Goal: Contribute content: Contribute content

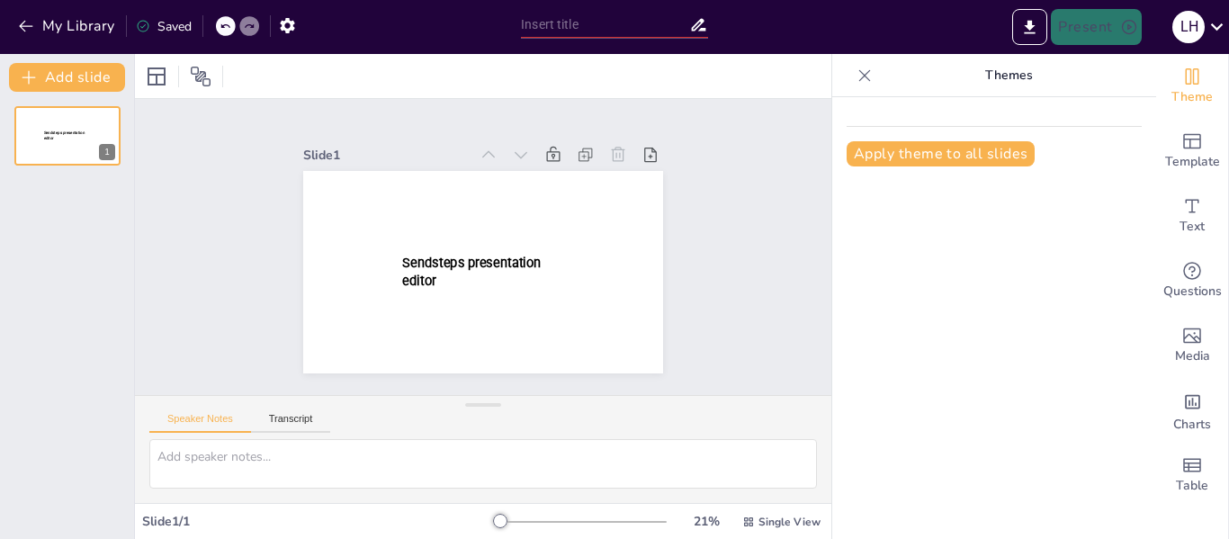
type input "New Sendsteps"
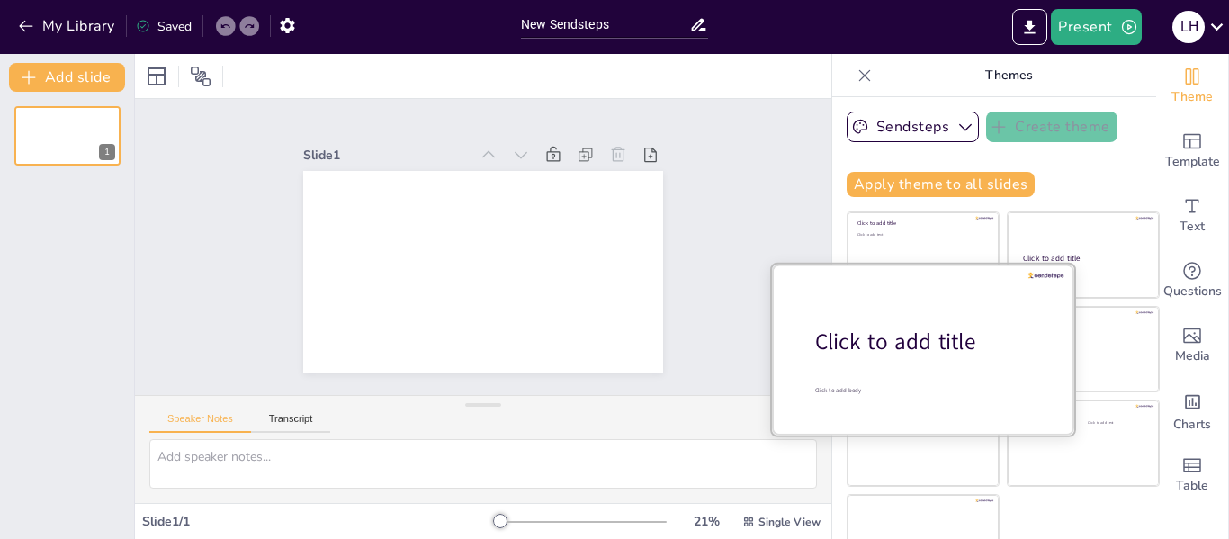
click at [893, 366] on div at bounding box center [923, 349] width 302 height 170
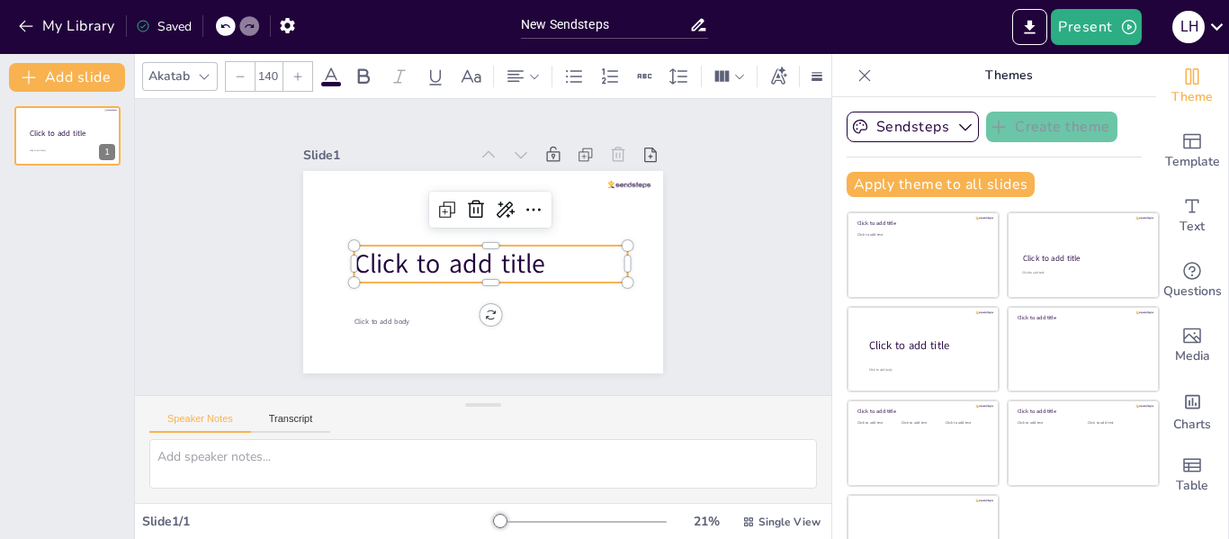
click at [500, 260] on span "Click to add title" at bounding box center [450, 264] width 192 height 36
click at [500, 259] on span "Click to add title" at bounding box center [450, 264] width 192 height 36
drag, startPoint x: 588, startPoint y: 261, endPoint x: 363, endPoint y: 268, distance: 225.0
click at [363, 268] on p "Click to add title" at bounding box center [490, 264] width 273 height 37
click at [29, 39] on button "My Library" at bounding box center [67, 26] width 109 height 29
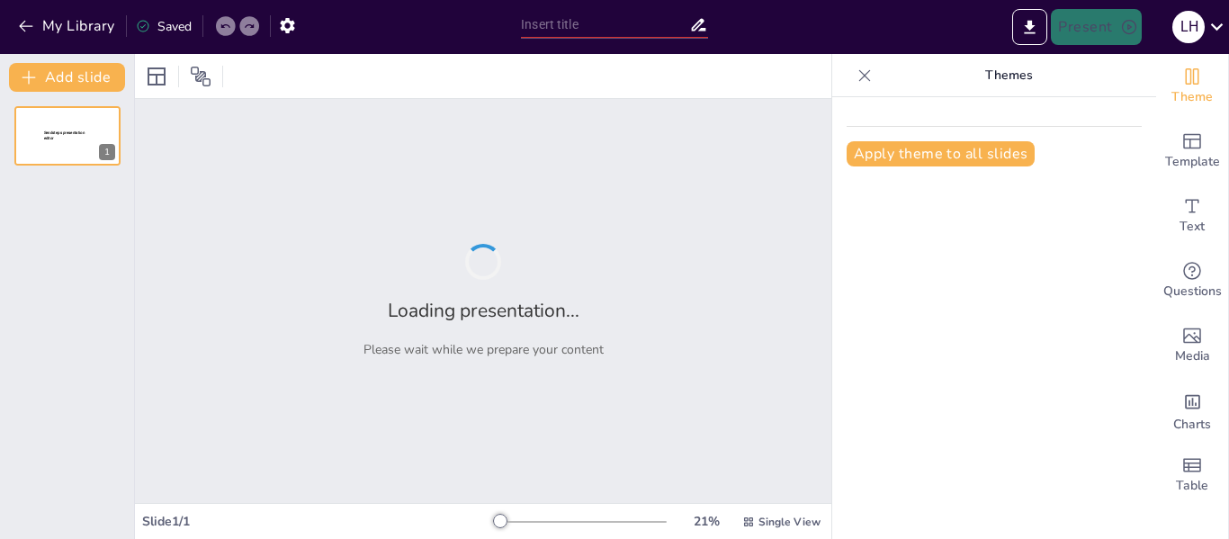
type input "Guate y la Tecnología: ¿Eres un Experto o Novato?"
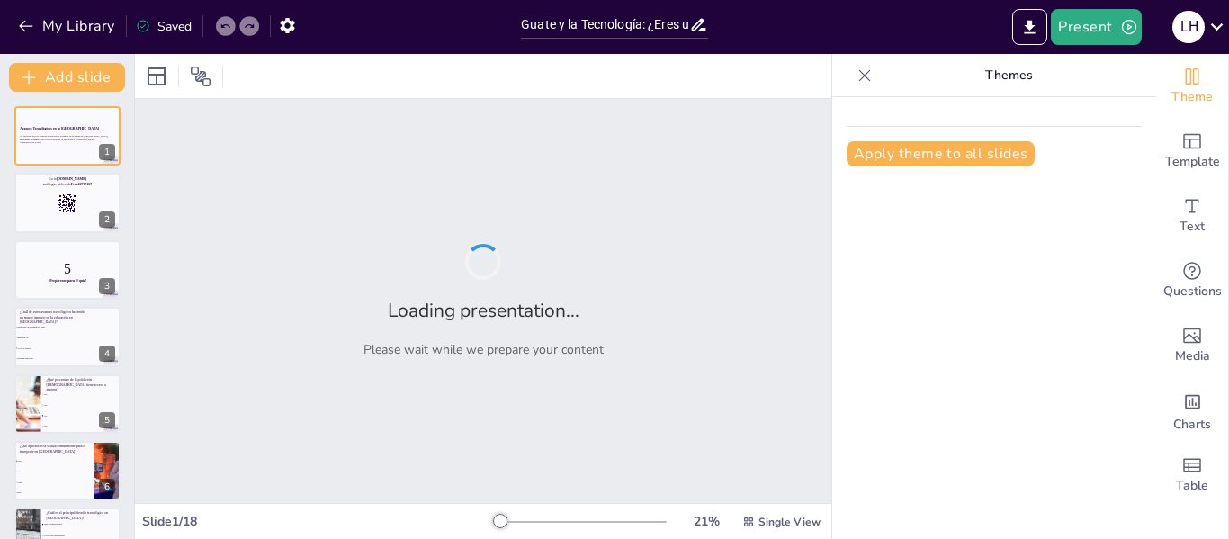
checkbox input "true"
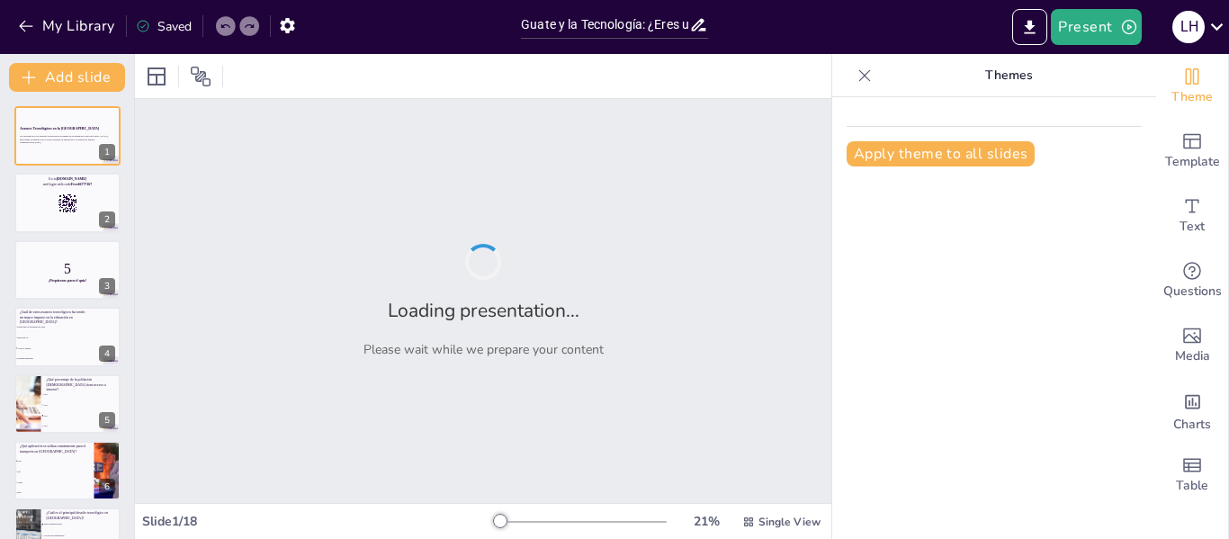
checkbox input "true"
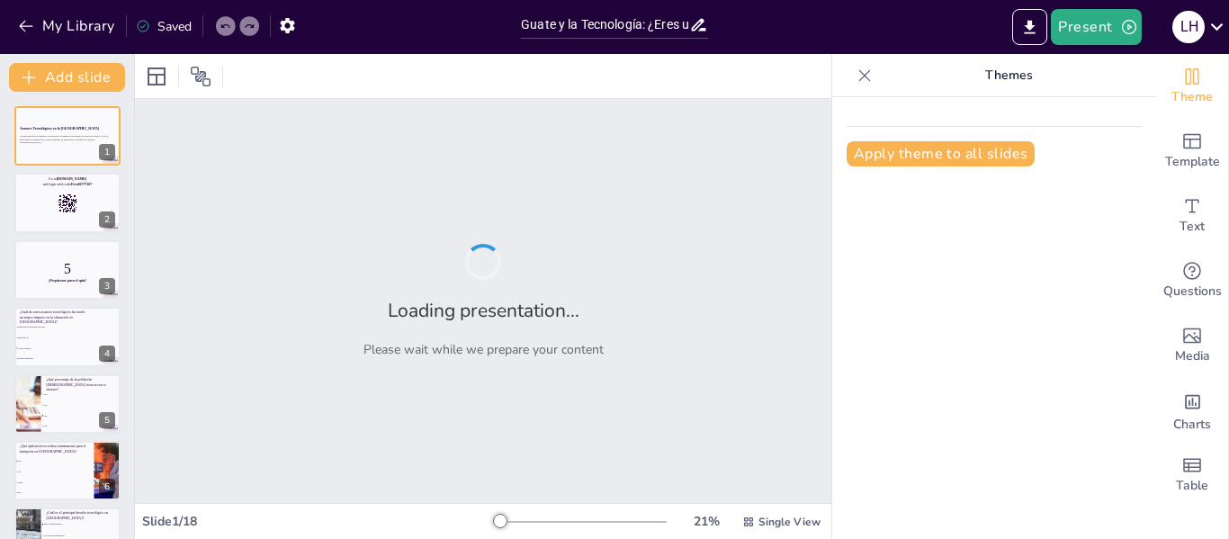
checkbox input "true"
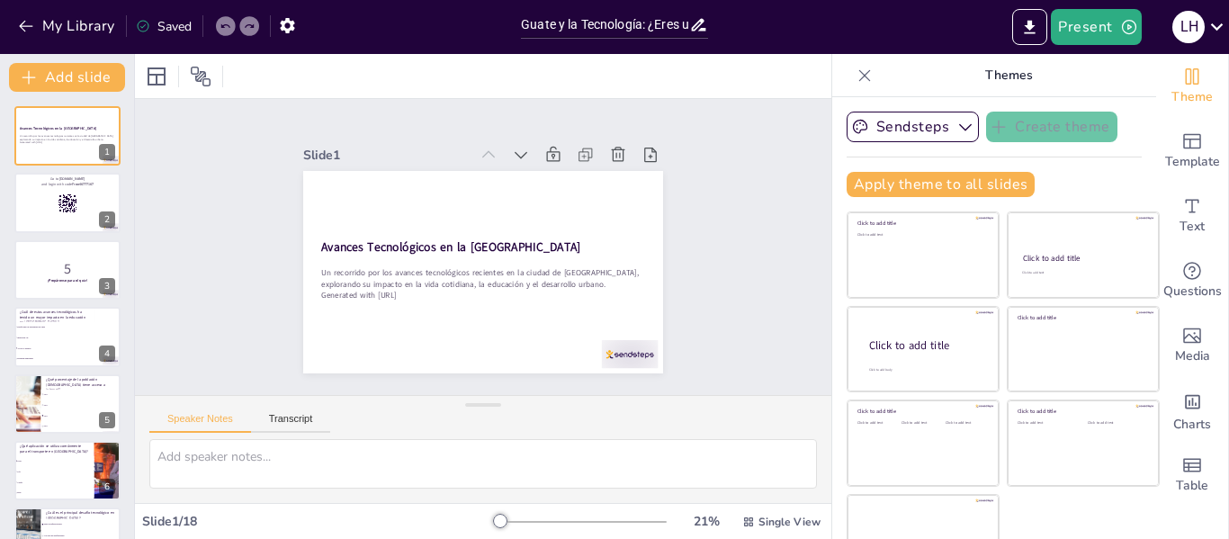
checkbox input "true"
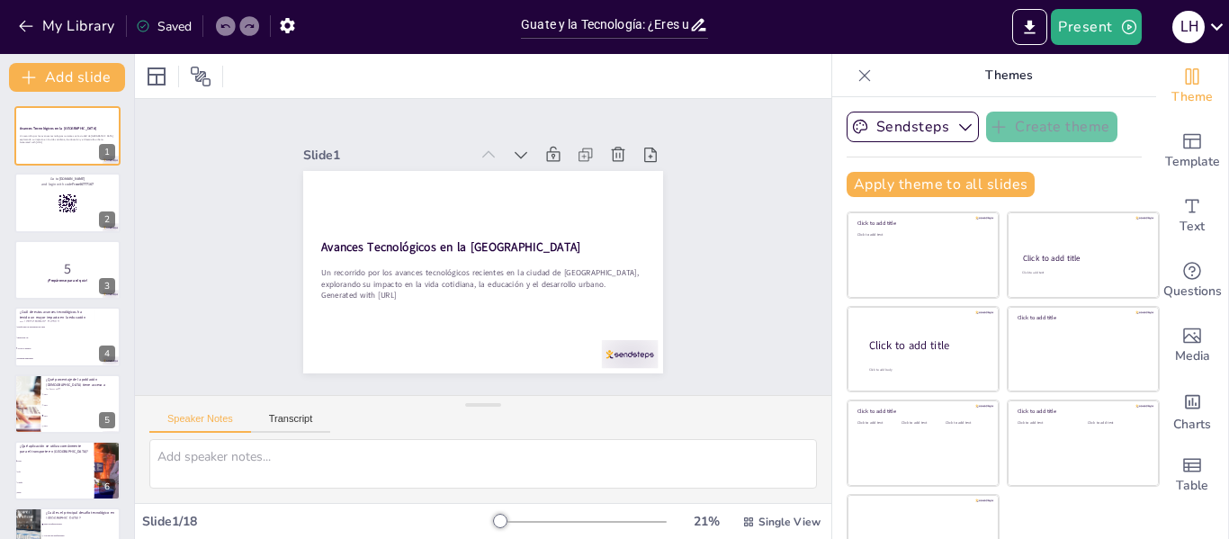
checkbox input "true"
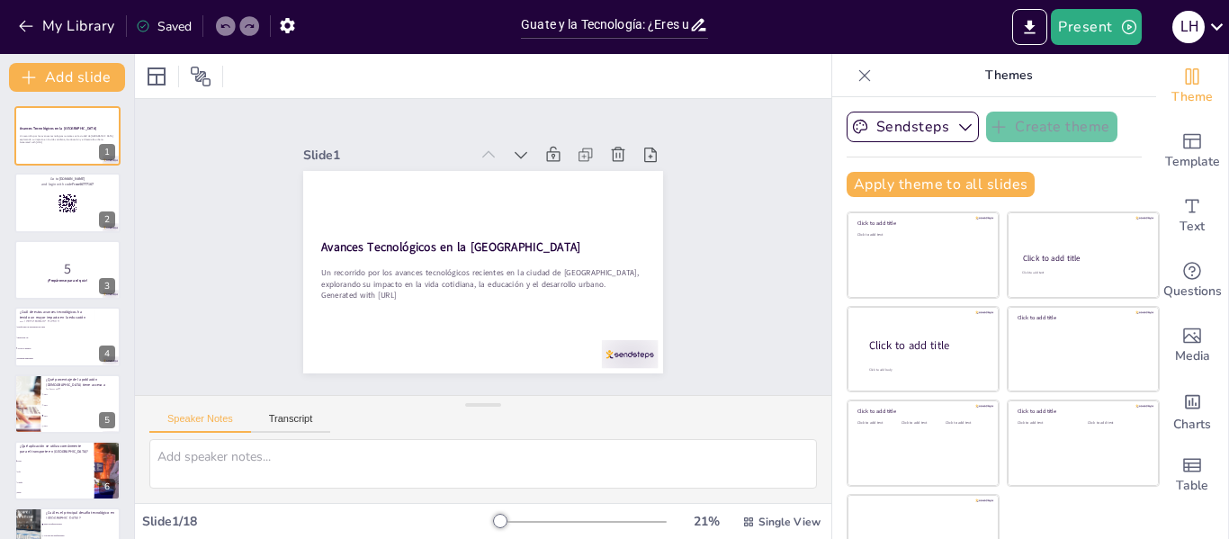
checkbox input "true"
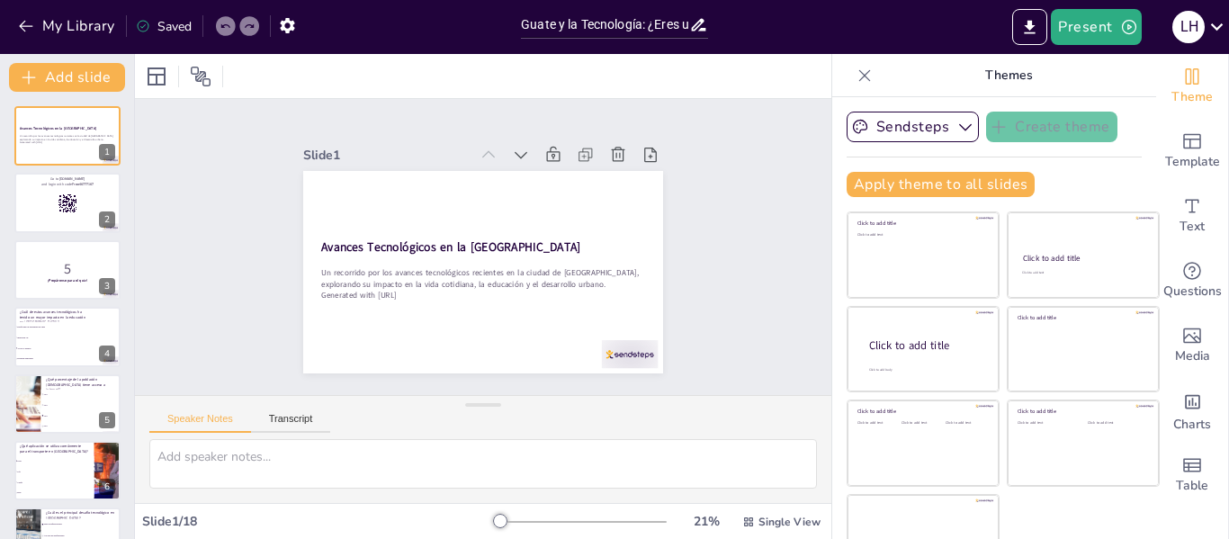
checkbox input "true"
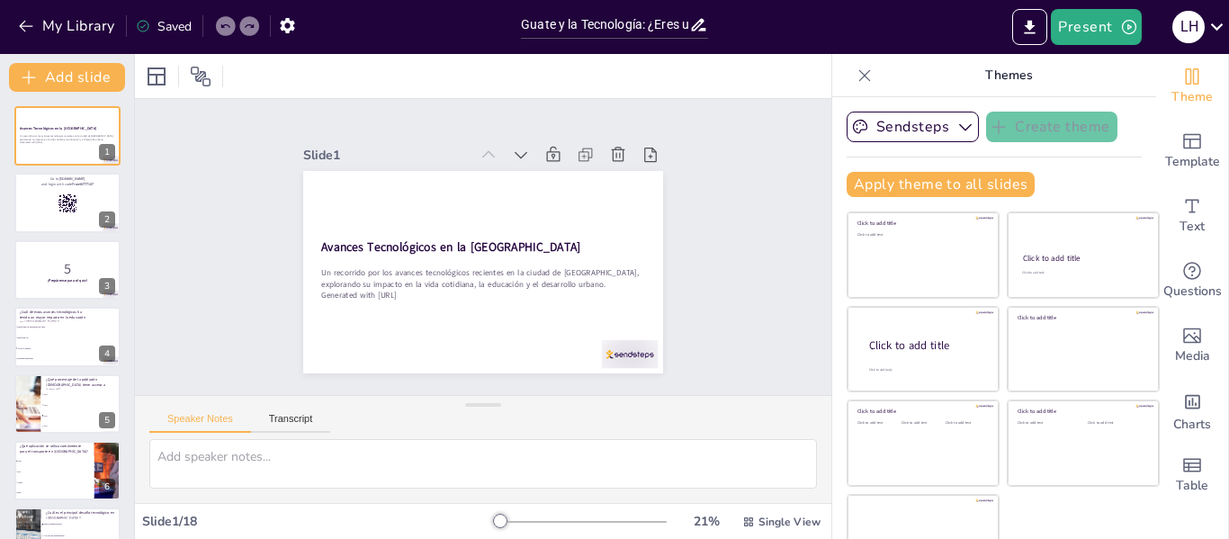
checkbox input "true"
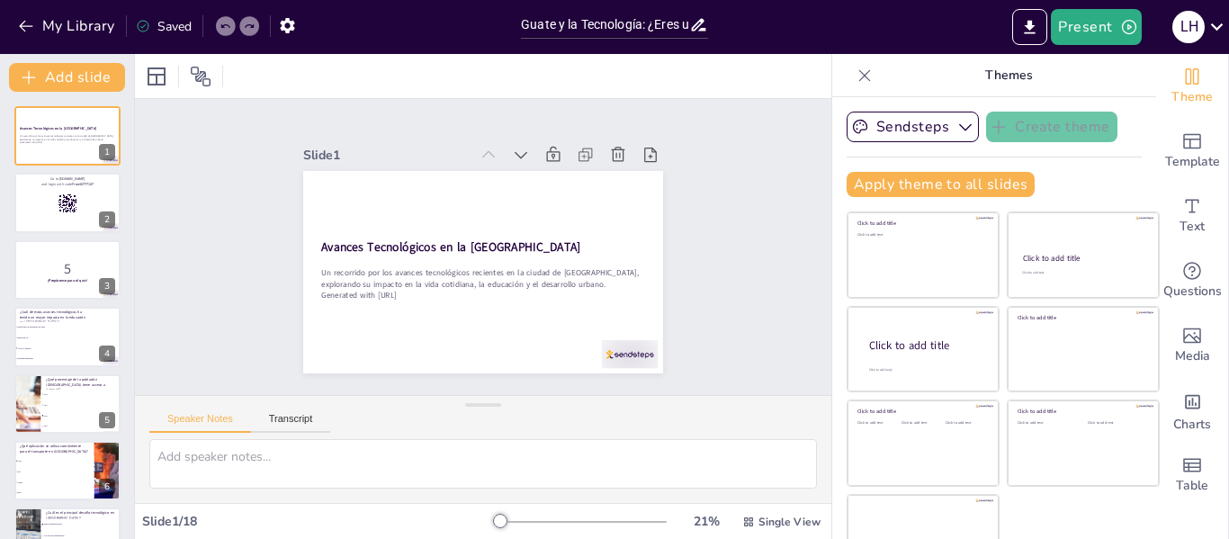
checkbox input "true"
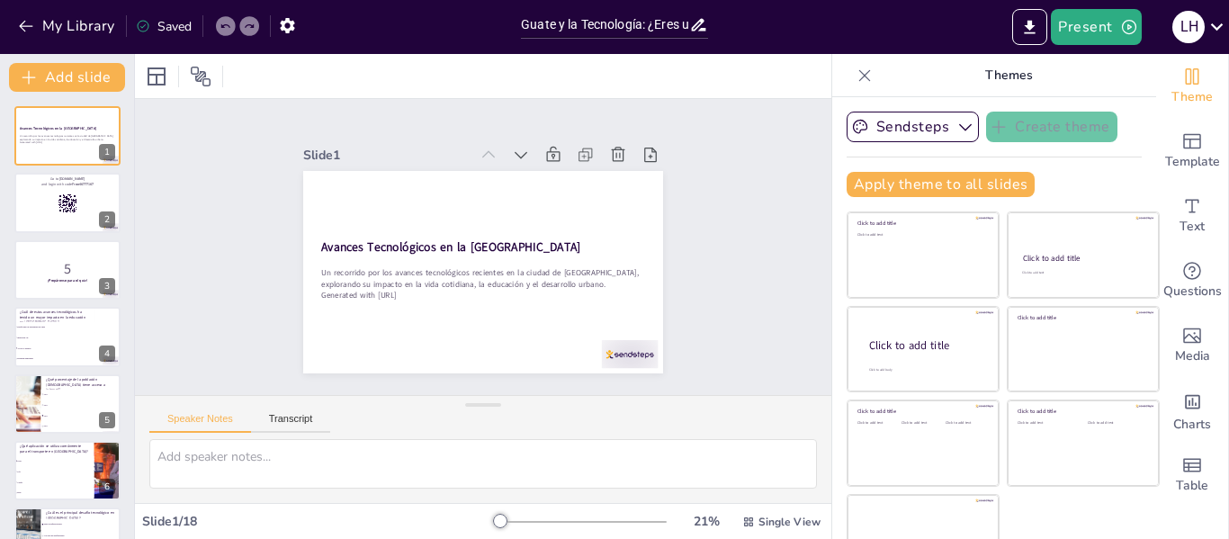
checkbox input "true"
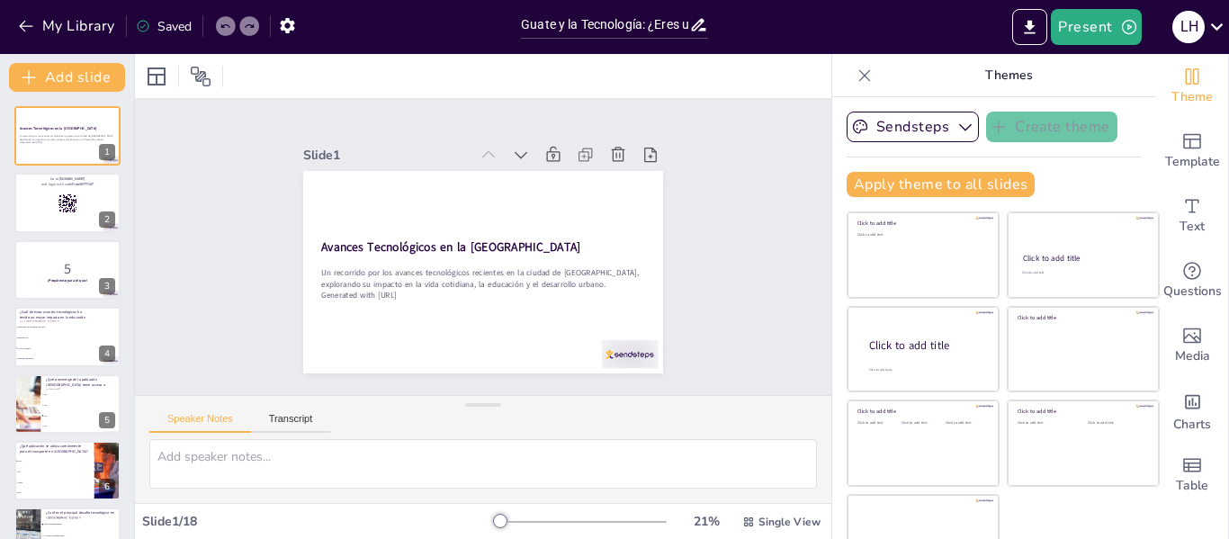
checkbox input "true"
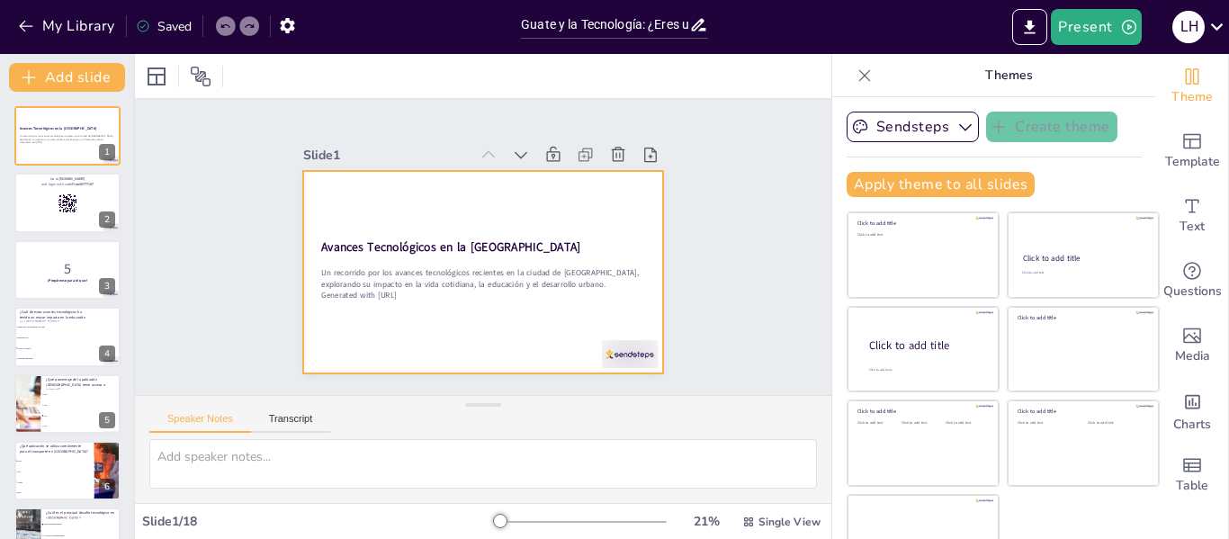
checkbox input "true"
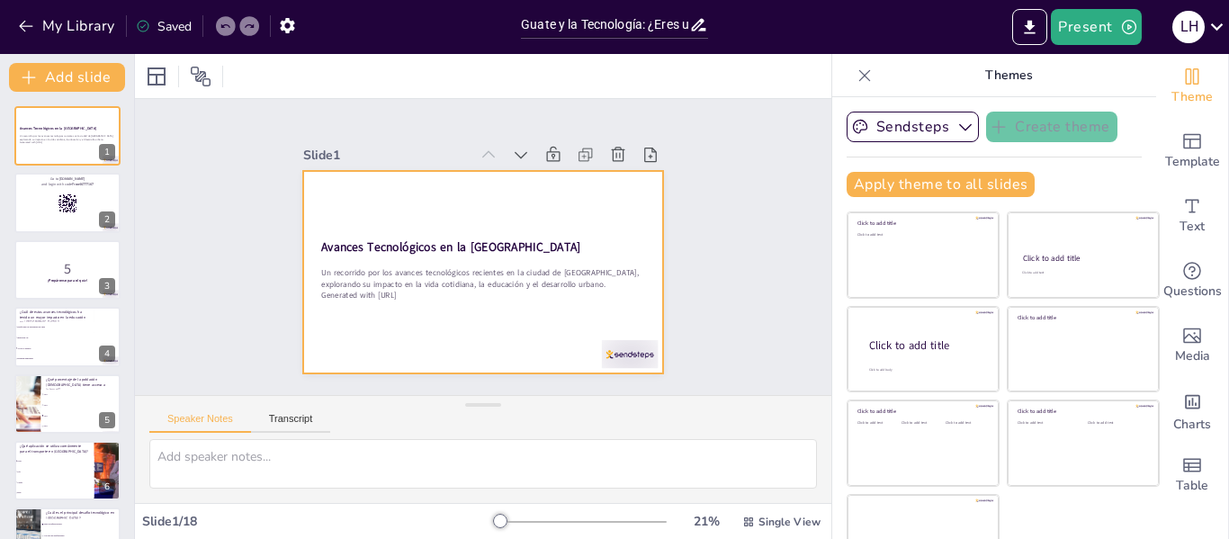
checkbox input "true"
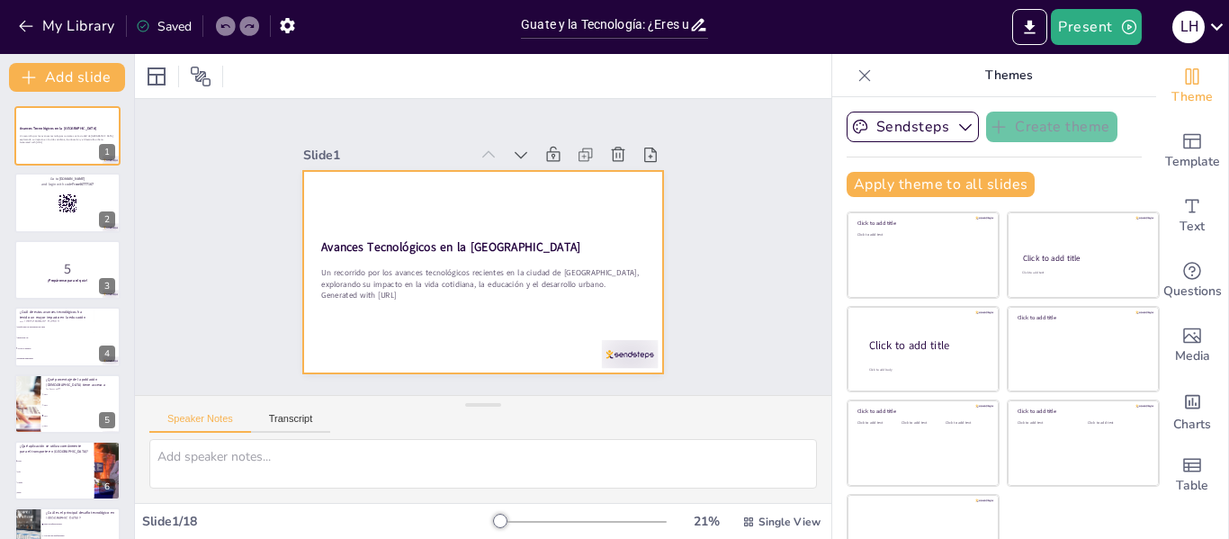
checkbox input "true"
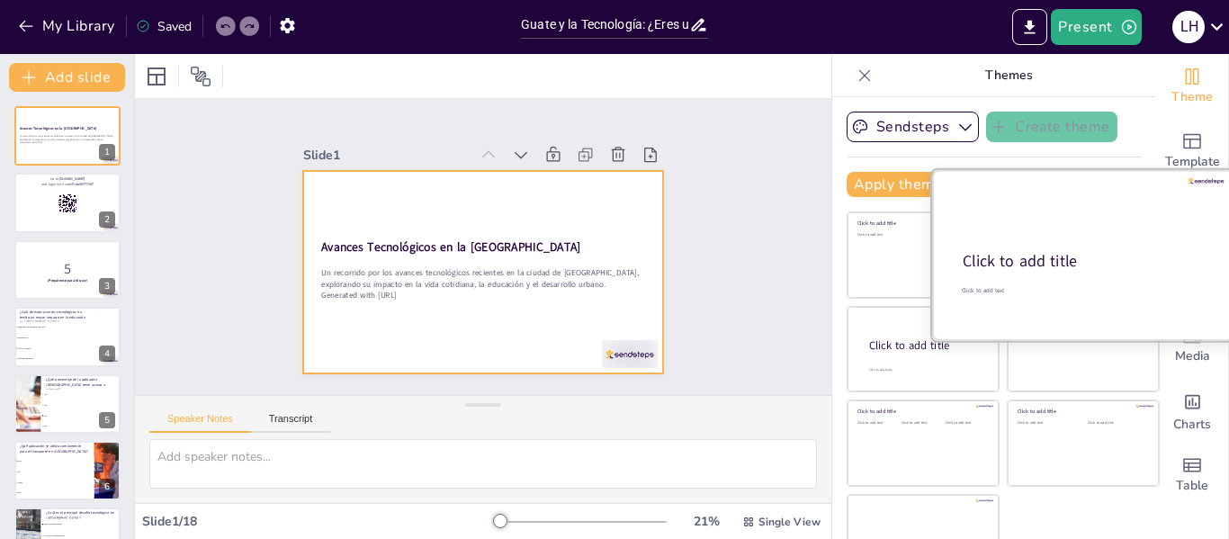
checkbox input "true"
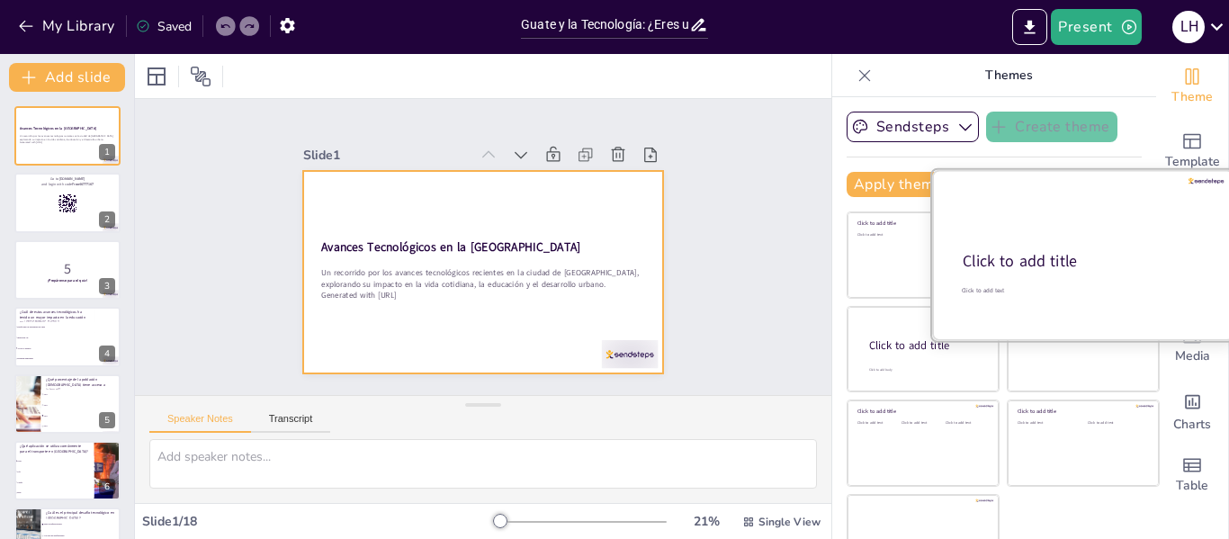
checkbox input "true"
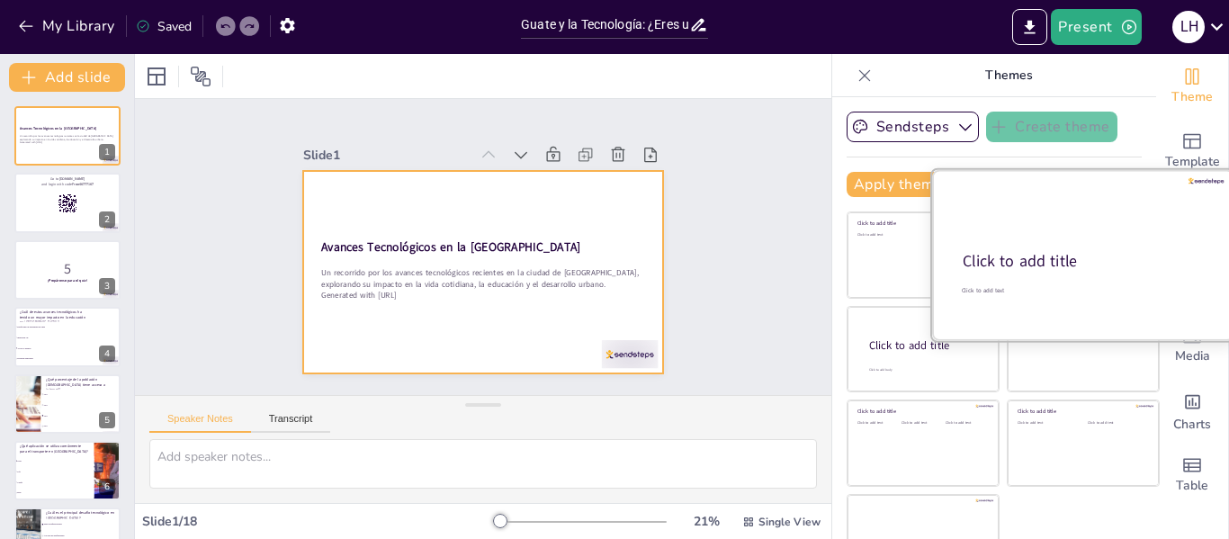
checkbox input "true"
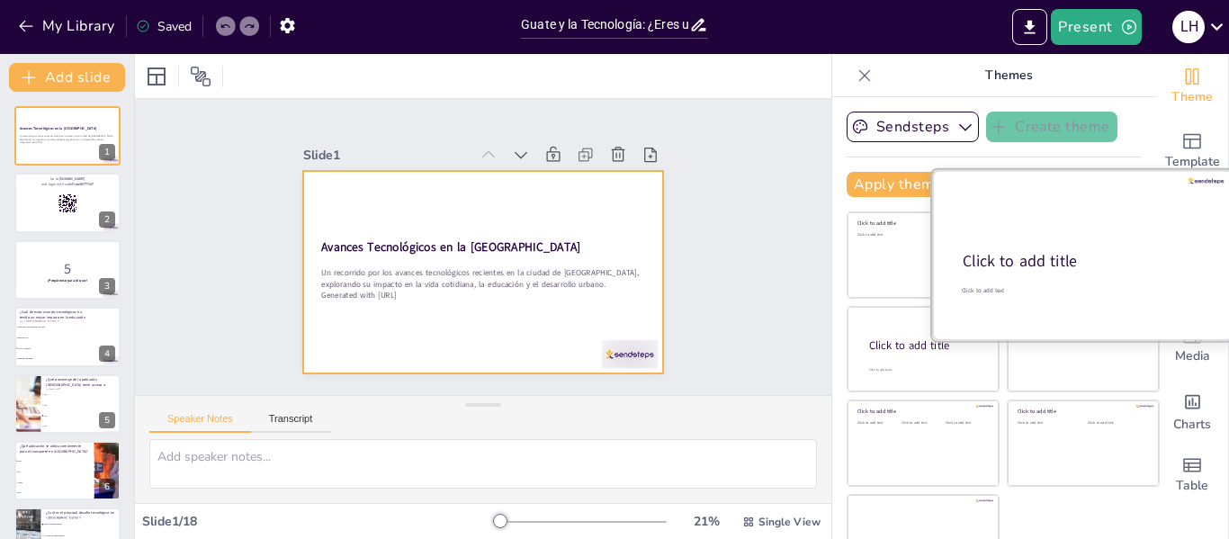
checkbox input "true"
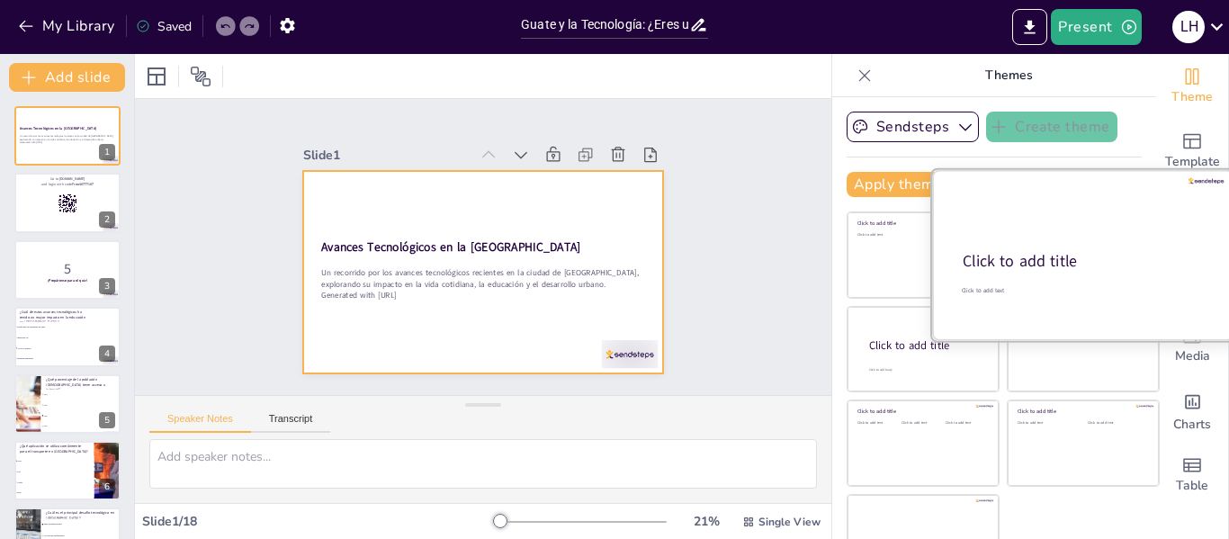
checkbox input "true"
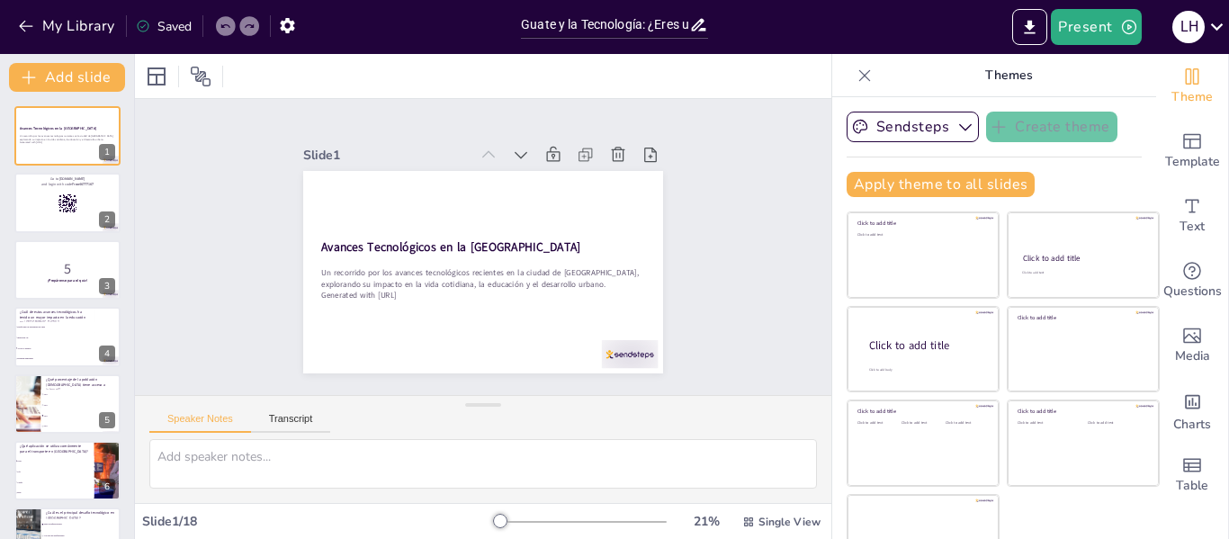
checkbox input "true"
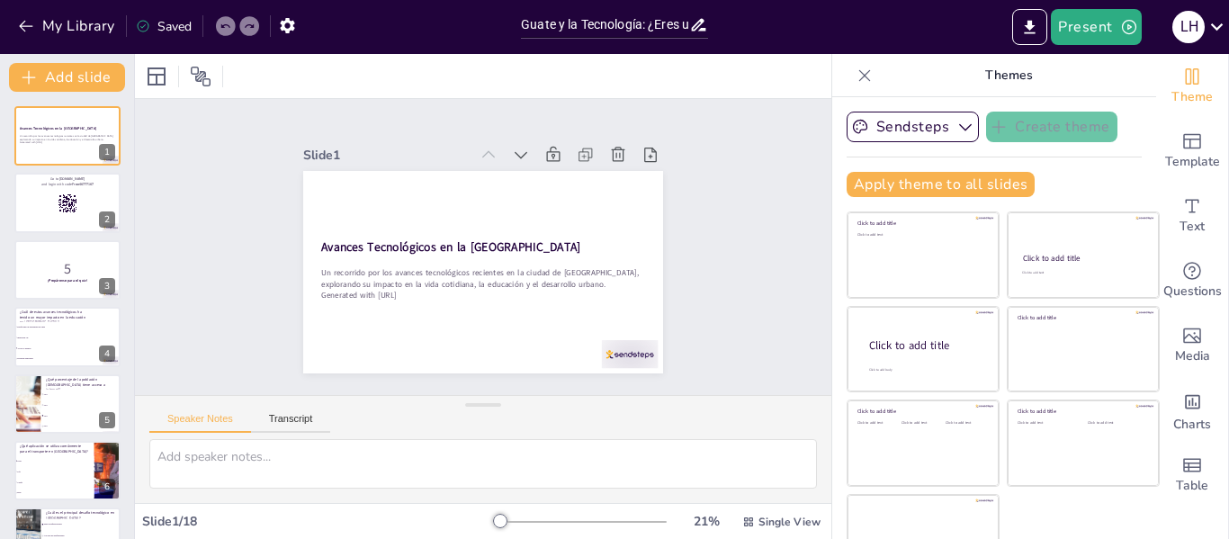
checkbox input "true"
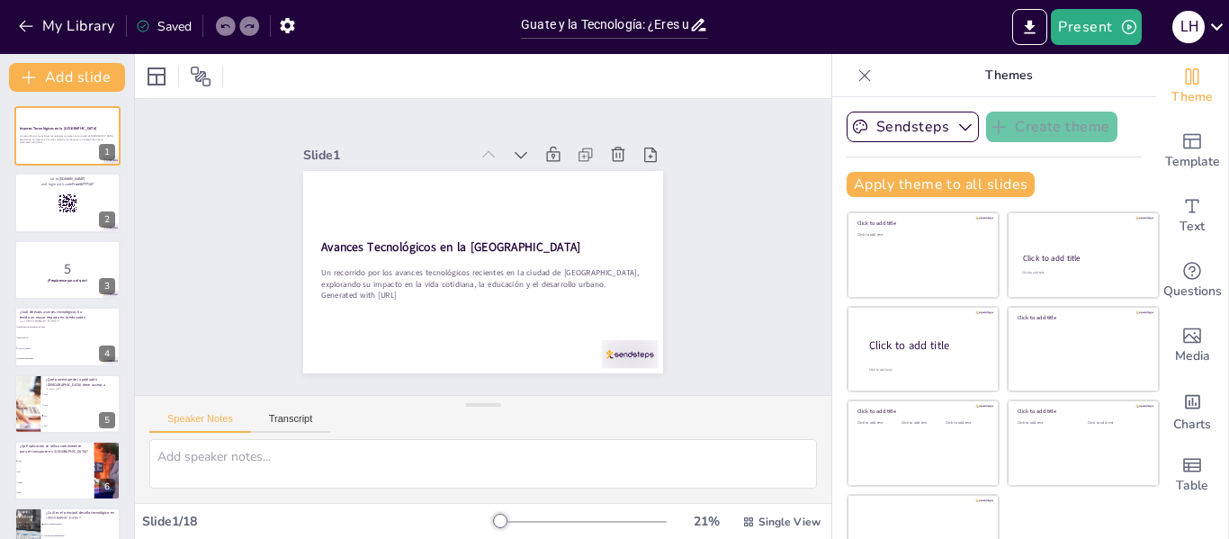
checkbox input "true"
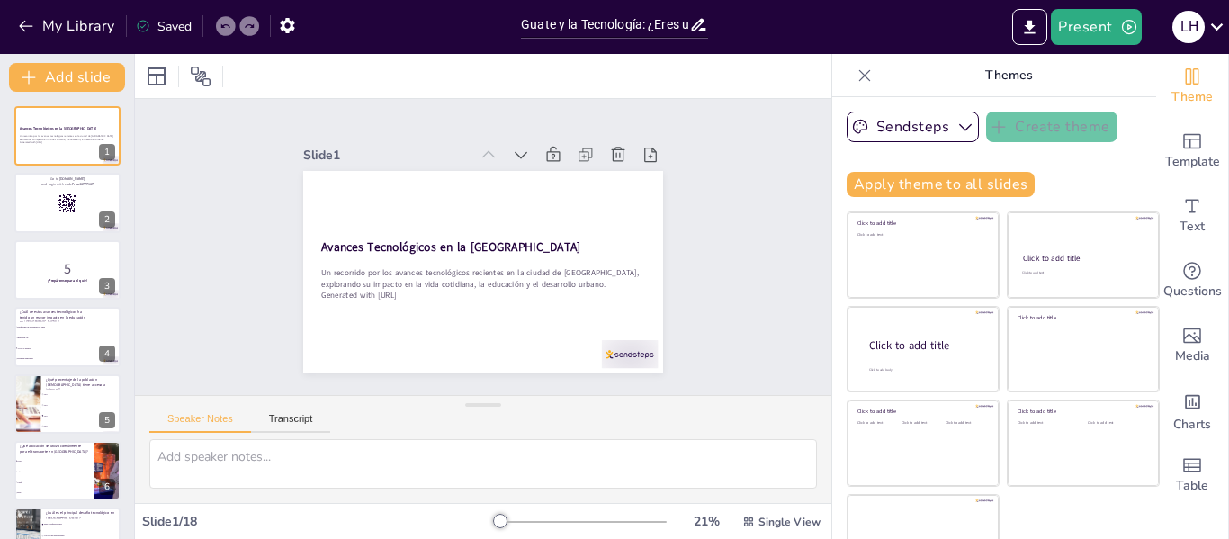
checkbox input "true"
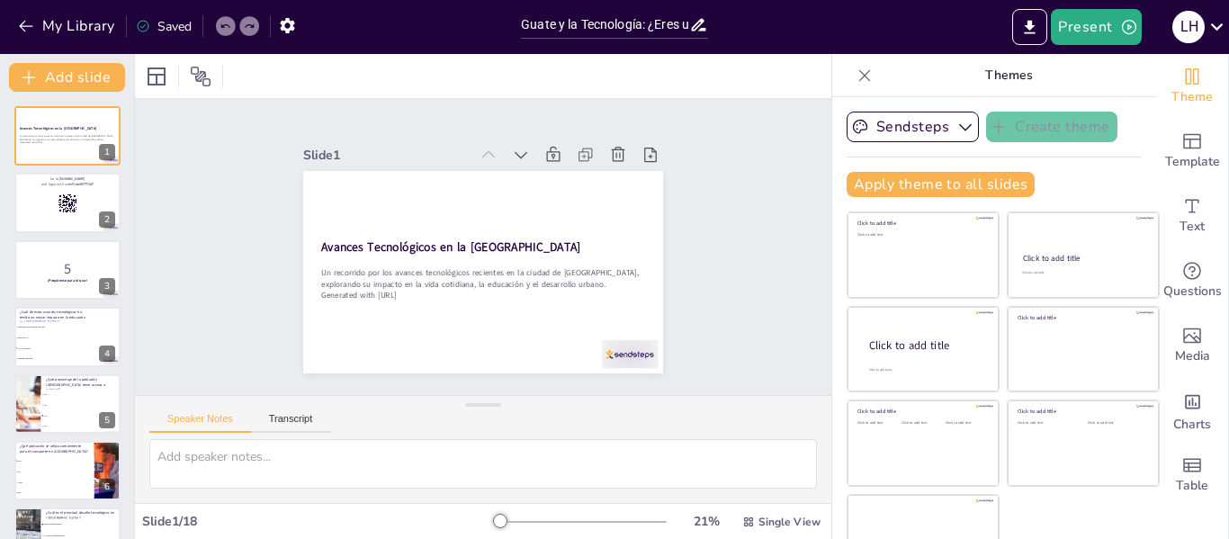
checkbox input "true"
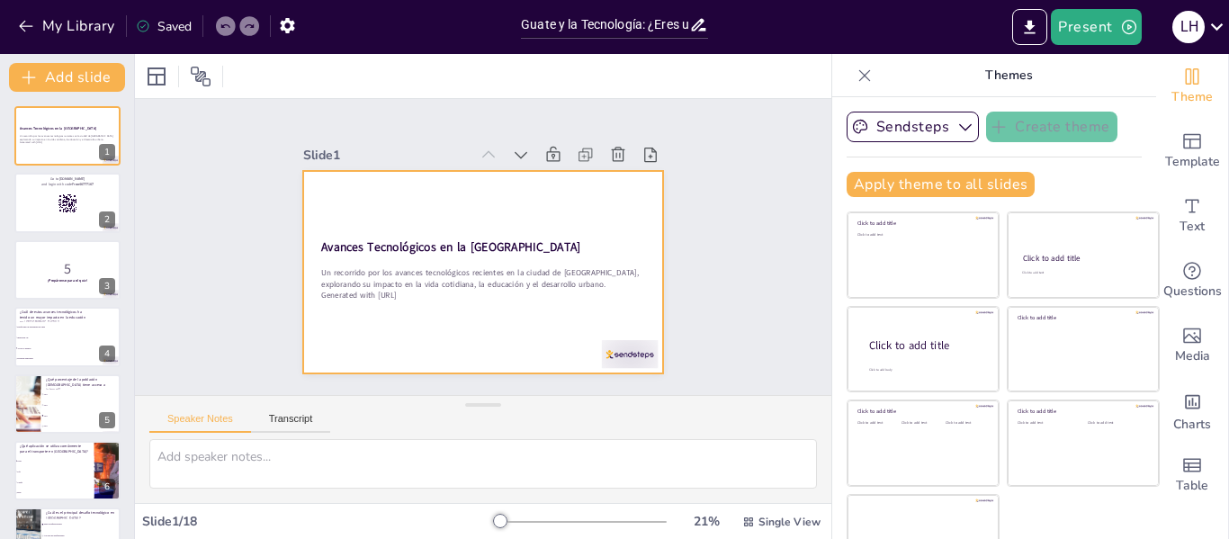
checkbox input "true"
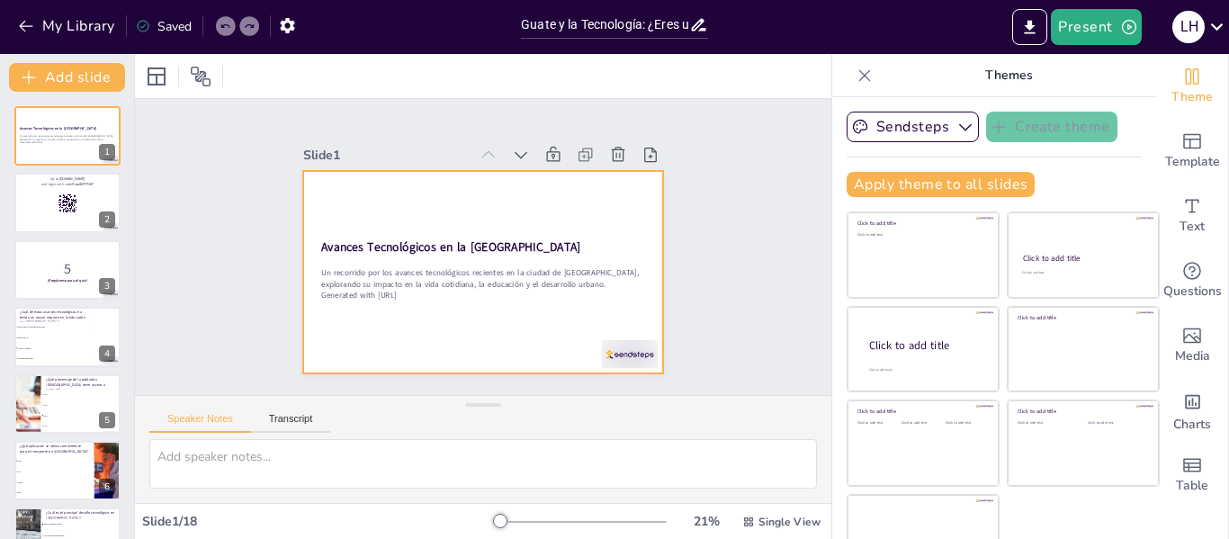
checkbox input "true"
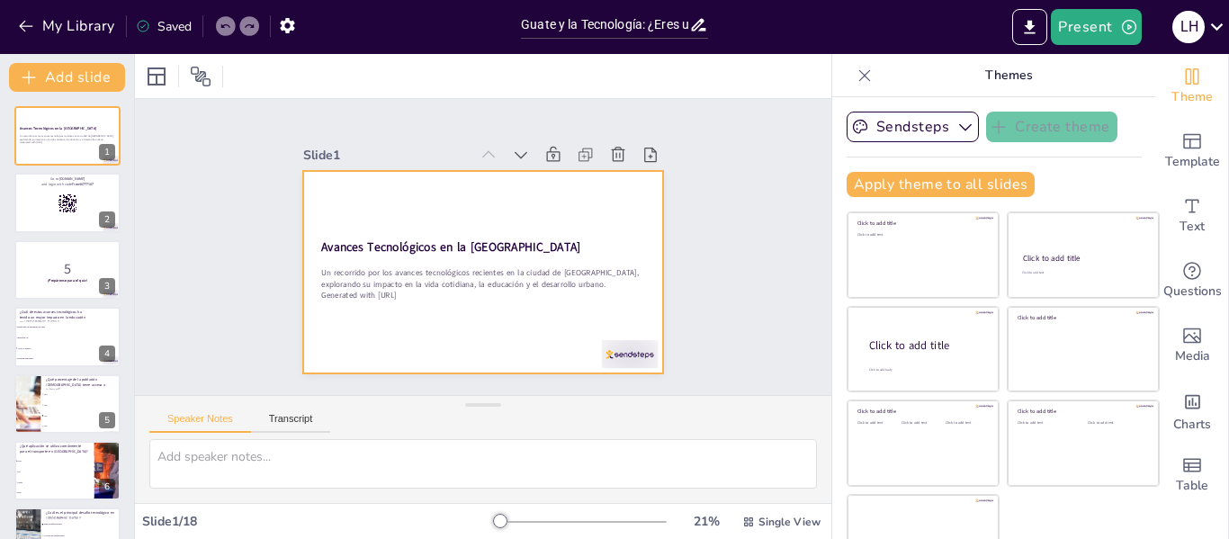
checkbox input "true"
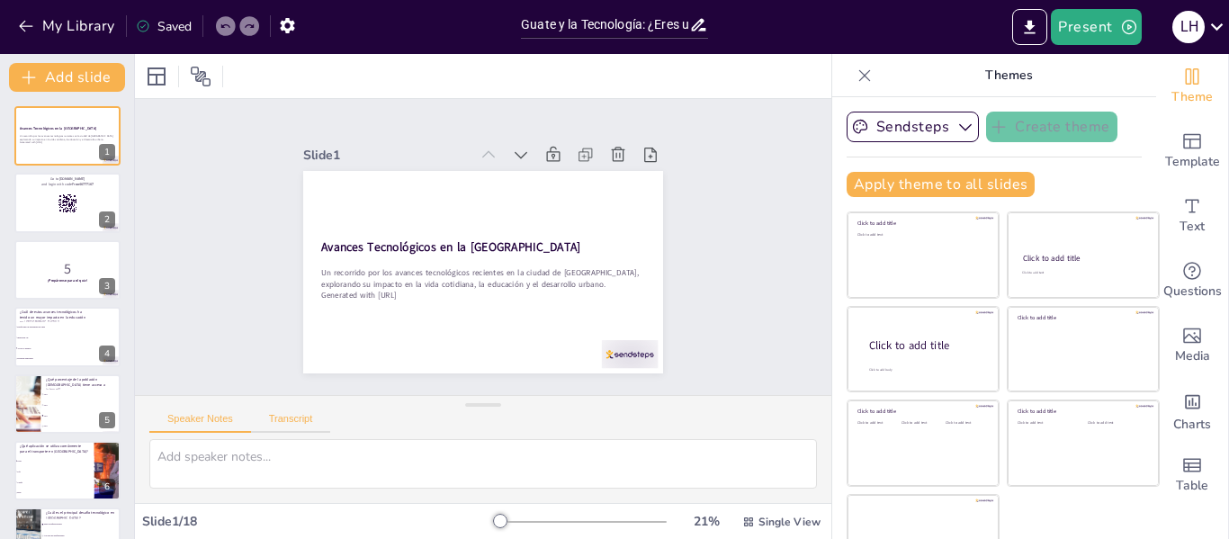
click at [271, 418] on button "Transcript" at bounding box center [291, 423] width 80 height 20
checkbox input "true"
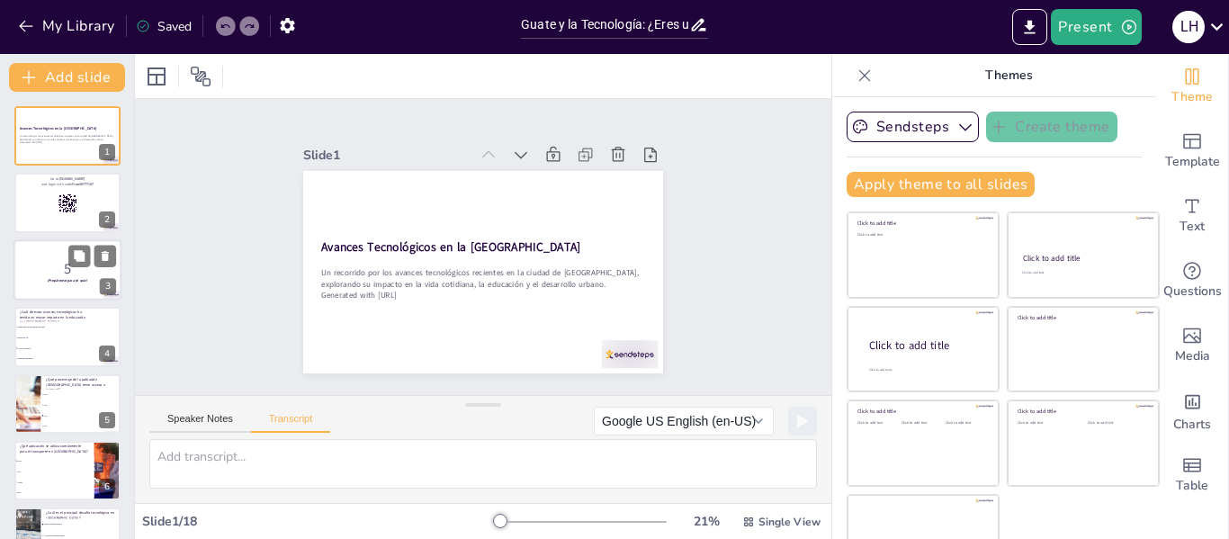
checkbox input "true"
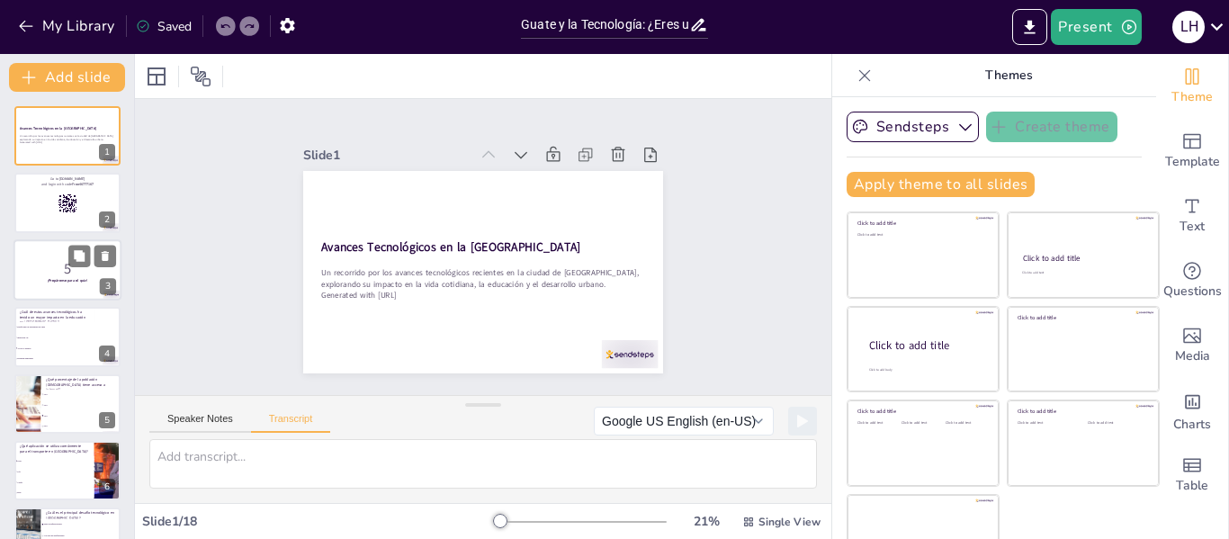
checkbox input "true"
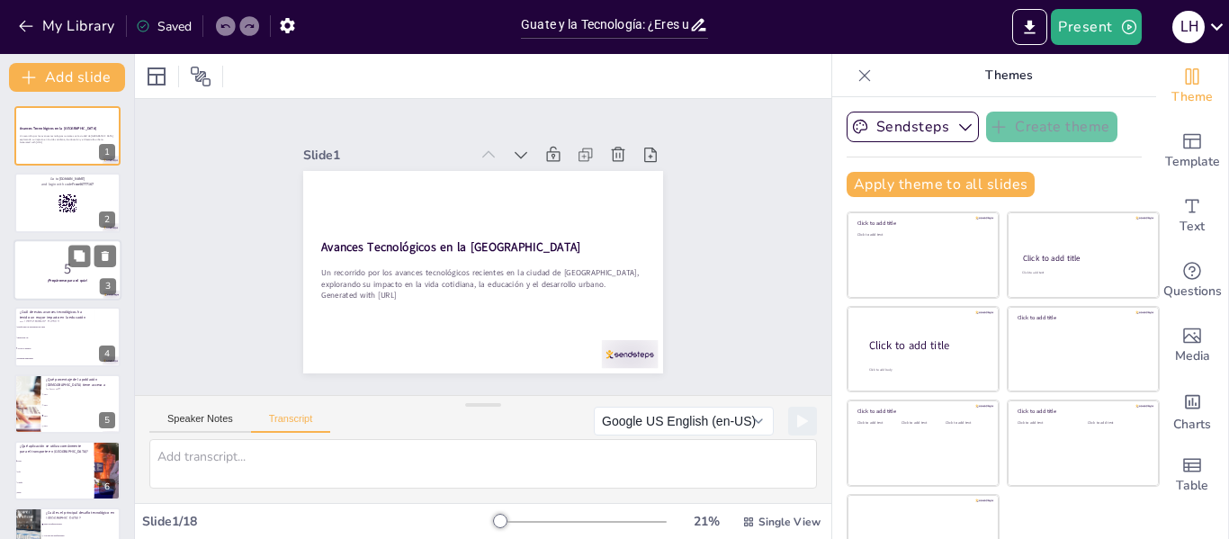
checkbox input "true"
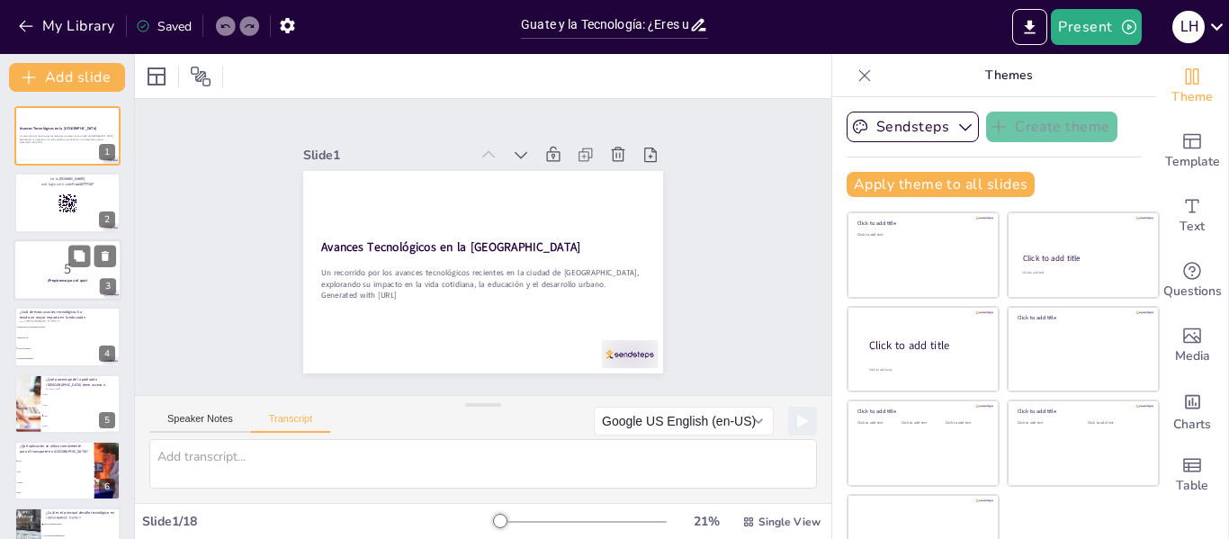
checkbox input "true"
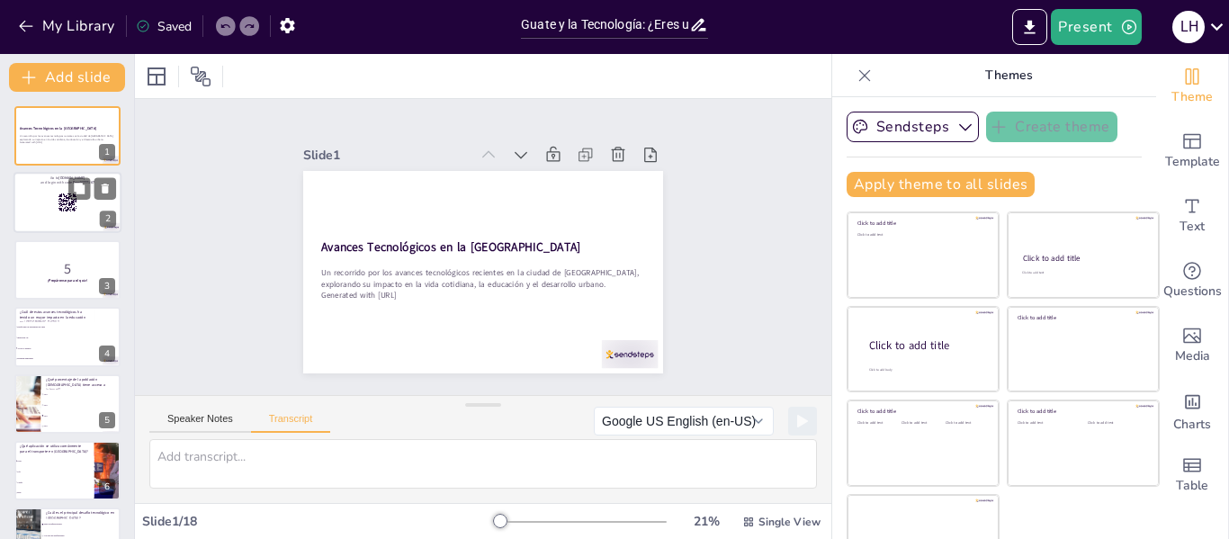
checkbox input "true"
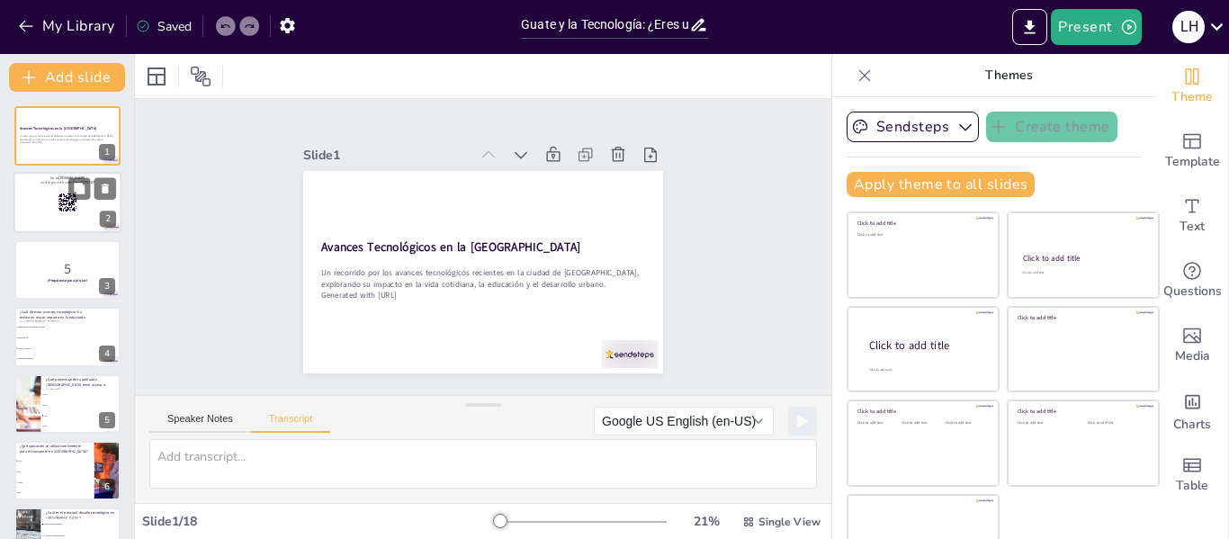
checkbox input "true"
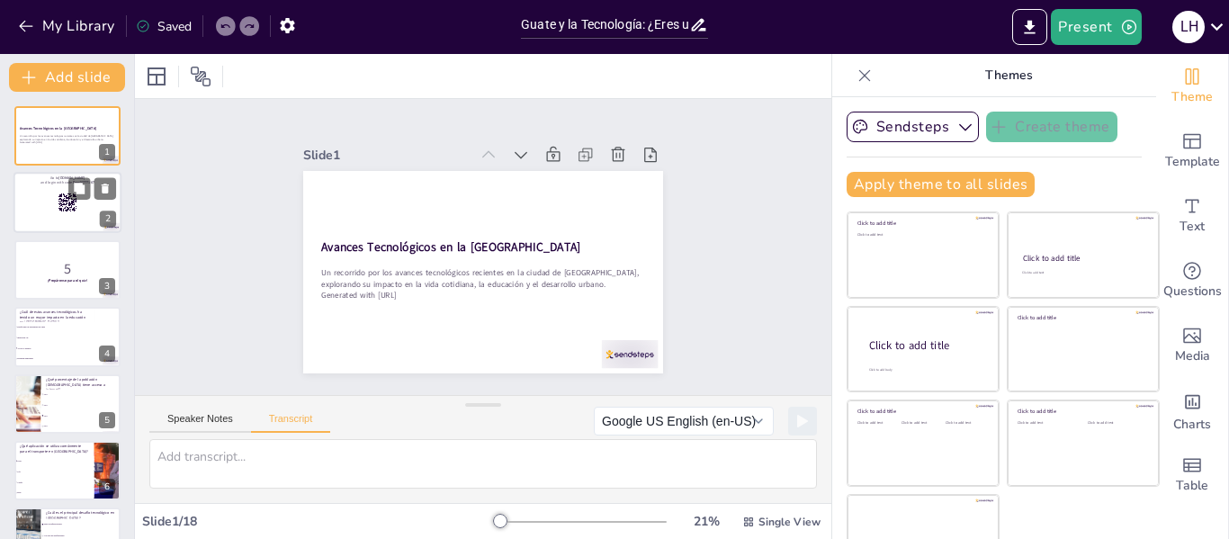
checkbox input "true"
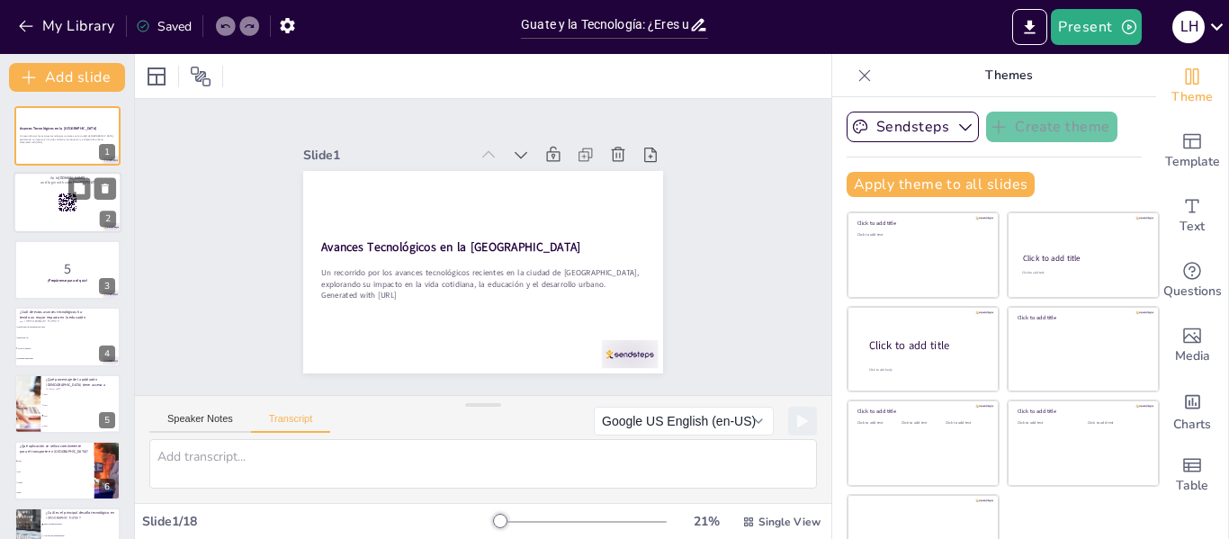
checkbox input "true"
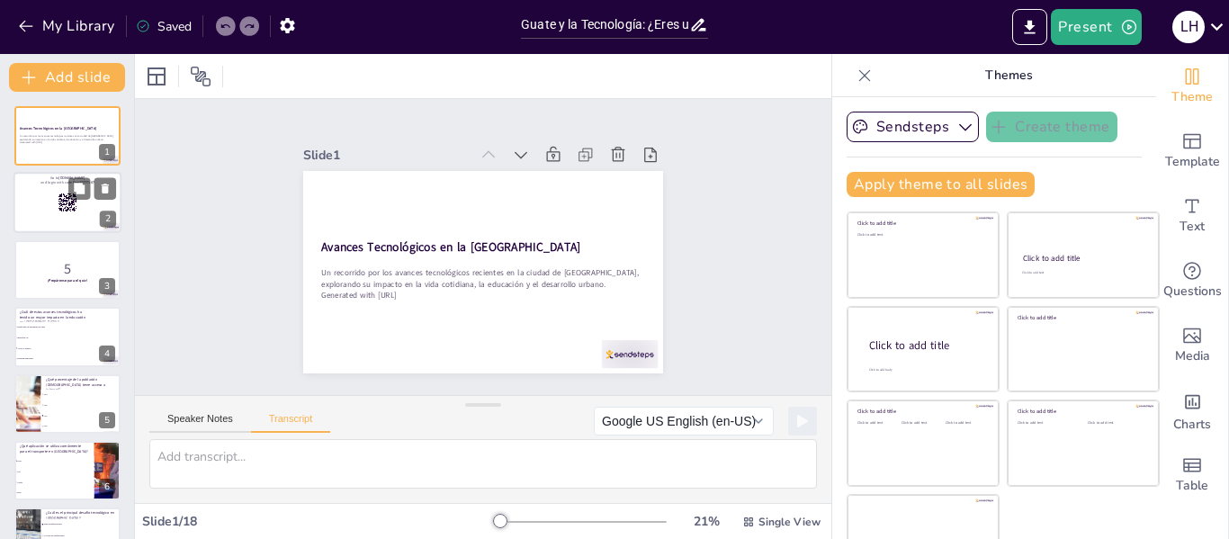
checkbox input "true"
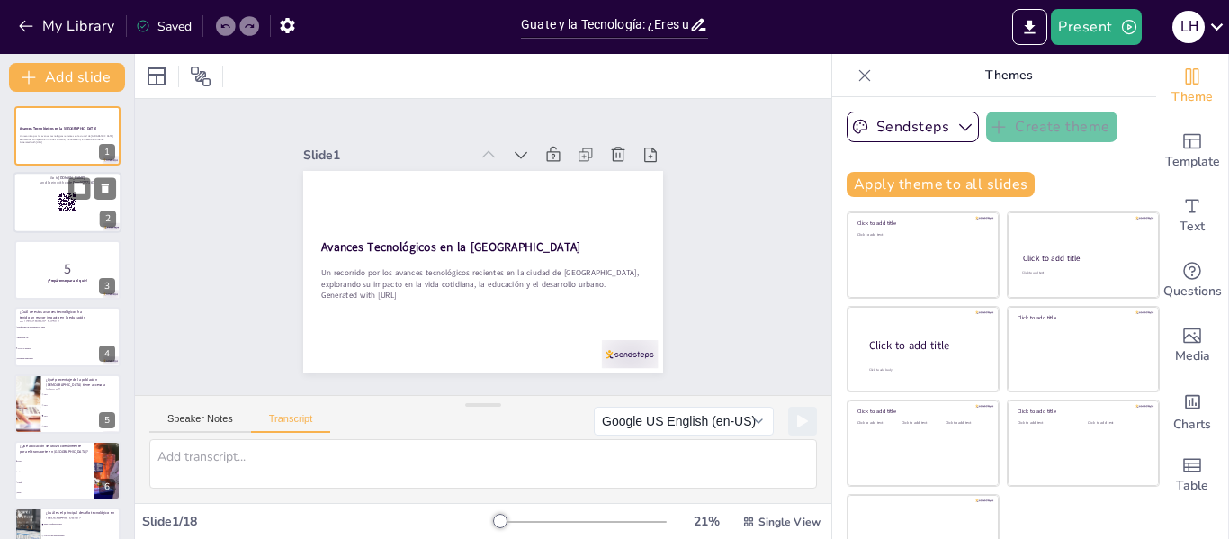
checkbox input "true"
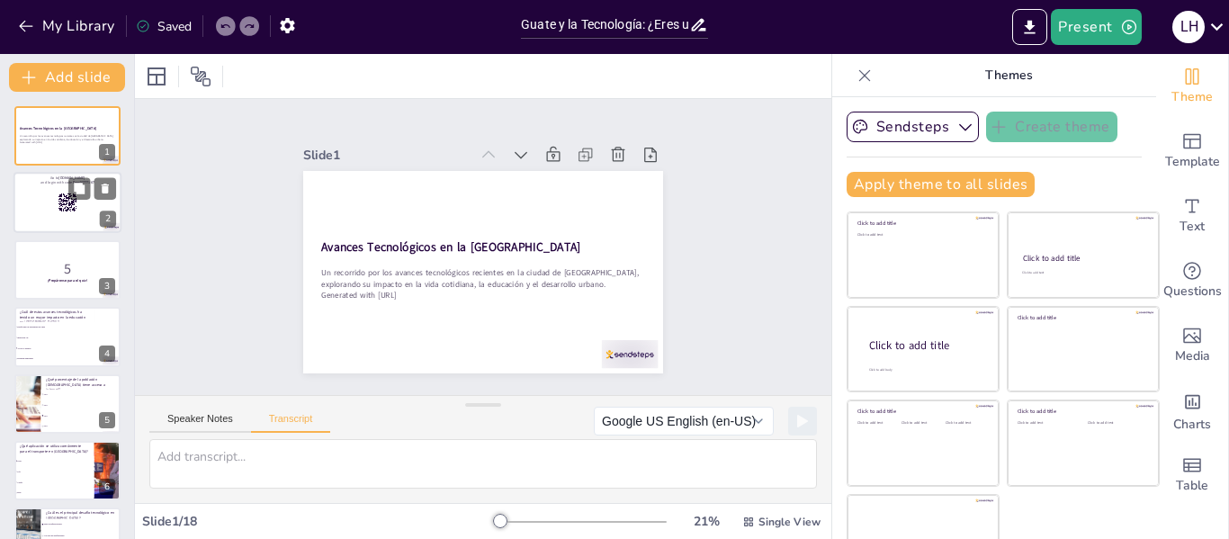
checkbox input "true"
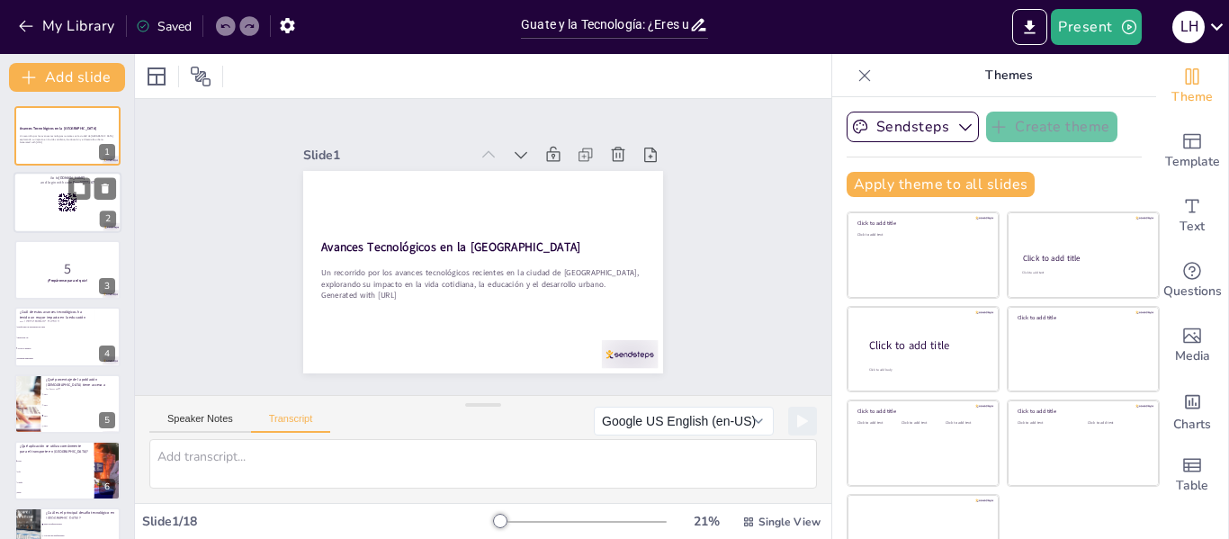
checkbox input "true"
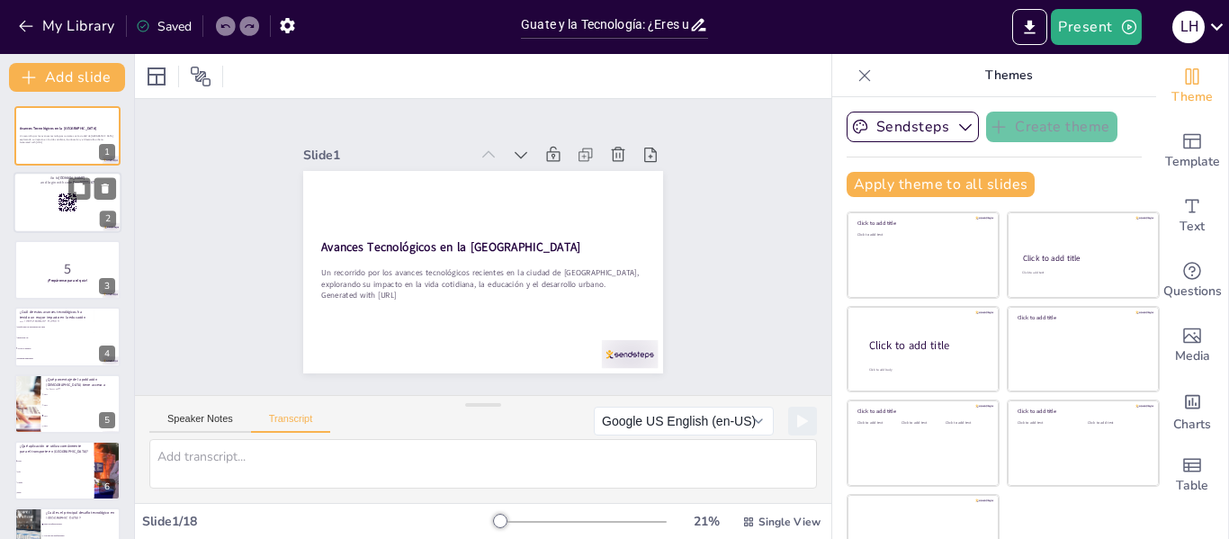
checkbox input "true"
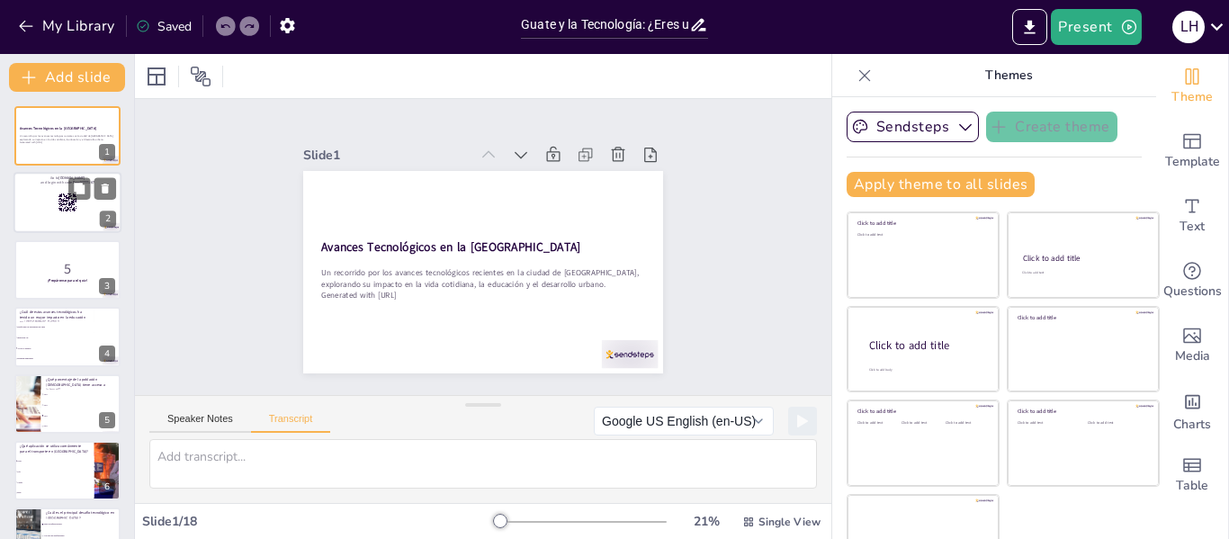
checkbox input "true"
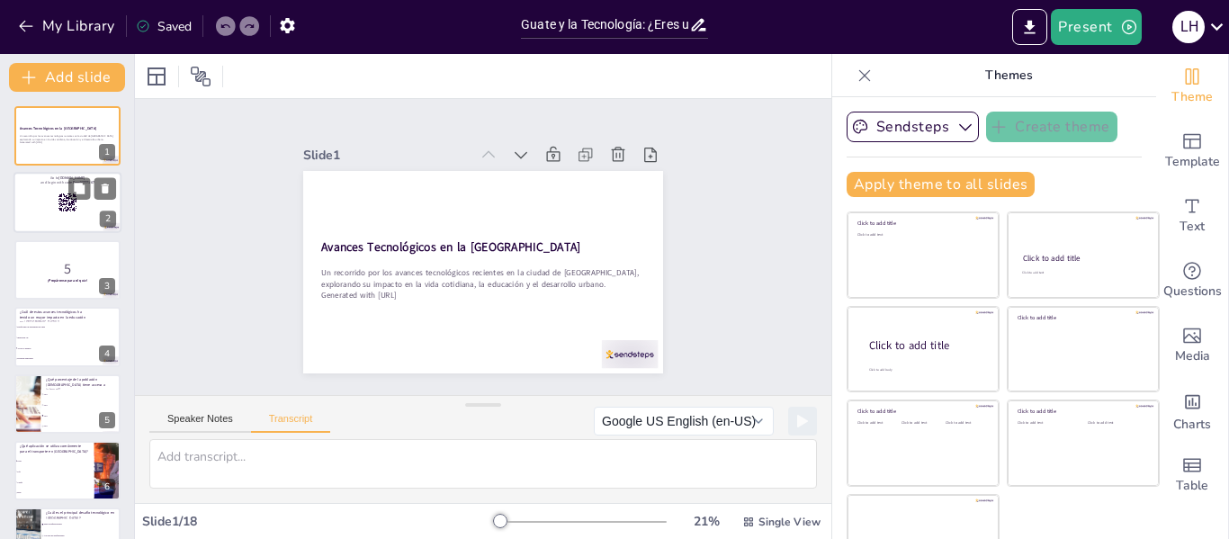
checkbox input "true"
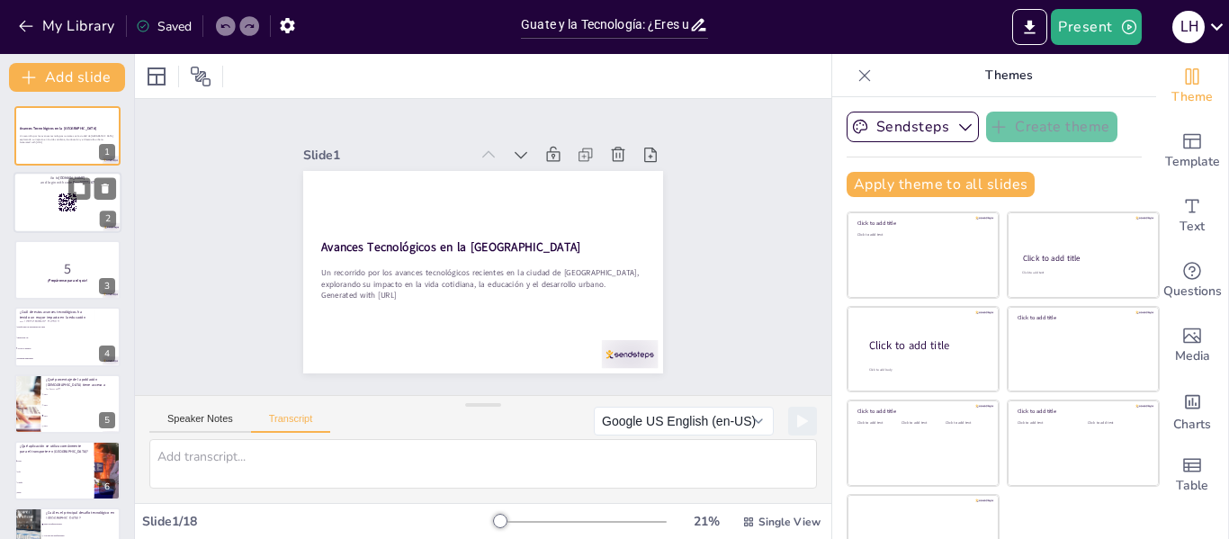
click at [64, 207] on rect at bounding box center [64, 207] width 1 height 1
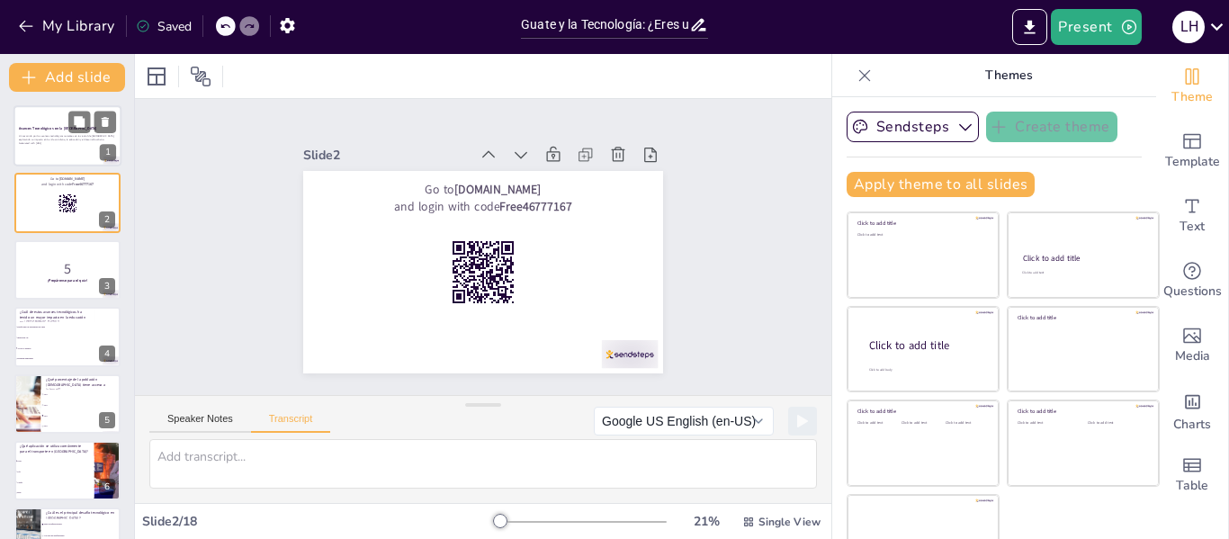
click at [70, 154] on div at bounding box center [67, 135] width 108 height 61
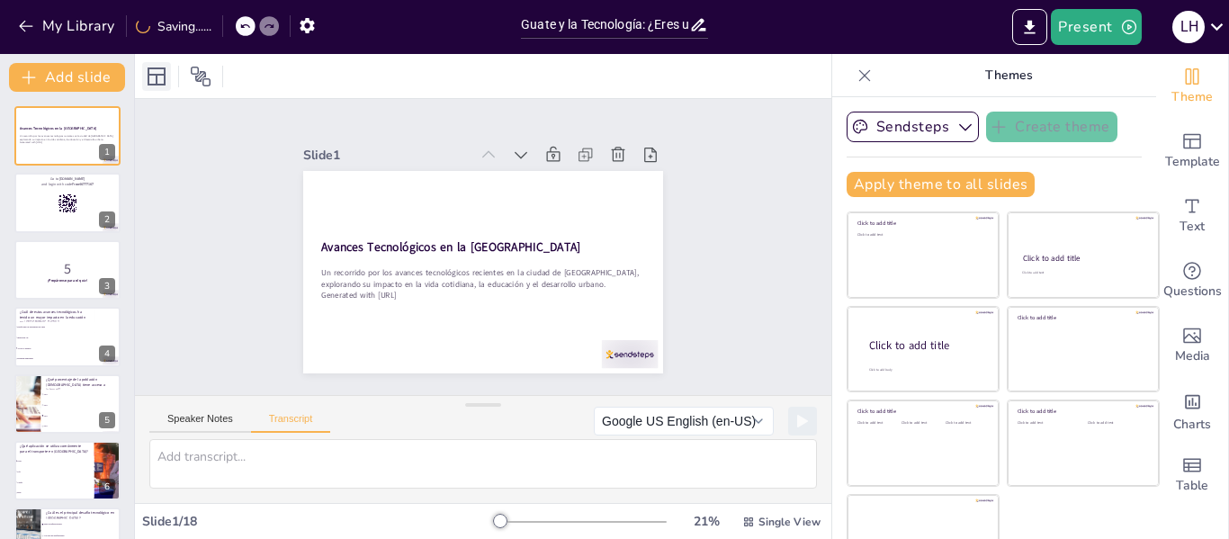
click at [151, 82] on icon at bounding box center [157, 77] width 22 height 22
click at [832, 297] on div "Sendsteps Create theme Apply theme to all slides Click to add title Click to ad…" at bounding box center [994, 318] width 324 height 442
click at [543, 522] on div at bounding box center [580, 522] width 173 height 14
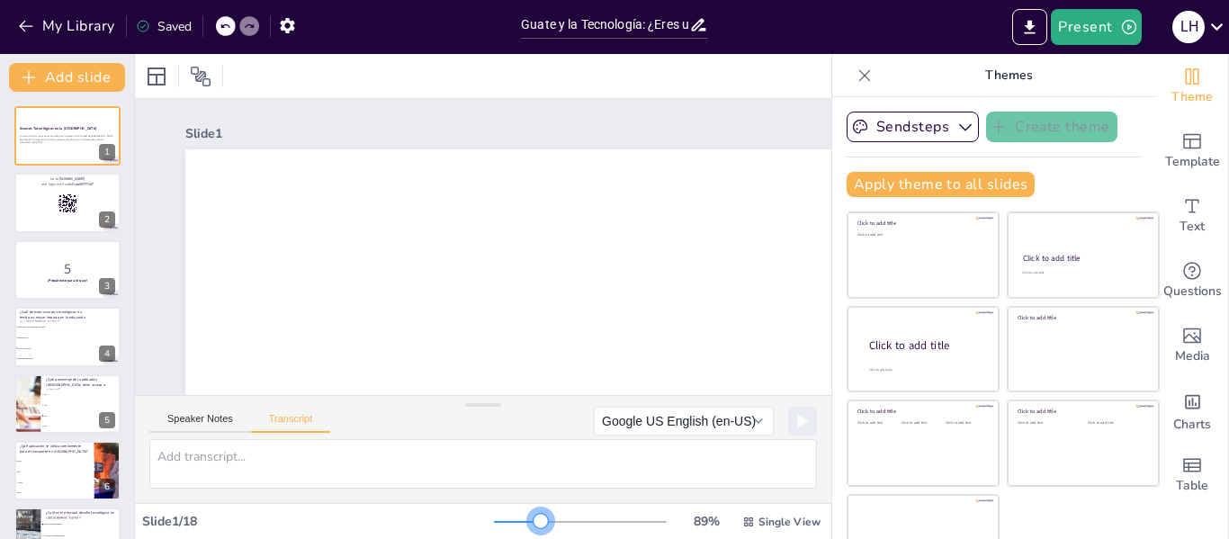
click at [515, 521] on div at bounding box center [517, 522] width 47 height 2
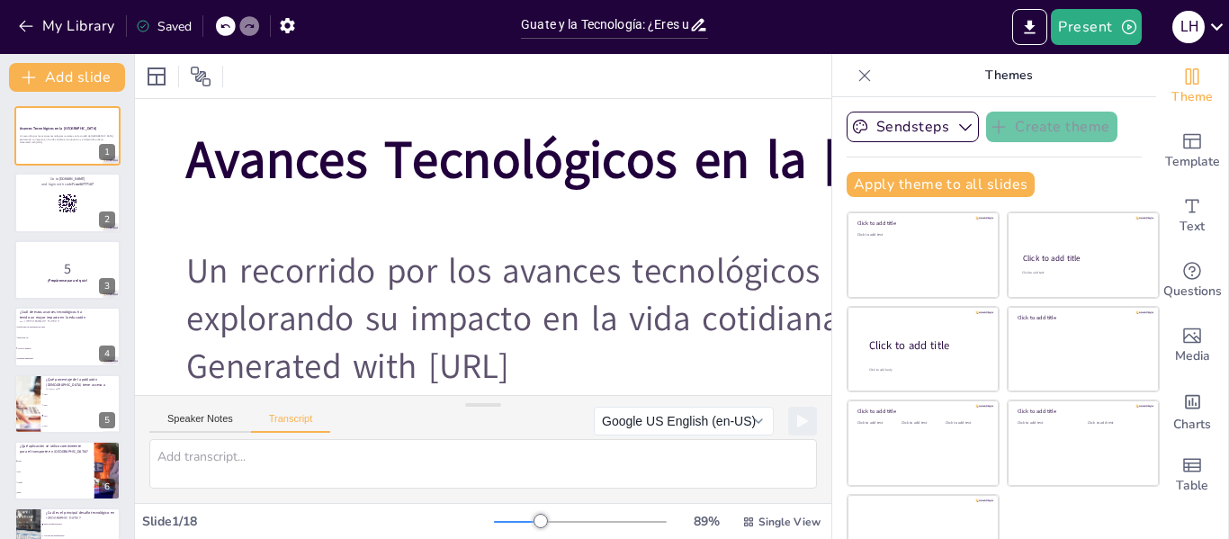
scroll to position [313, 0]
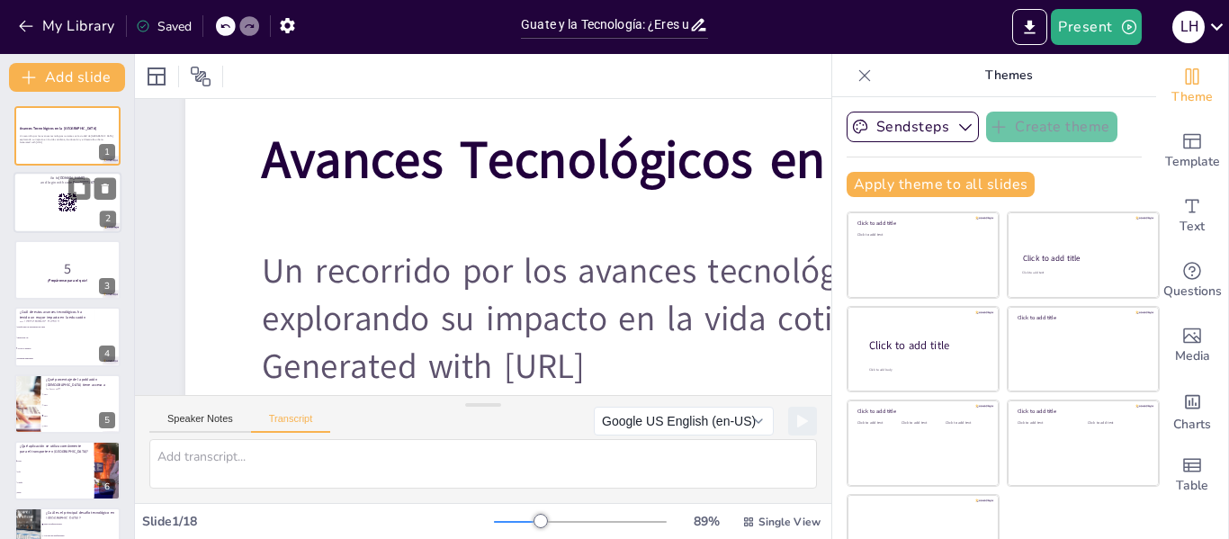
click at [76, 173] on div "Go to sendsteps.me and login with code Free46777167" at bounding box center [67, 173] width 108 height 0
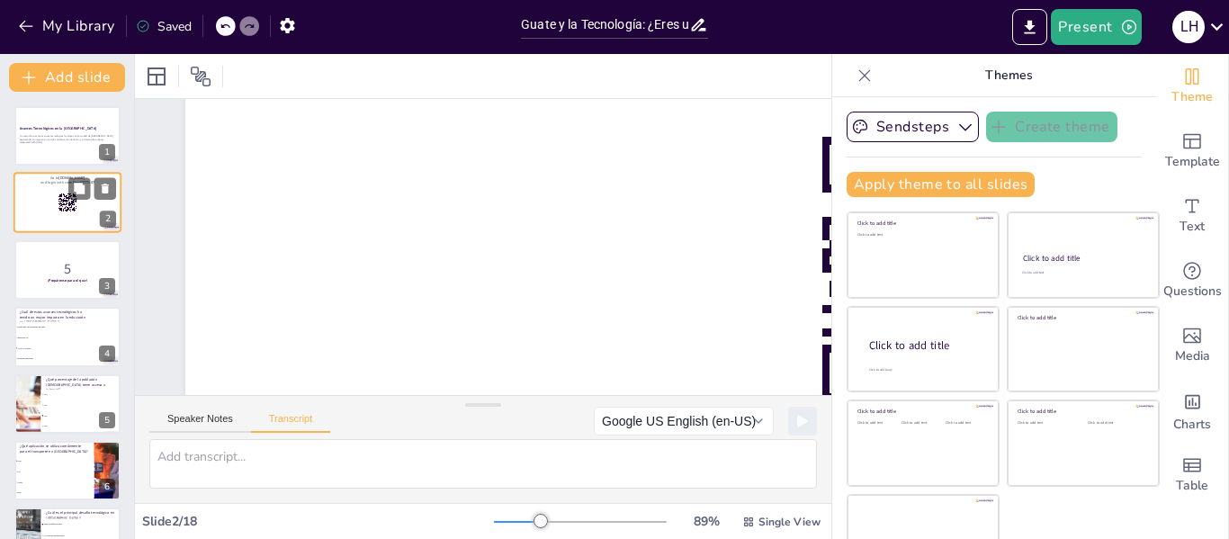
scroll to position [67, 0]
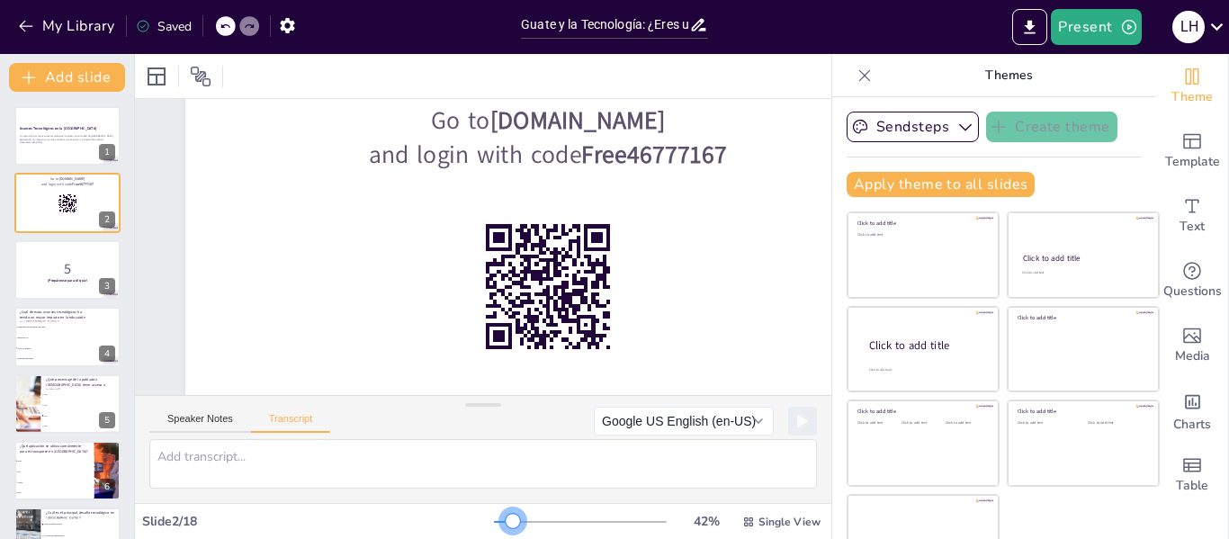
click at [494, 525] on div at bounding box center [580, 522] width 173 height 14
click at [468, 319] on div at bounding box center [532, 305] width 816 height 612
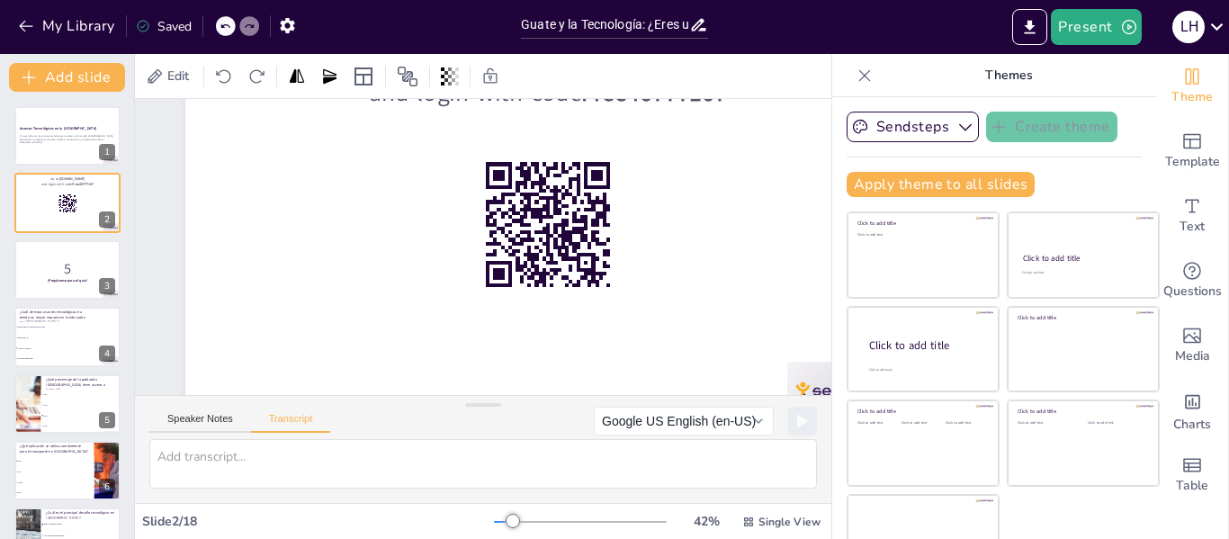
scroll to position [130, 0]
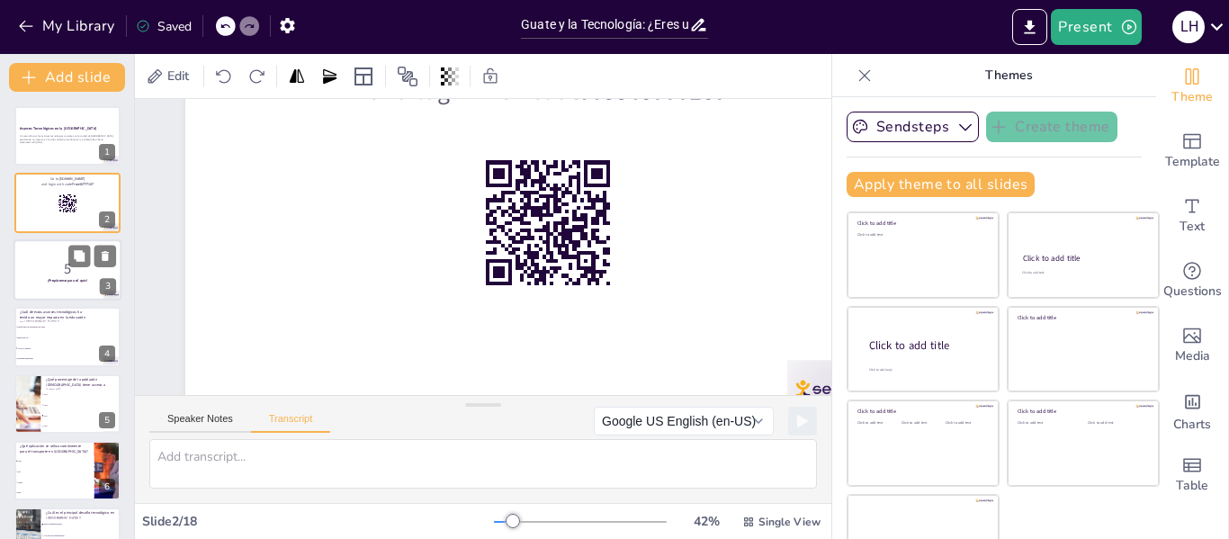
click at [33, 256] on div at bounding box center [67, 269] width 108 height 61
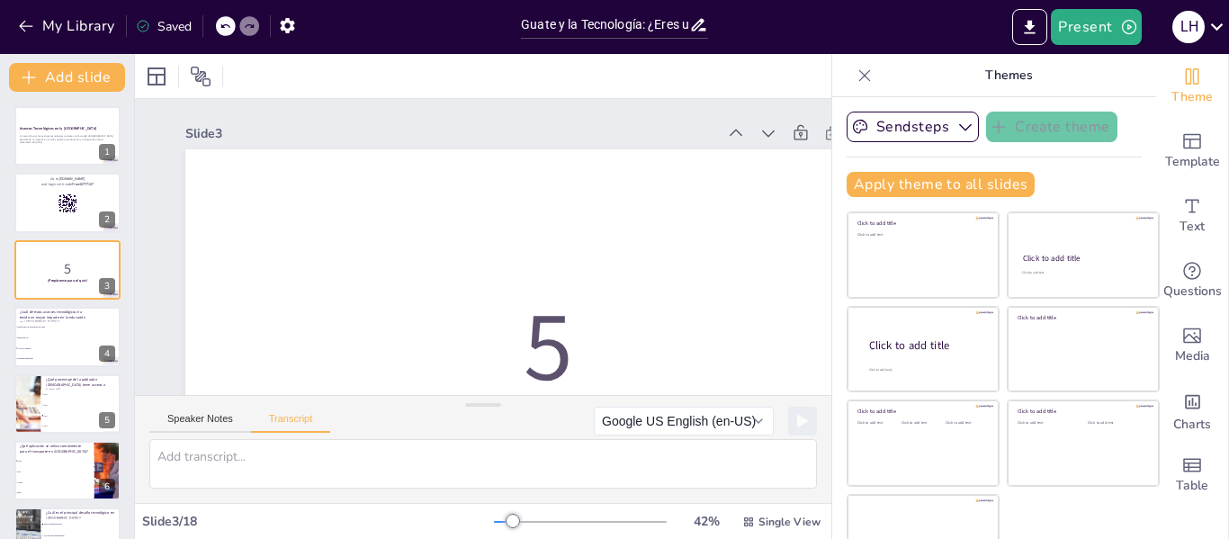
click at [778, 216] on icon at bounding box center [789, 227] width 22 height 22
click at [737, 150] on icon at bounding box center [747, 160] width 20 height 20
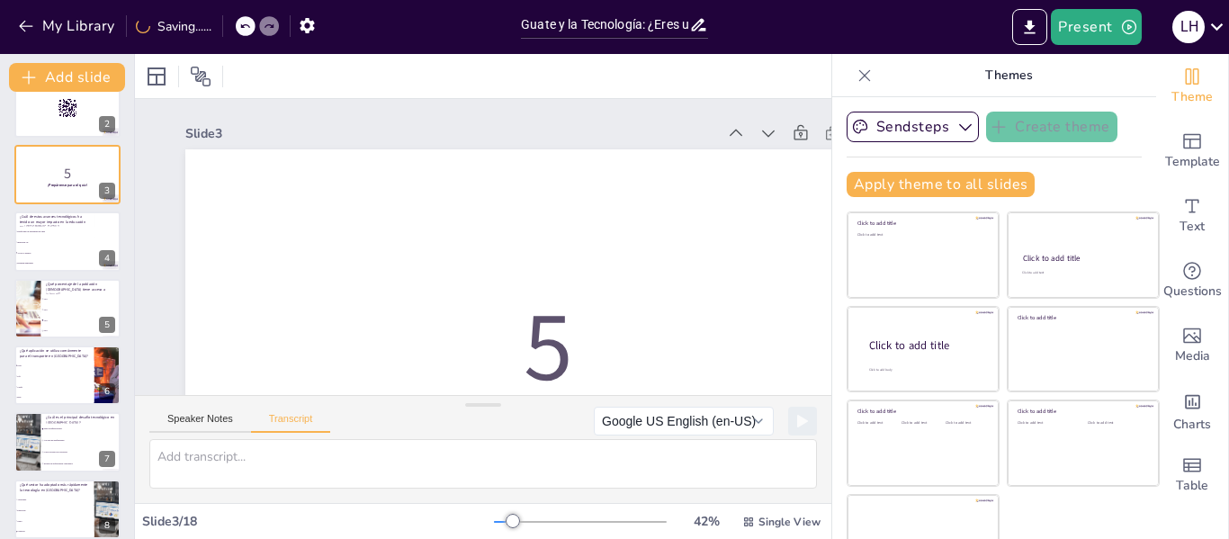
scroll to position [101, 0]
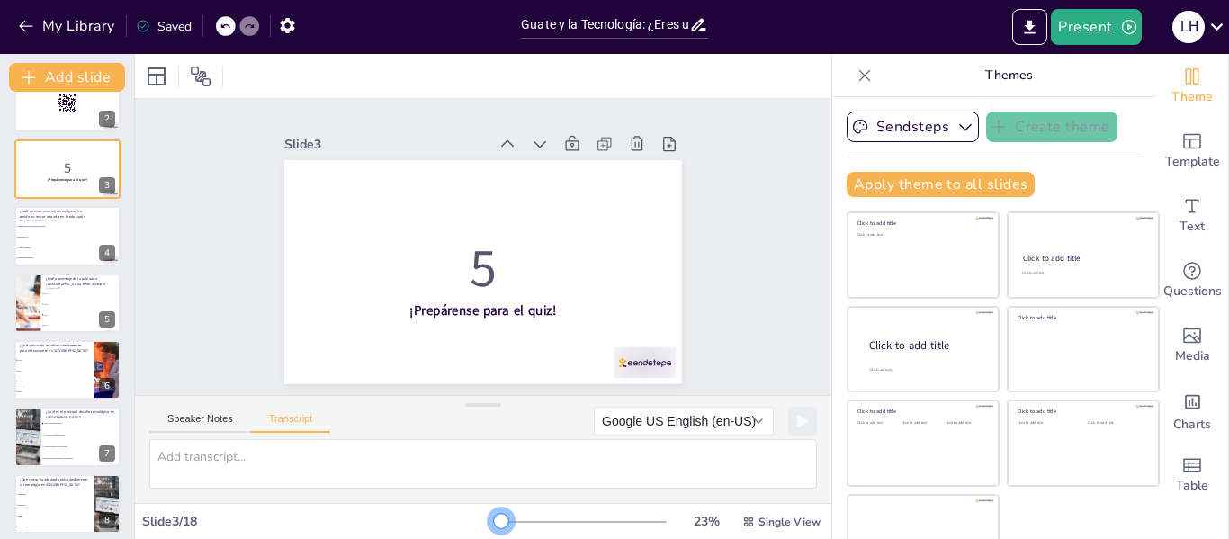
drag, startPoint x: 488, startPoint y: 521, endPoint x: 476, endPoint y: 522, distance: 11.7
click at [494, 522] on div at bounding box center [501, 521] width 14 height 14
click at [677, 335] on div "Slide 1 Avances Tecnológicos en la Ciudad de Guatemala Un recorrido por los ava…" at bounding box center [483, 247] width 524 height 325
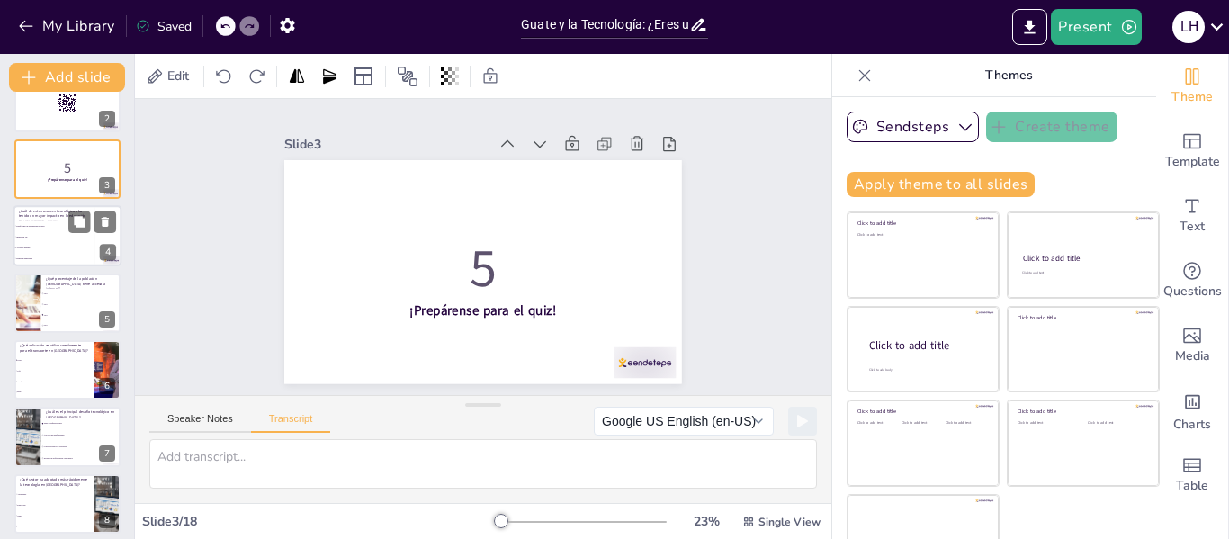
click at [44, 236] on span "Impresión 3D" at bounding box center [54, 237] width 77 height 3
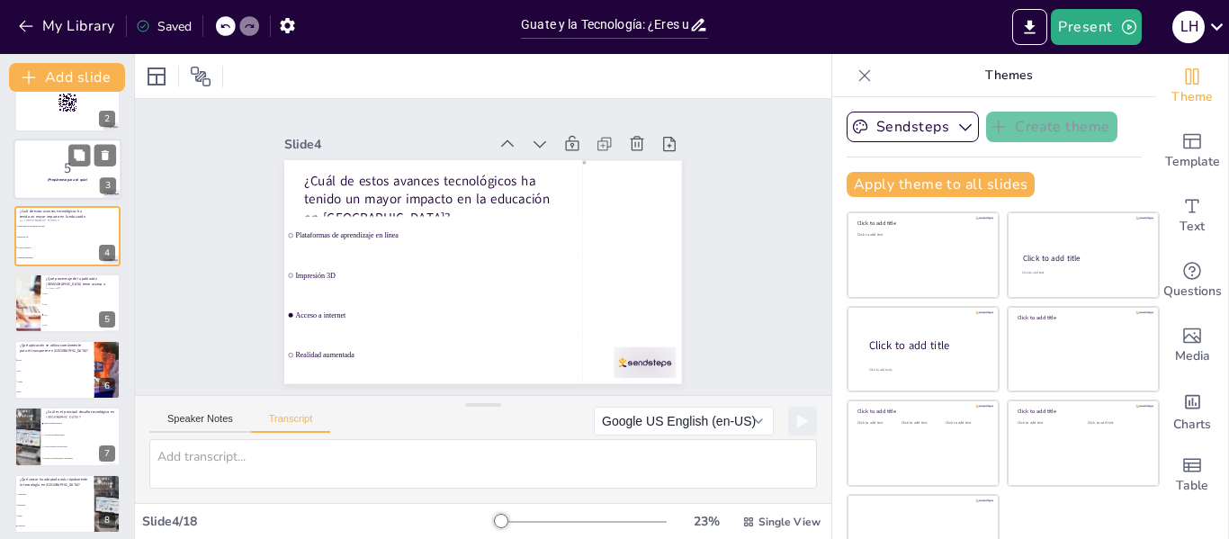
scroll to position [22, 0]
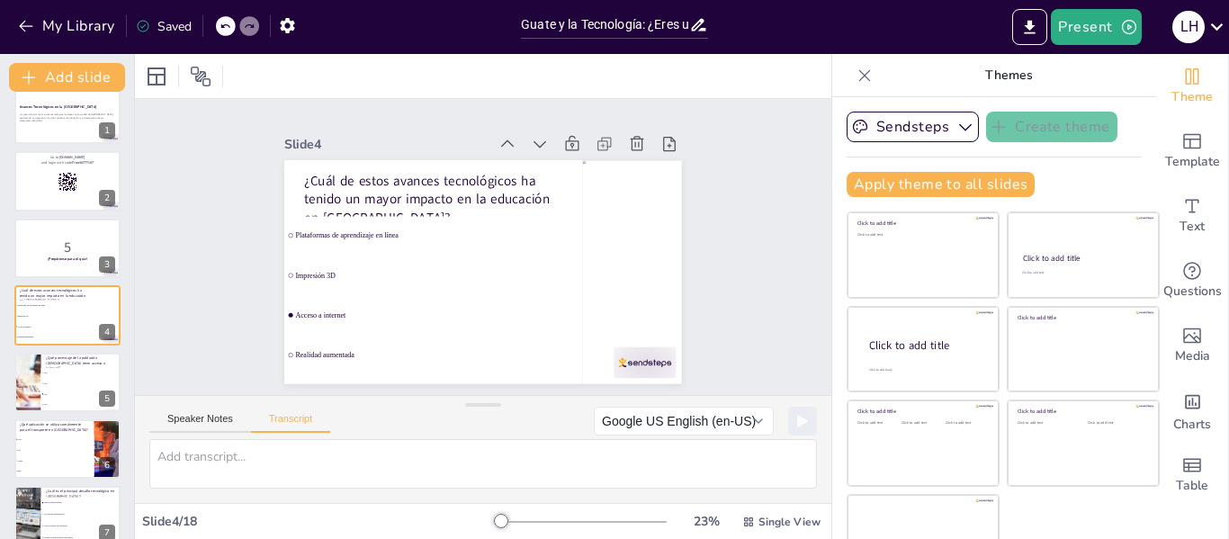
click at [494, 517] on div at bounding box center [580, 522] width 173 height 14
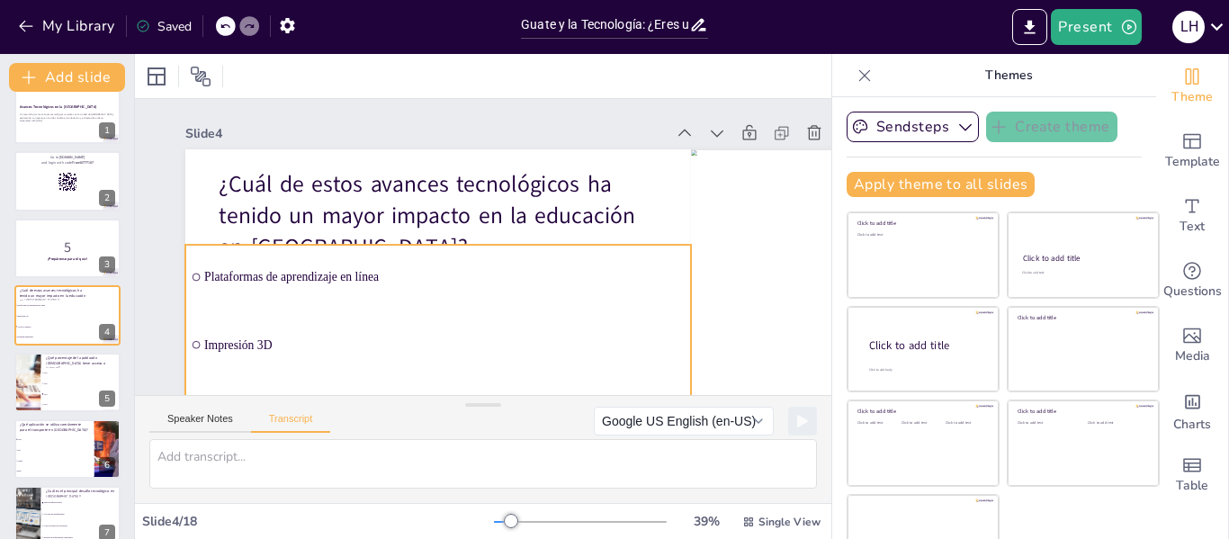
click at [199, 193] on input "checkbox" at bounding box center [201, 188] width 10 height 10
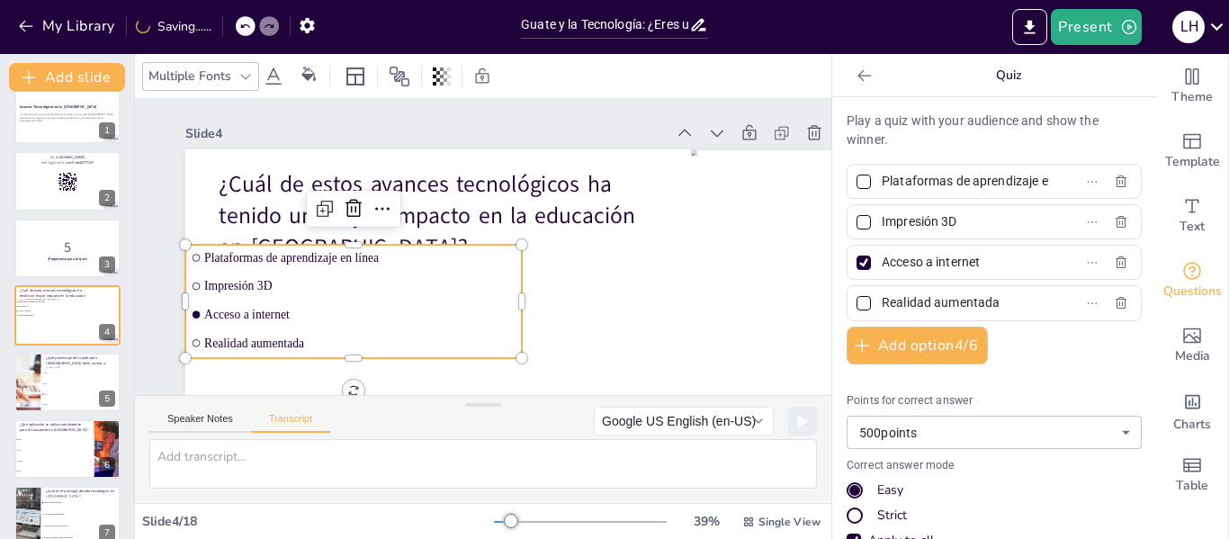
click at [248, 318] on li "Acceso a internet" at bounding box center [341, 210] width 267 height 245
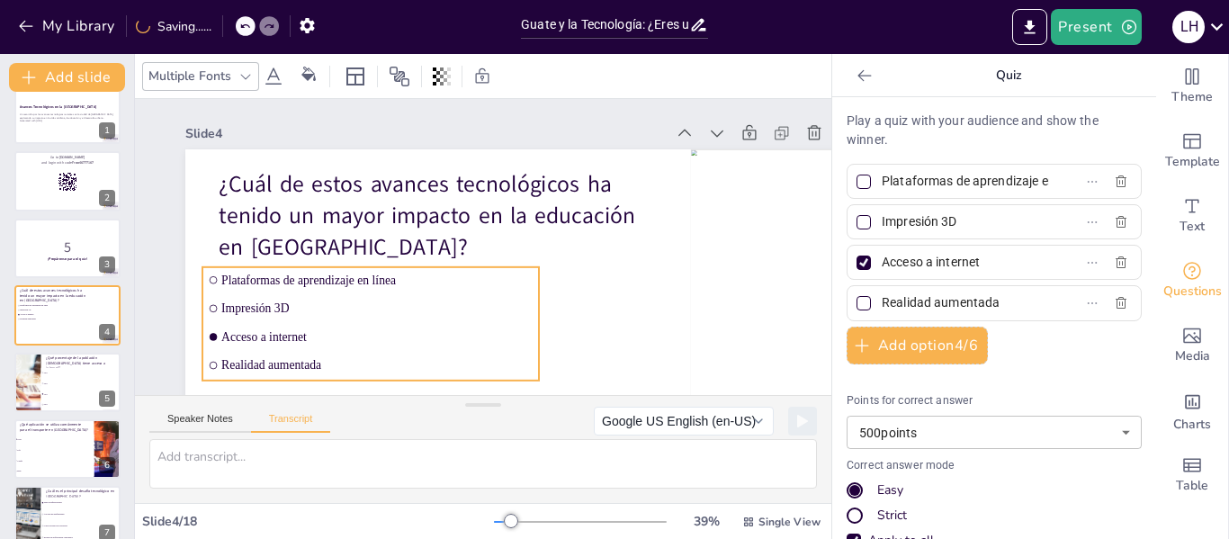
drag, startPoint x: 248, startPoint y: 323, endPoint x: 265, endPoint y: 346, distance: 29.0
click at [265, 346] on li "Acceso a internet" at bounding box center [354, 311] width 335 height 95
click at [164, 305] on div "Slide 1 Avances Tecnológicos en la Ciudad de Guatemala Un recorrido por los ava…" at bounding box center [522, 313] width 775 height 429
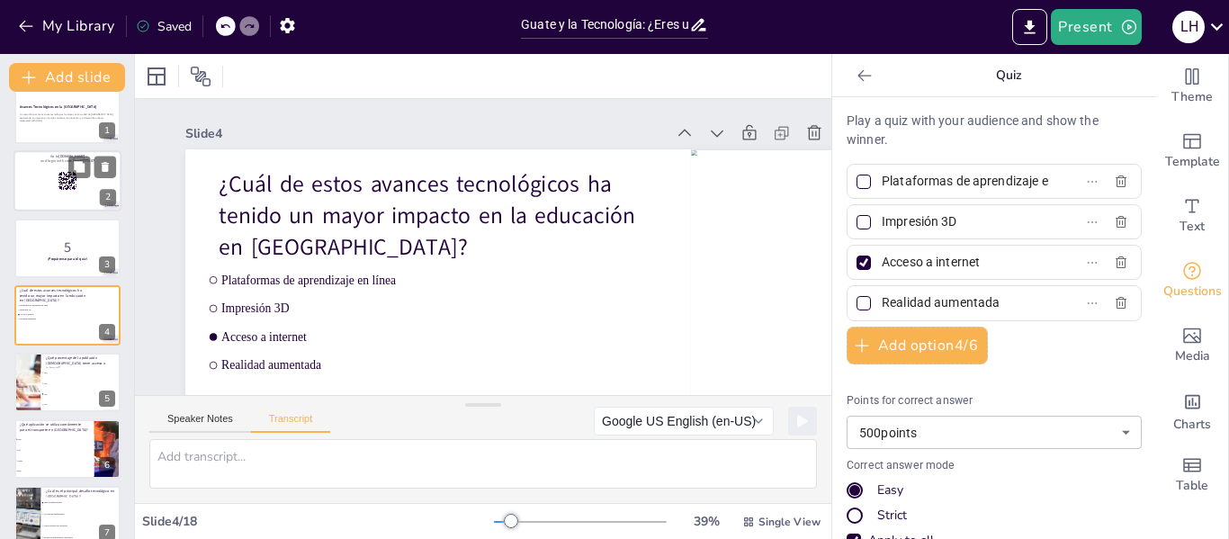
click at [75, 193] on div at bounding box center [67, 181] width 108 height 61
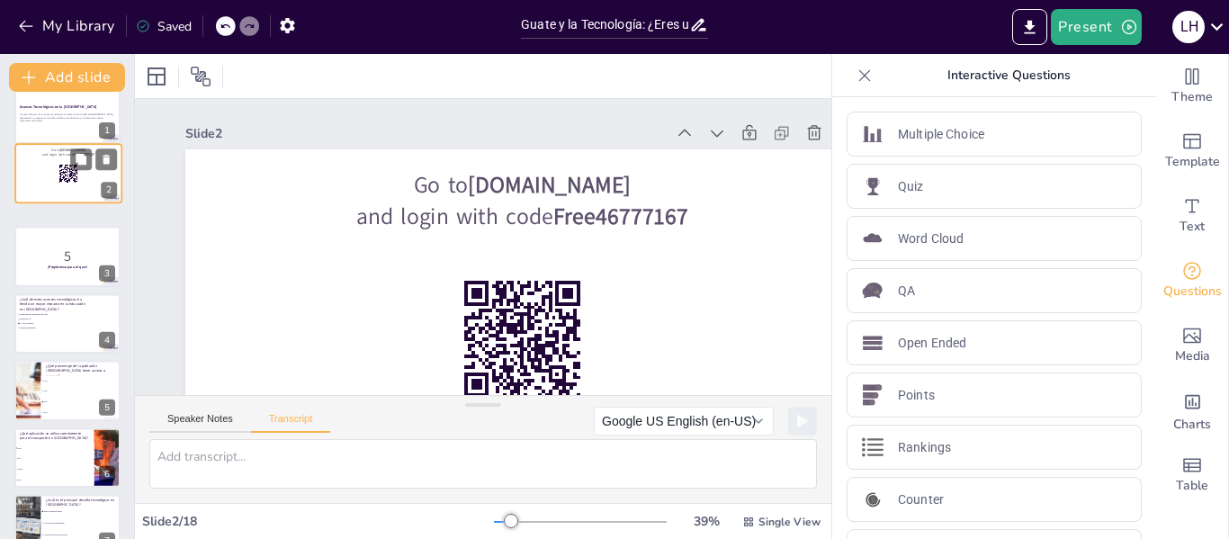
scroll to position [0, 0]
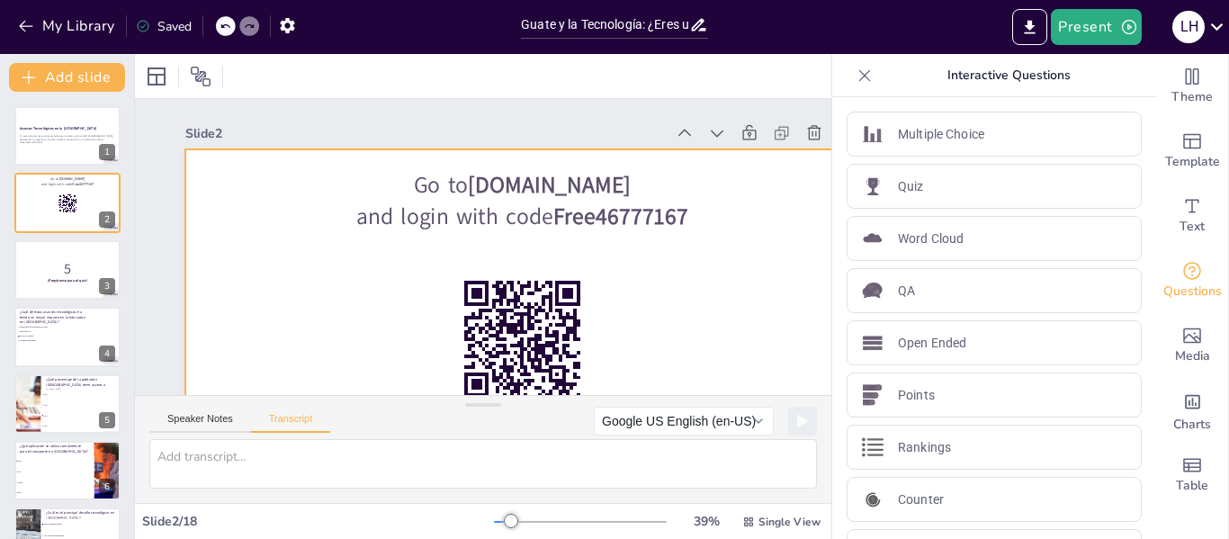
click at [668, 305] on div at bounding box center [502, 345] width 738 height 511
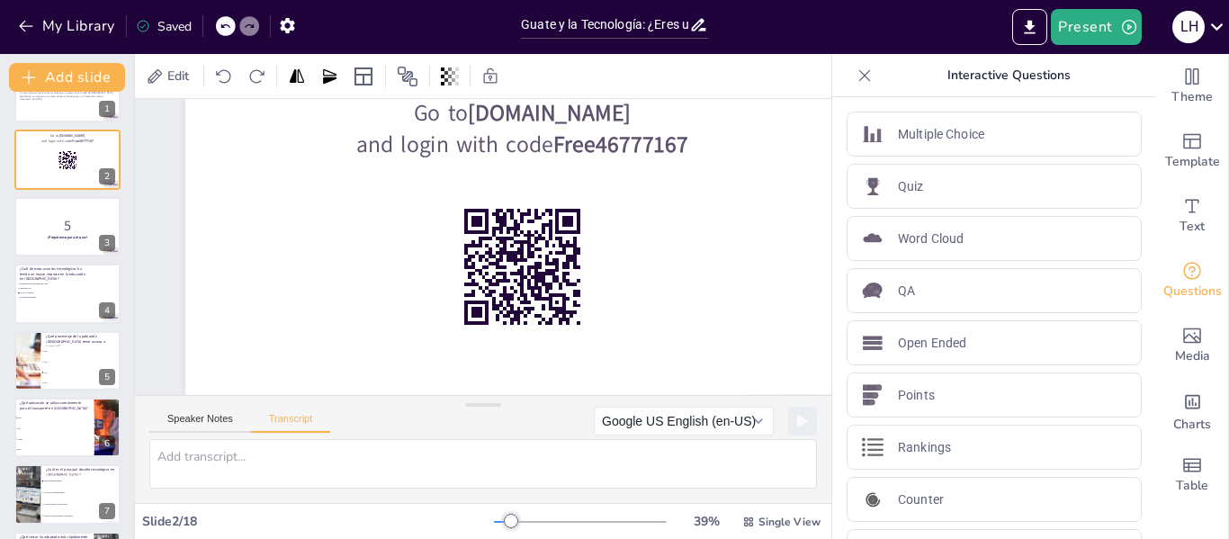
scroll to position [83, 0]
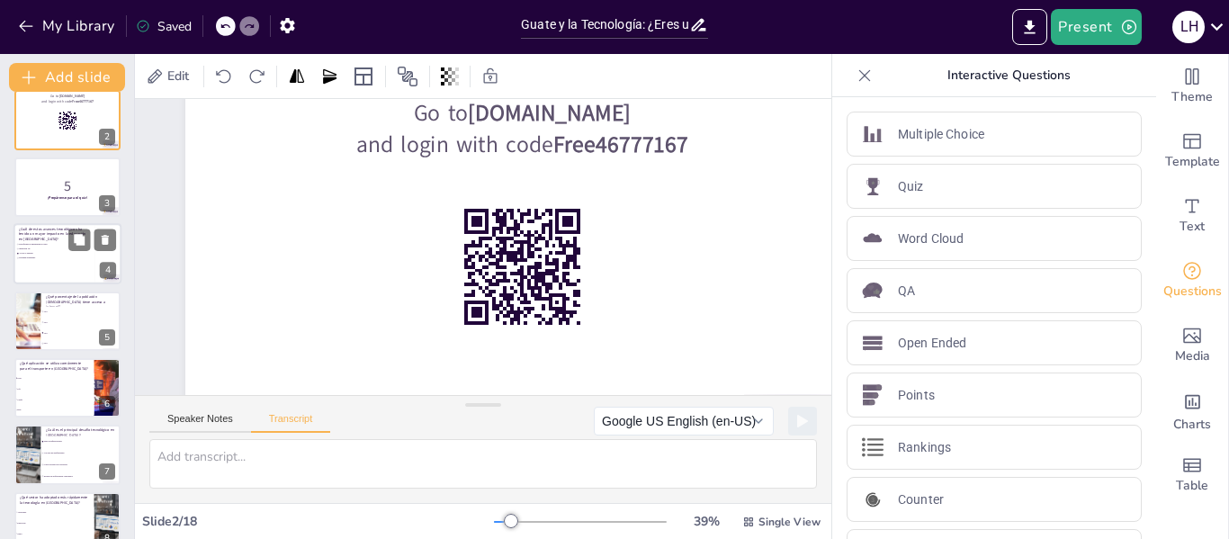
click at [62, 261] on div at bounding box center [67, 253] width 108 height 61
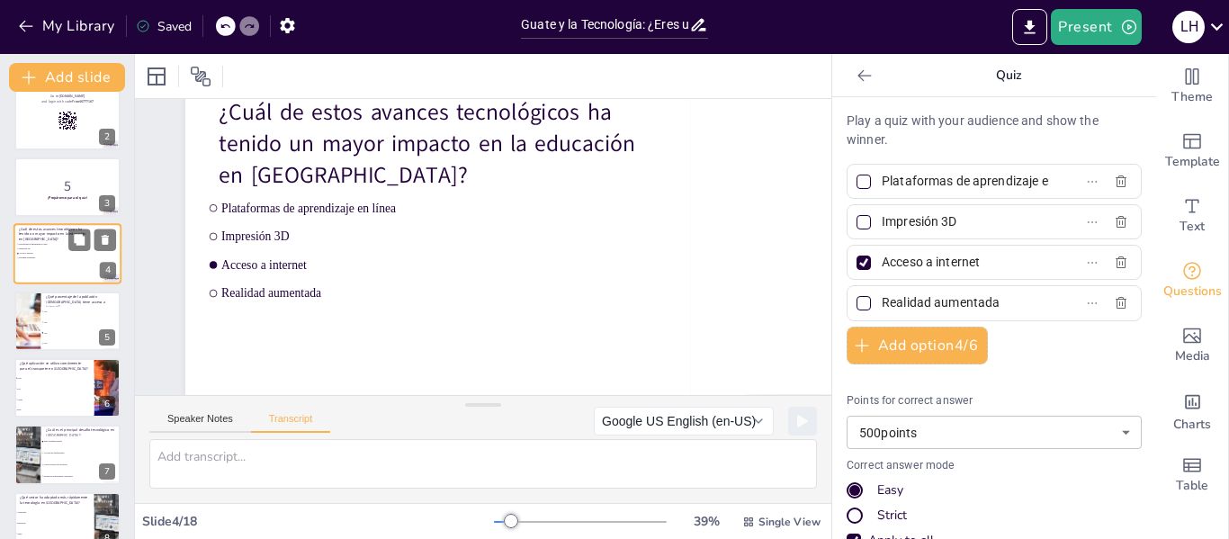
scroll to position [0, 0]
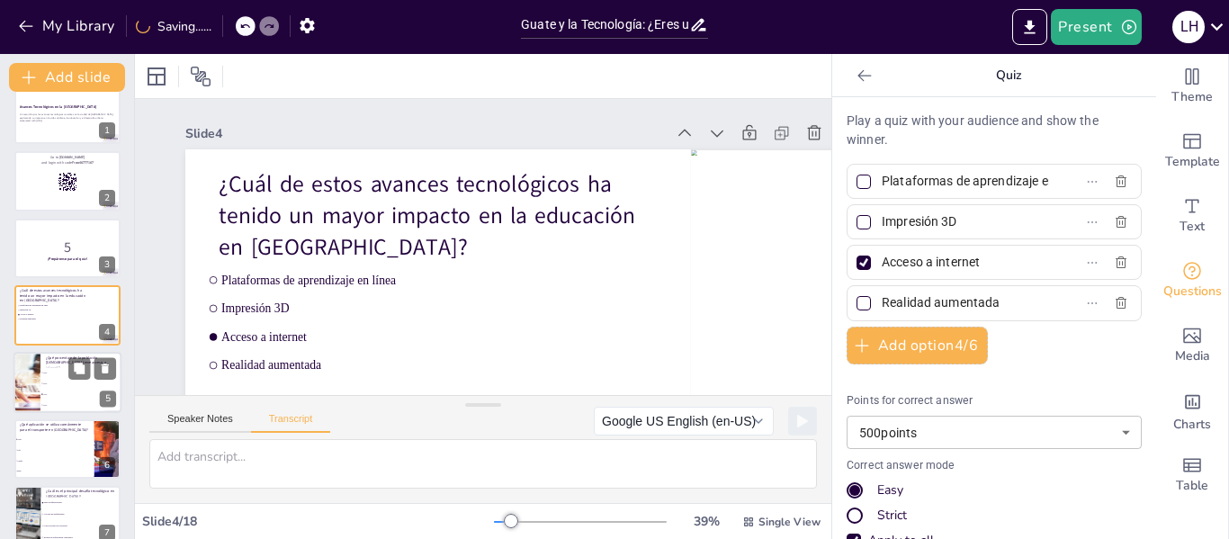
click at [59, 366] on div "¿Qué porcentaje de la población guatemalteca tiene acceso a internet?" at bounding box center [81, 360] width 70 height 12
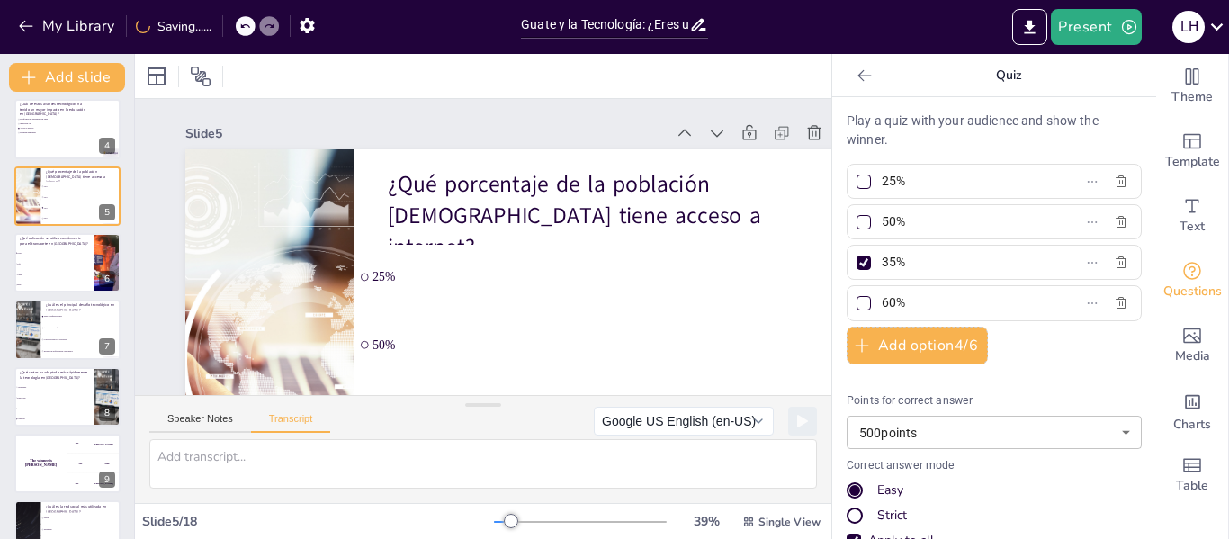
scroll to position [229, 0]
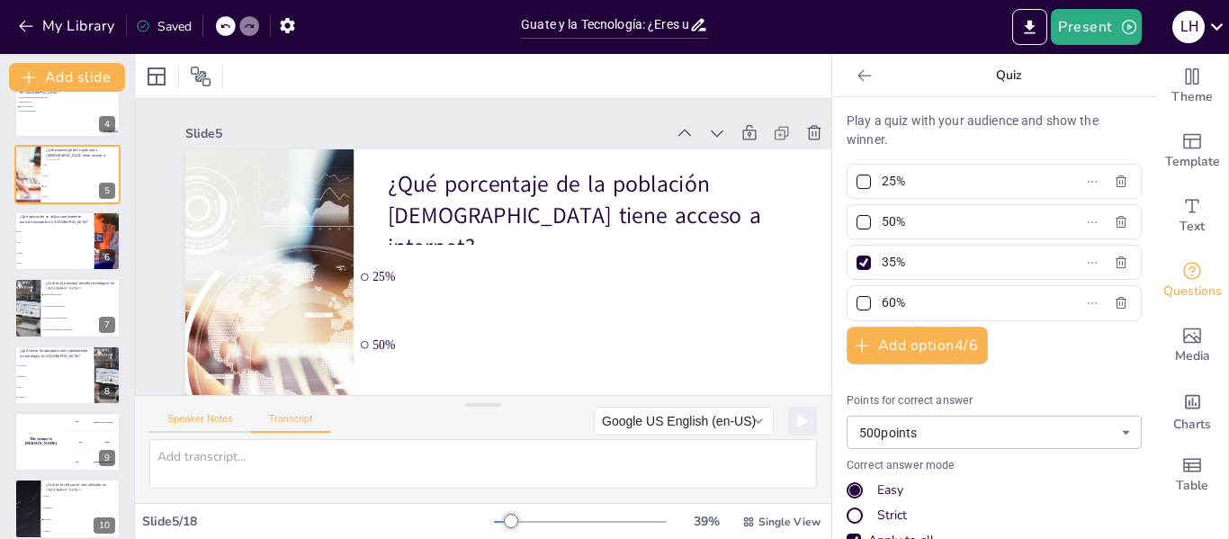
click at [193, 426] on button "Speaker Notes" at bounding box center [200, 423] width 102 height 20
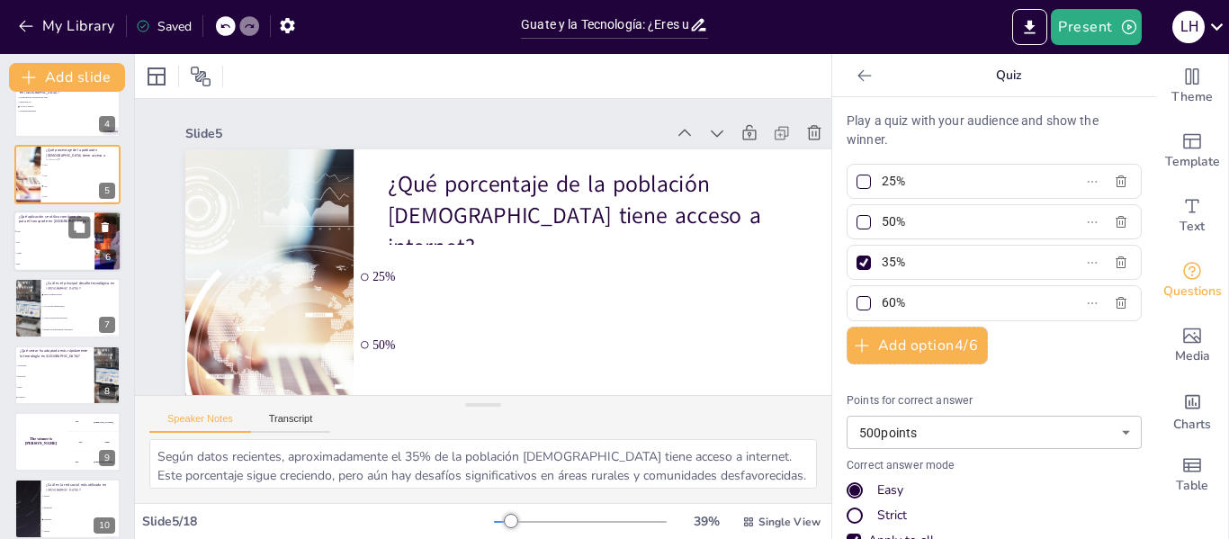
click at [57, 258] on li "Beat" at bounding box center [53, 263] width 81 height 11
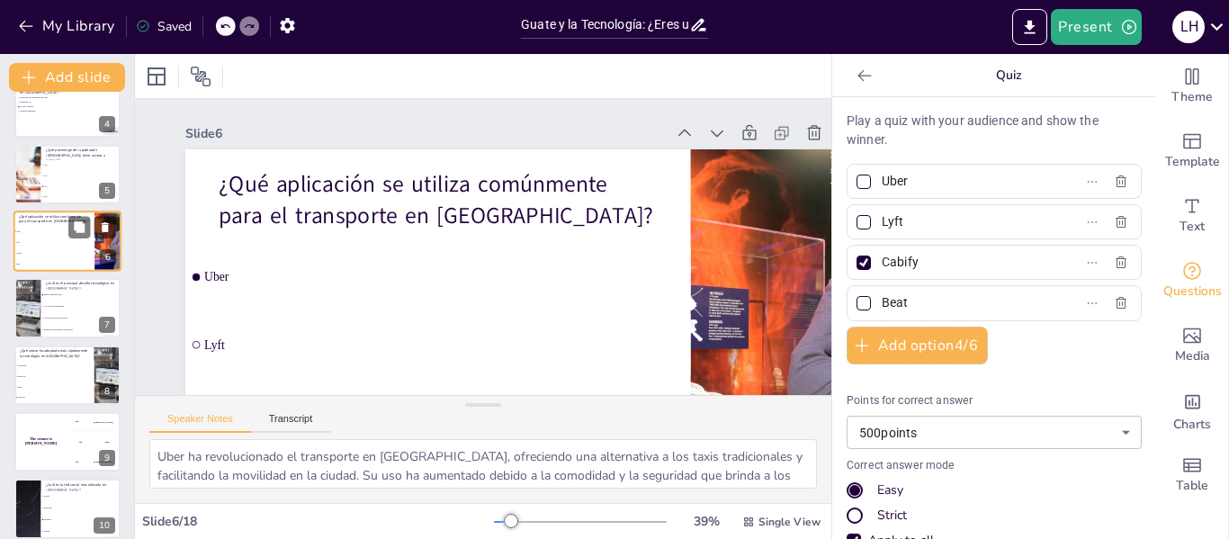
scroll to position [156, 0]
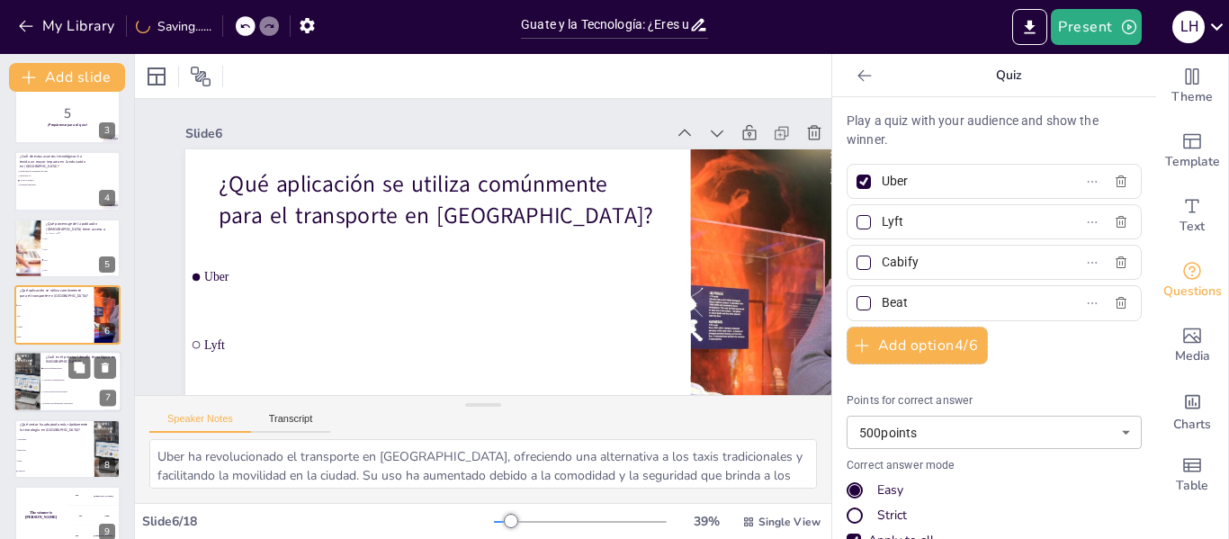
click at [34, 378] on div at bounding box center [26, 382] width 61 height 61
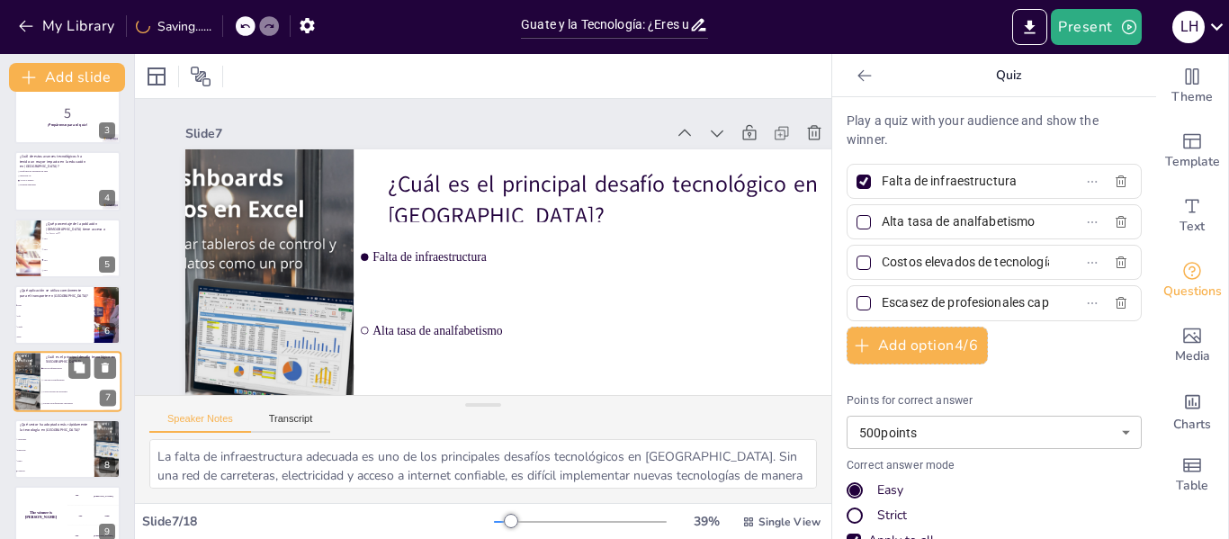
scroll to position [222, 0]
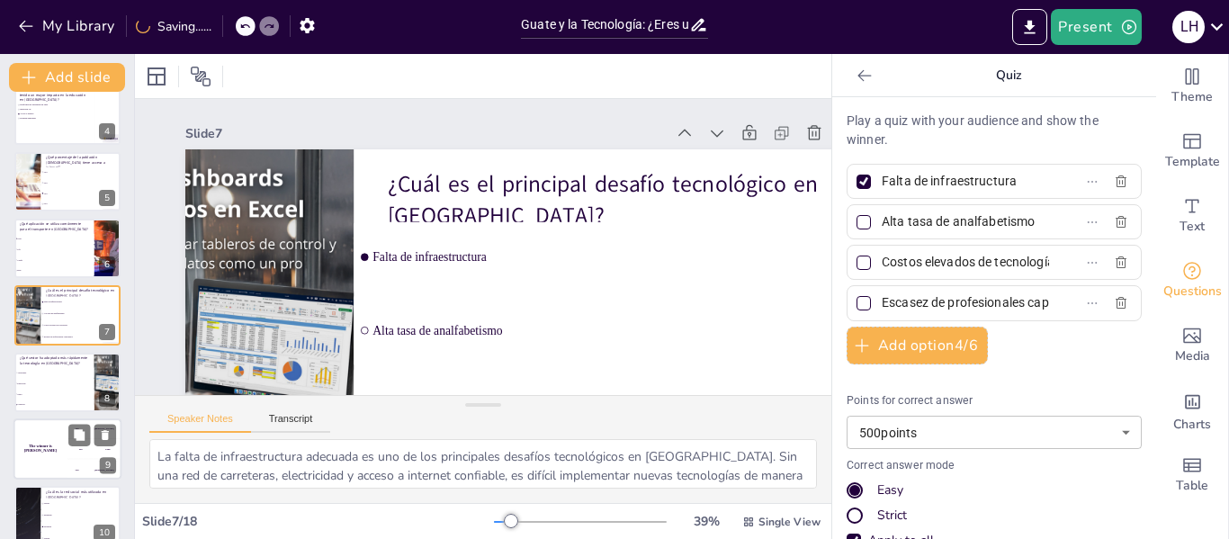
click at [54, 452] on div "The winner is Niels 🏆" at bounding box center [40, 448] width 54 height 61
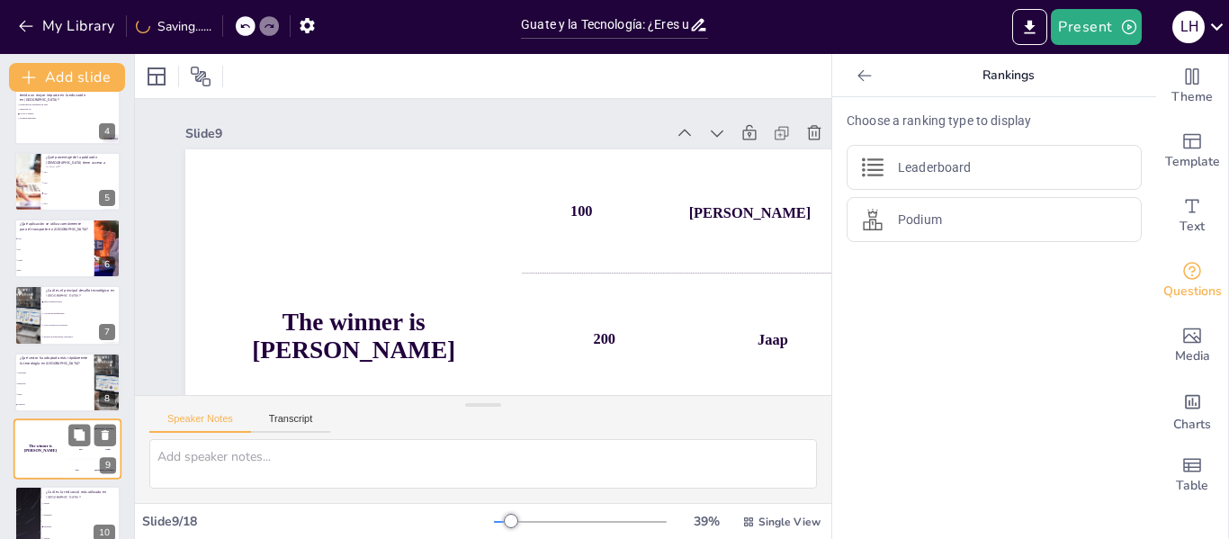
scroll to position [356, 0]
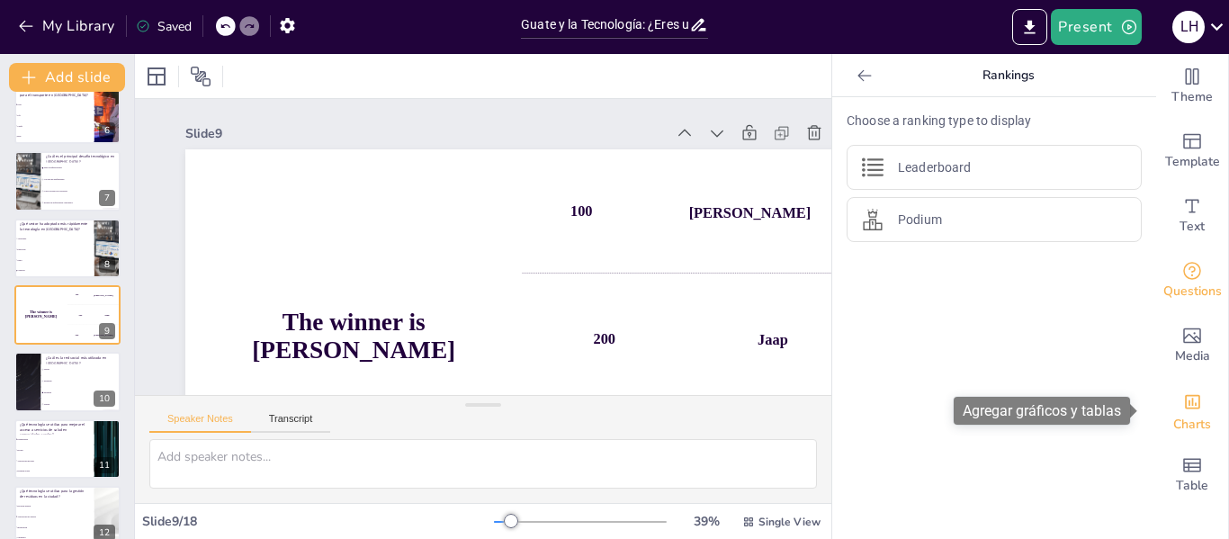
click at [1183, 399] on icon "Add charts and graphs" at bounding box center [1192, 401] width 19 height 19
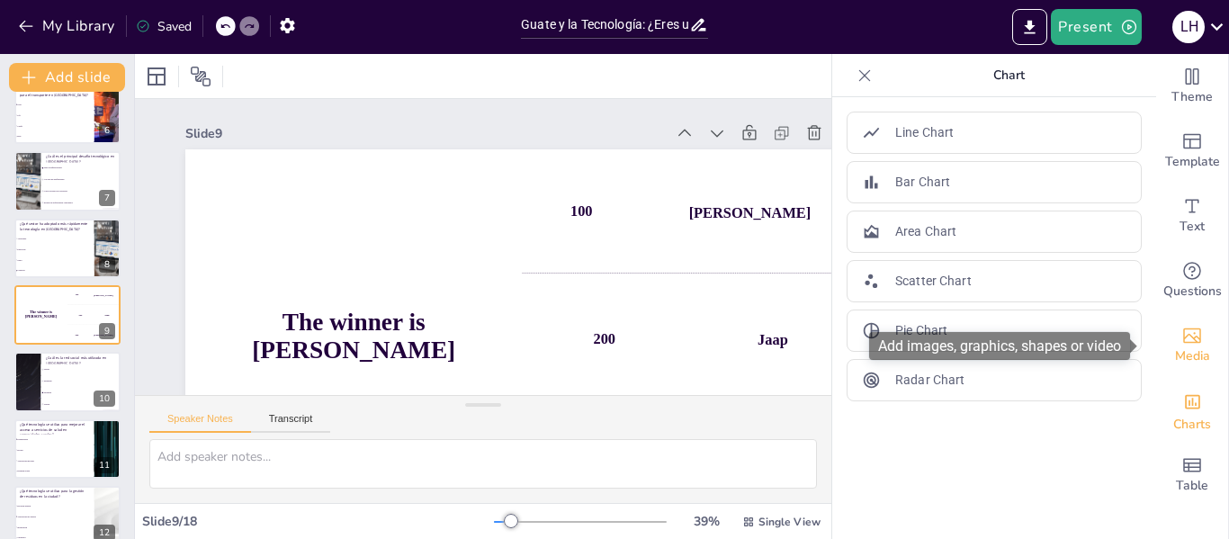
click at [1183, 338] on icon "Add images, graphics, shapes or video" at bounding box center [1192, 336] width 22 height 22
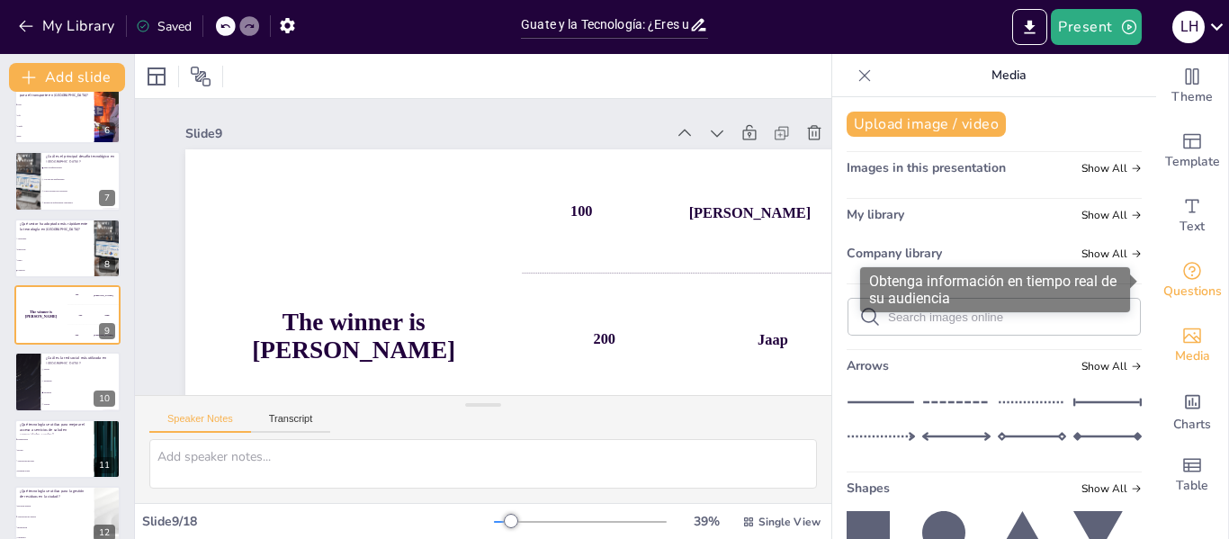
click at [1169, 283] on span "Questions" at bounding box center [1192, 292] width 58 height 20
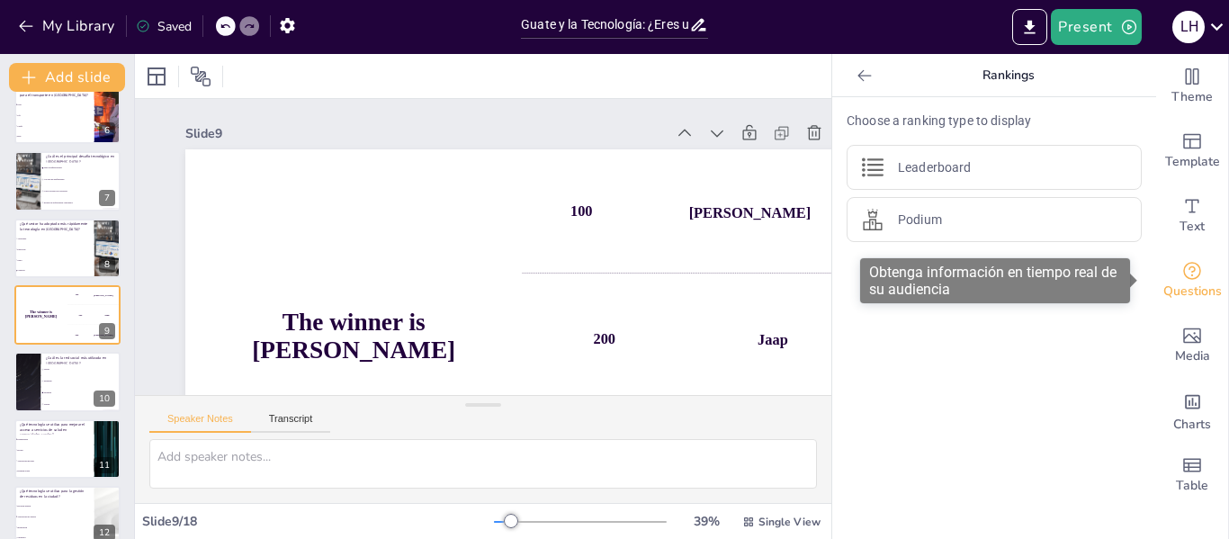
click at [1169, 283] on span "Questions" at bounding box center [1192, 292] width 58 height 20
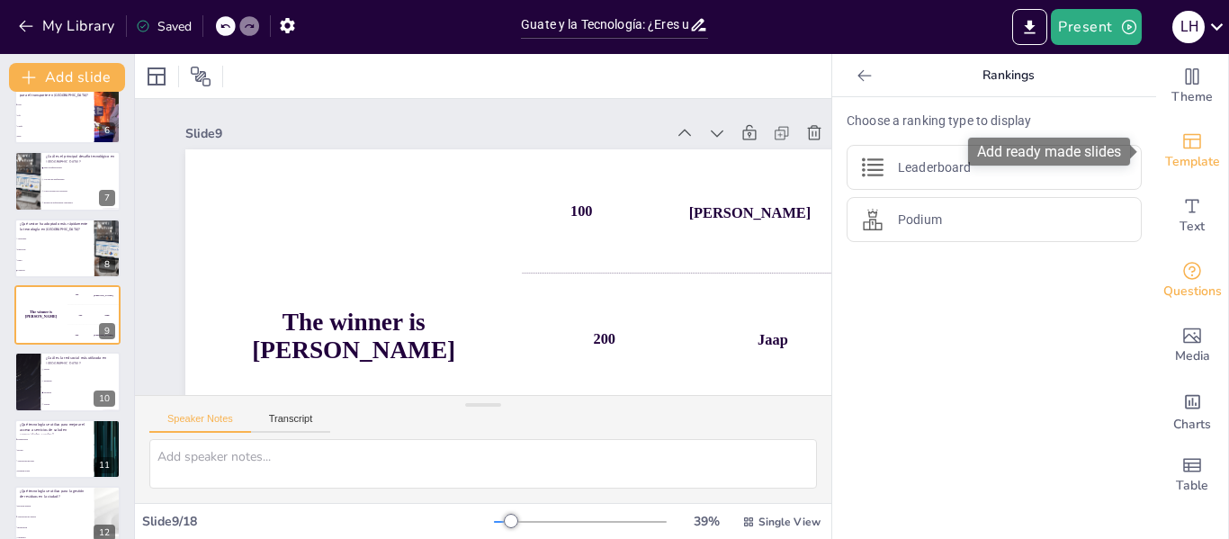
click at [1178, 157] on span "Template" at bounding box center [1192, 162] width 55 height 20
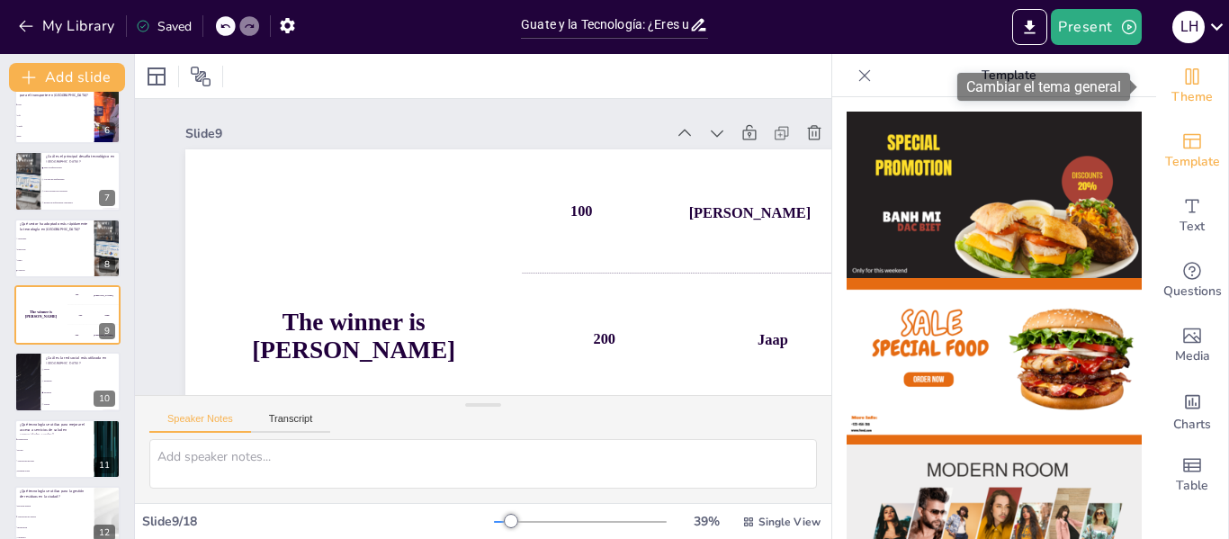
click at [1186, 82] on icon "Change the overall theme" at bounding box center [1192, 76] width 13 height 16
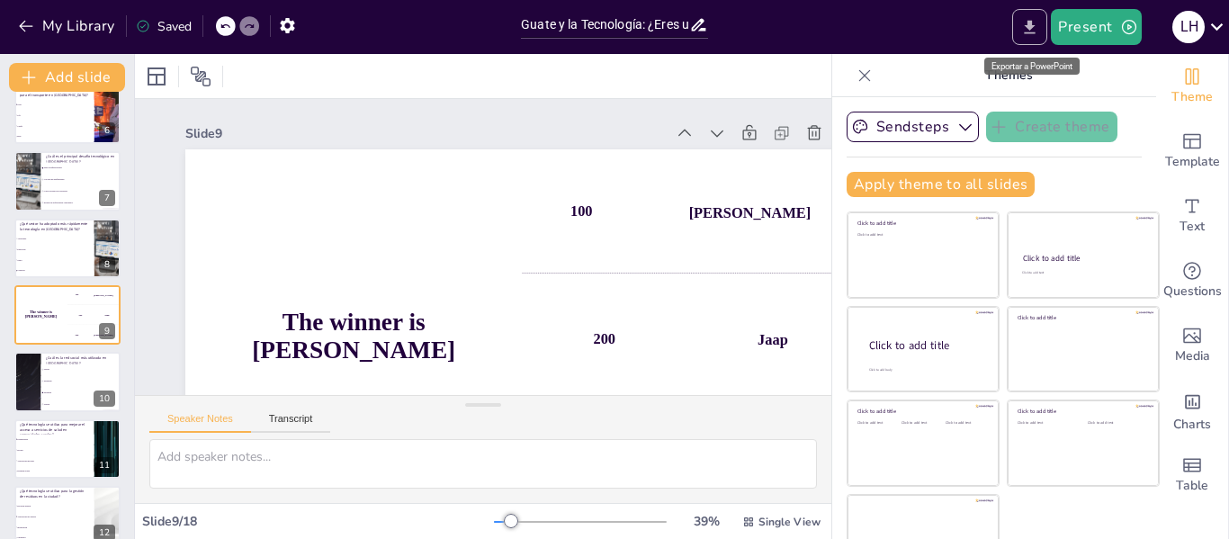
click at [1035, 40] on button "Export to PowerPoint" at bounding box center [1029, 27] width 35 height 36
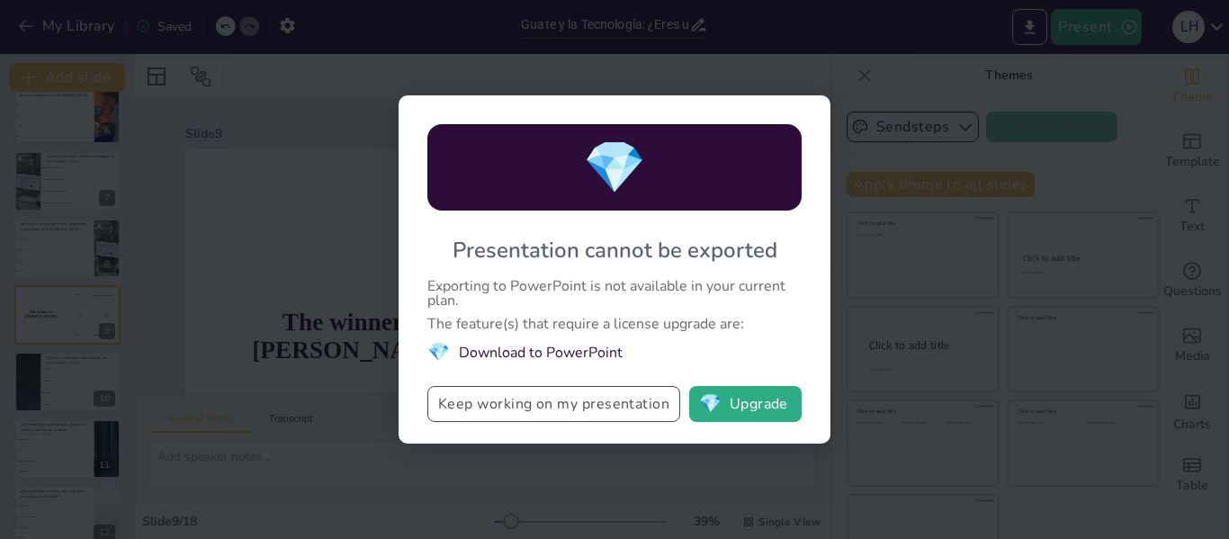
click at [581, 402] on button "Keep working on my presentation" at bounding box center [553, 404] width 253 height 36
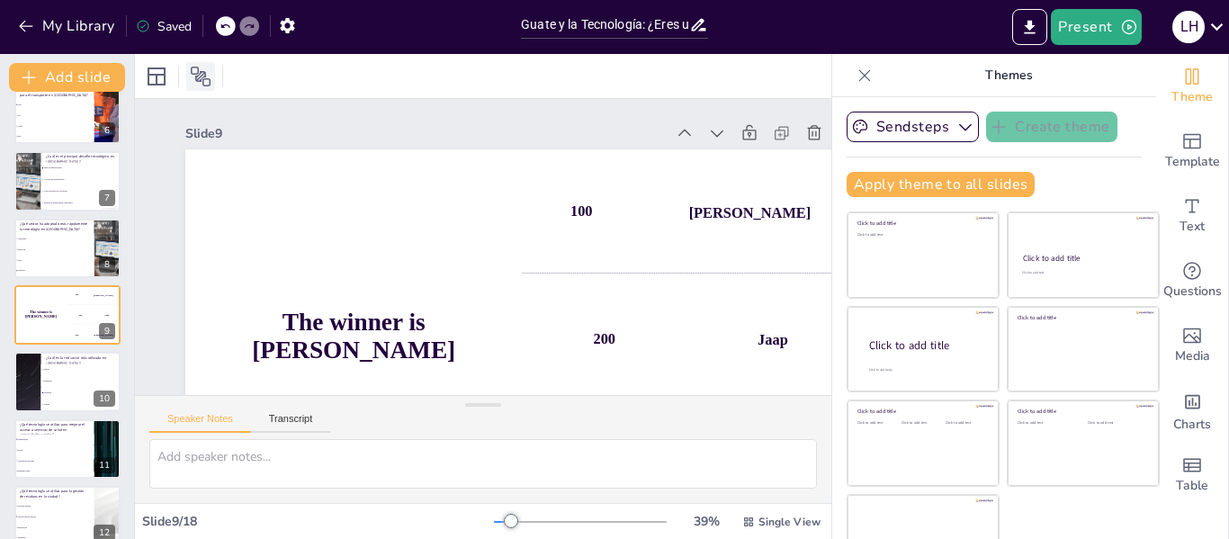
click at [200, 78] on icon at bounding box center [201, 77] width 22 height 22
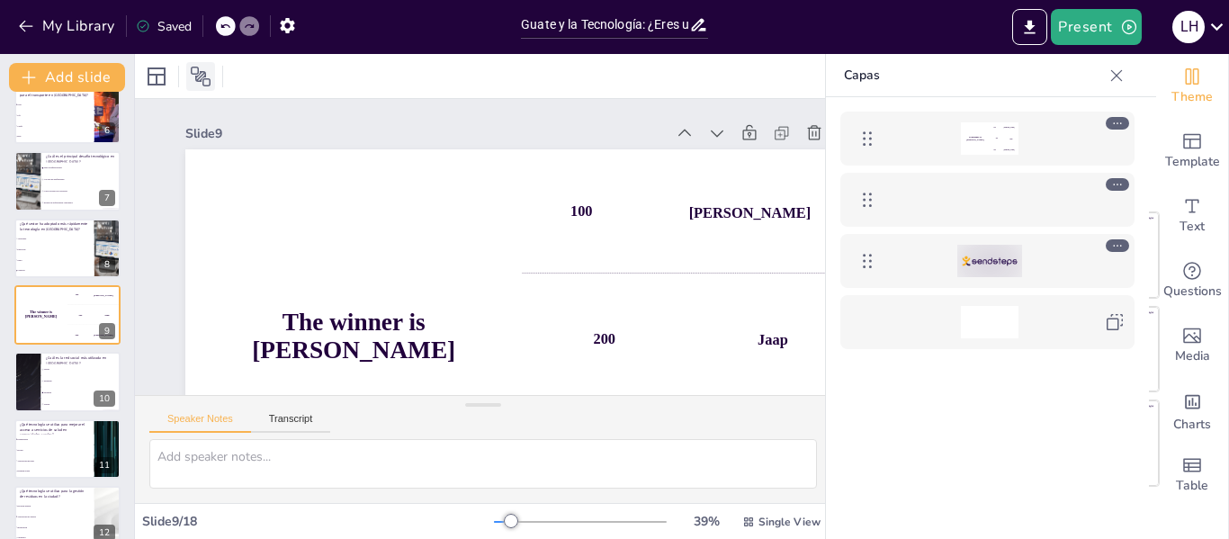
click at [200, 78] on icon at bounding box center [201, 77] width 22 height 22
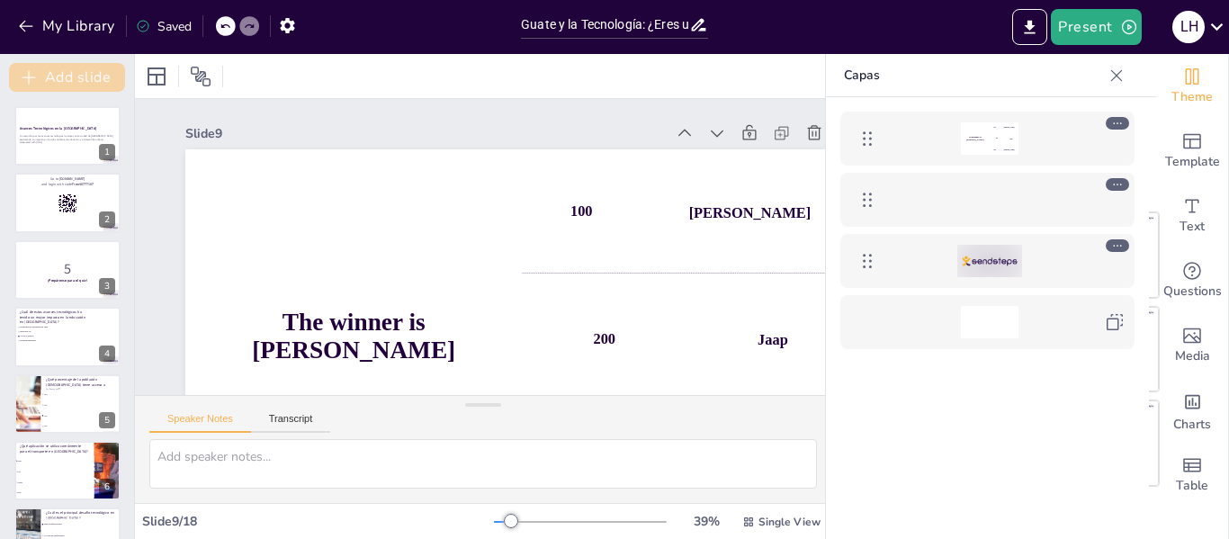
click at [97, 71] on button "Add slide" at bounding box center [67, 77] width 116 height 29
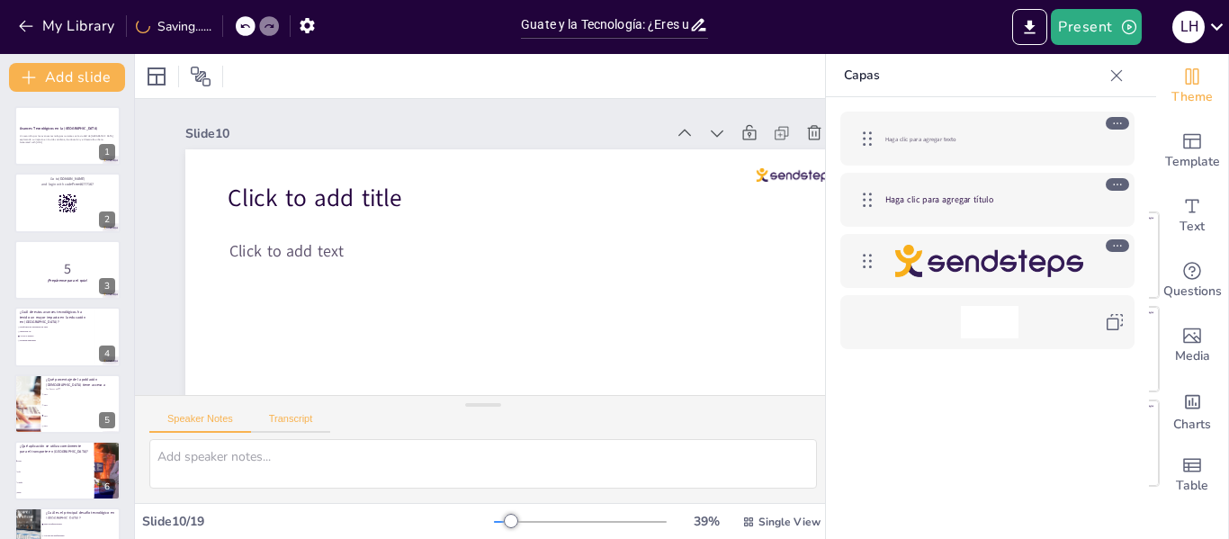
click at [288, 420] on button "Transcript" at bounding box center [291, 423] width 80 height 20
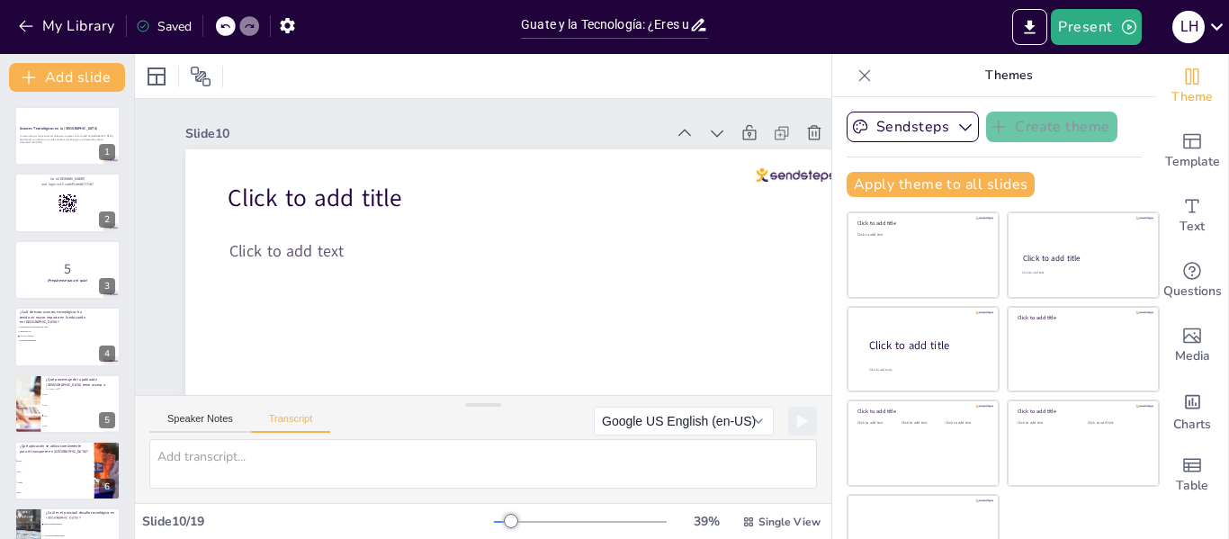
drag, startPoint x: 540, startPoint y: 400, endPoint x: 696, endPoint y: 392, distance: 156.7
click at [696, 392] on div "Slide 1 Avances Tecnológicos en la Ciudad de Guatemala Un recorrido por los ava…" at bounding box center [483, 301] width 696 height 404
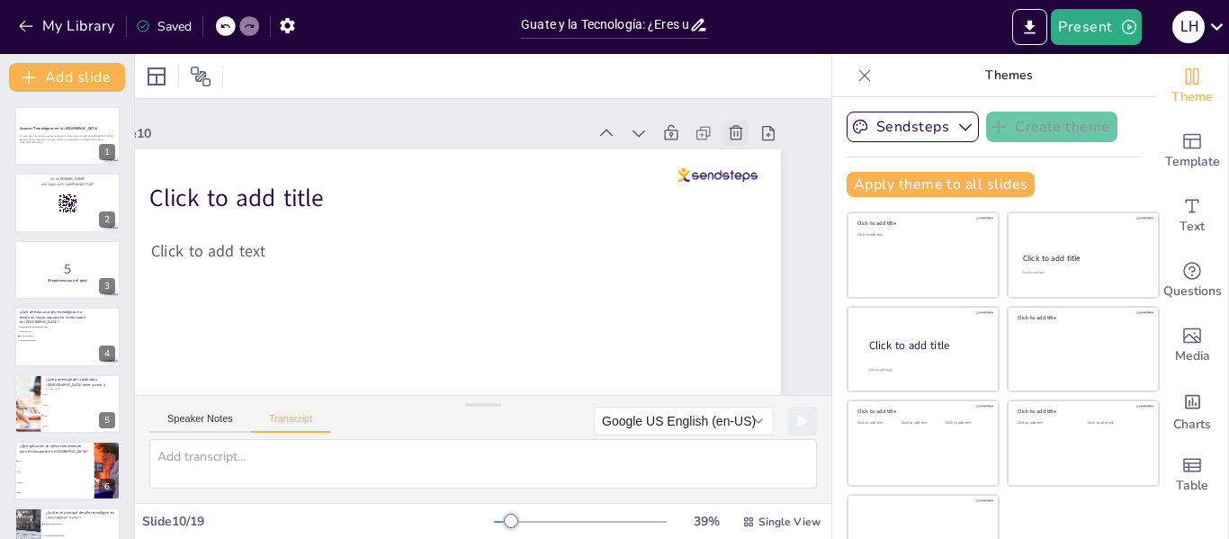
click at [736, 150] on icon at bounding box center [746, 160] width 20 height 20
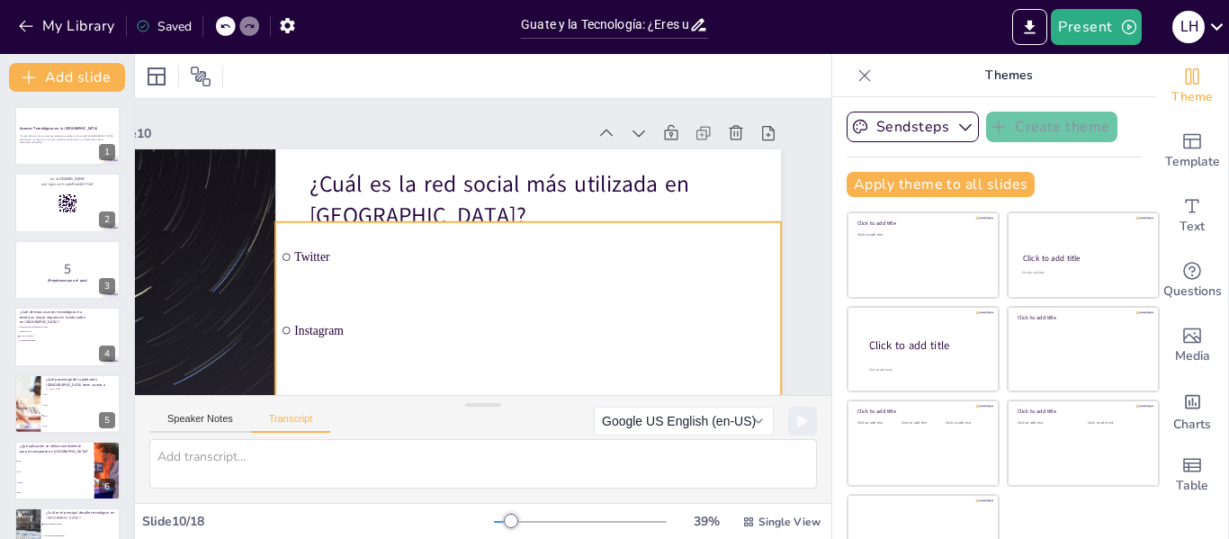
click at [326, 327] on span "Instagram" at bounding box center [525, 335] width 479 height 64
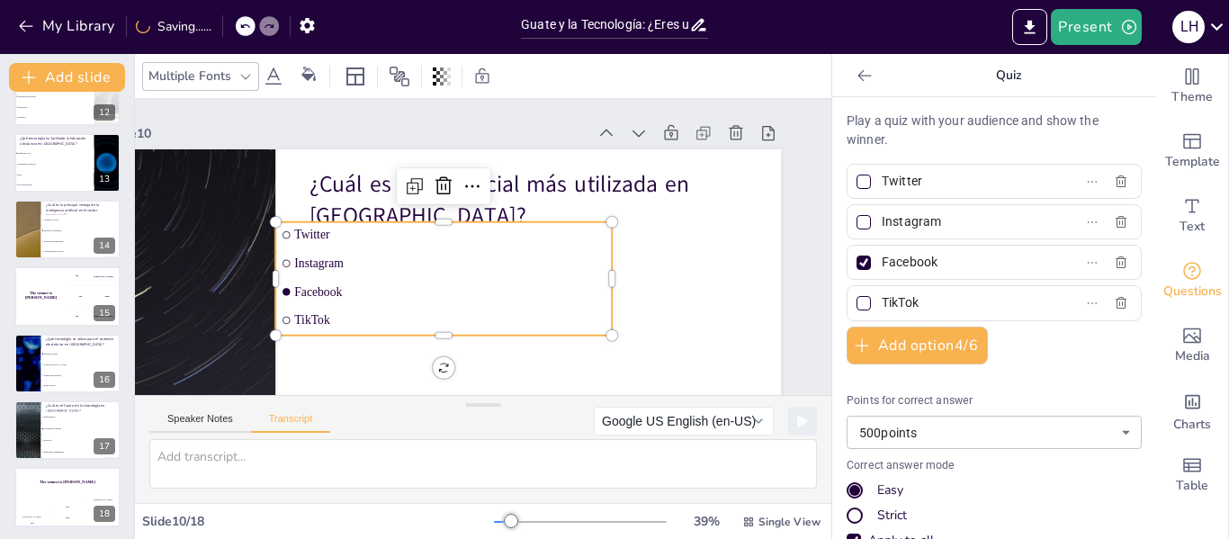
scroll to position [779, 0]
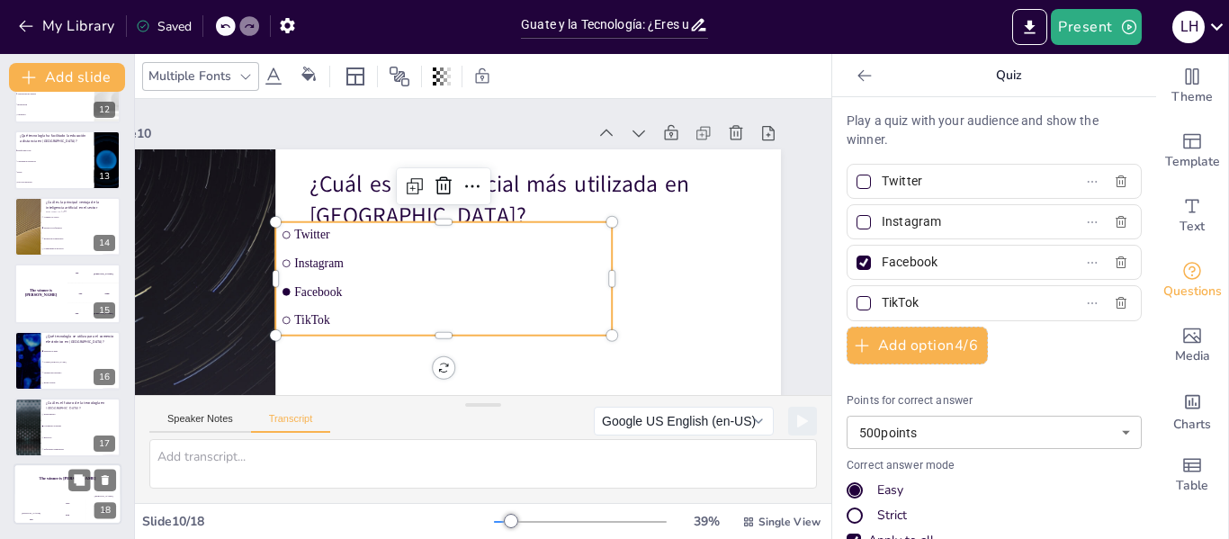
click at [56, 482] on div "The winner is Niels 🏆" at bounding box center [67, 479] width 108 height 31
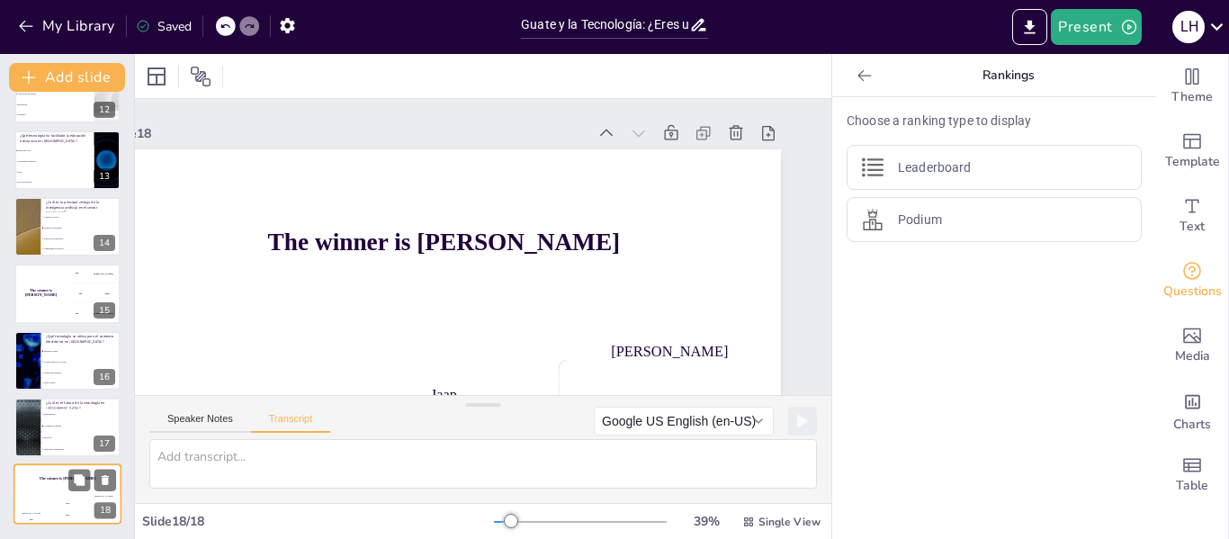
scroll to position [92, 105]
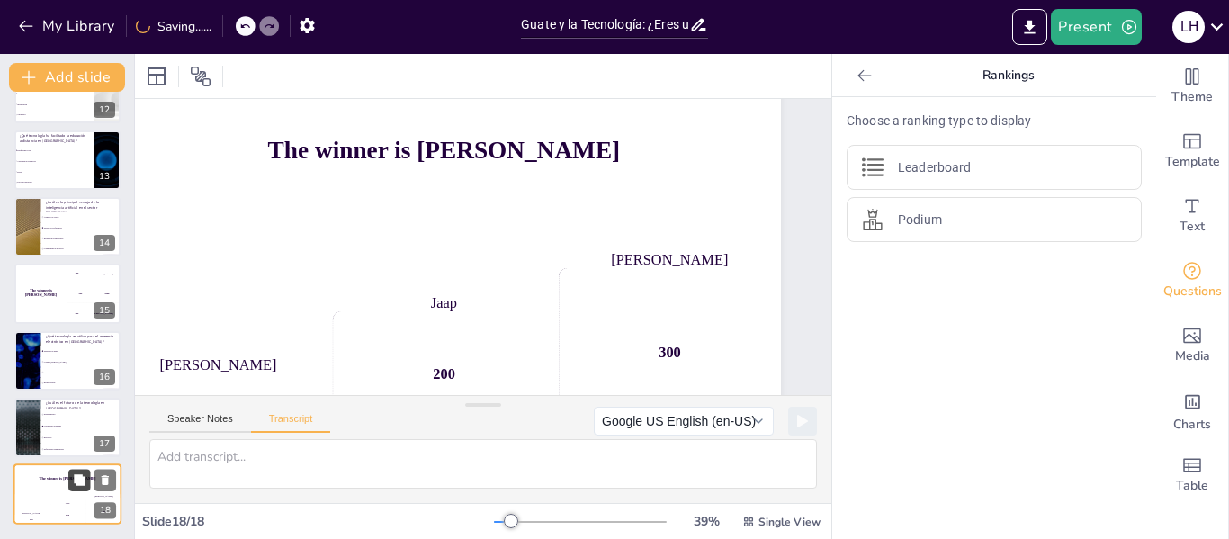
click at [77, 487] on button at bounding box center [79, 481] width 22 height 22
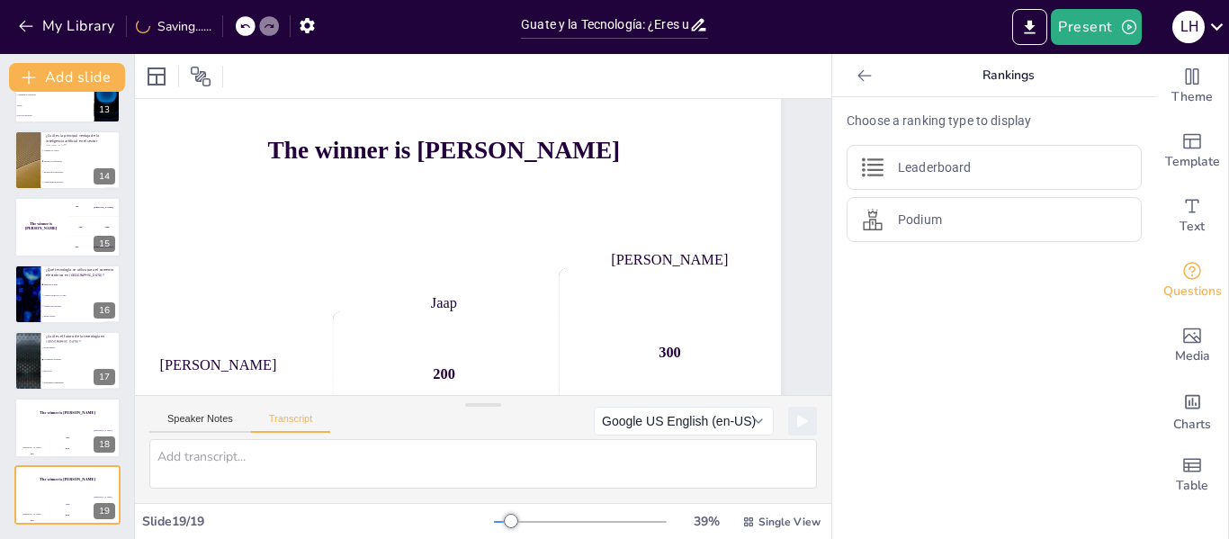
scroll to position [280, 0]
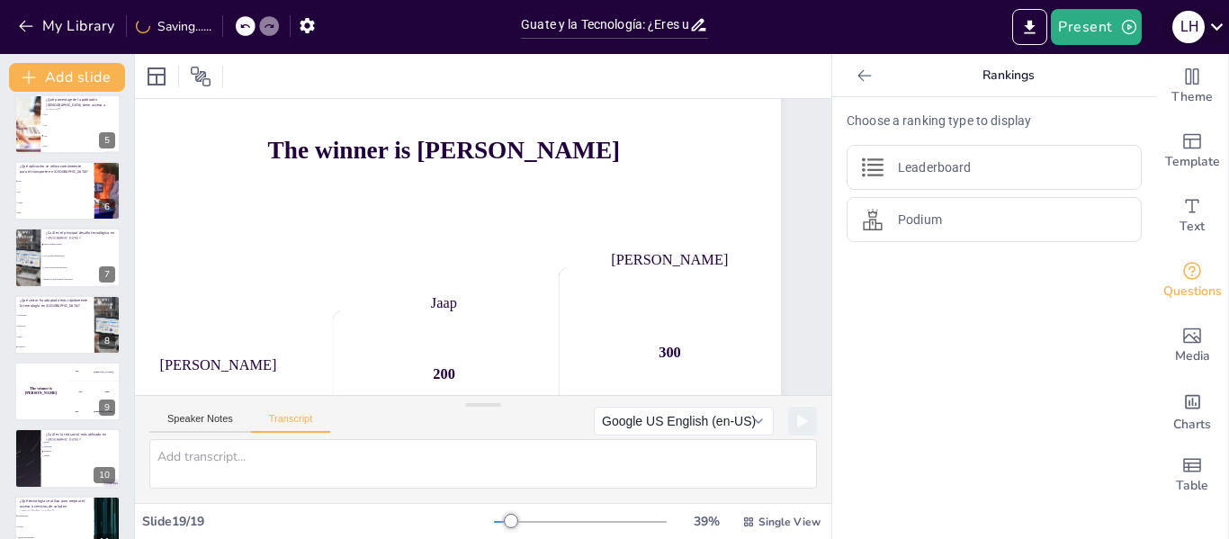
click at [1214, 35] on icon at bounding box center [1217, 26] width 24 height 24
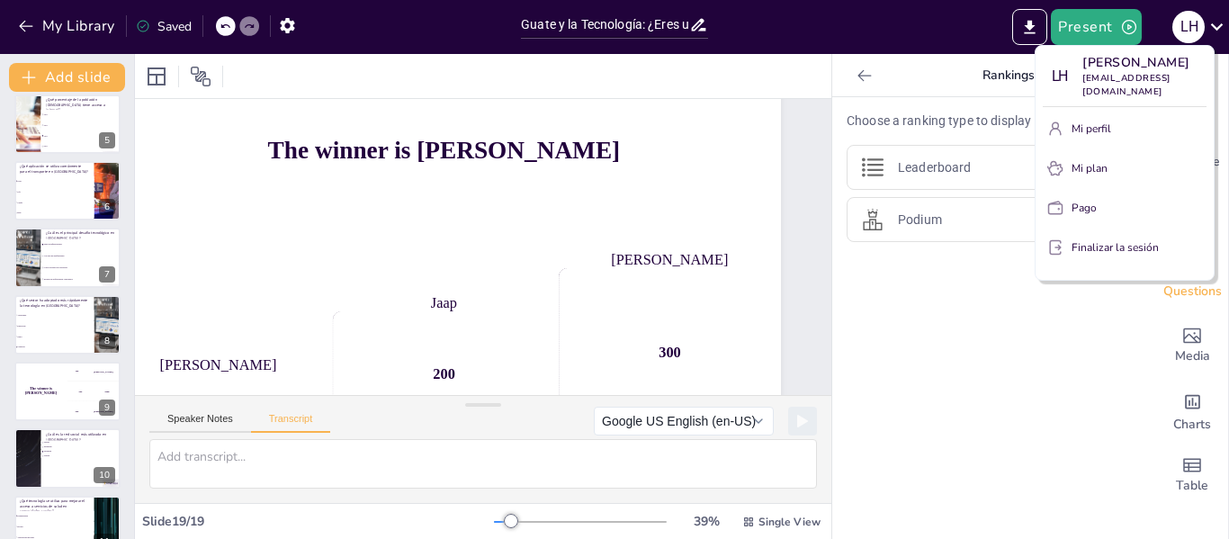
click at [980, 318] on div at bounding box center [614, 269] width 1229 height 539
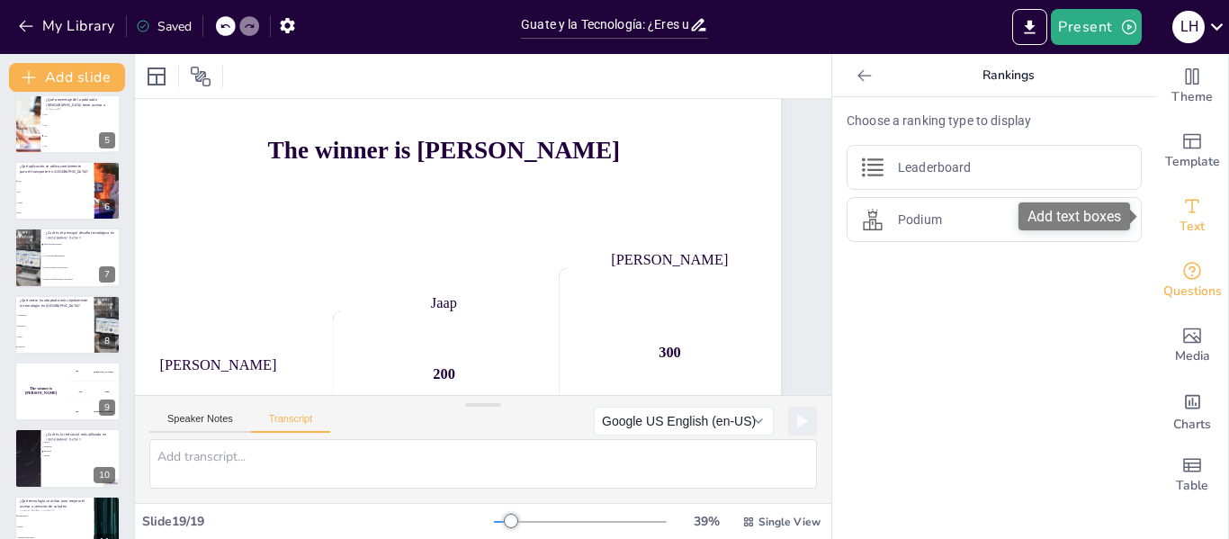
click at [1189, 209] on div "Text" at bounding box center [1192, 216] width 72 height 65
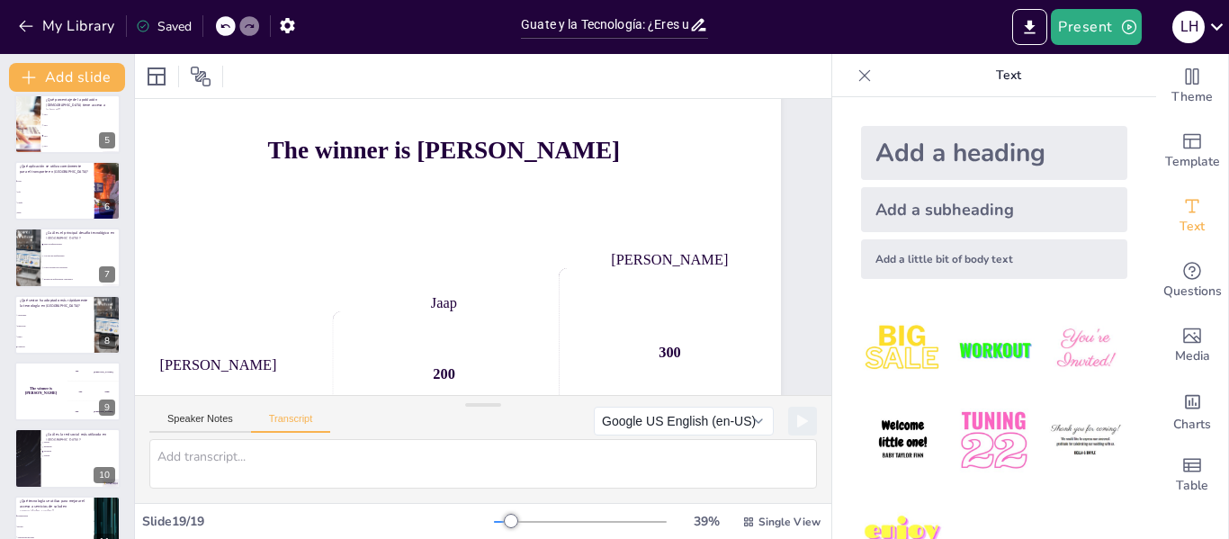
click at [1052, 131] on div "Add a heading" at bounding box center [994, 153] width 266 height 54
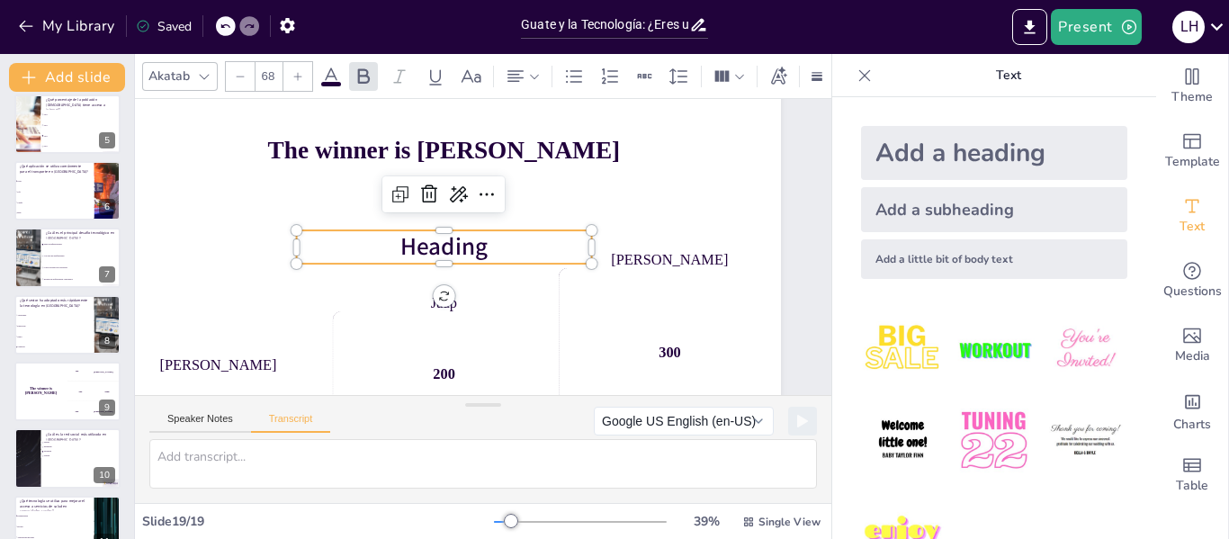
click at [1035, 142] on div "Add a heading" at bounding box center [994, 153] width 266 height 54
click at [912, 364] on img at bounding box center [903, 350] width 84 height 84
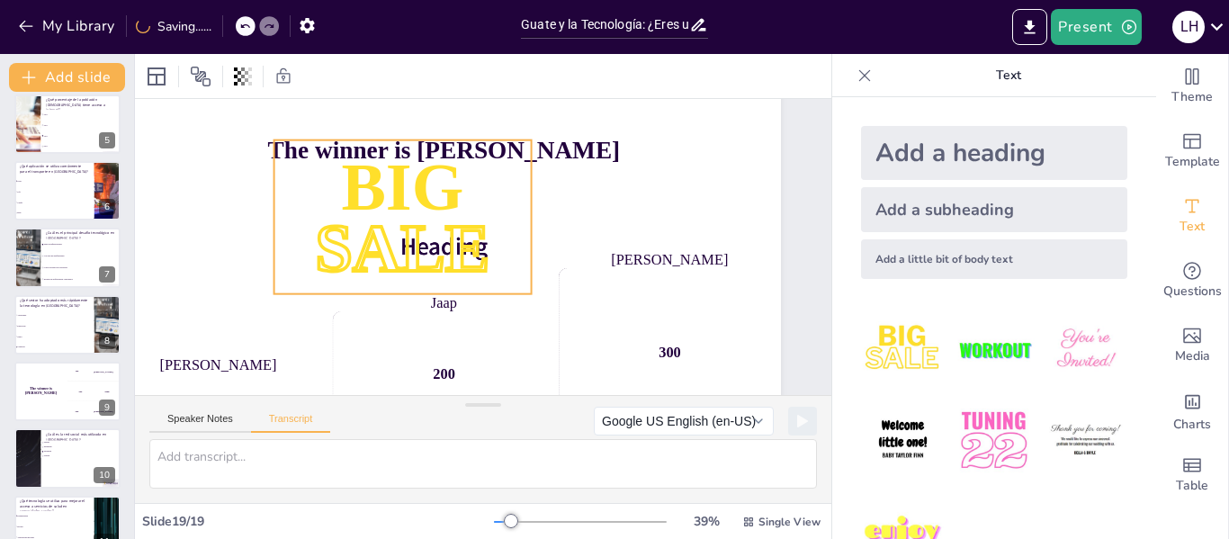
drag, startPoint x: 481, startPoint y: 225, endPoint x: 512, endPoint y: 229, distance: 30.8
click at [512, 229] on p "SALE" at bounding box center [402, 239] width 265 height 120
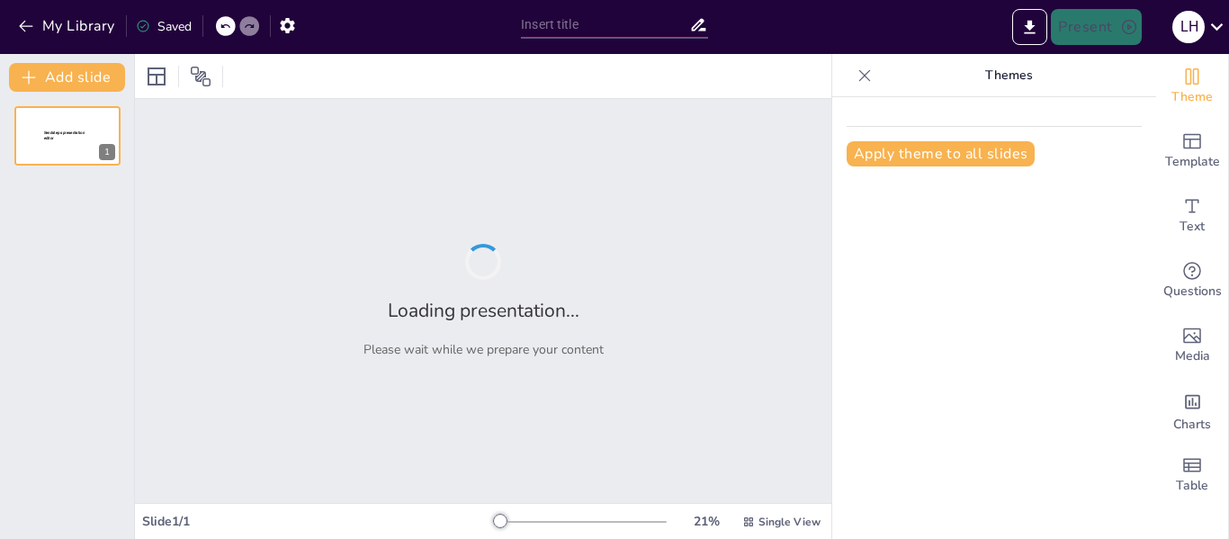
type input "New Sendsteps"
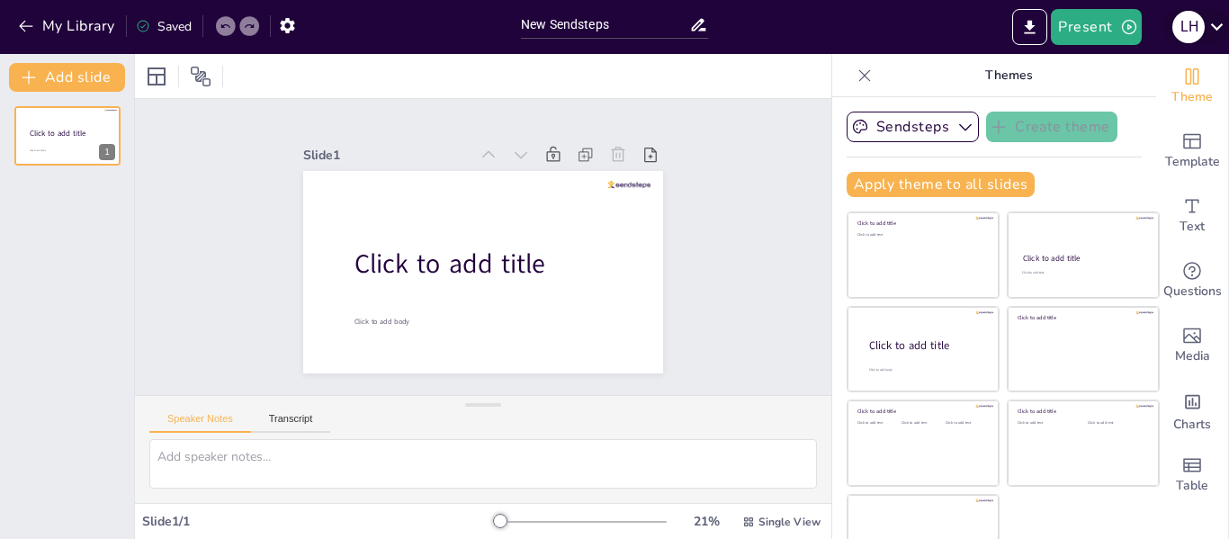
click at [1191, 39] on div "L H" at bounding box center [1188, 27] width 32 height 32
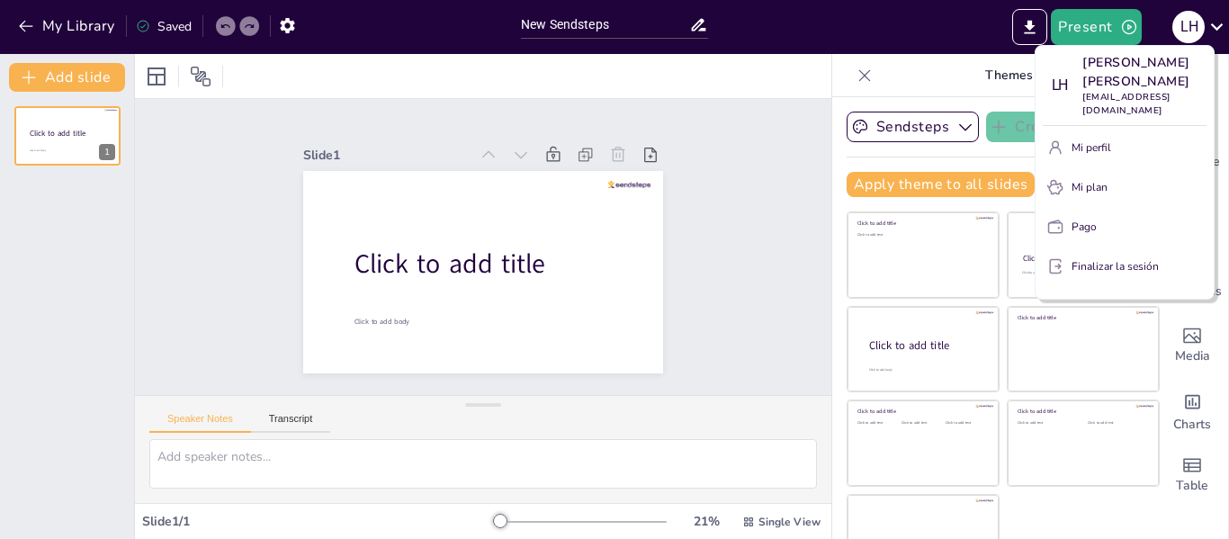
click at [1093, 155] on font "Mi perfil" at bounding box center [1091, 147] width 40 height 14
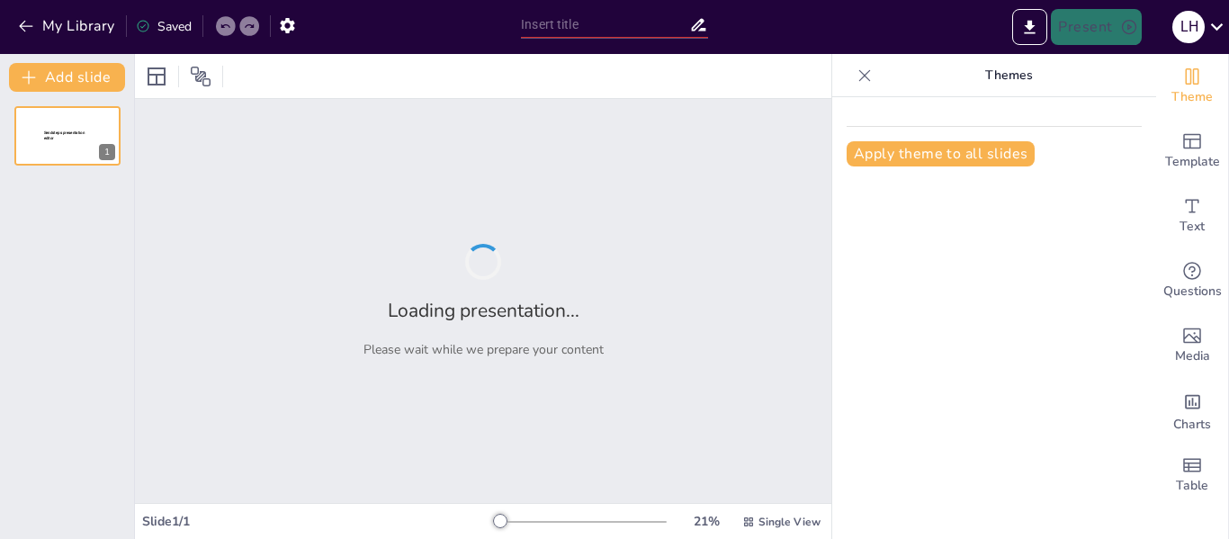
type input "Manual de Uso de Sendsteps: Estructura, Costos y Datos Relevantes"
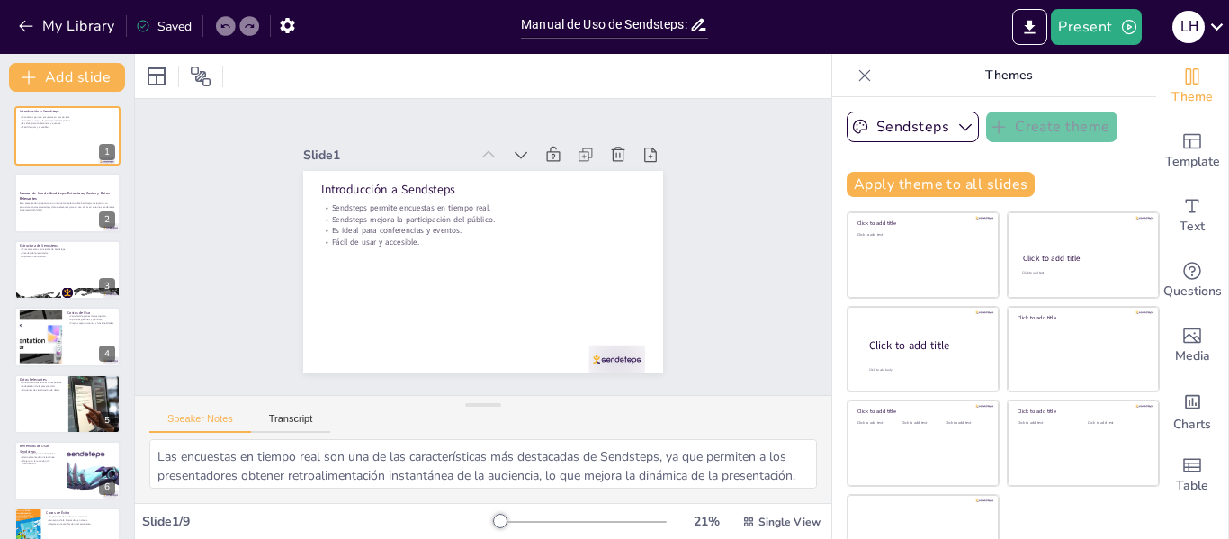
click at [169, 25] on div "Saved" at bounding box center [164, 26] width 56 height 17
click at [172, 25] on div "Saved" at bounding box center [164, 26] width 56 height 17
click at [146, 24] on icon at bounding box center [143, 26] width 14 height 14
click at [283, 22] on icon "button" at bounding box center [287, 25] width 14 height 15
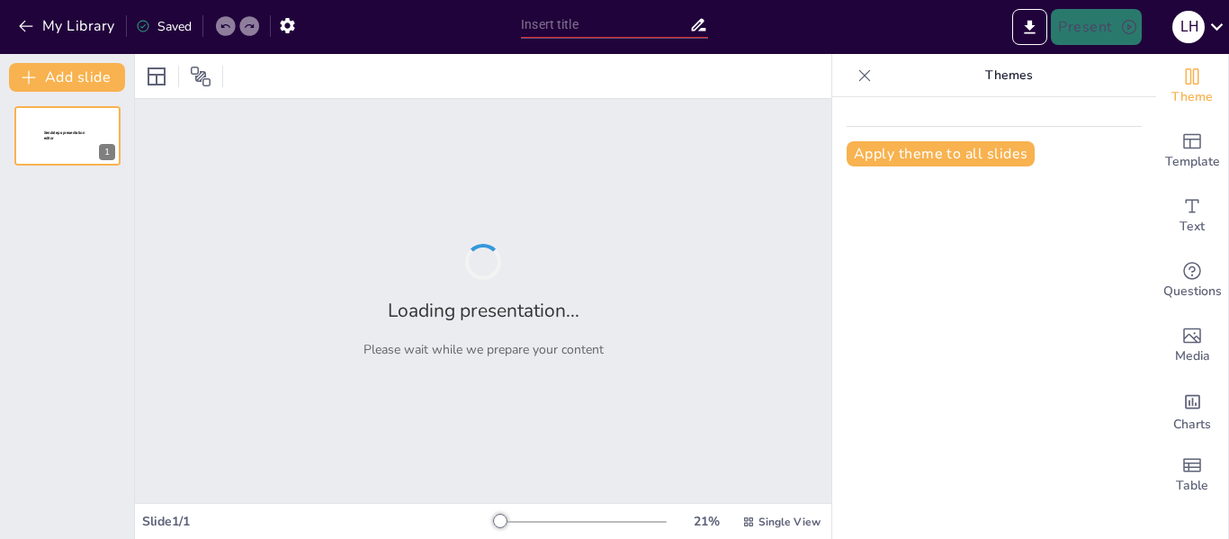
type input "Manual de Uso de Sendsteps: Estructura, Costos y Datos Relevantes"
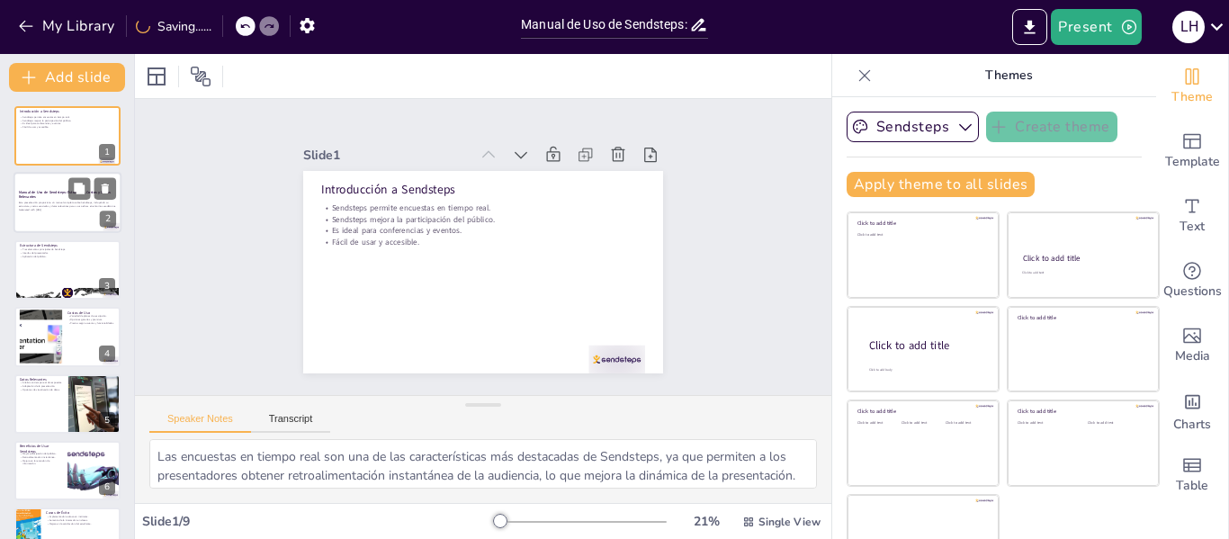
click at [48, 219] on div at bounding box center [67, 203] width 108 height 61
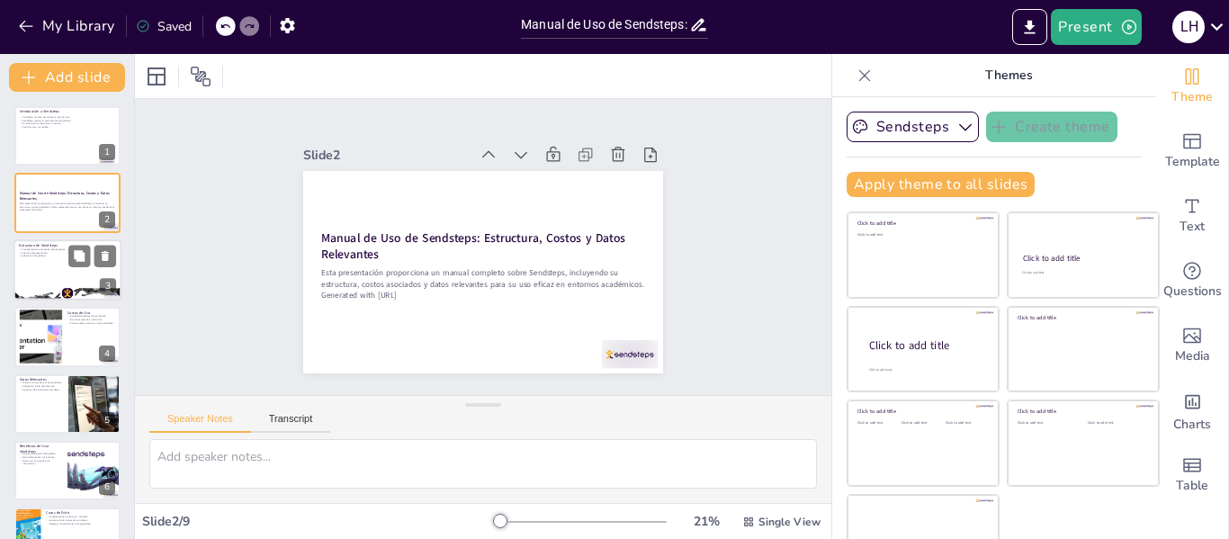
click at [64, 269] on div at bounding box center [67, 269] width 108 height 61
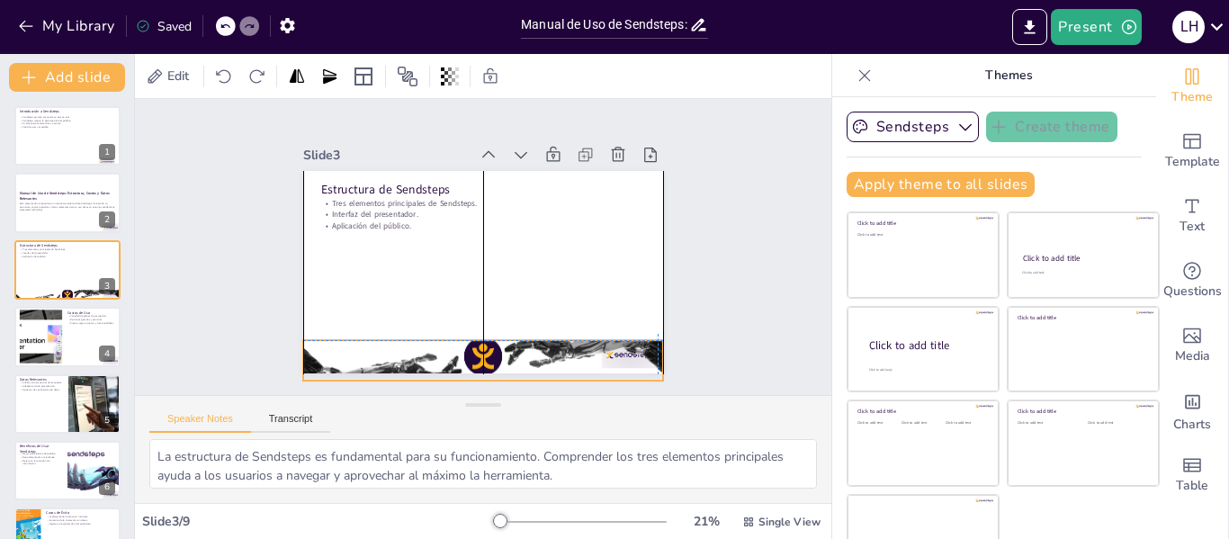
click at [374, 210] on div "Estructura de Sendsteps Tres elementos principales de Sendsteps. Interfaz del p…" at bounding box center [499, 172] width 352 height 75
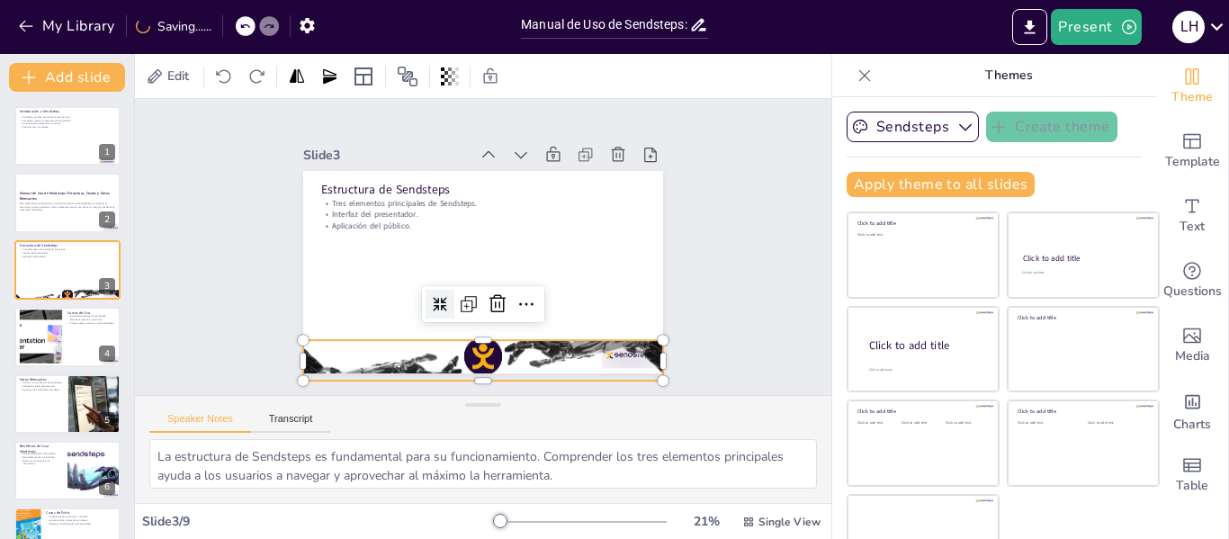
click at [423, 211] on icon at bounding box center [425, 203] width 15 height 15
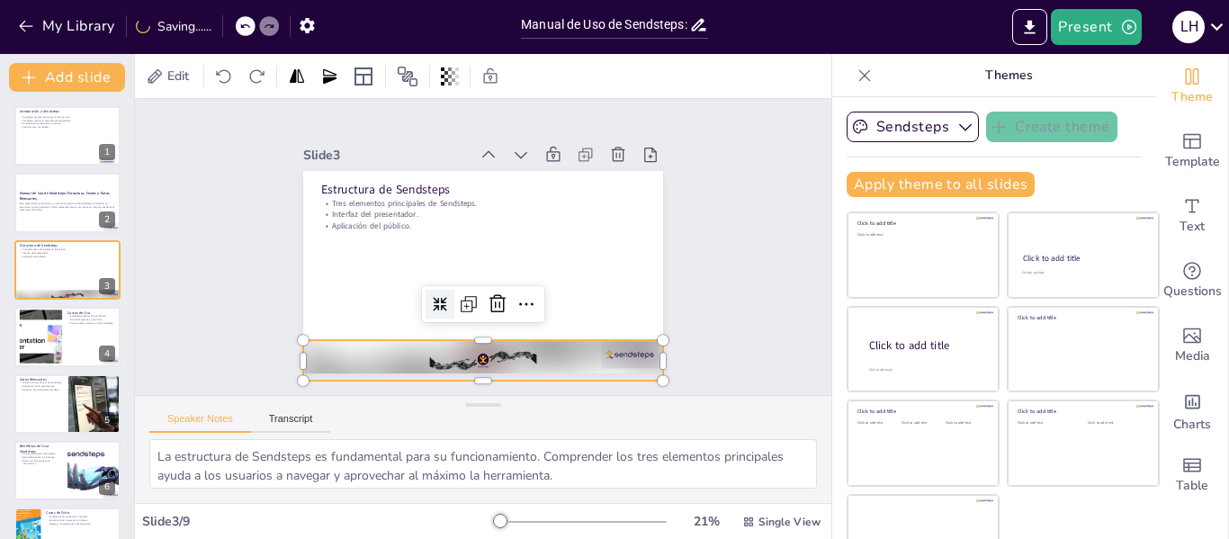
click at [423, 297] on icon at bounding box center [429, 294] width 18 height 18
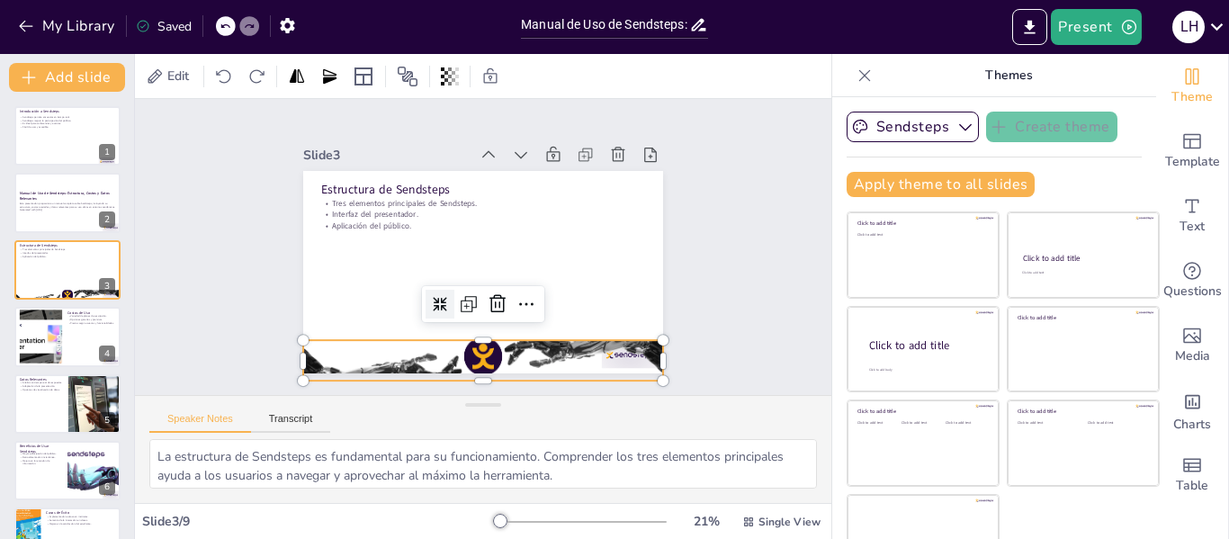
click at [423, 272] on icon at bounding box center [413, 261] width 22 height 22
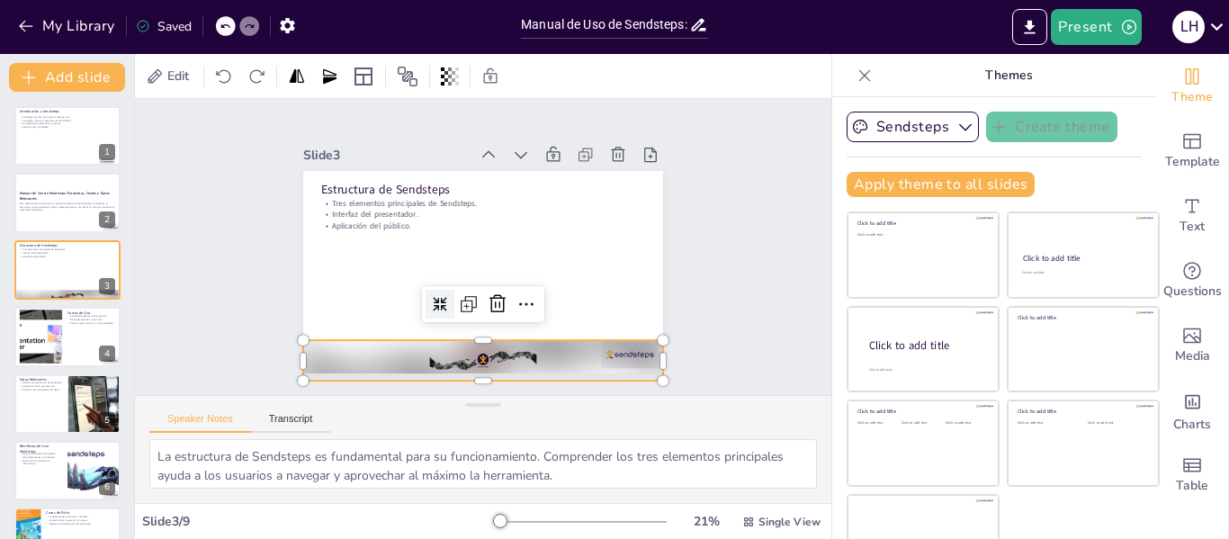
click at [423, 297] on icon at bounding box center [429, 294] width 18 height 18
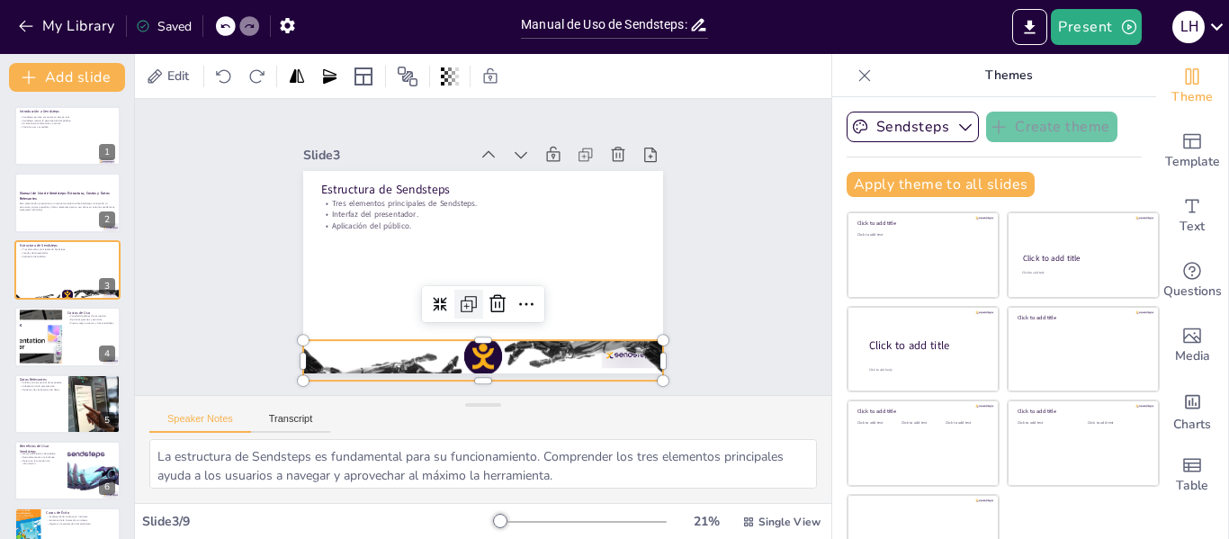
click at [447, 297] on icon at bounding box center [447, 293] width 29 height 29
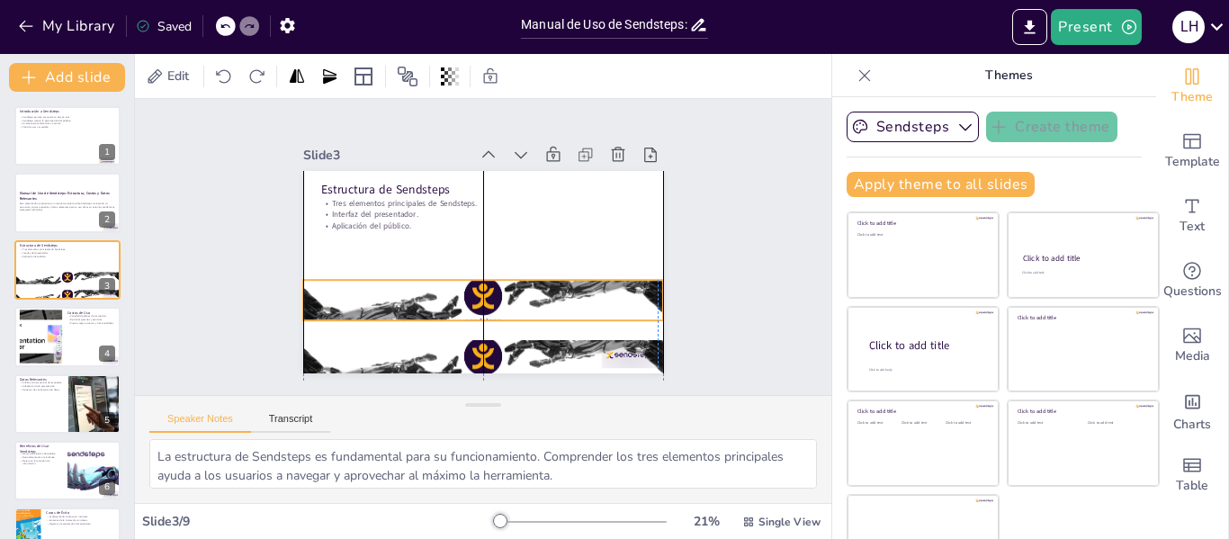
drag, startPoint x: 458, startPoint y: 348, endPoint x: 453, endPoint y: 286, distance: 62.2
click at [453, 286] on div at bounding box center [455, 293] width 365 height 273
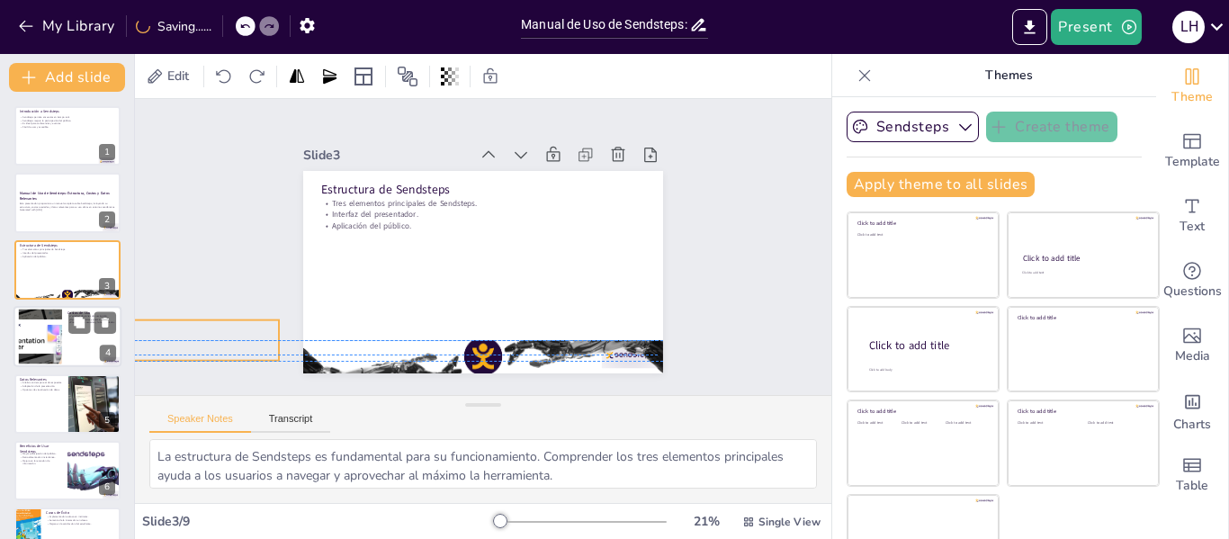
drag, startPoint x: 453, startPoint y: 299, endPoint x: 68, endPoint y: 335, distance: 385.8
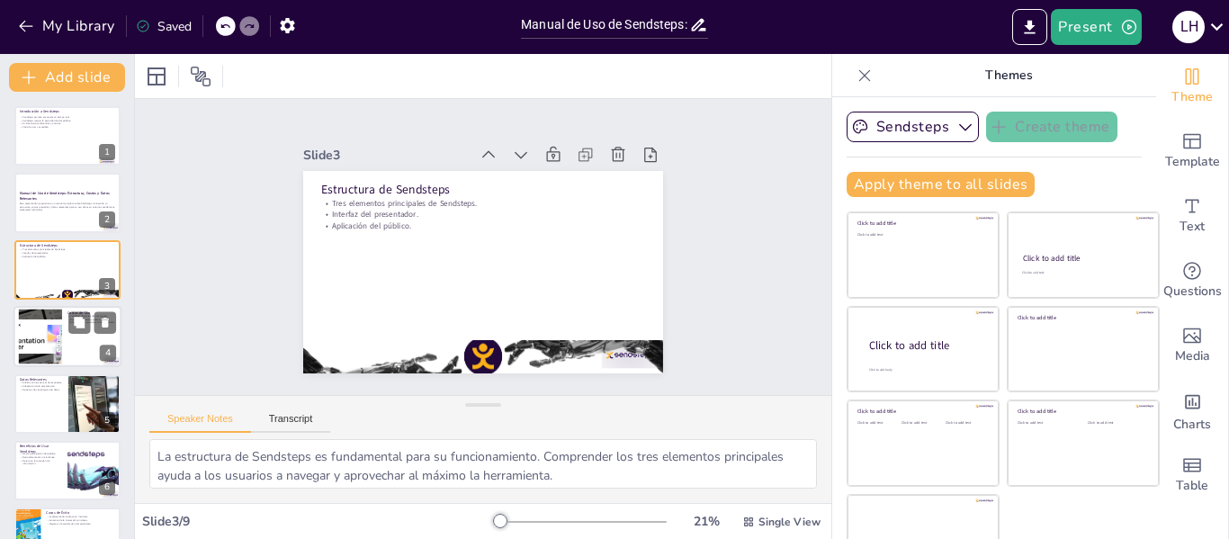
click at [85, 354] on div at bounding box center [67, 336] width 108 height 61
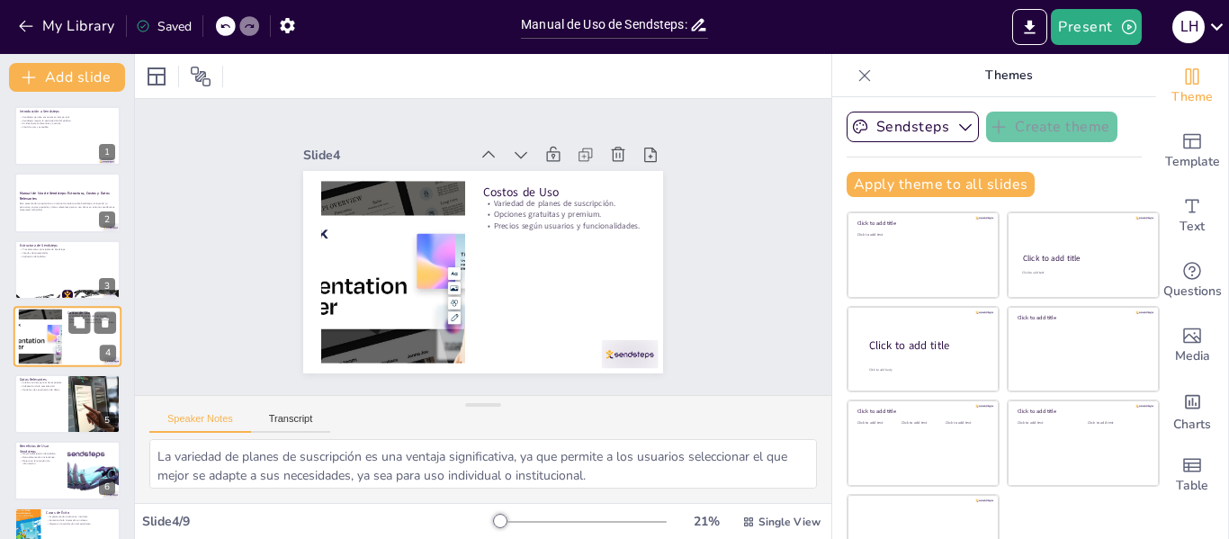
scroll to position [22, 0]
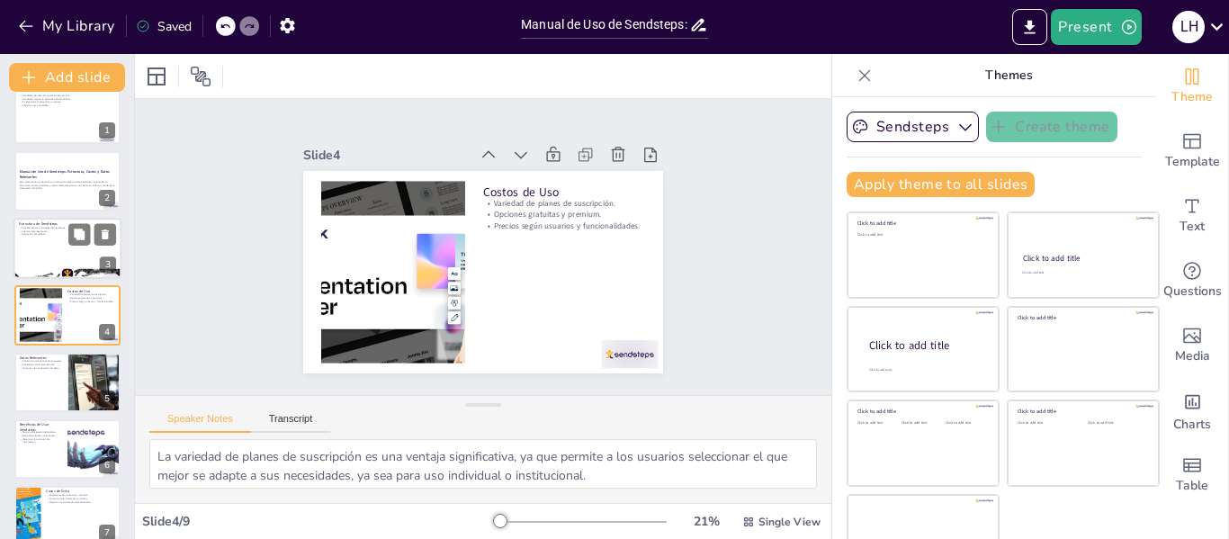
click at [55, 258] on div at bounding box center [67, 248] width 108 height 61
type textarea "La estructura de Sendsteps es fundamental para su funcionamiento. Comprender lo…"
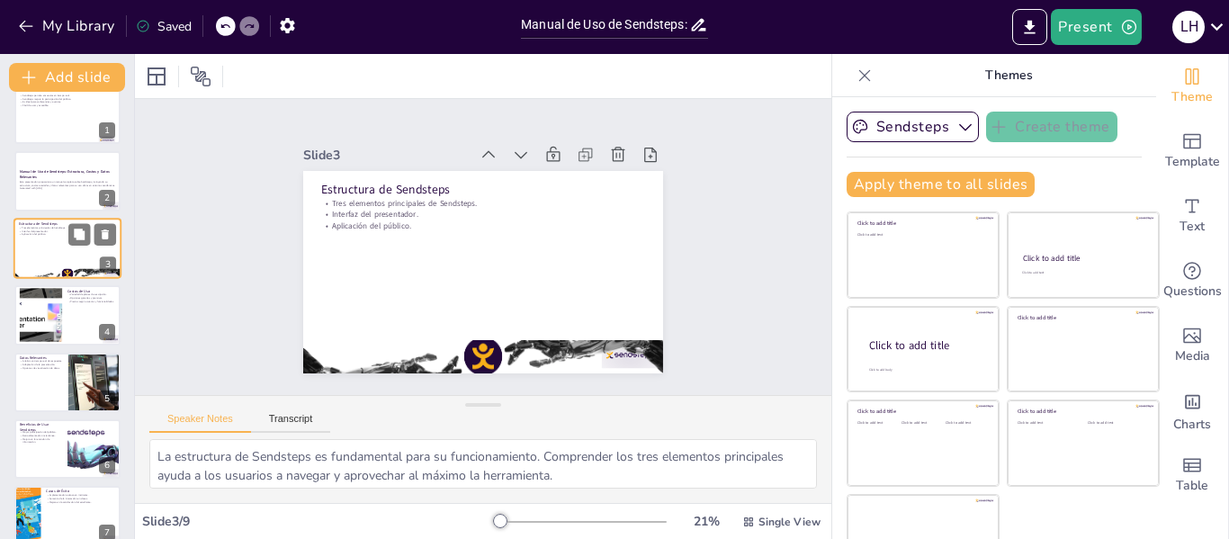
scroll to position [0, 0]
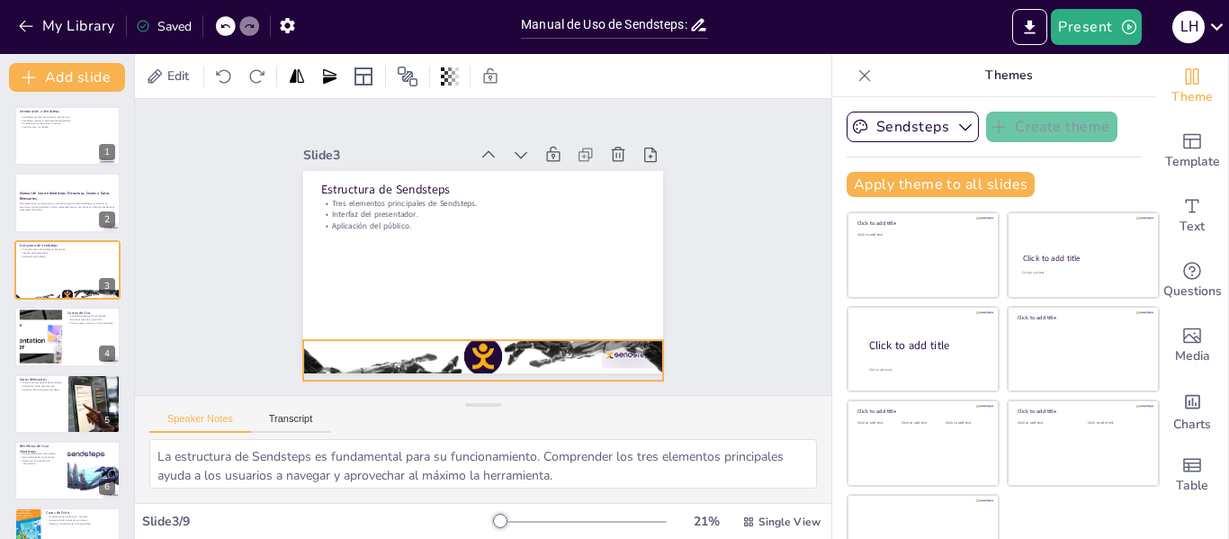
click at [377, 347] on div at bounding box center [437, 351] width 372 height 245
click at [510, 301] on icon at bounding box center [506, 314] width 27 height 27
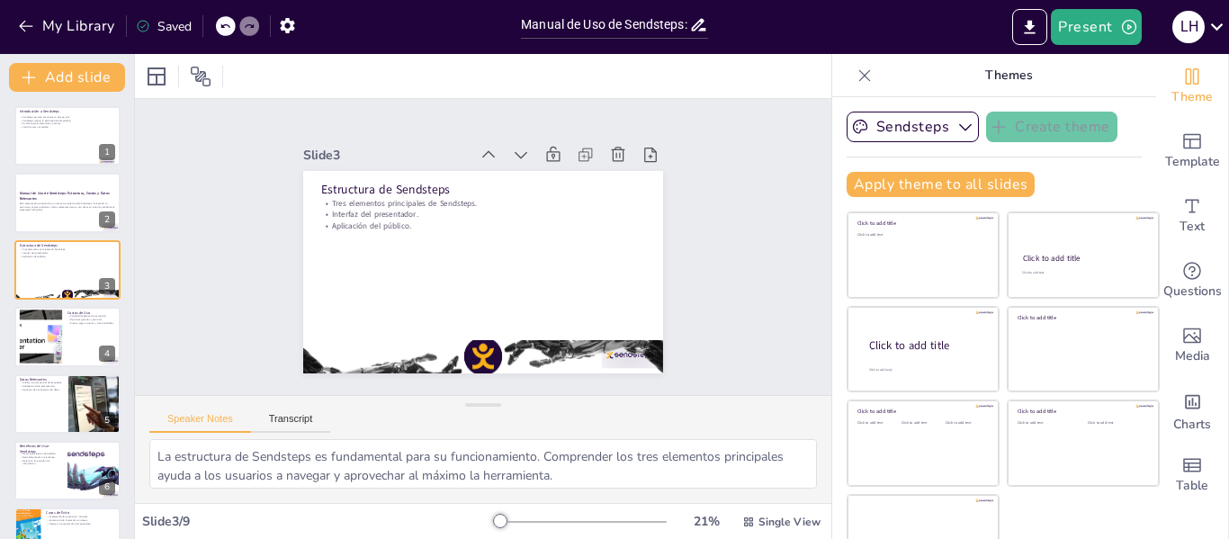
click at [228, 40] on div "My Library Saved" at bounding box center [152, 25] width 304 height 32
click at [225, 34] on div at bounding box center [226, 26] width 20 height 20
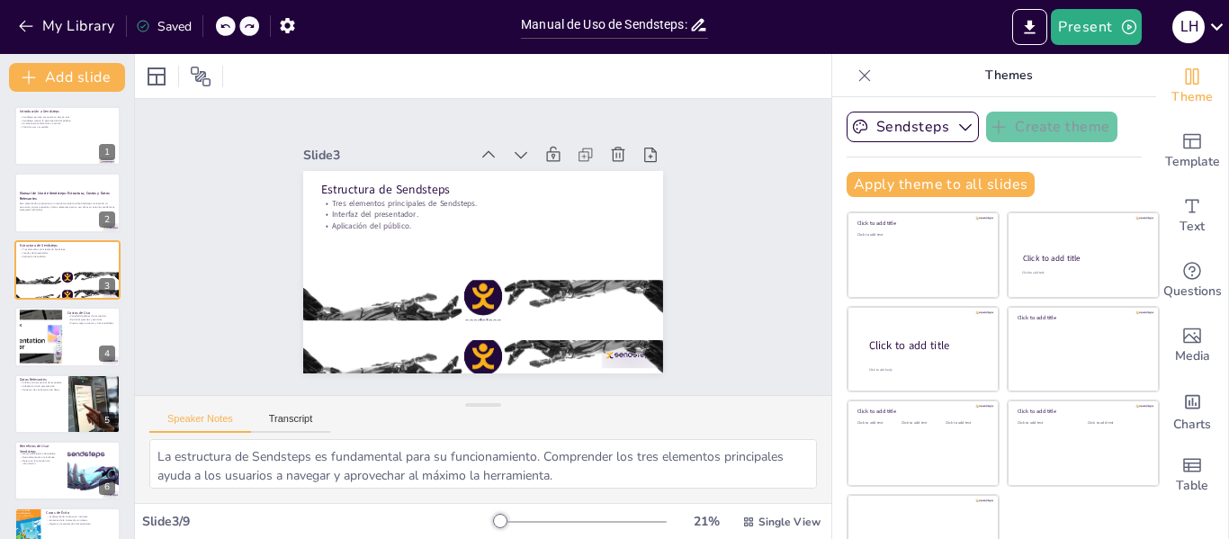
click at [225, 34] on div at bounding box center [226, 26] width 20 height 20
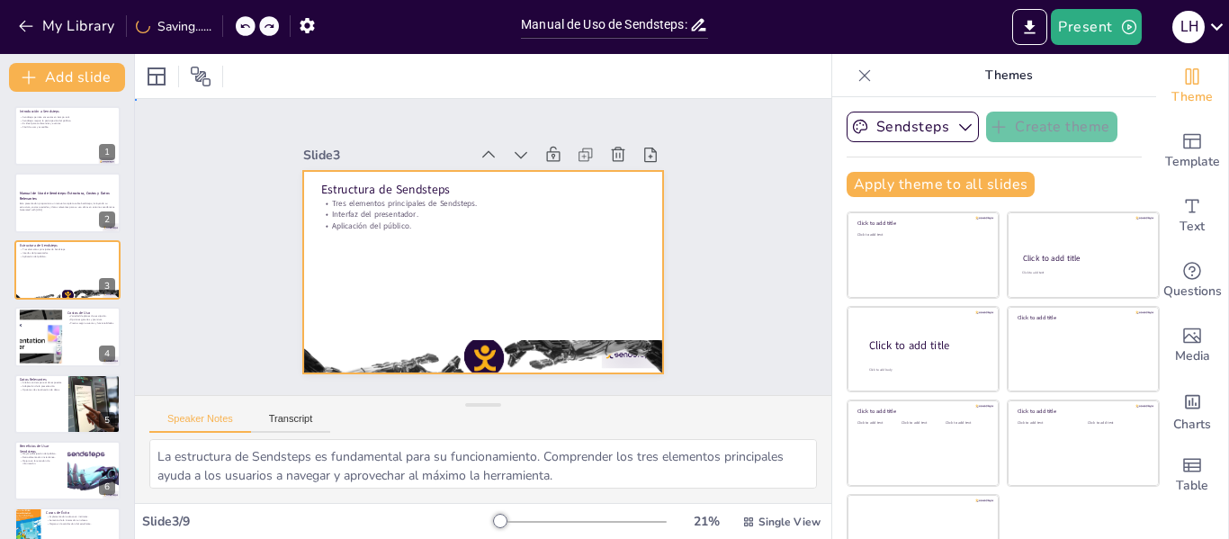
click at [435, 237] on div at bounding box center [472, 269] width 411 height 331
click at [660, 258] on icon at bounding box center [672, 270] width 25 height 25
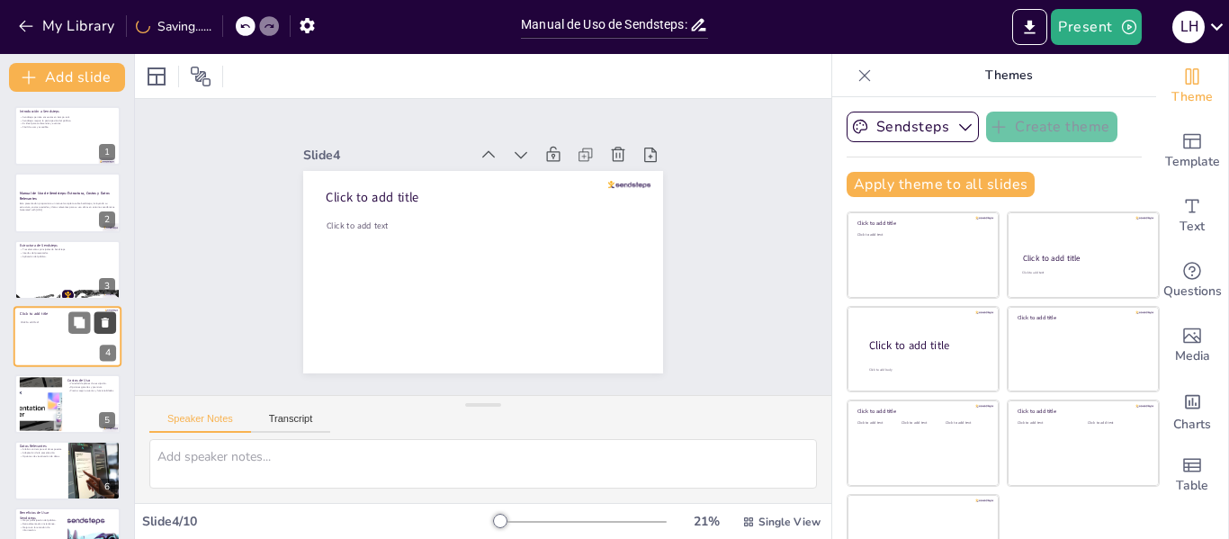
click at [101, 322] on icon at bounding box center [105, 323] width 13 height 13
type textarea "La variedad de planes de suscripción es una ventaja significativa, ya que permi…"
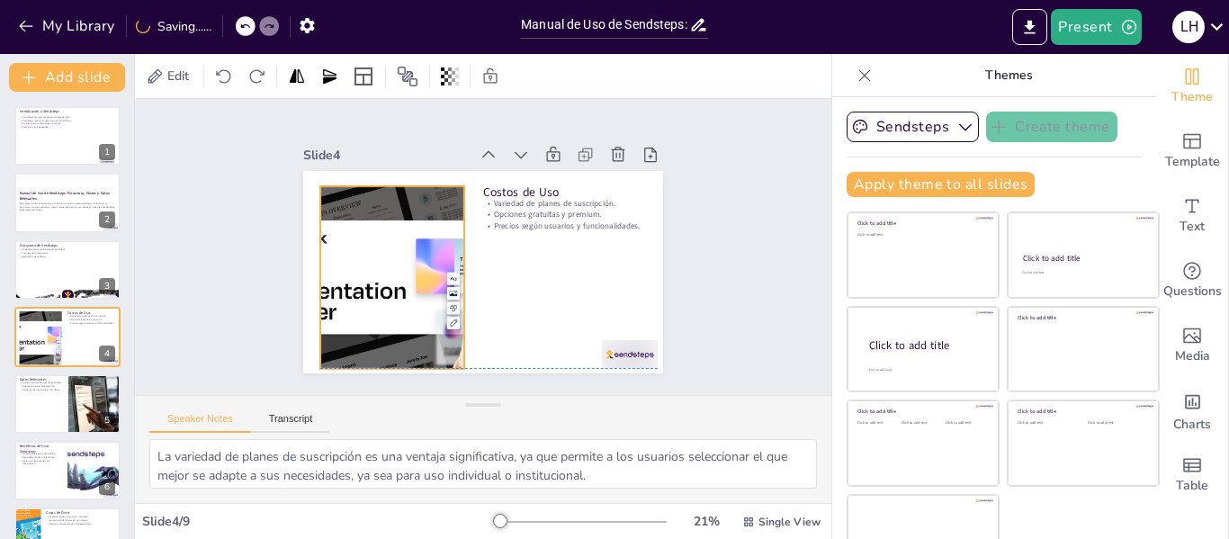
click at [361, 315] on div at bounding box center [387, 237] width 370 height 298
click at [332, 72] on icon at bounding box center [329, 75] width 13 height 14
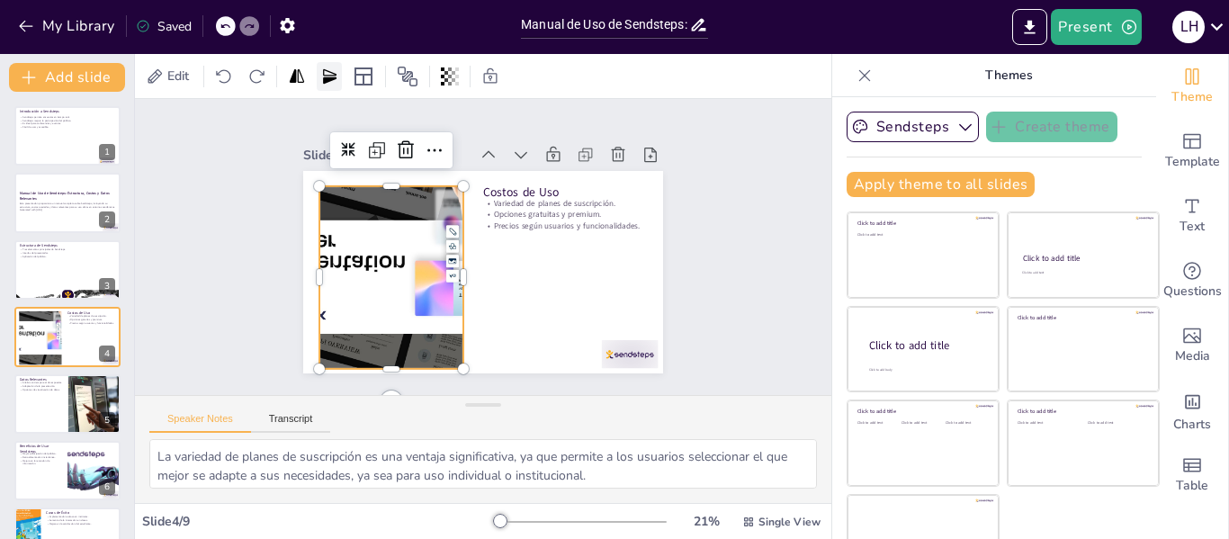
click at [332, 72] on icon at bounding box center [329, 75] width 13 height 14
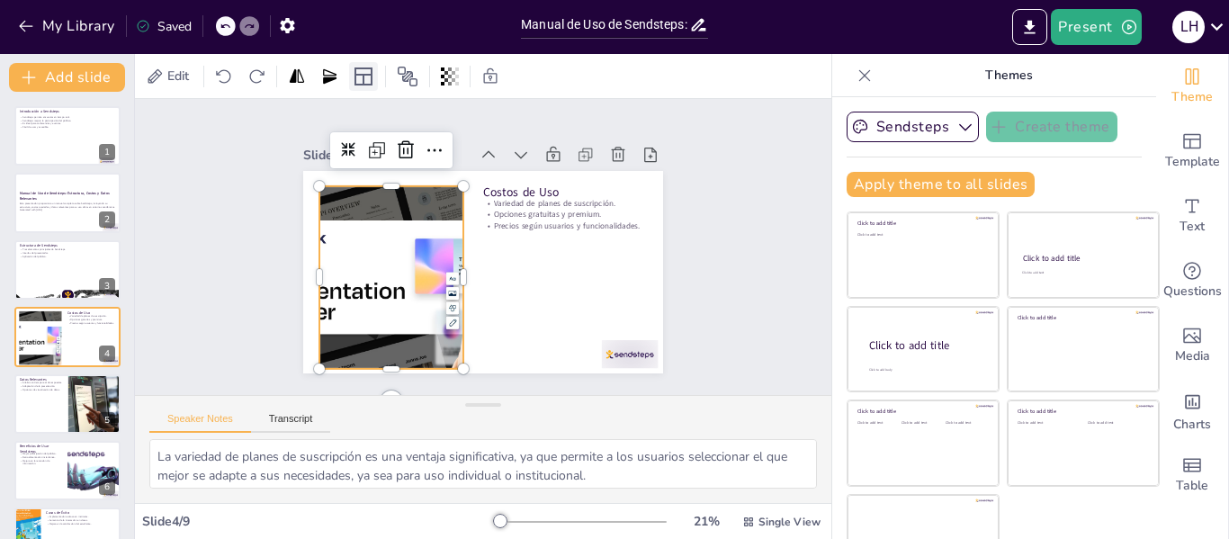
click at [367, 76] on icon at bounding box center [364, 77] width 22 height 22
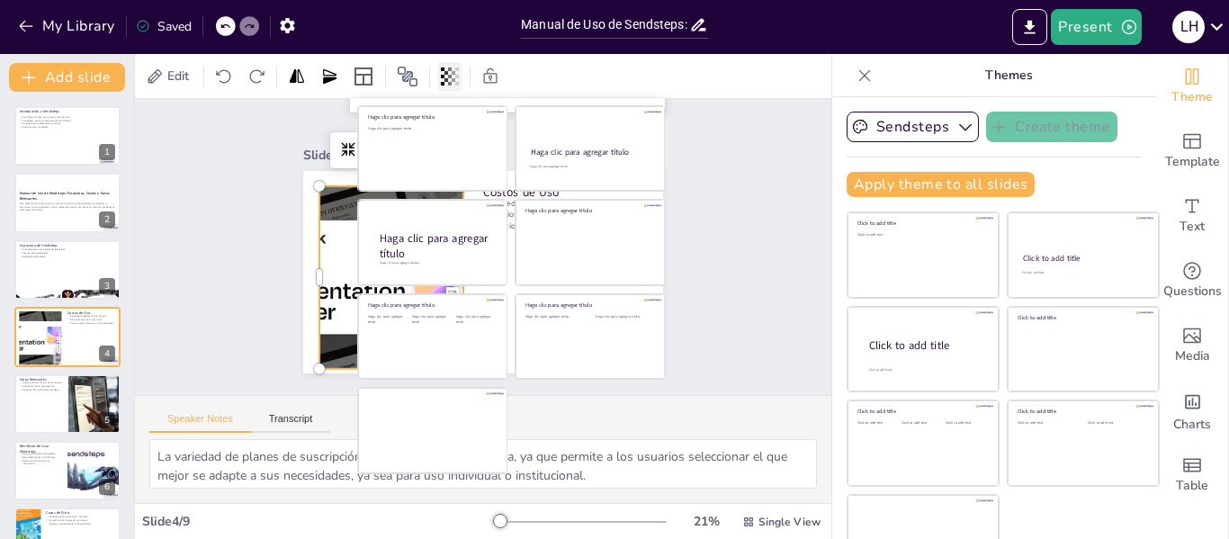
click at [459, 76] on icon at bounding box center [457, 76] width 4 height 18
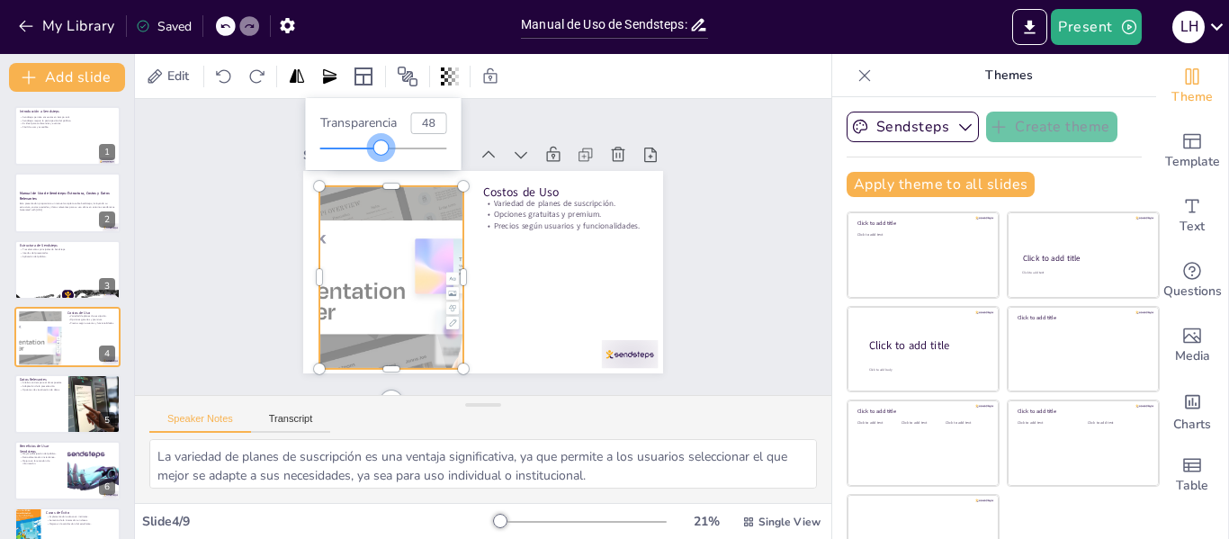
type input "50"
drag, startPoint x: 446, startPoint y: 150, endPoint x: 384, endPoint y: 162, distance: 63.2
click at [384, 162] on div "Transparencia 50" at bounding box center [384, 134] width 156 height 72
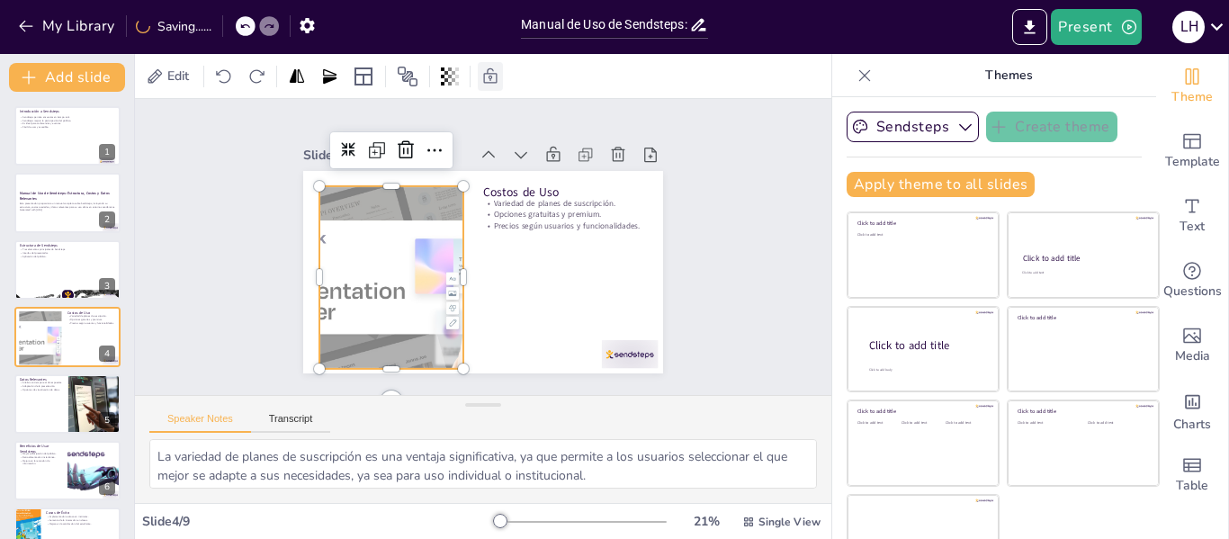
click at [490, 81] on icon at bounding box center [490, 76] width 18 height 18
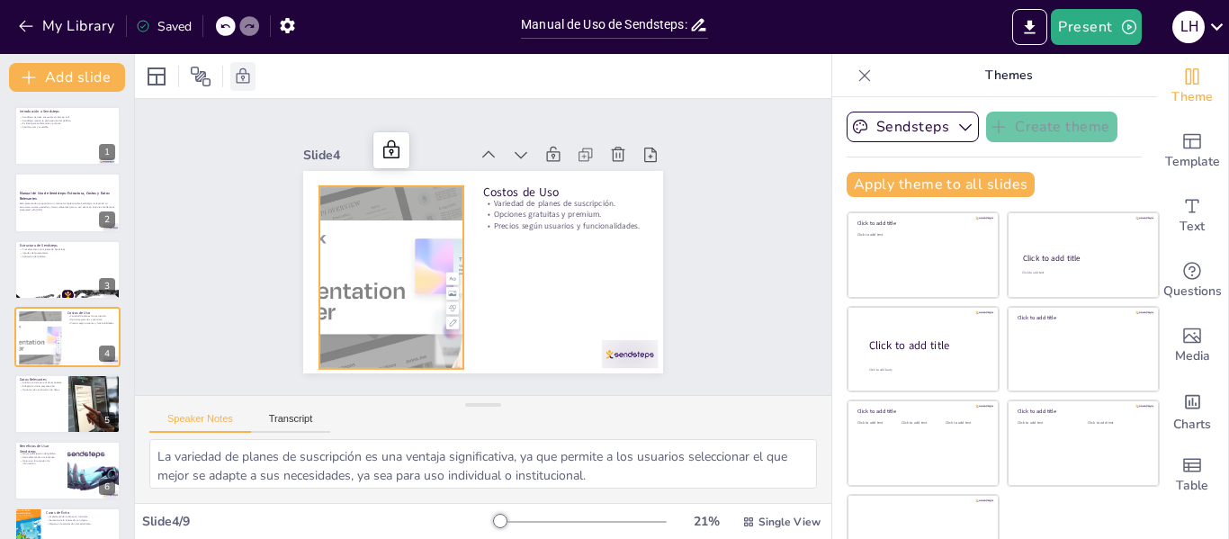
click at [246, 77] on icon at bounding box center [243, 76] width 18 height 18
click at [706, 205] on div "Slide 1 Introducción a Sendsteps Sendsteps permite encuestas en tiempo real. Se…" at bounding box center [483, 246] width 757 height 553
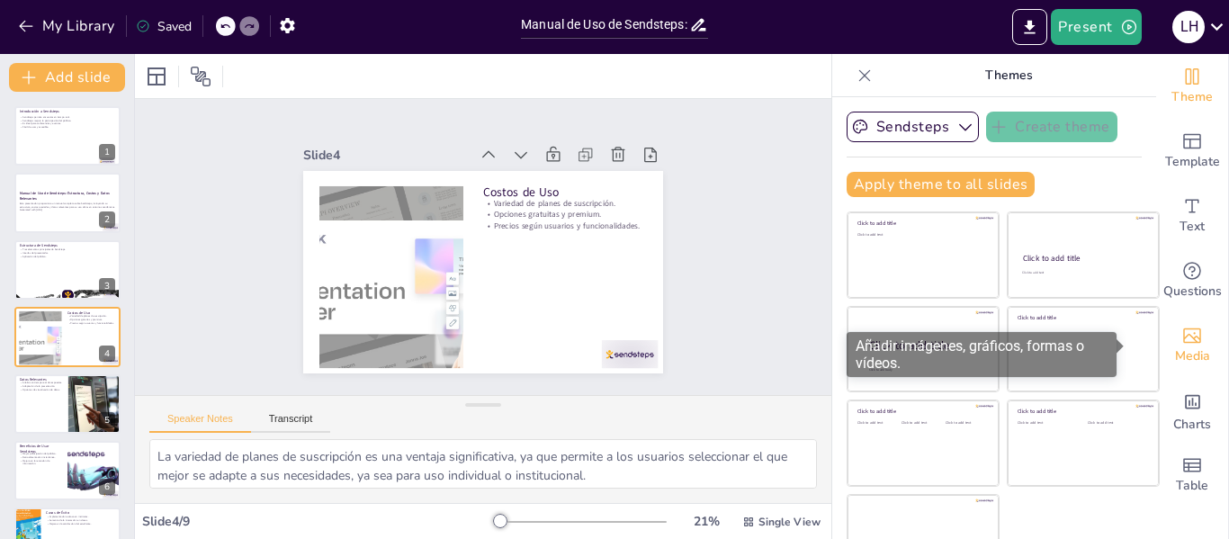
click at [1181, 335] on icon "Add images, graphics, shapes or video" at bounding box center [1192, 336] width 22 height 22
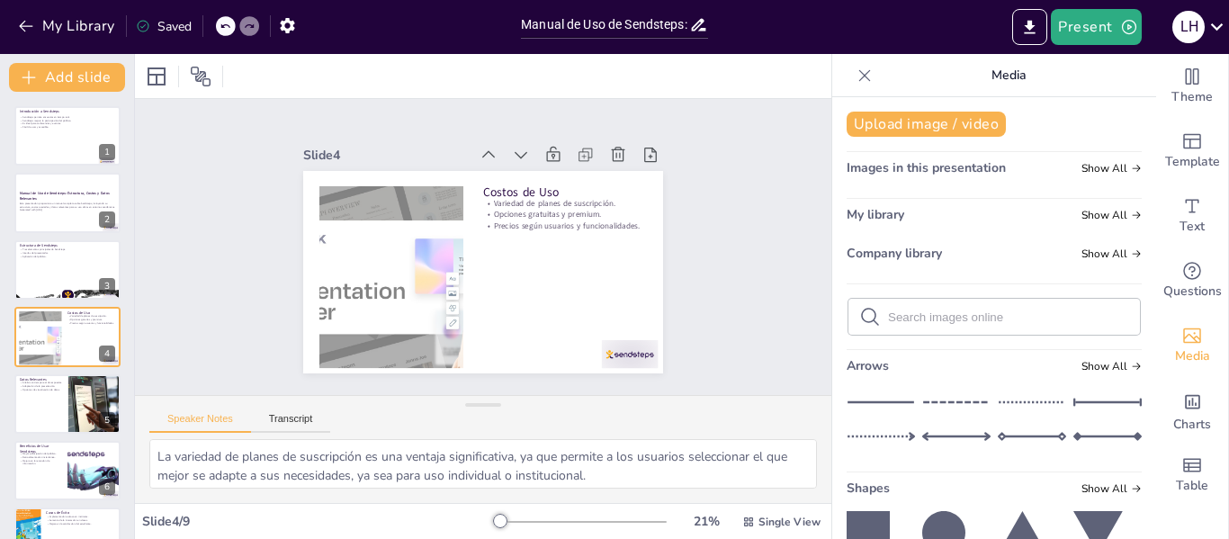
drag, startPoint x: 1137, startPoint y: 297, endPoint x: 1132, endPoint y: 318, distance: 21.4
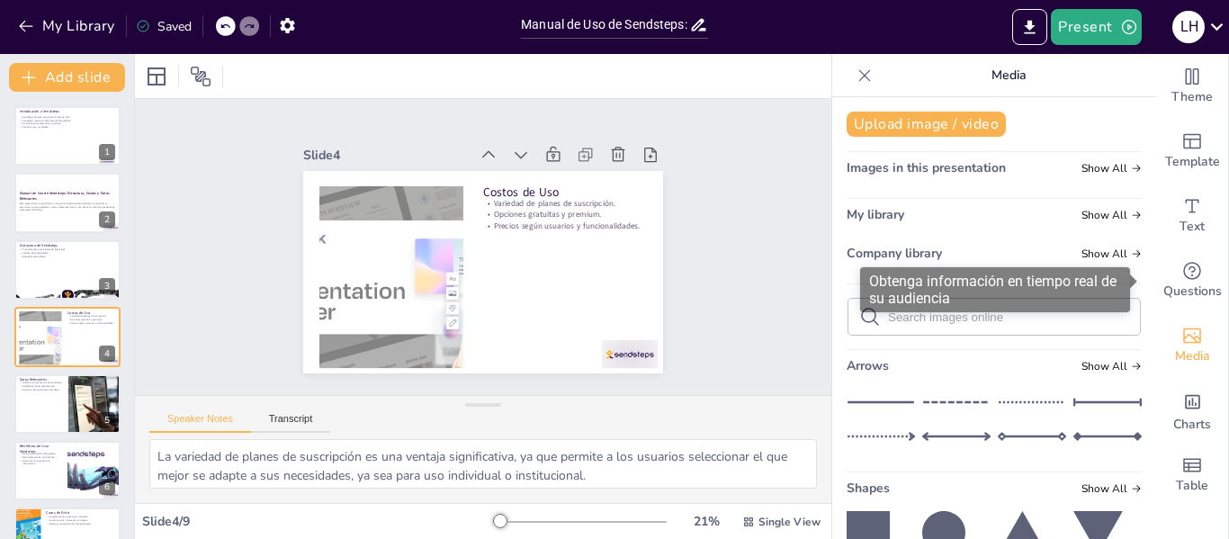
click at [1139, 292] on body "My Library Saved Manual de Uso de Sendsteps: Estructura, Costos y Datos Relevan…" at bounding box center [614, 269] width 1229 height 539
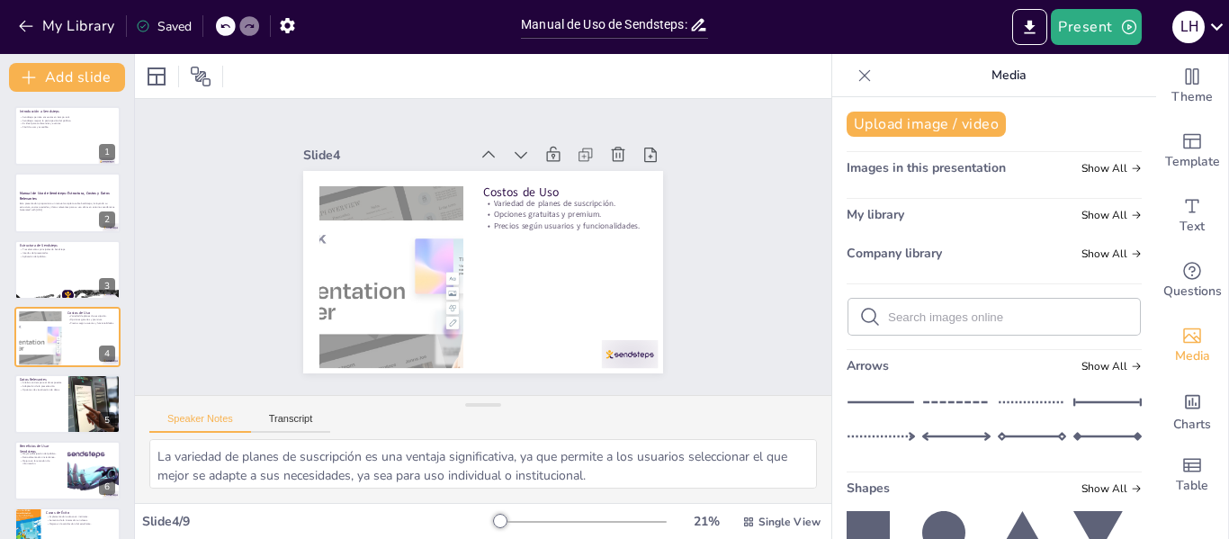
drag, startPoint x: 1135, startPoint y: 296, endPoint x: 1138, endPoint y: 378, distance: 81.9
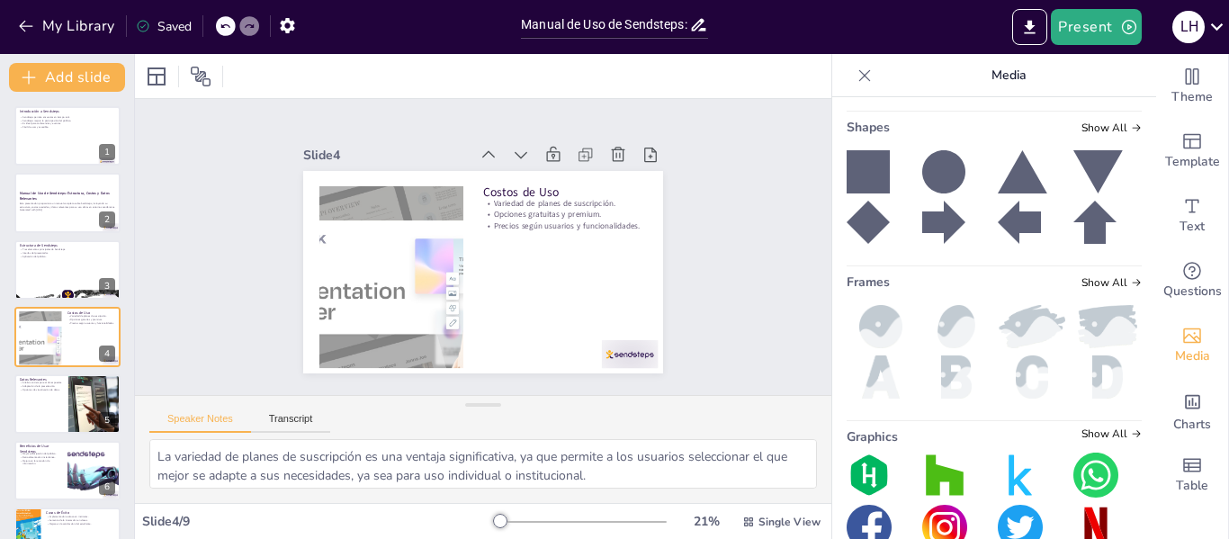
scroll to position [400, 0]
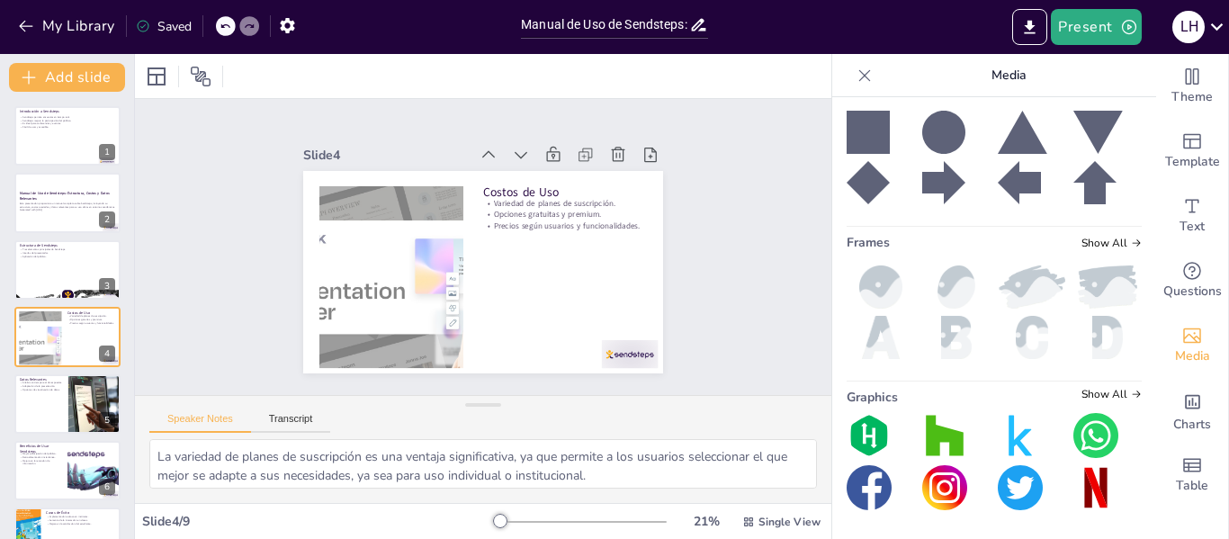
click at [941, 498] on img at bounding box center [944, 487] width 45 height 45
click at [943, 475] on img at bounding box center [944, 487] width 45 height 45
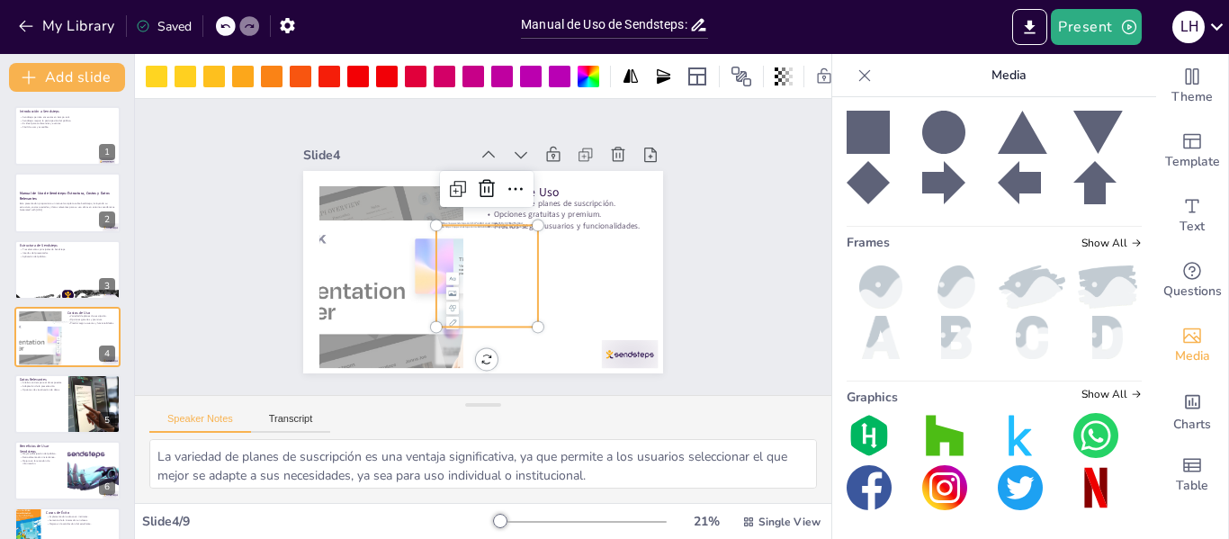
drag, startPoint x: 848, startPoint y: 433, endPoint x: 751, endPoint y: 390, distance: 106.0
click at [751, 390] on div "Document fonts Akatab Recently used Akatab Popular fonts Lato Montserrat Open S…" at bounding box center [614, 296] width 1229 height 485
click at [487, 277] on div at bounding box center [471, 275] width 134 height 134
click at [491, 80] on div at bounding box center [502, 76] width 29 height 29
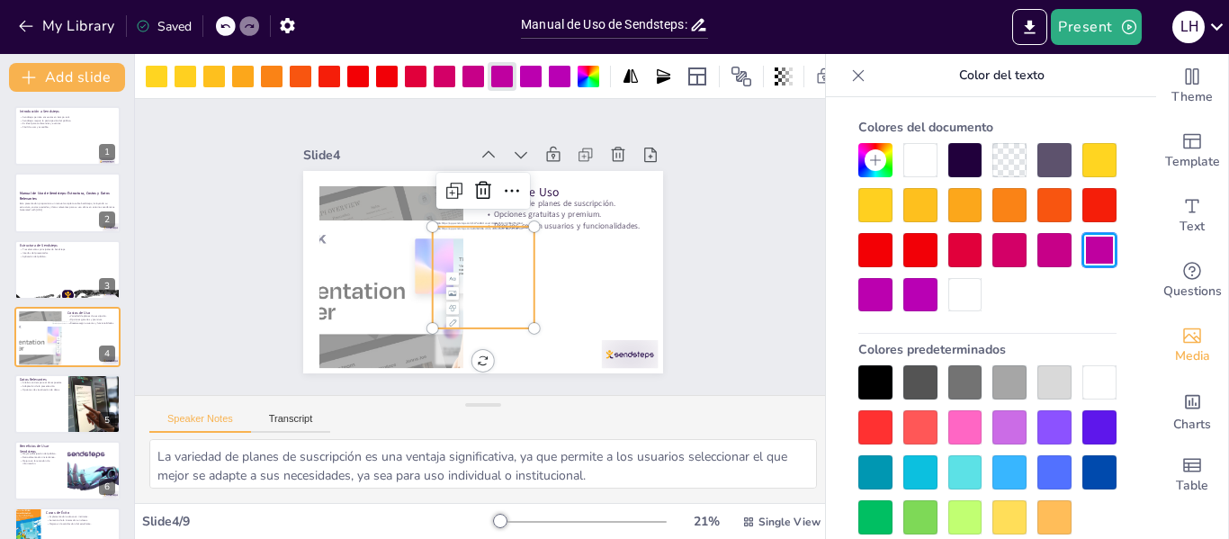
click at [920, 255] on div at bounding box center [920, 250] width 34 height 34
click at [918, 288] on div at bounding box center [920, 295] width 34 height 34
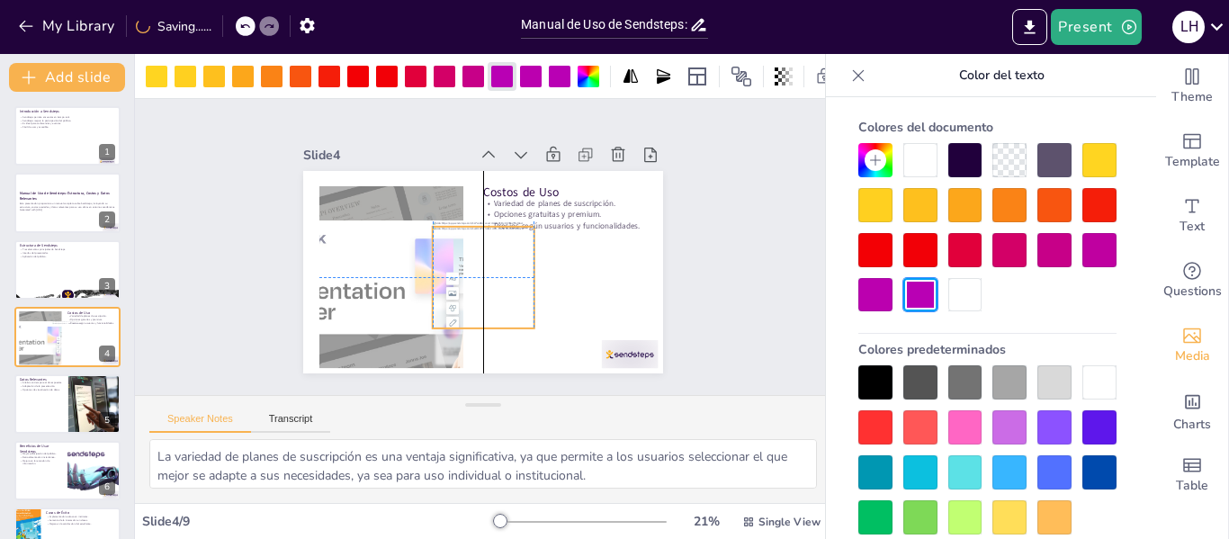
click at [441, 249] on div at bounding box center [477, 277] width 120 height 120
click at [457, 71] on div at bounding box center [444, 76] width 29 height 29
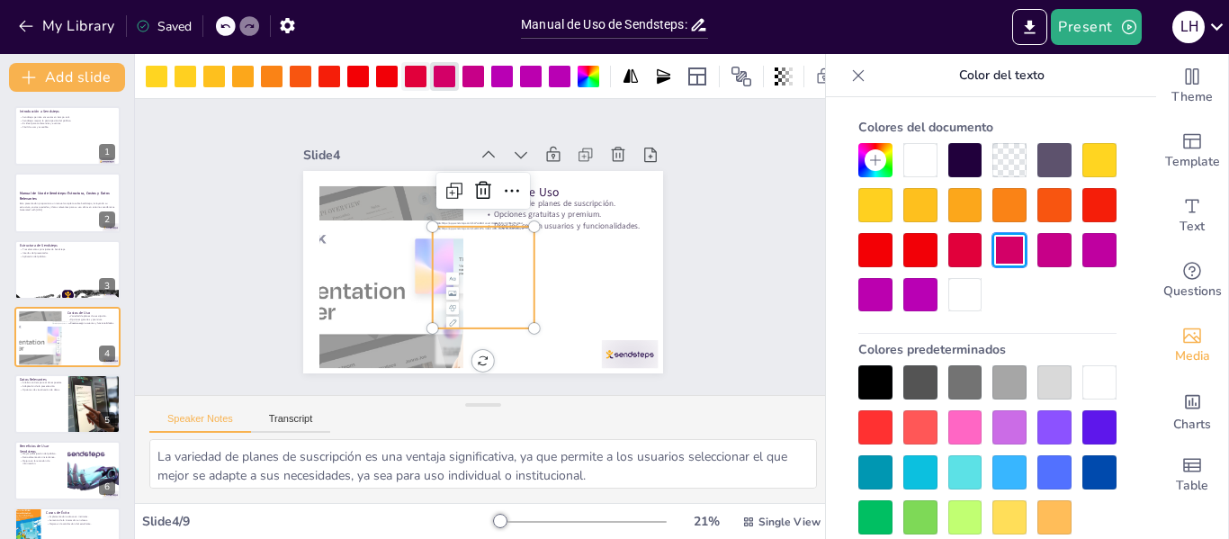
click at [404, 69] on div at bounding box center [415, 76] width 29 height 29
click at [383, 73] on div at bounding box center [387, 77] width 22 height 22
click at [869, 205] on div at bounding box center [875, 205] width 34 height 34
click at [922, 216] on div at bounding box center [920, 205] width 34 height 34
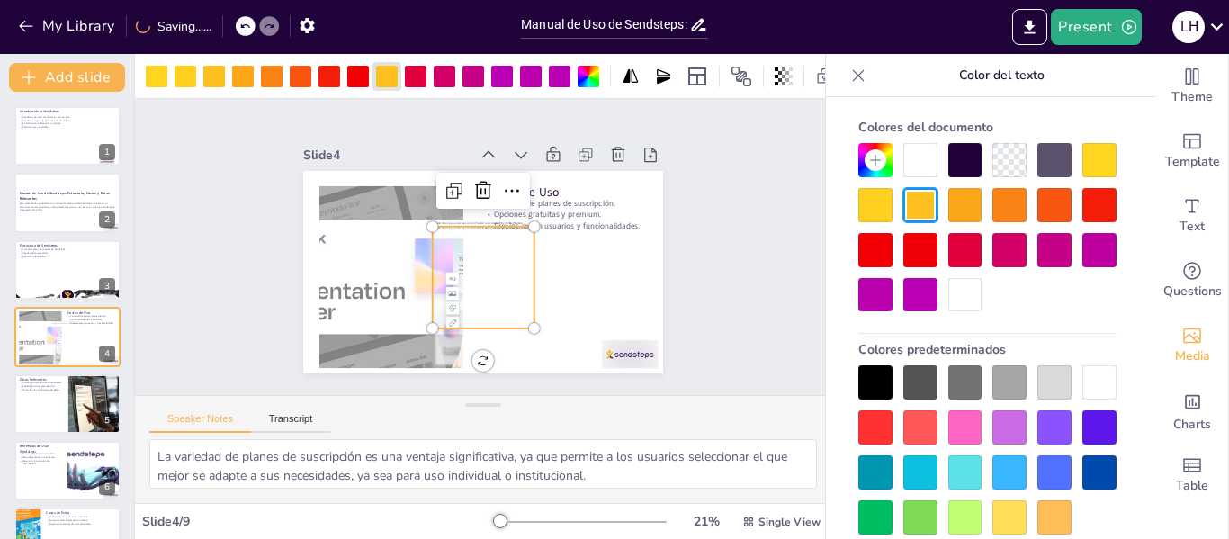
drag, startPoint x: 494, startPoint y: 266, endPoint x: 578, endPoint y: 285, distance: 86.6
click at [538, 285] on div at bounding box center [474, 276] width 128 height 128
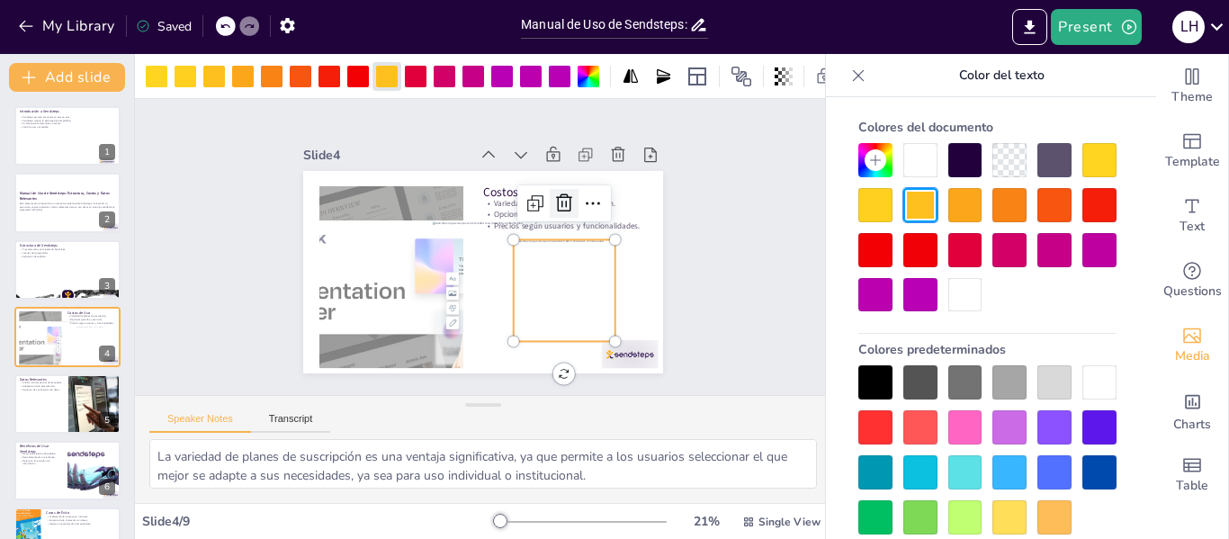
click at [560, 218] on icon at bounding box center [573, 231] width 27 height 27
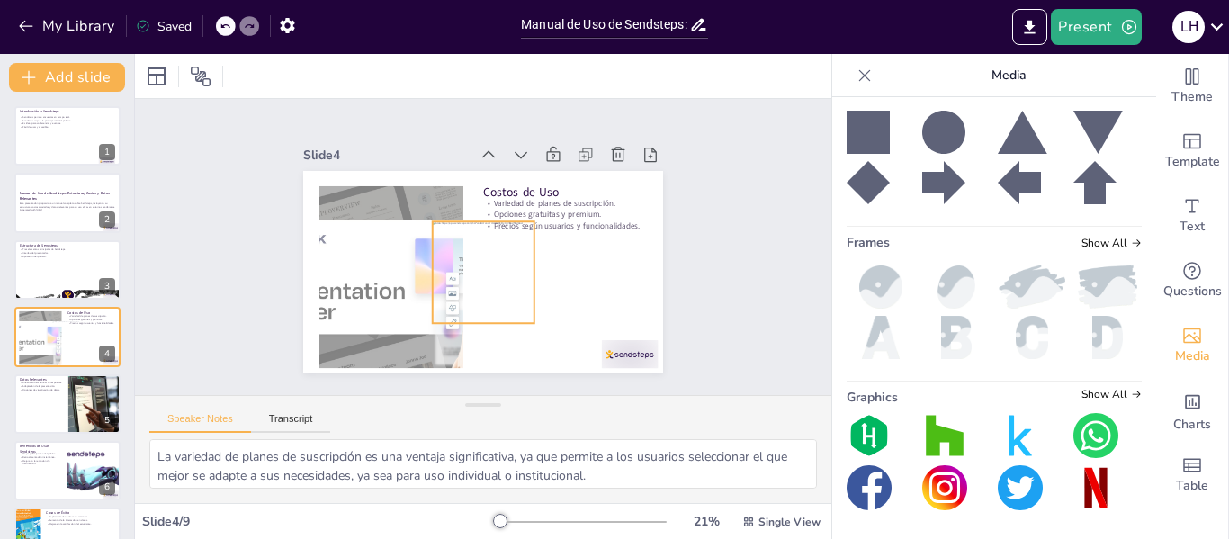
click at [490, 269] on div at bounding box center [477, 271] width 120 height 120
click at [847, 125] on icon at bounding box center [868, 132] width 43 height 43
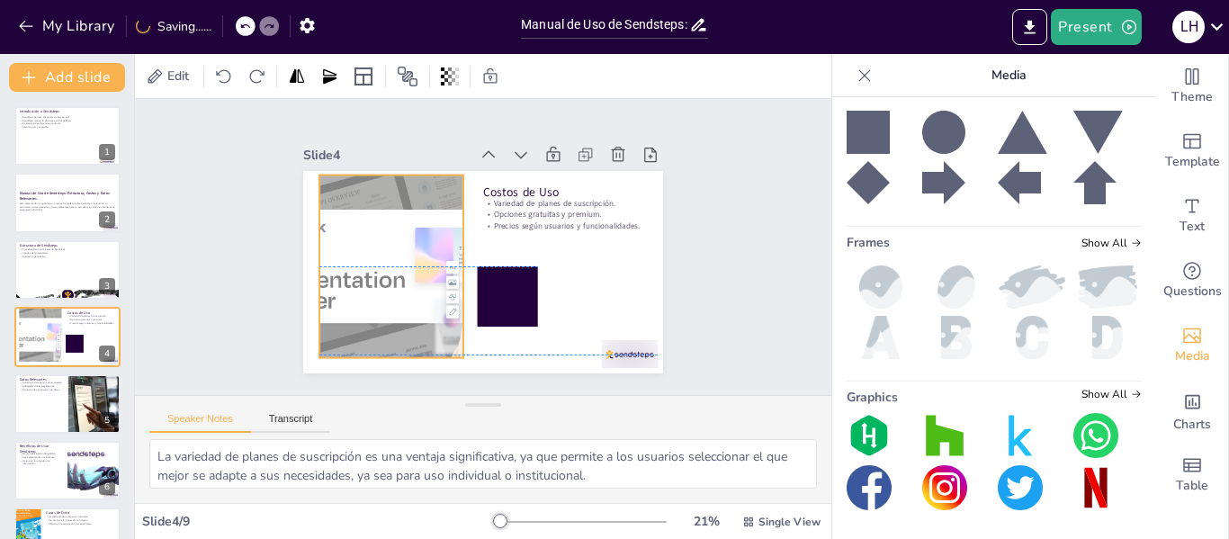
drag, startPoint x: 363, startPoint y: 285, endPoint x: 363, endPoint y: 273, distance: 12.6
click at [363, 273] on div at bounding box center [392, 227] width 370 height 298
click at [492, 302] on div at bounding box center [491, 302] width 76 height 76
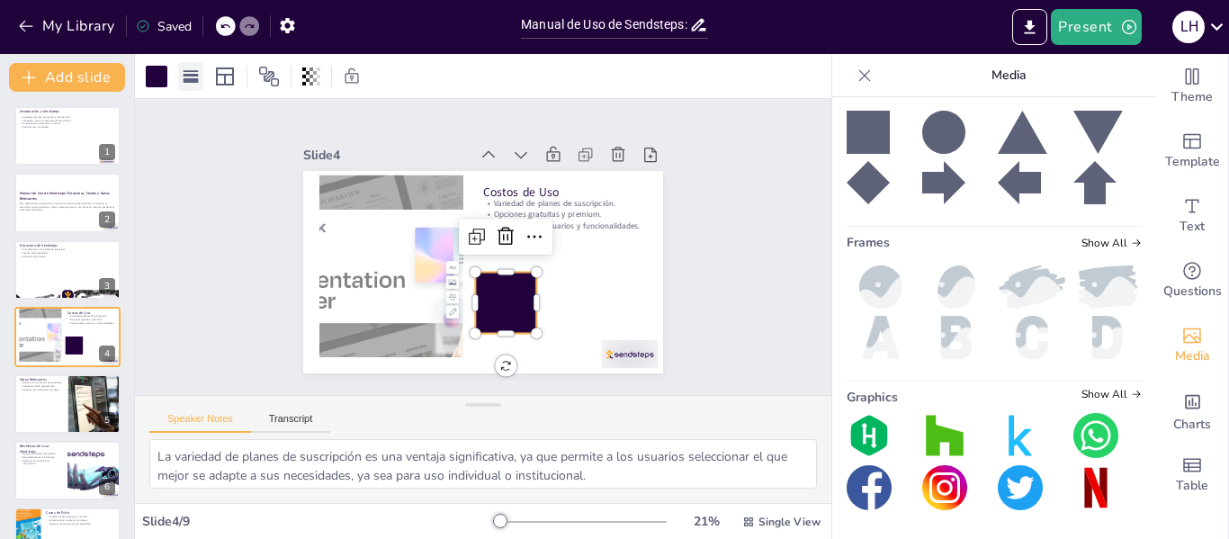
click at [191, 84] on icon at bounding box center [191, 76] width 18 height 18
click at [220, 78] on icon at bounding box center [225, 77] width 22 height 22
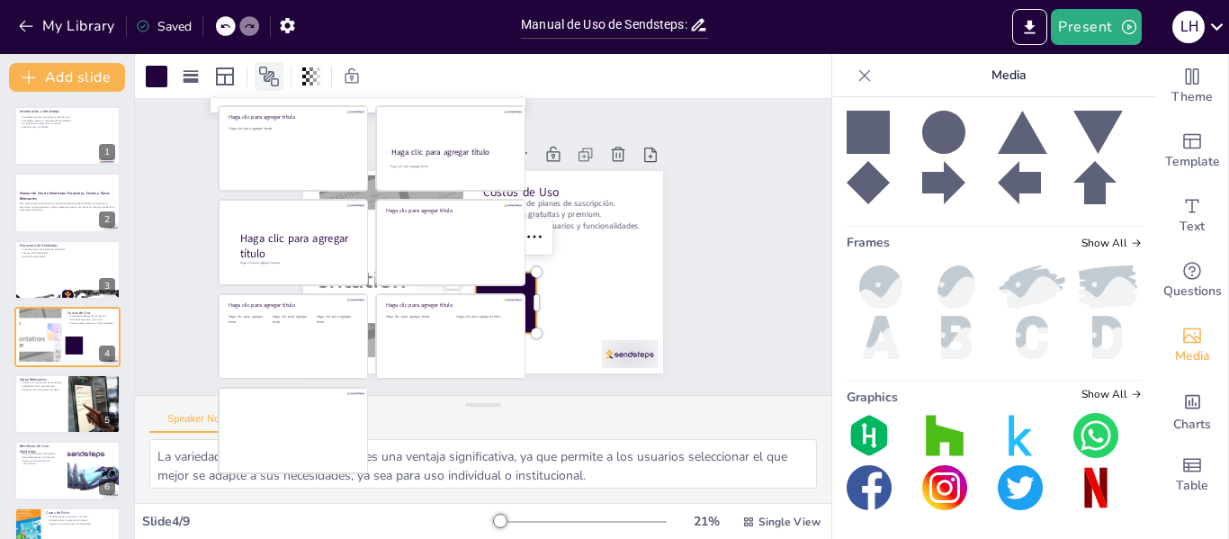
click at [267, 75] on icon at bounding box center [269, 77] width 22 height 22
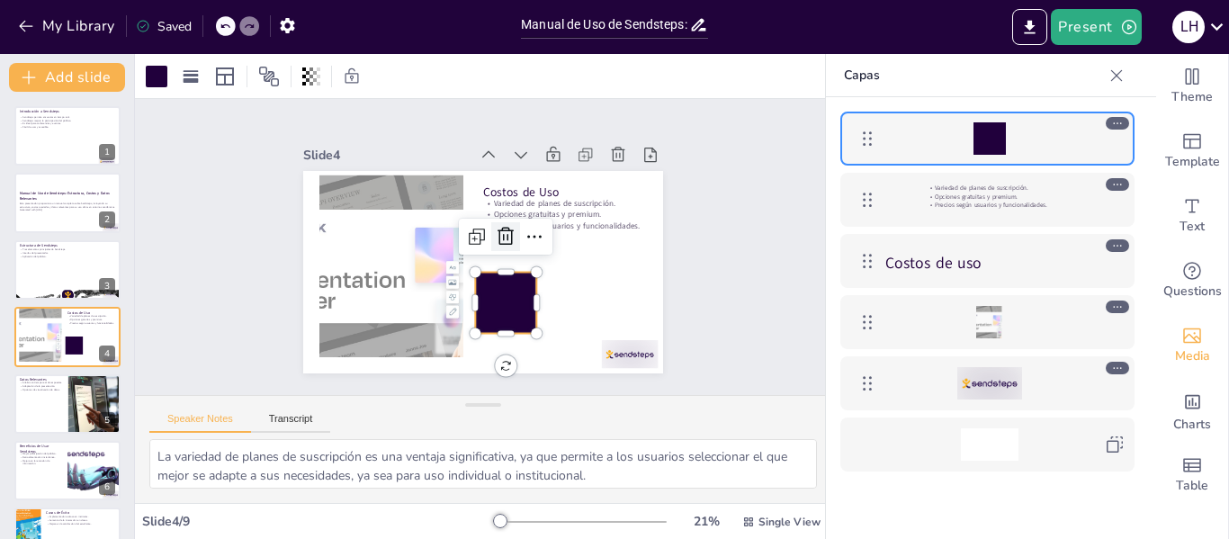
click at [494, 230] on icon at bounding box center [507, 243] width 27 height 27
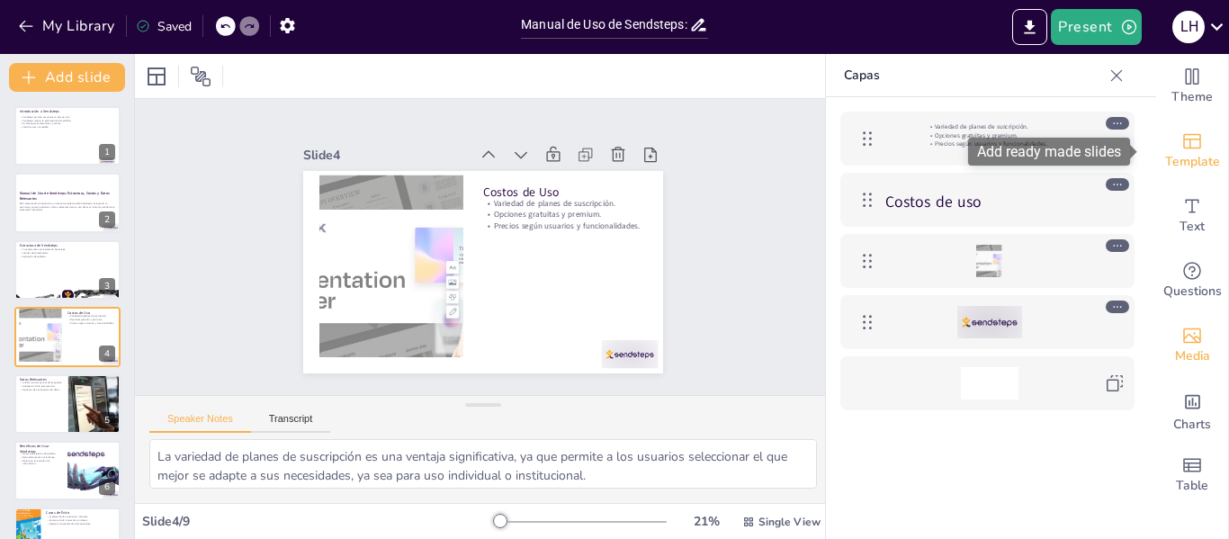
click at [1186, 144] on icon "Add ready made slides" at bounding box center [1192, 141] width 22 height 22
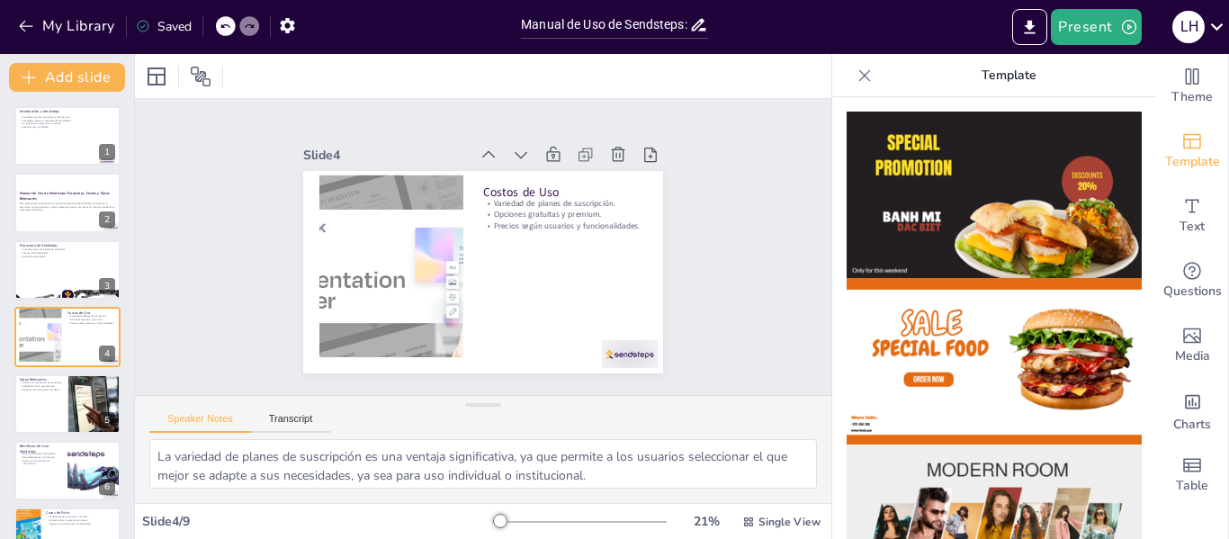
click at [1017, 189] on img at bounding box center [994, 195] width 295 height 166
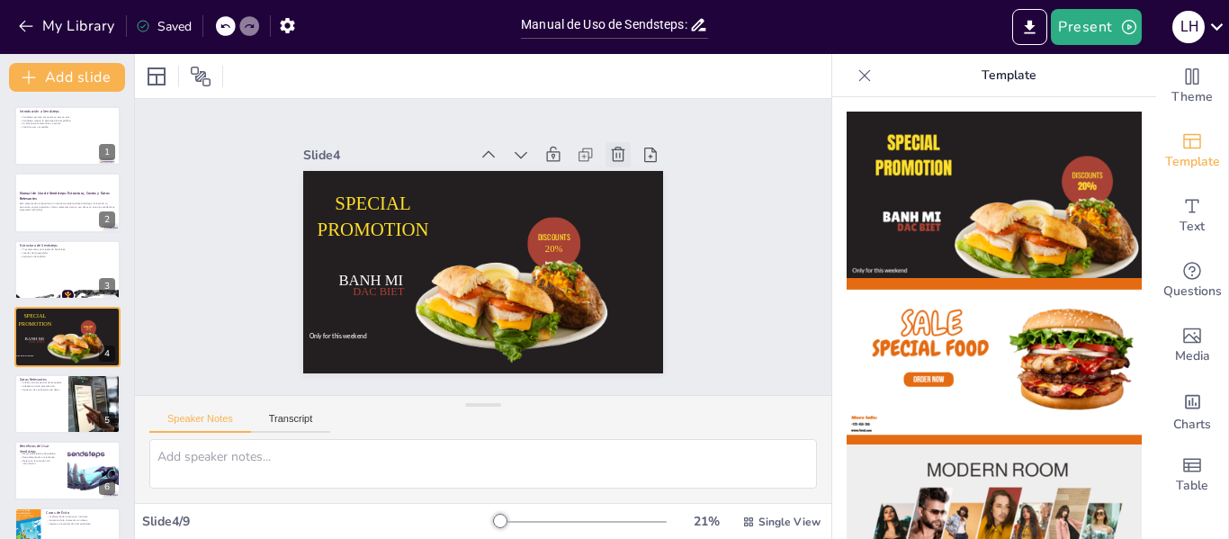
click at [524, 396] on icon at bounding box center [511, 407] width 23 height 23
type textarea "El análisis en tiempo real es una característica poderosa de Sendsteps, ya que …"
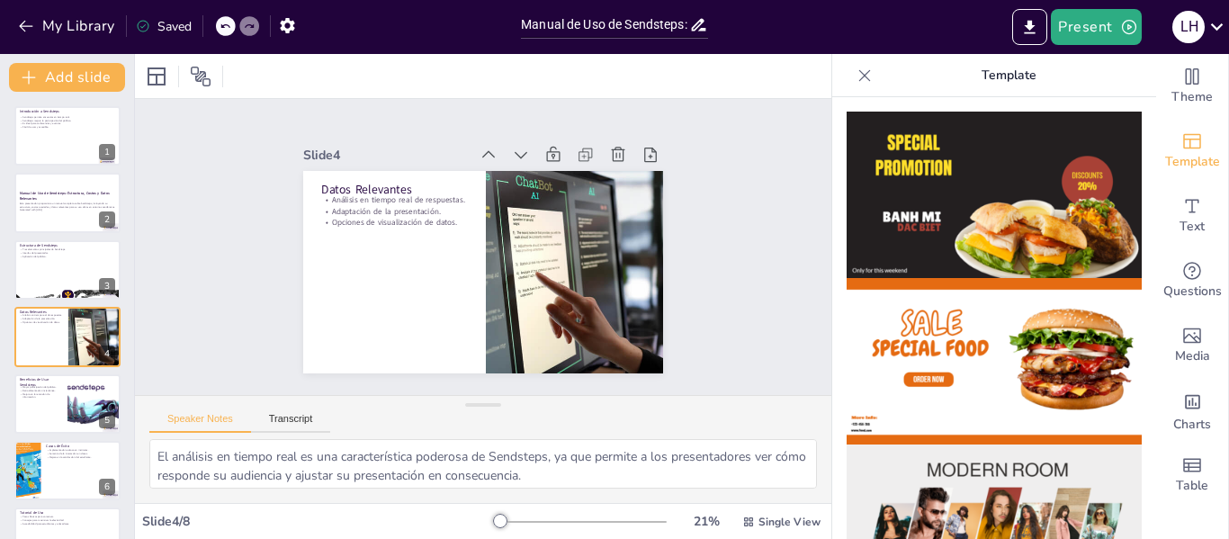
click at [1040, 89] on p "Template" at bounding box center [1008, 75] width 259 height 43
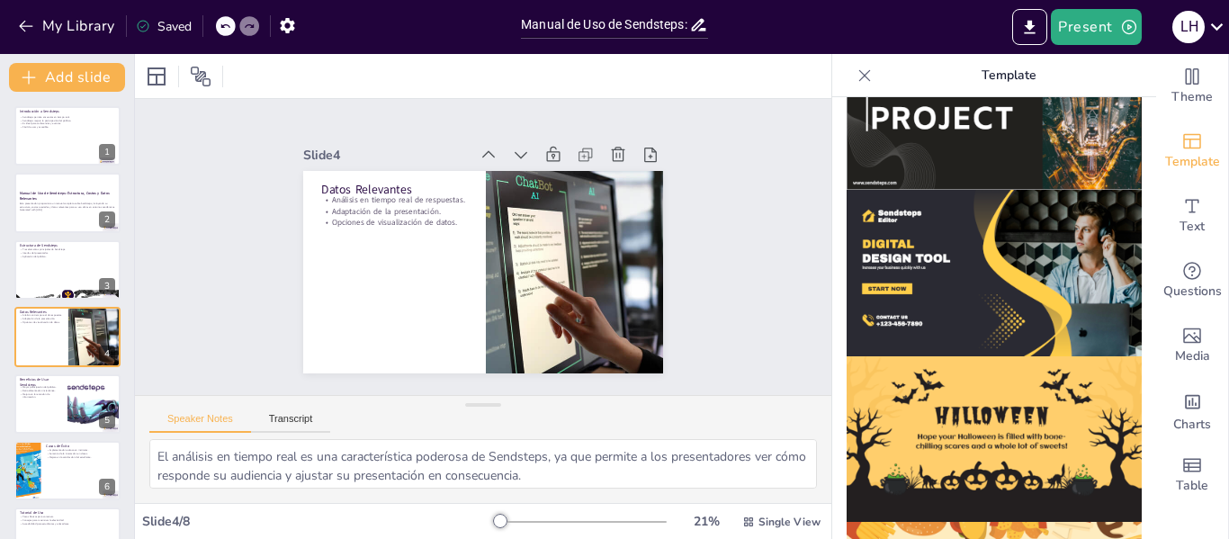
scroll to position [1843, 0]
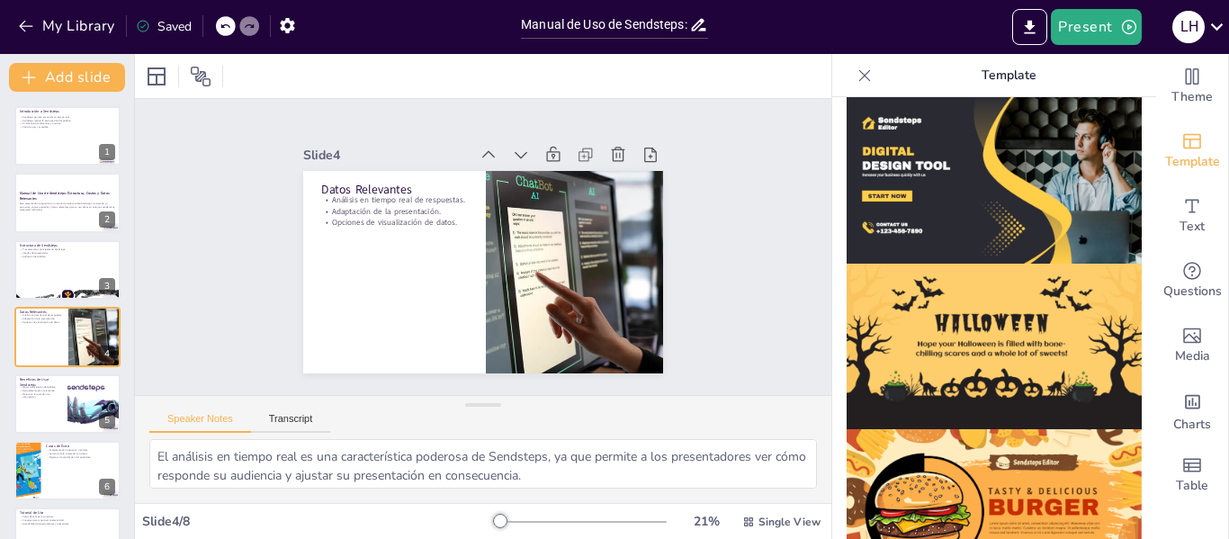
click at [998, 72] on p "Template" at bounding box center [1008, 75] width 259 height 43
click at [1179, 225] on span "Text" at bounding box center [1191, 227] width 25 height 20
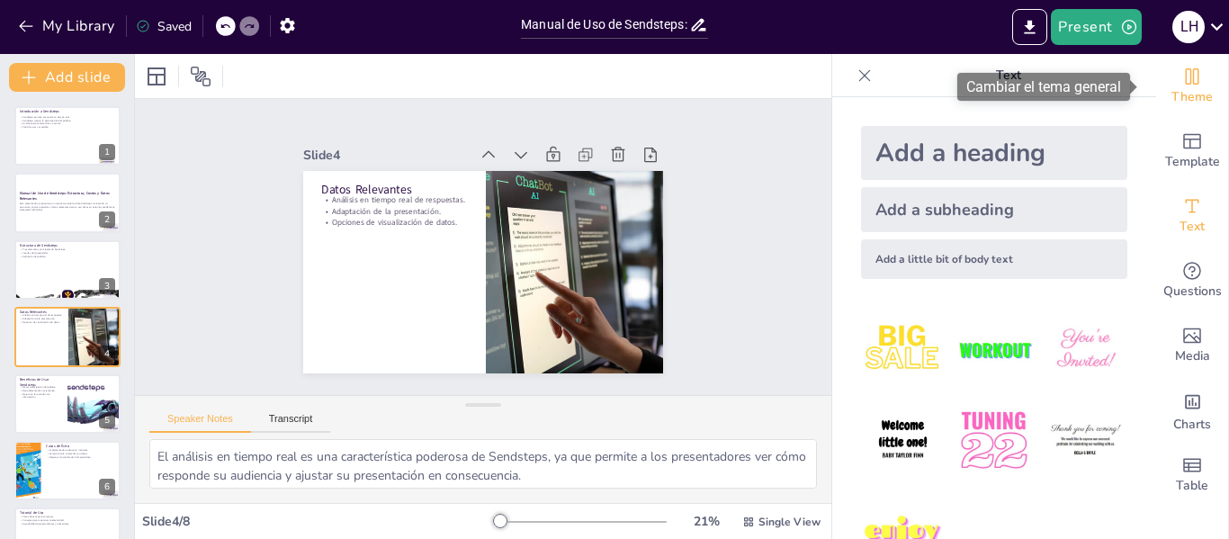
click at [1173, 105] on span "Theme" at bounding box center [1191, 97] width 41 height 20
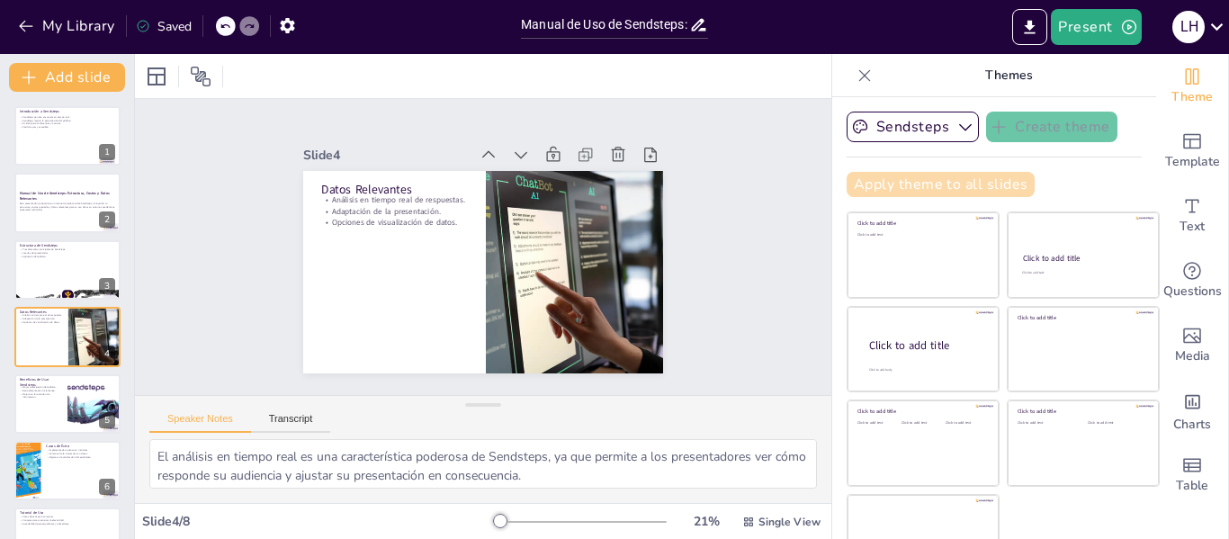
click at [929, 184] on button "Apply theme to all slides" at bounding box center [941, 184] width 188 height 25
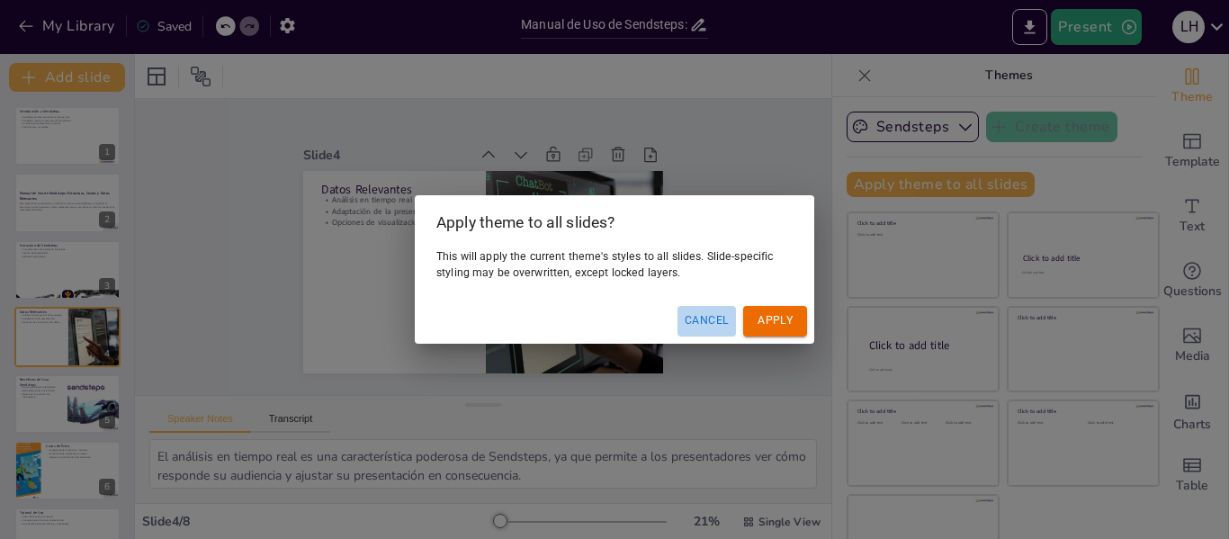
click at [716, 316] on button "Cancel" at bounding box center [706, 321] width 58 height 30
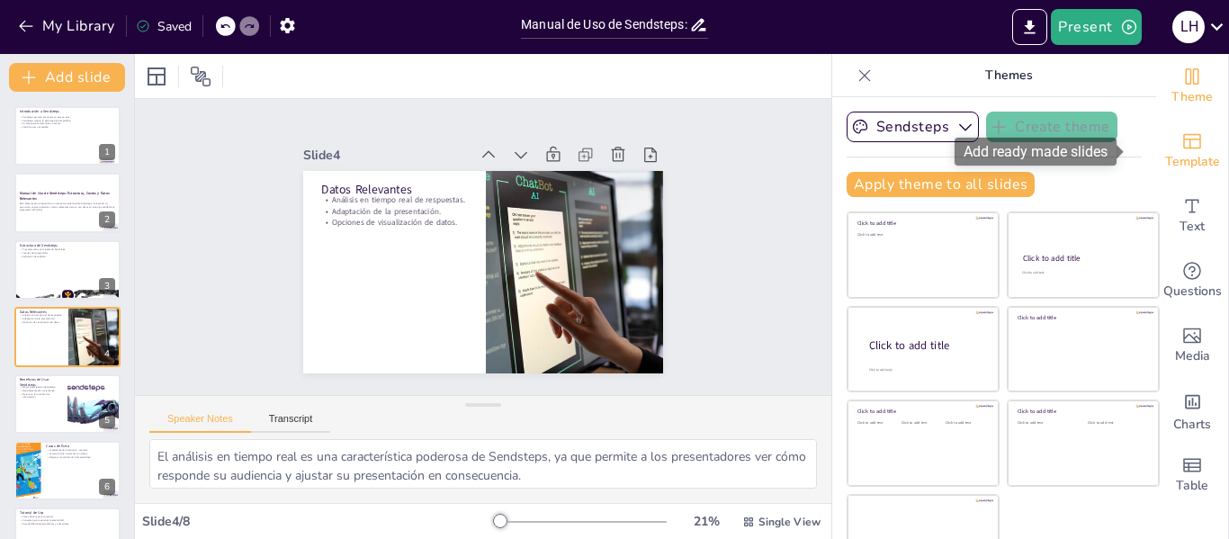
click at [1164, 177] on div "Template" at bounding box center [1192, 151] width 72 height 65
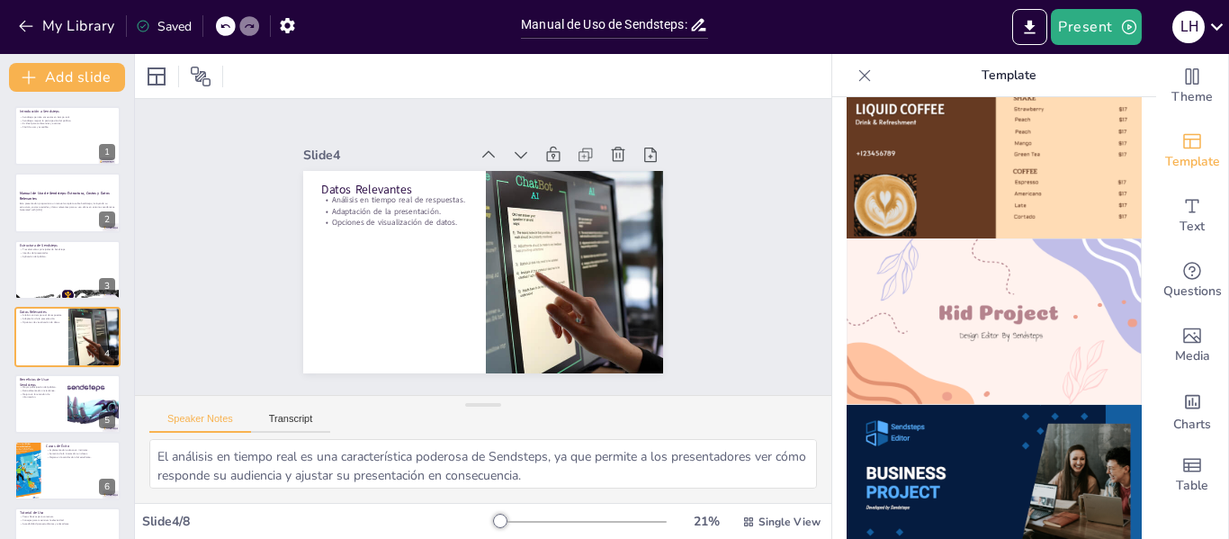
scroll to position [1188, 0]
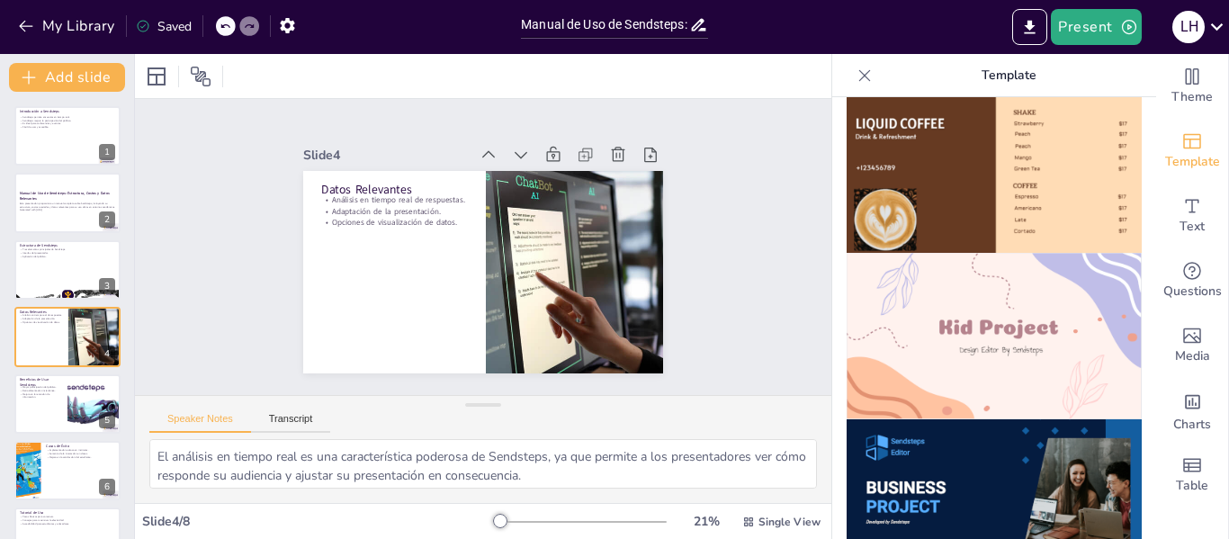
click at [1052, 166] on img at bounding box center [994, 170] width 295 height 166
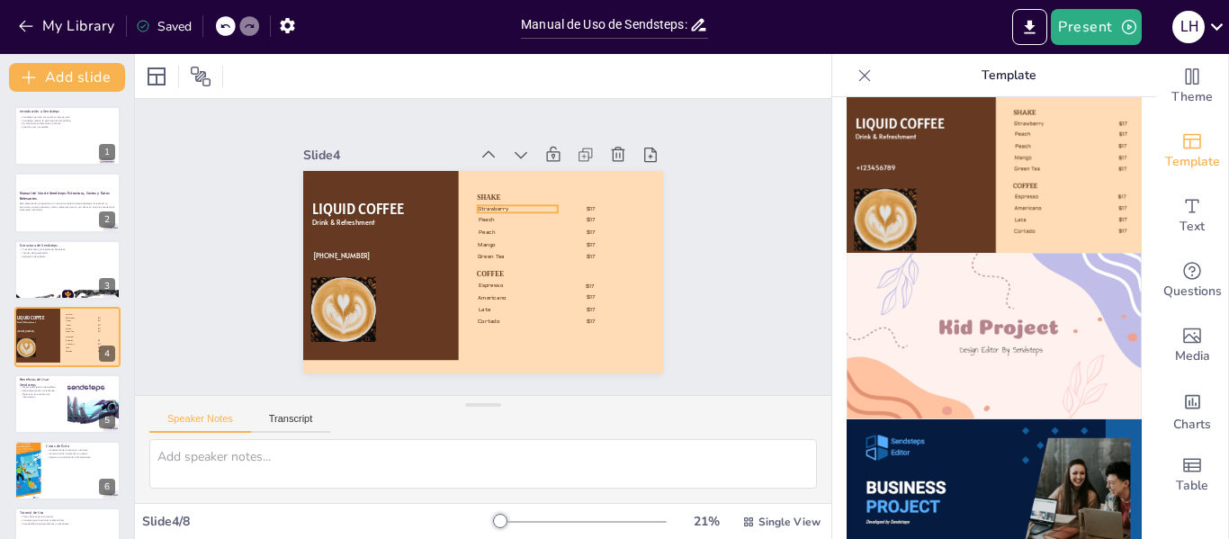
click at [485, 206] on span "Strawberry" at bounding box center [500, 212] width 31 height 13
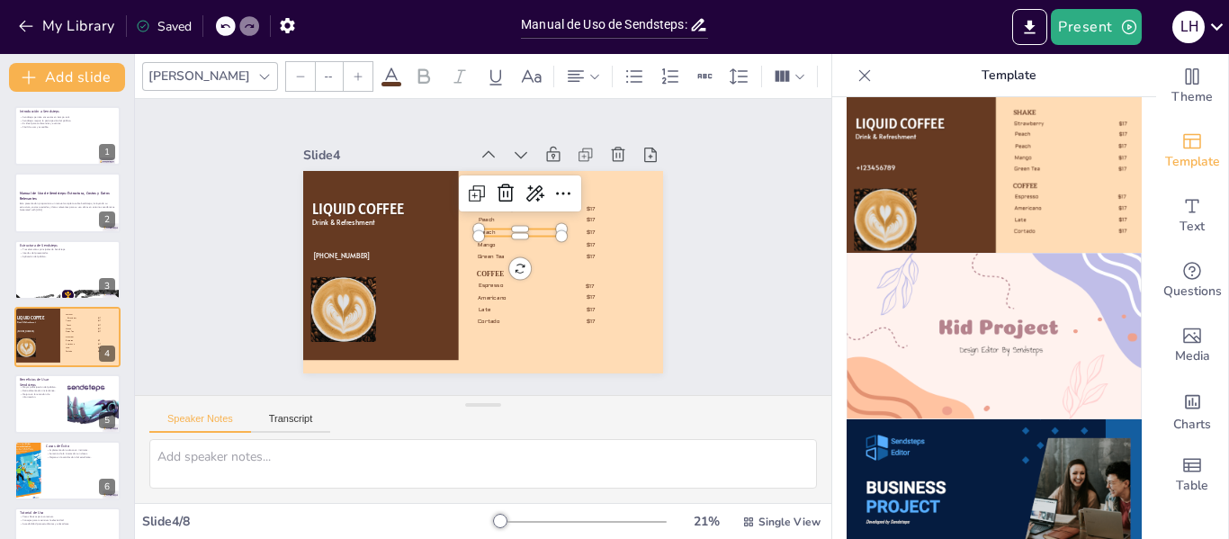
type input "28"
click at [485, 229] on span "Peach" at bounding box center [493, 235] width 17 height 13
click at [538, 204] on icon at bounding box center [552, 218] width 29 height 29
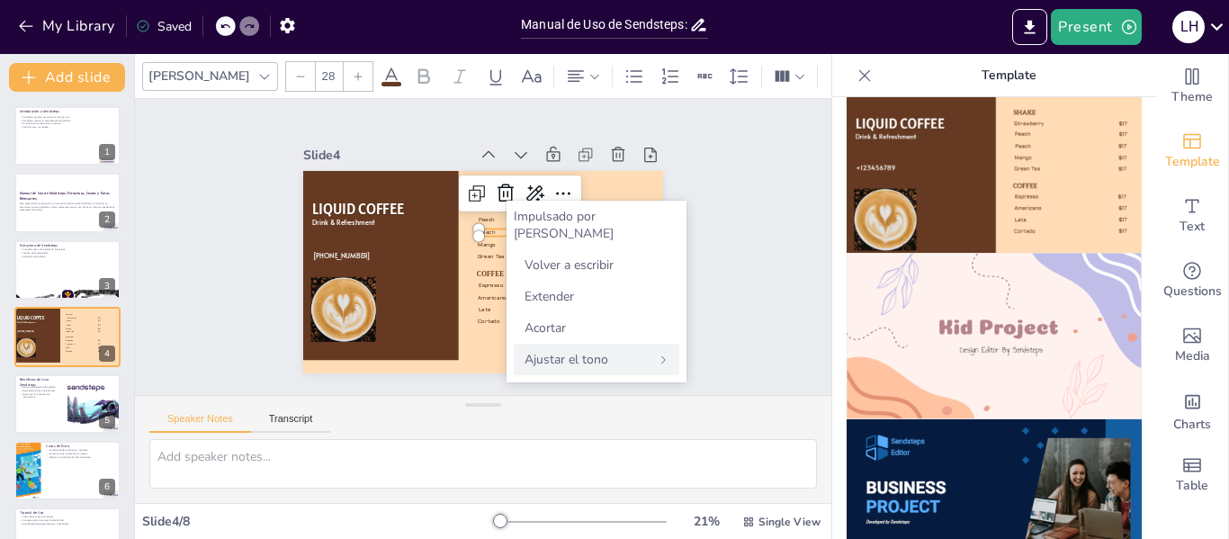
click at [567, 344] on div "Ajustar el tono" at bounding box center [597, 359] width 166 height 31
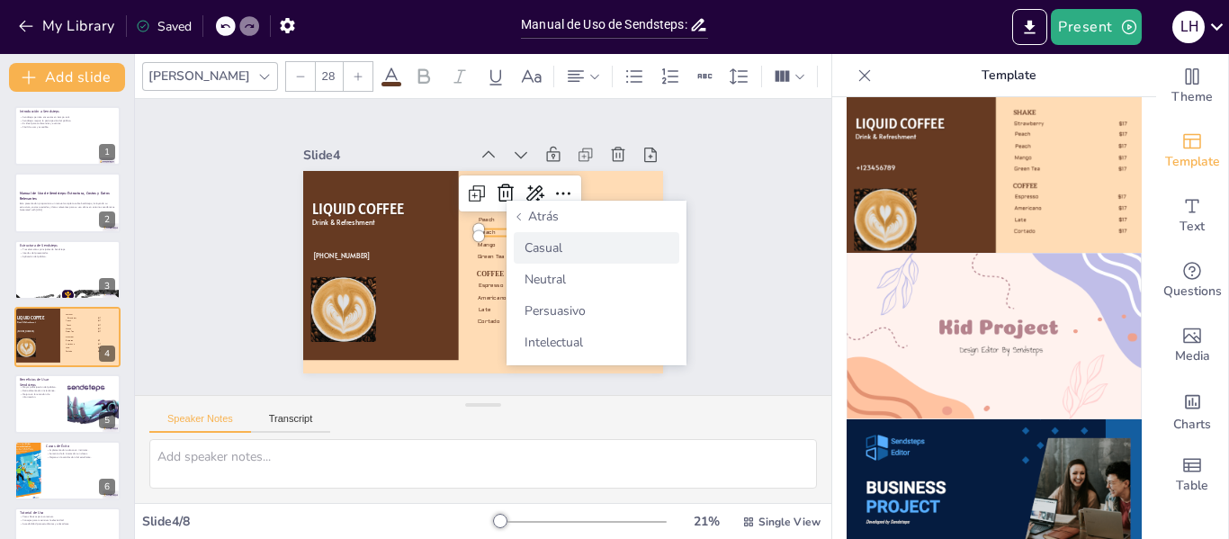
click at [551, 258] on div "Casual" at bounding box center [597, 247] width 166 height 31
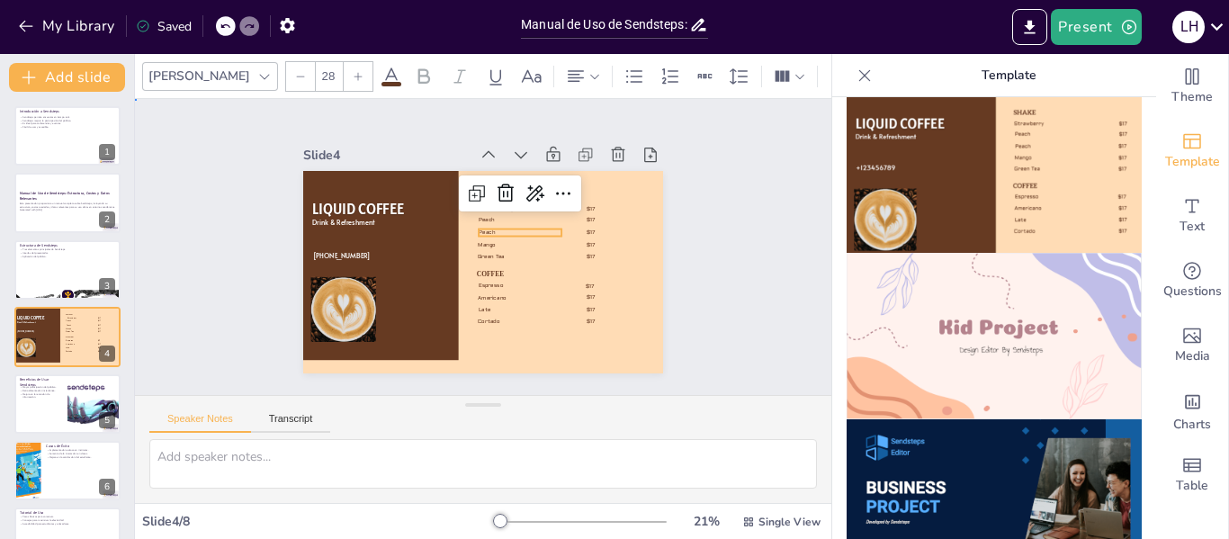
click at [631, 286] on div "Slide 1 Introducción a Sendsteps Sendsteps permite encuestas en tiempo real. Se…" at bounding box center [483, 246] width 296 height 696
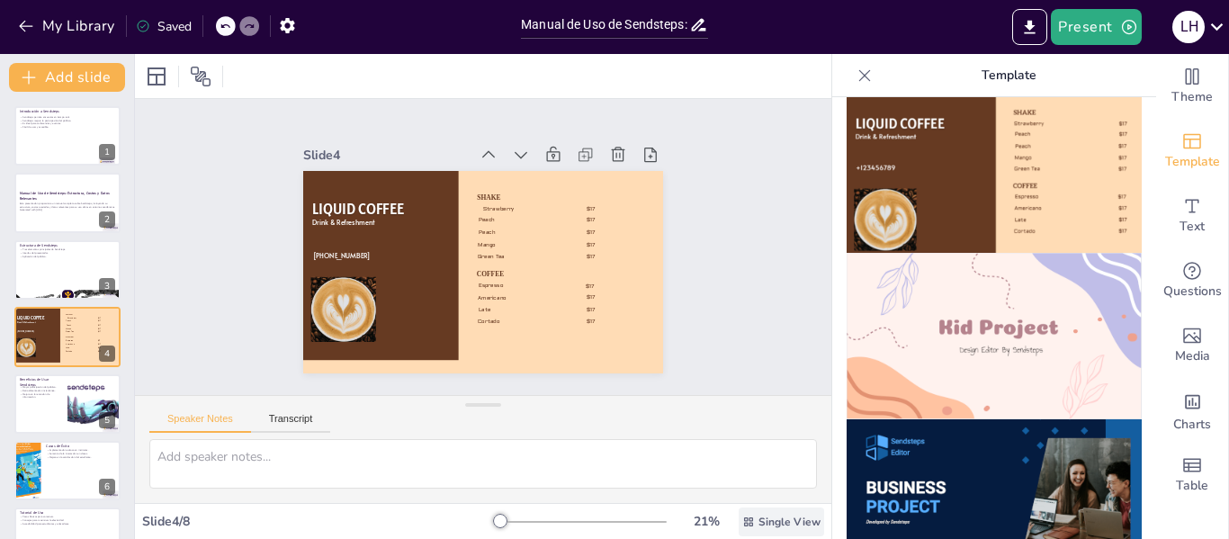
click at [739, 532] on div "Single View" at bounding box center [781, 521] width 85 height 29
click at [763, 444] on font "Vista única" at bounding box center [751, 445] width 61 height 17
click at [765, 518] on span "Single View" at bounding box center [789, 522] width 62 height 14
click at [769, 480] on font "Vista de lista" at bounding box center [757, 481] width 73 height 17
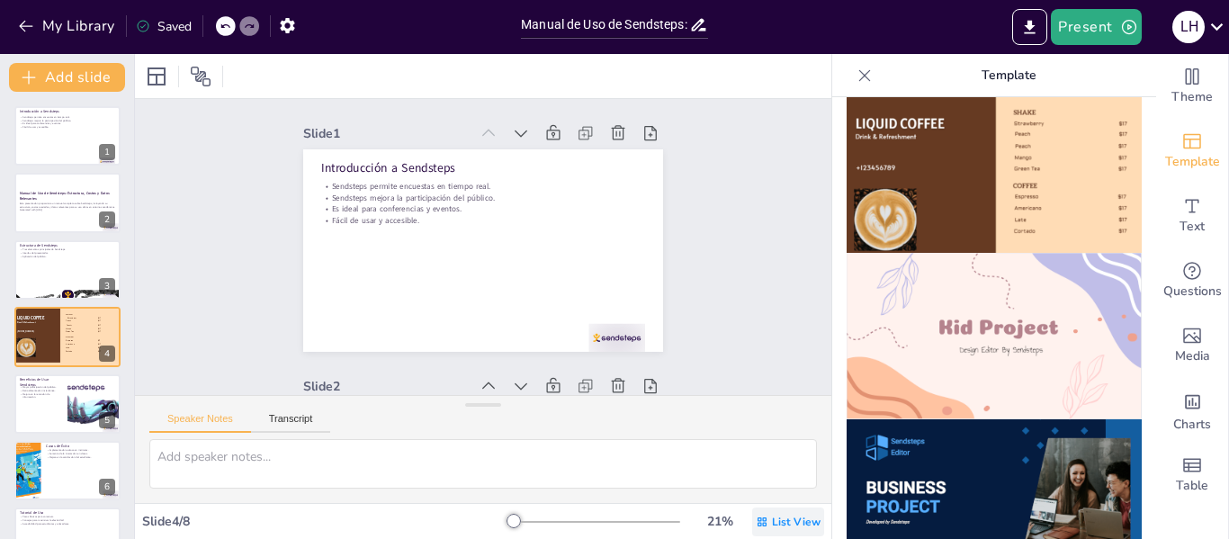
click at [758, 522] on div "List View" at bounding box center [788, 521] width 72 height 29
click at [770, 449] on font "Vista única" at bounding box center [741, 445] width 61 height 17
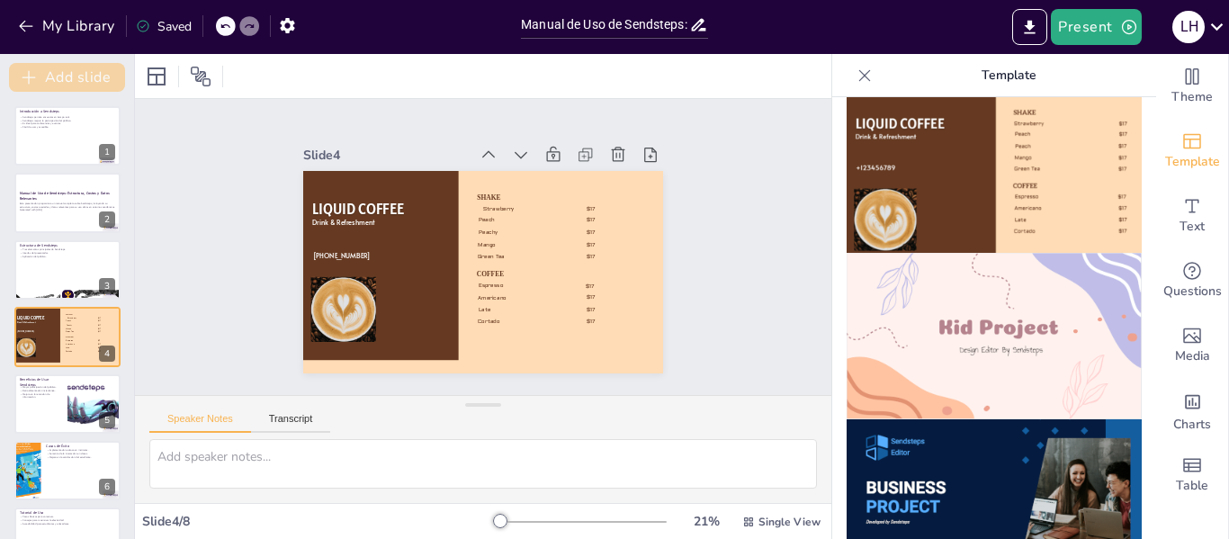
click at [74, 80] on button "Add slide" at bounding box center [67, 77] width 116 height 29
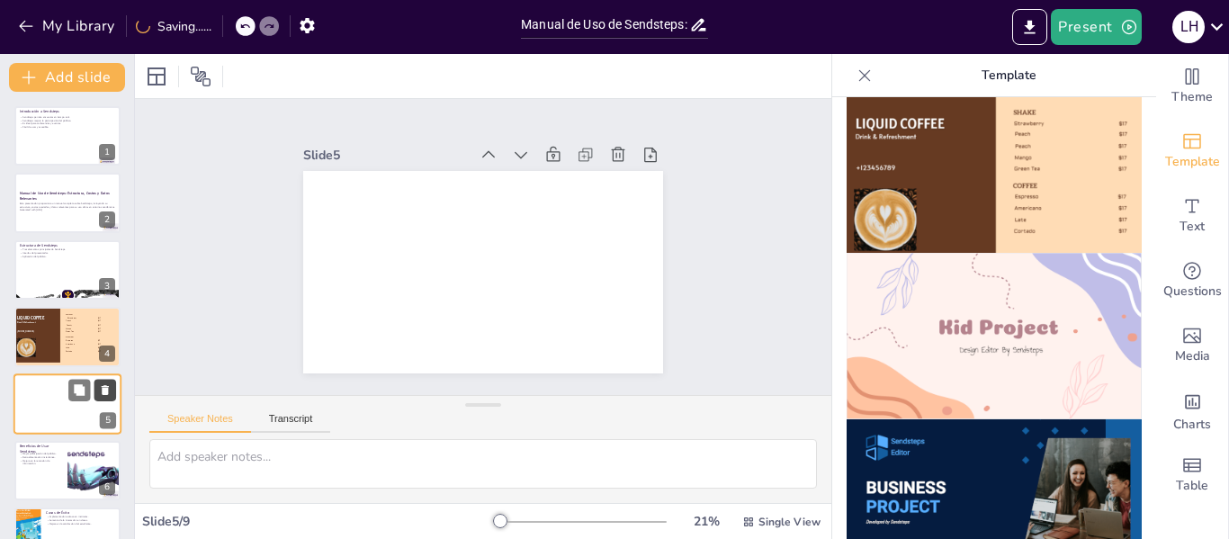
click at [108, 384] on icon at bounding box center [105, 389] width 13 height 13
type textarea "La mayor participación del público es uno de los principales beneficios de Send…"
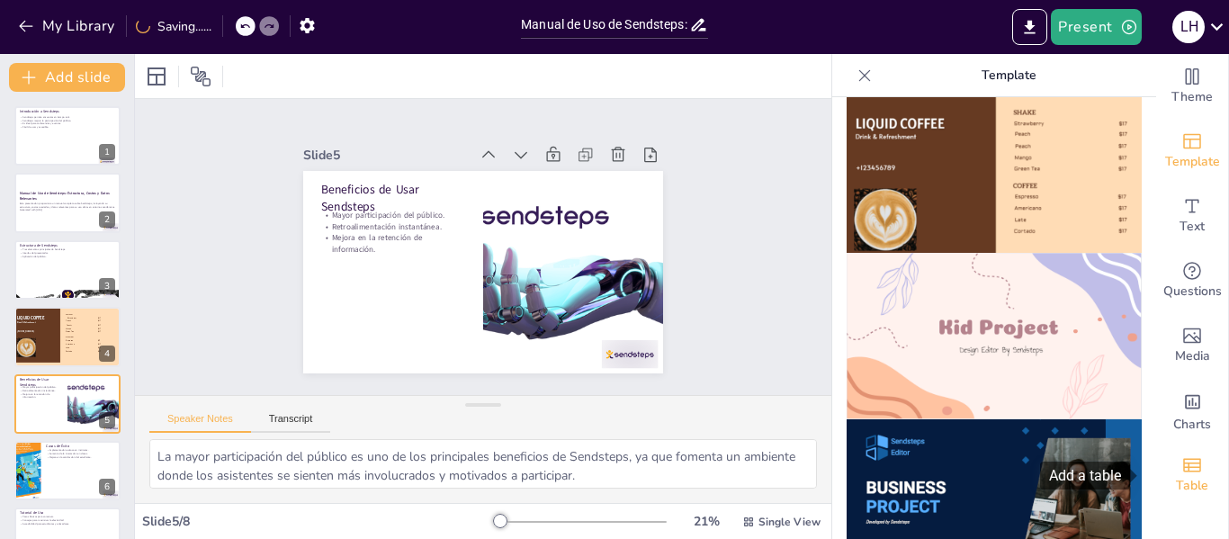
click at [1182, 480] on span "Table" at bounding box center [1192, 486] width 32 height 20
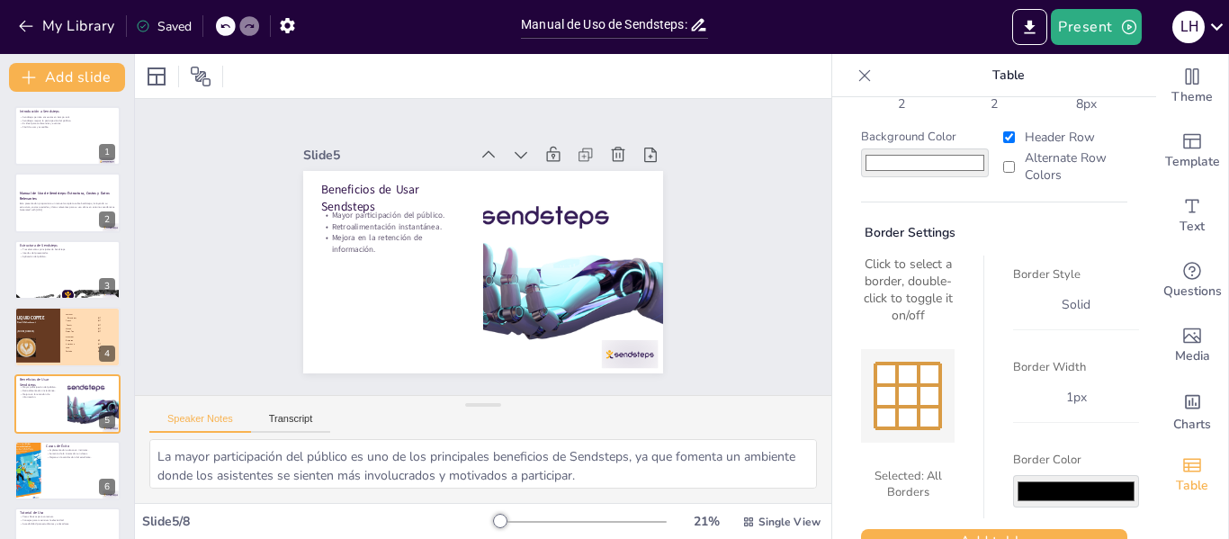
scroll to position [132, 0]
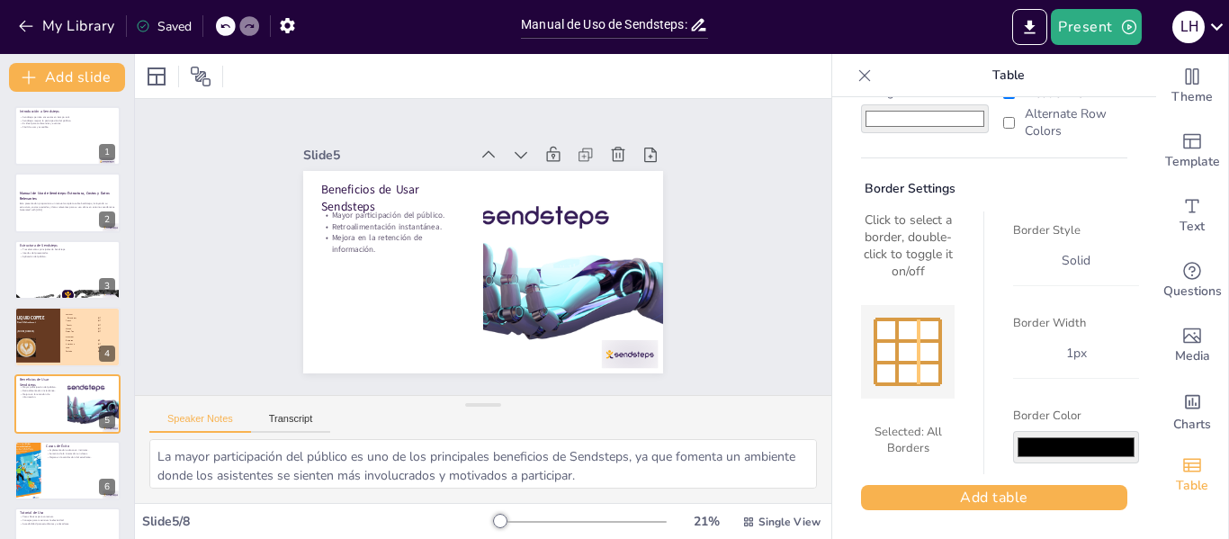
click at [917, 363] on div at bounding box center [919, 351] width 4 height 65
click at [901, 333] on div at bounding box center [908, 330] width 22 height 22
click at [1044, 321] on label "Border Width" at bounding box center [1076, 323] width 126 height 16
click at [889, 245] on div "Click to select a border, double-click to toggle it on/off" at bounding box center [908, 245] width 94 height 68
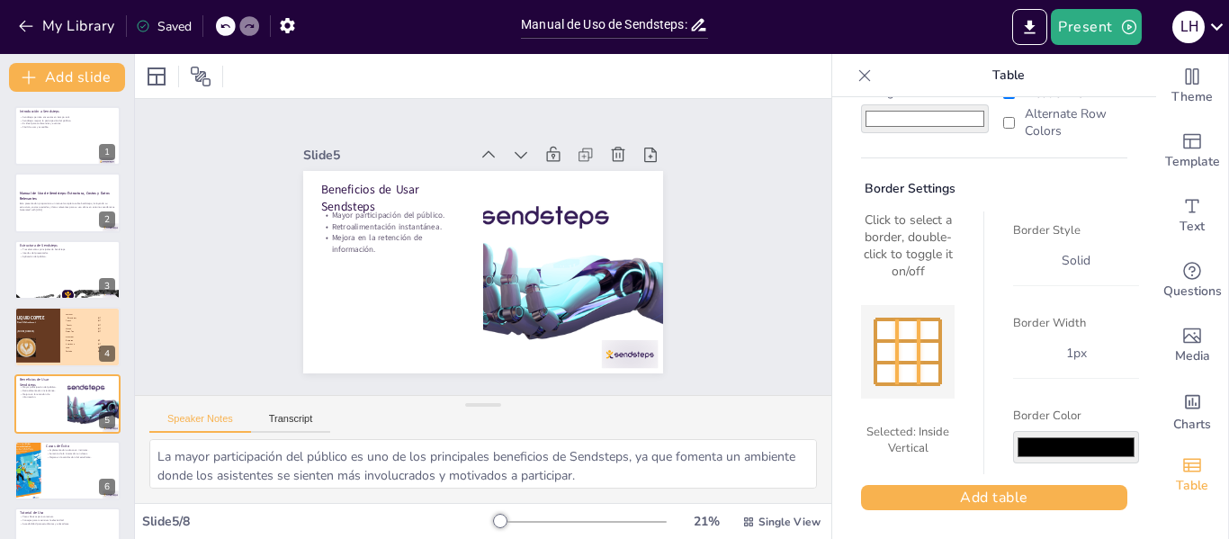
click at [896, 387] on div at bounding box center [908, 352] width 94 height 94
click at [897, 370] on div at bounding box center [908, 374] width 22 height 22
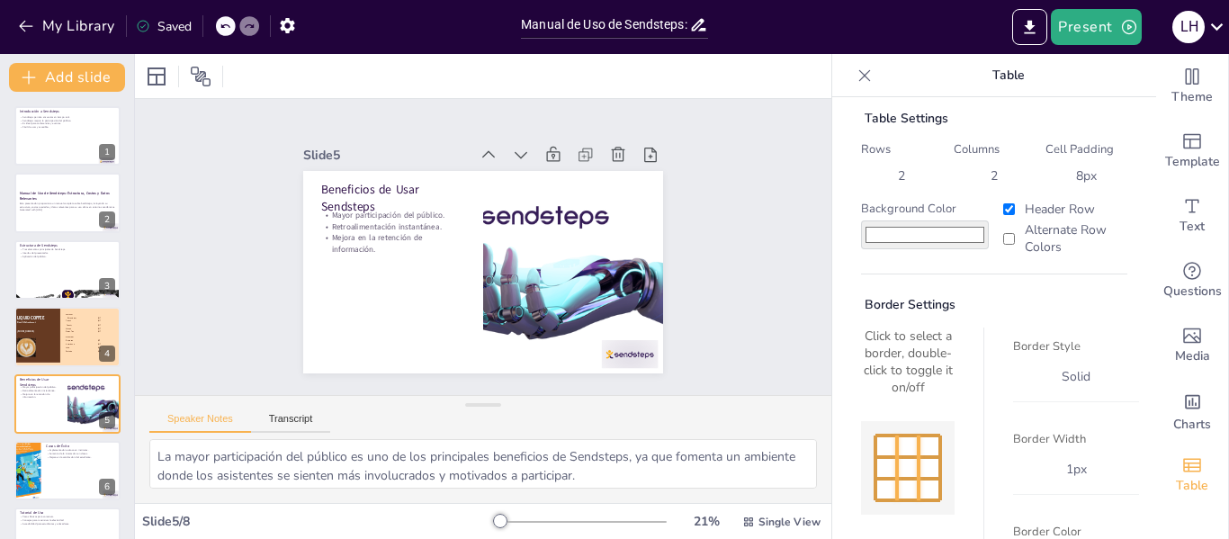
scroll to position [0, 0]
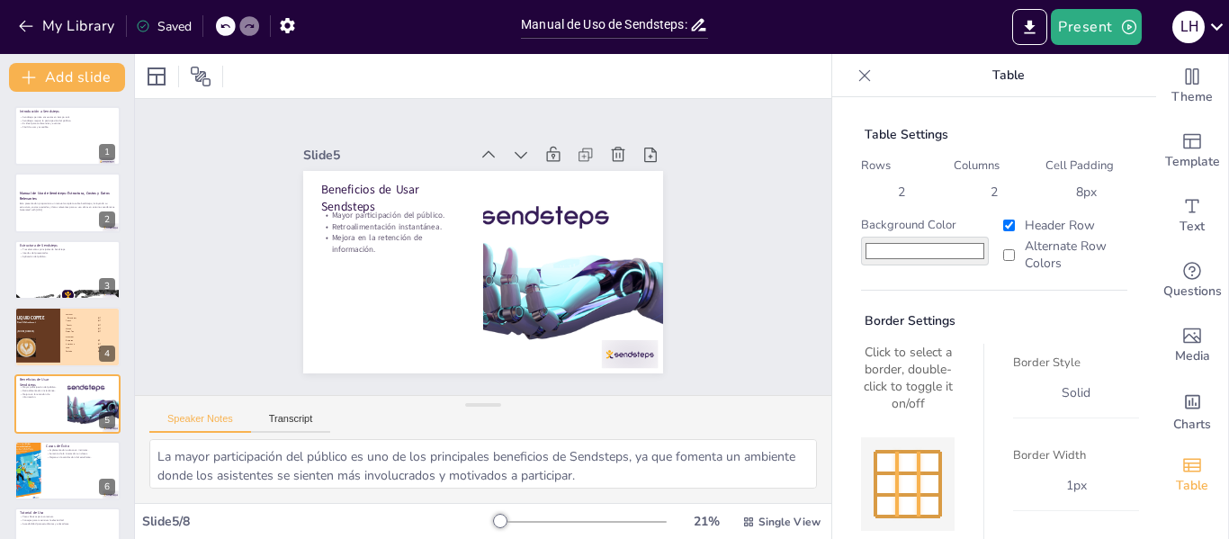
click at [881, 367] on div "Click to select a border, double-click to toggle it on/off" at bounding box center [908, 378] width 94 height 68
click at [1003, 250] on input "Alternate Row Colors" at bounding box center [1009, 255] width 12 height 12
click at [1003, 257] on input "Alternate Row Colors" at bounding box center [1009, 255] width 12 height 12
checkbox input "false"
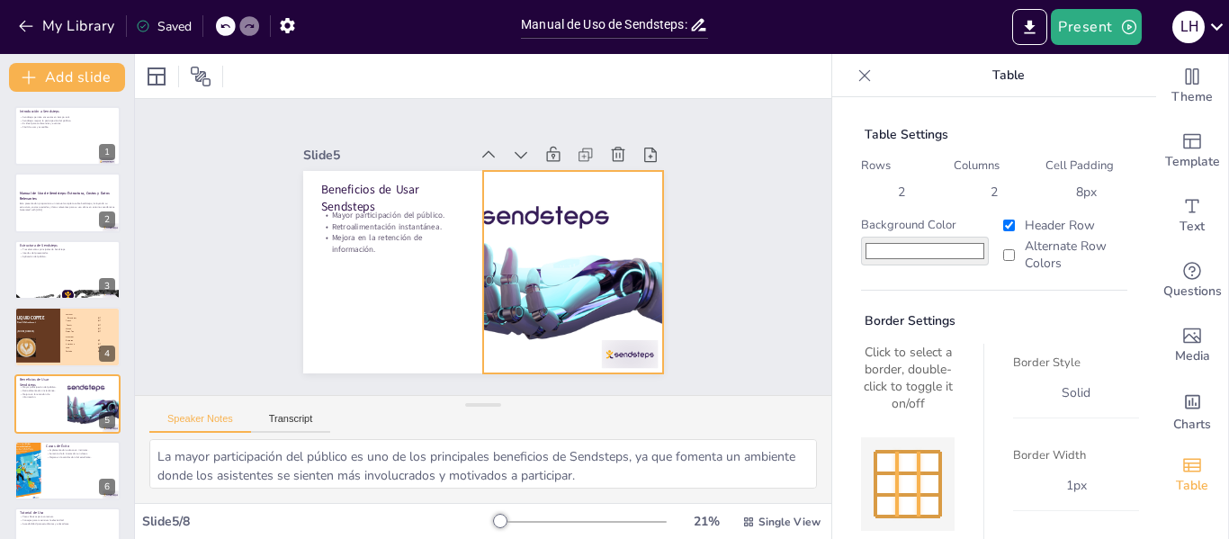
click at [574, 315] on div at bounding box center [560, 298] width 409 height 305
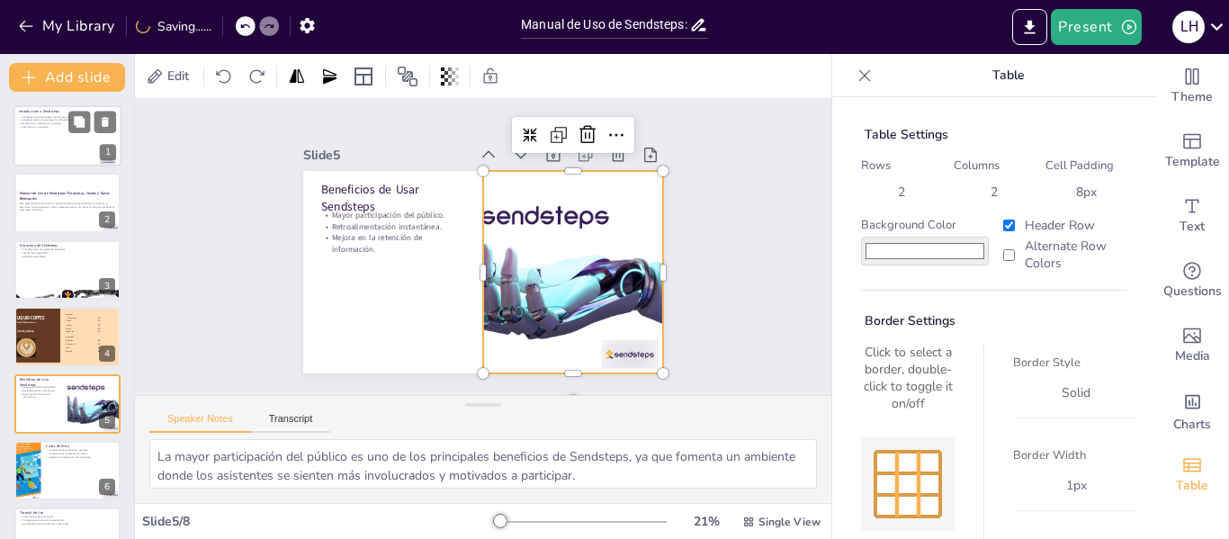
click at [89, 151] on div at bounding box center [67, 135] width 108 height 61
type textarea "Las encuestas en tiempo real son una de las características más destacadas de S…"
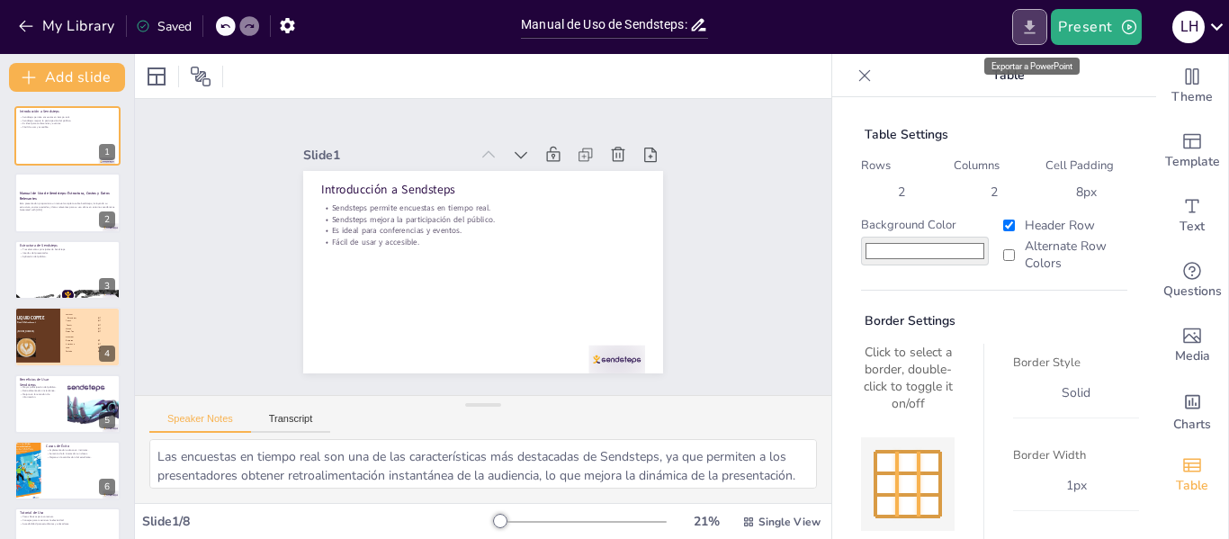
click at [1041, 40] on button "Export to PowerPoint" at bounding box center [1029, 27] width 35 height 36
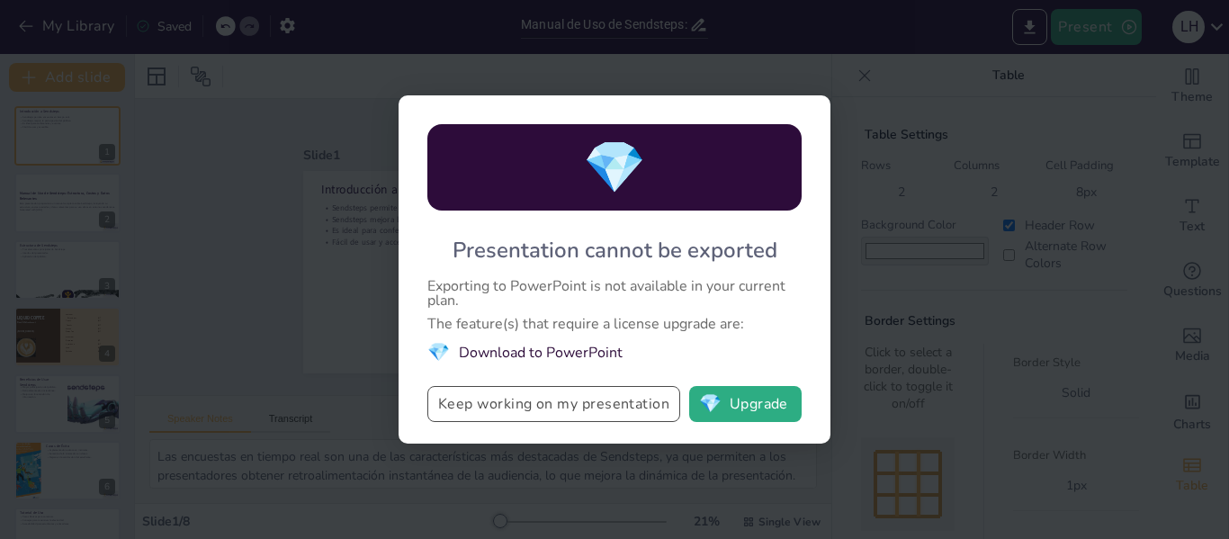
click at [630, 390] on button "Keep working on my presentation" at bounding box center [553, 404] width 253 height 36
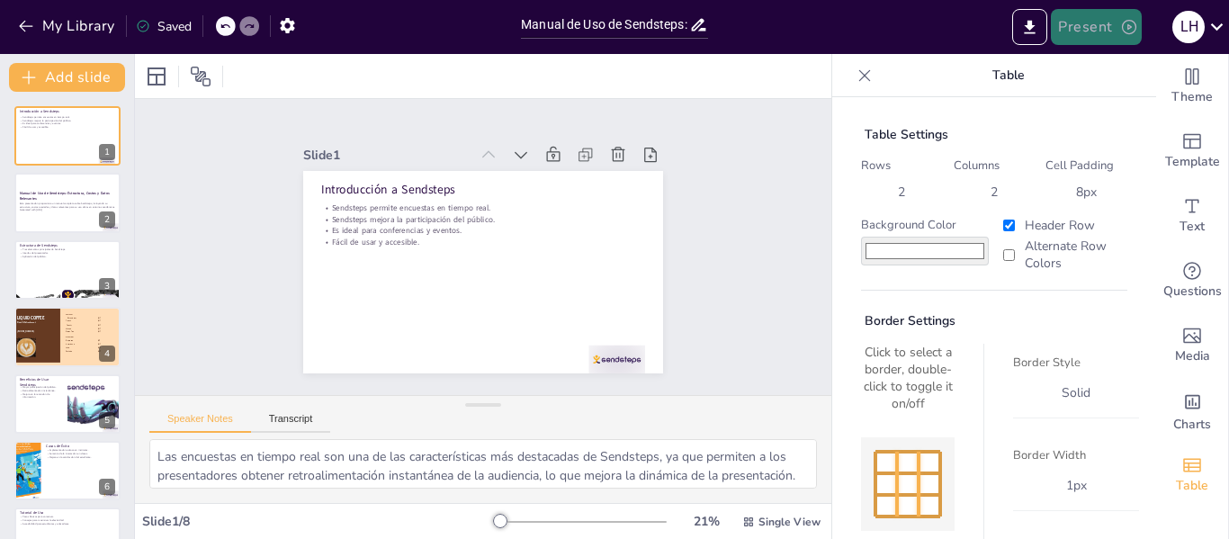
click at [1114, 20] on button "Present" at bounding box center [1096, 27] width 90 height 36
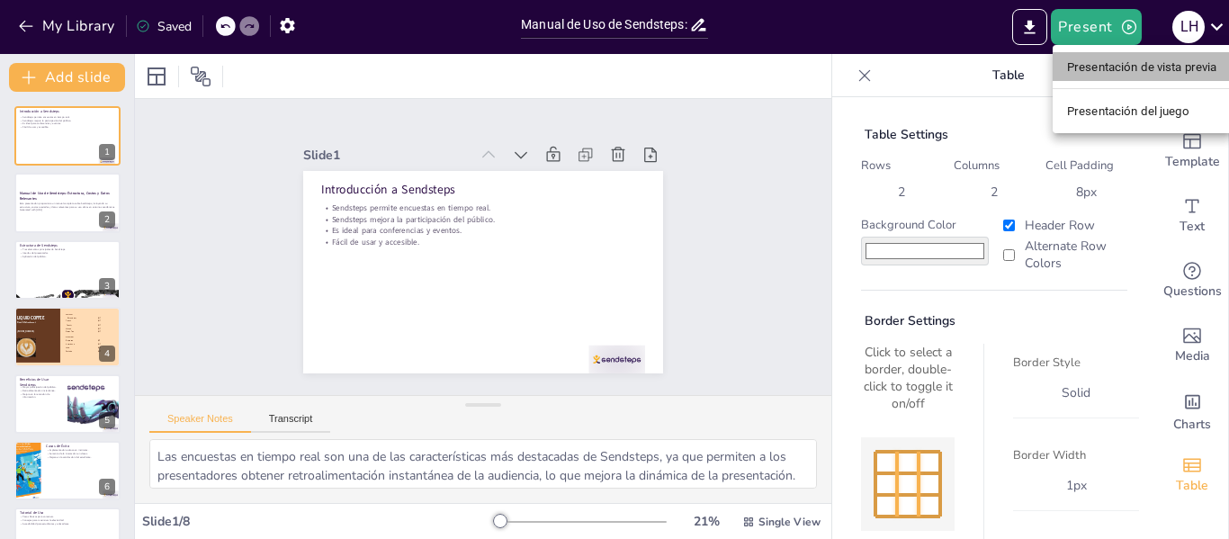
click at [1122, 67] on font "Presentación de vista previa" at bounding box center [1142, 66] width 150 height 13
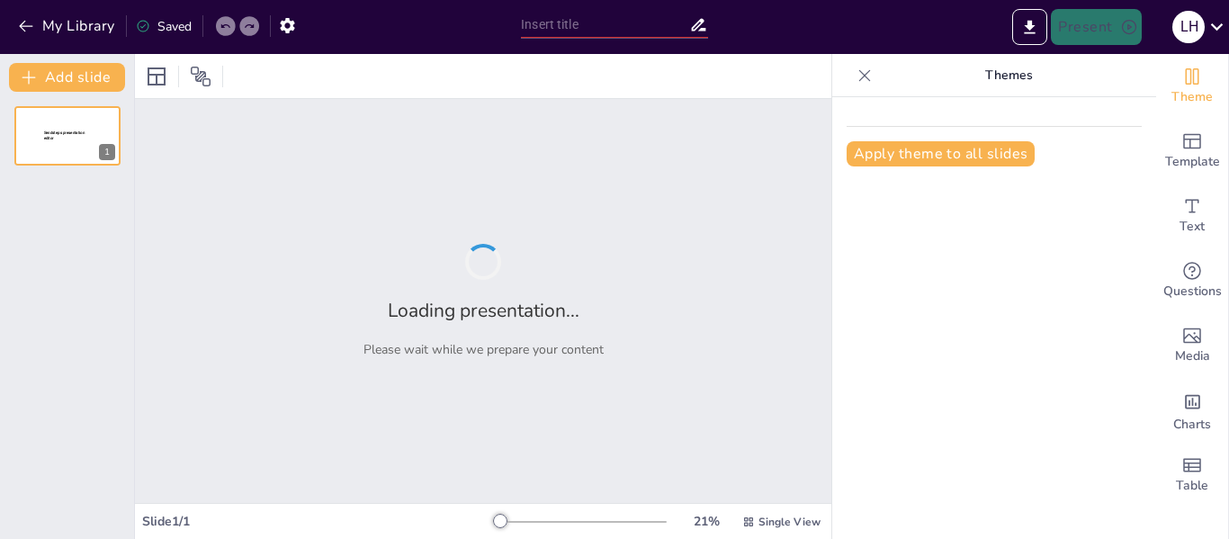
type input "Manual de Uso de Sendsteps: Estructura, Costos y Datos Relevantes"
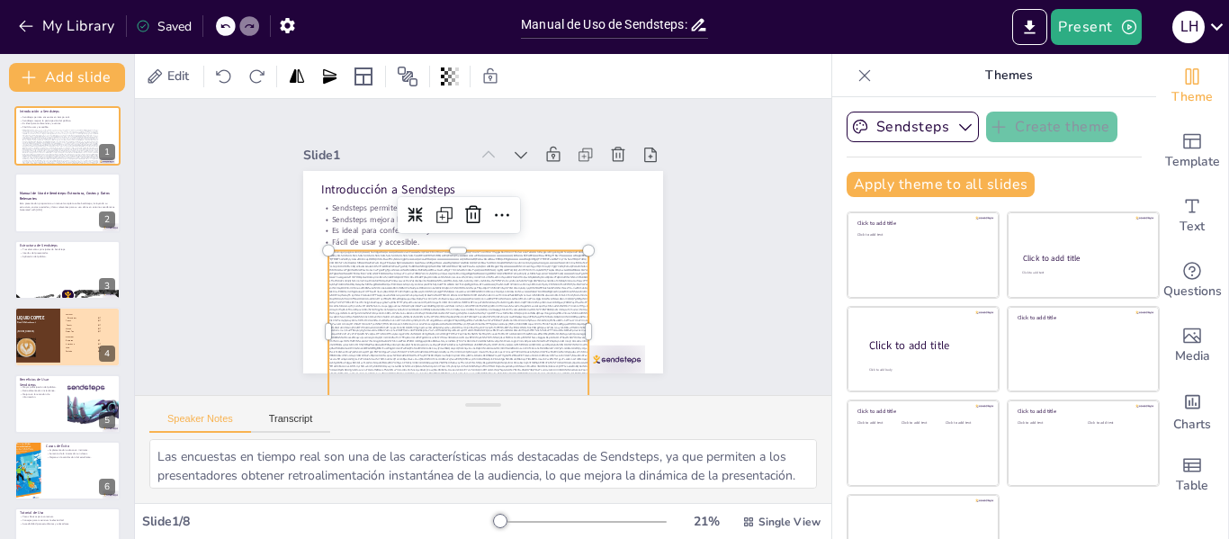
click at [438, 325] on div at bounding box center [425, 314] width 303 height 254
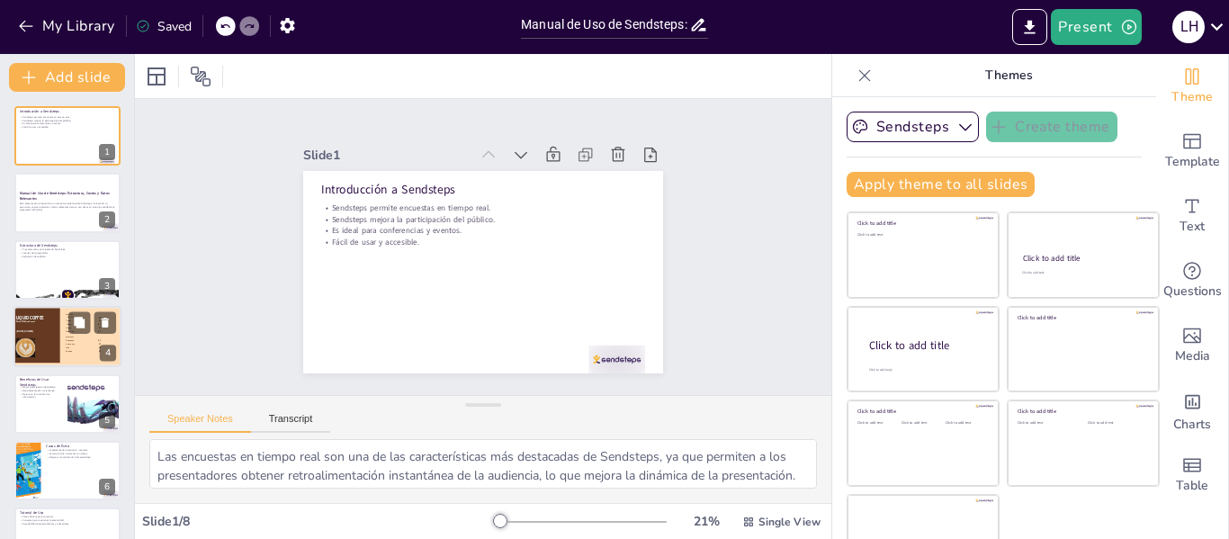
click at [70, 347] on p "Late" at bounding box center [78, 348] width 25 height 2
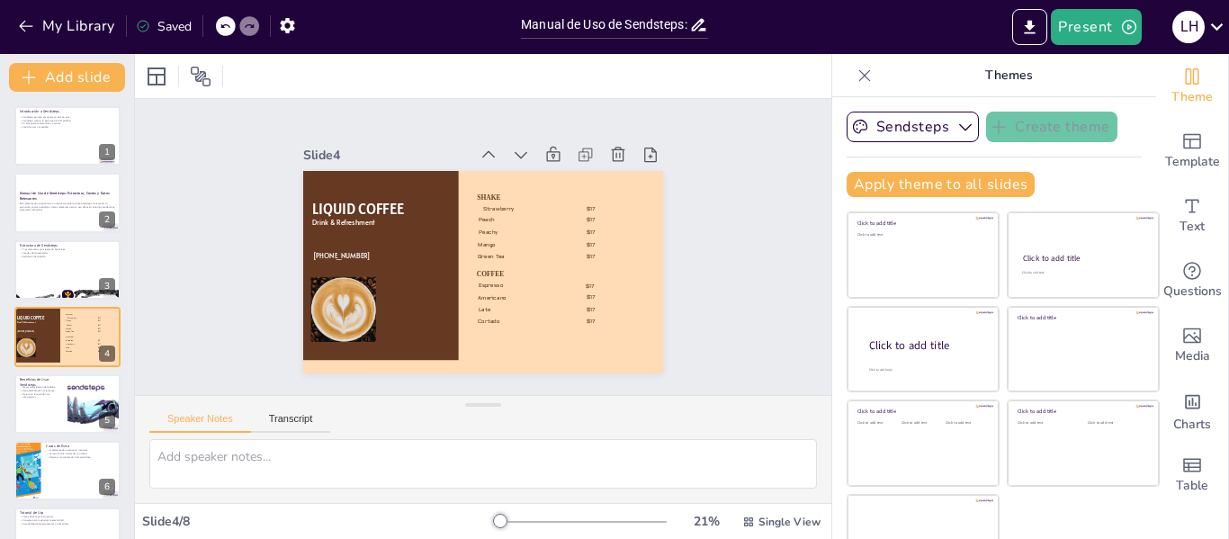
scroll to position [22, 0]
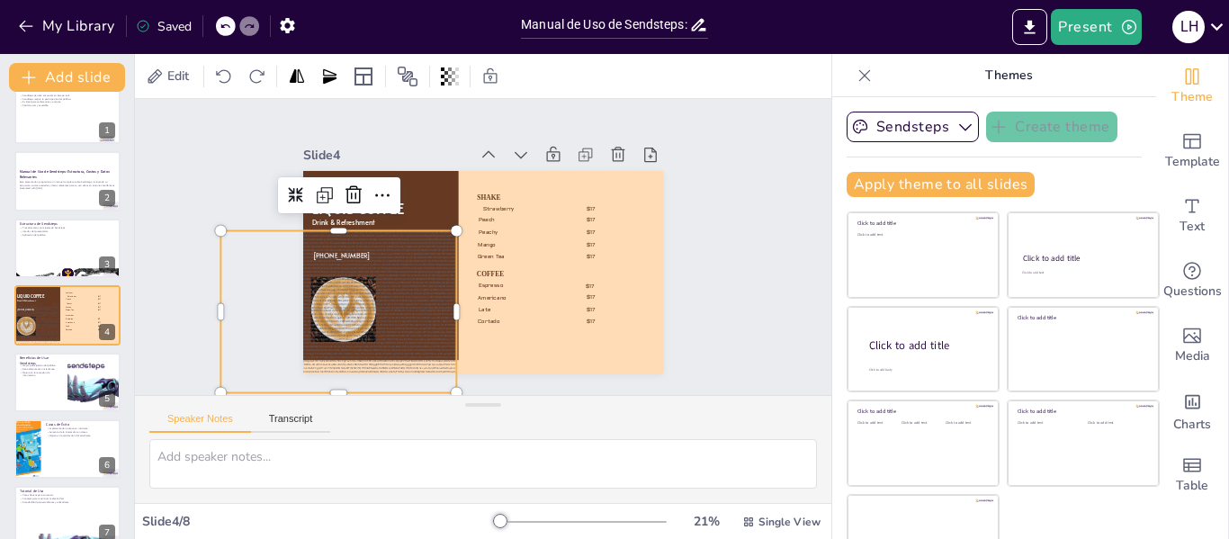
click at [318, 305] on div at bounding box center [325, 231] width 285 height 258
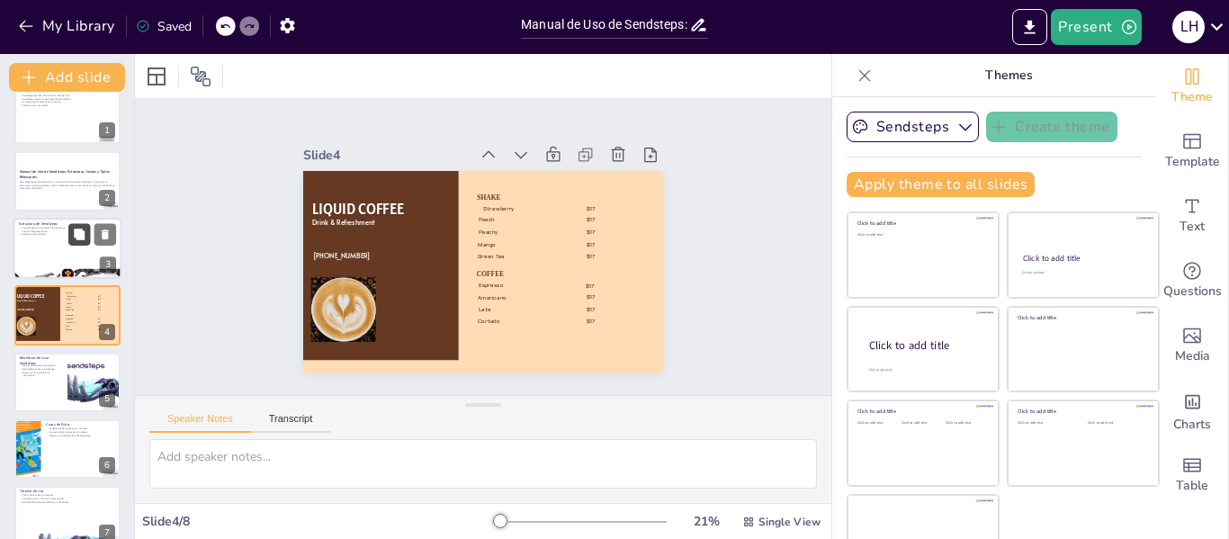
click at [82, 239] on icon at bounding box center [79, 234] width 11 height 11
type textarea "La estructura de Sendsteps es fundamental para su funcionamiento. Comprender lo…"
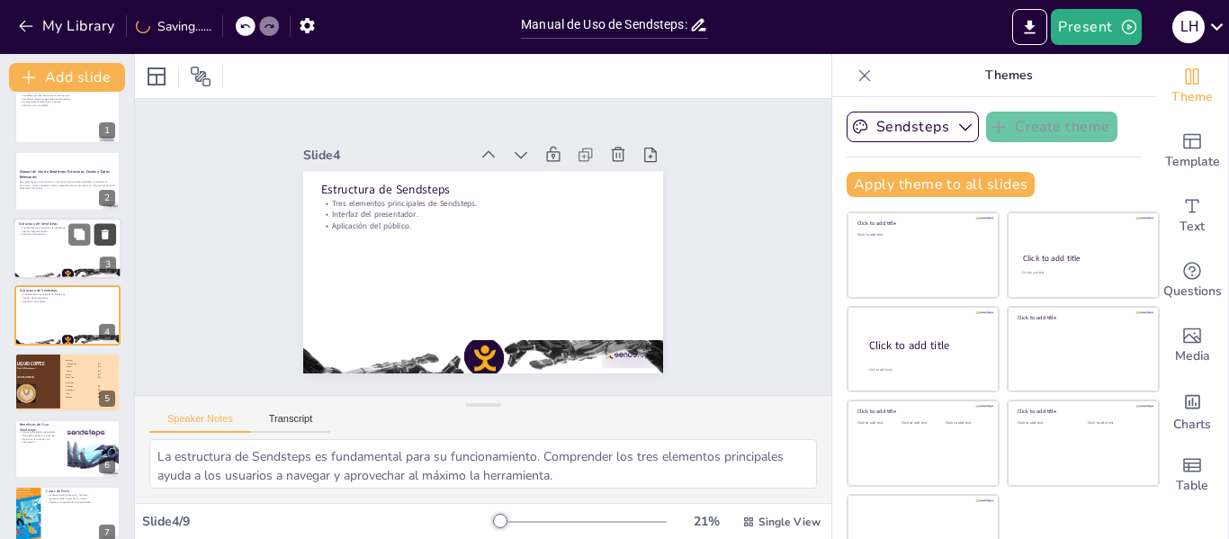
click at [106, 237] on icon at bounding box center [105, 234] width 7 height 10
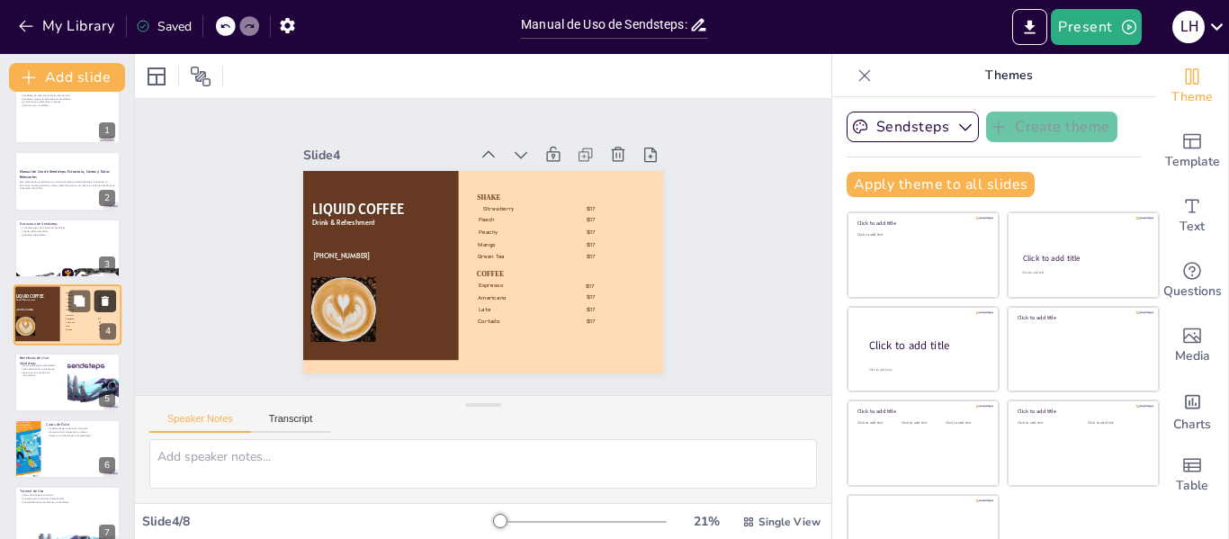
click at [103, 293] on button at bounding box center [105, 302] width 22 height 22
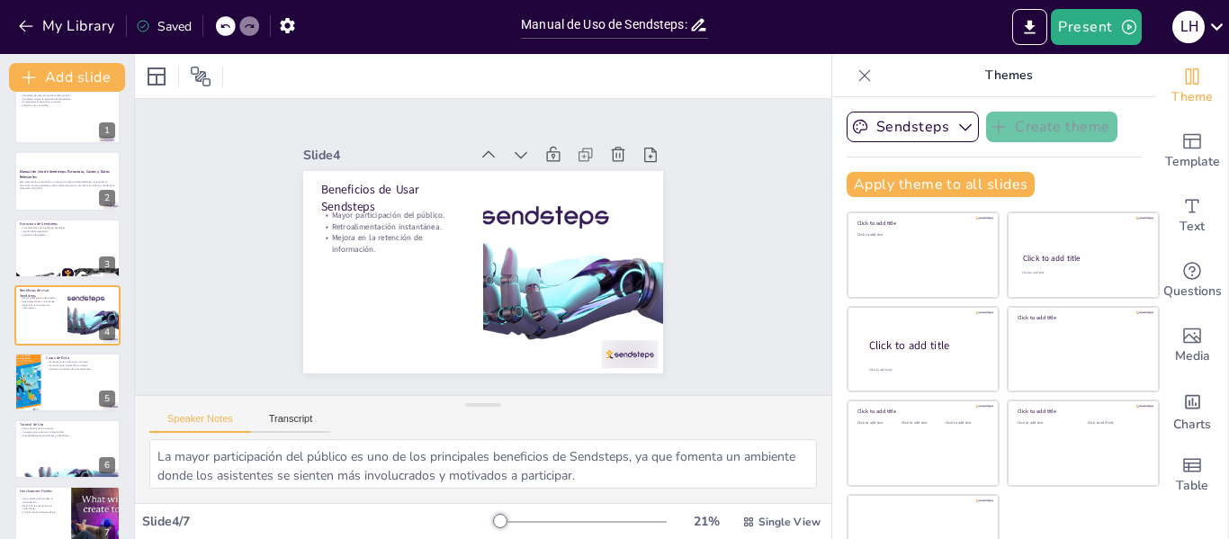
scroll to position [0, 0]
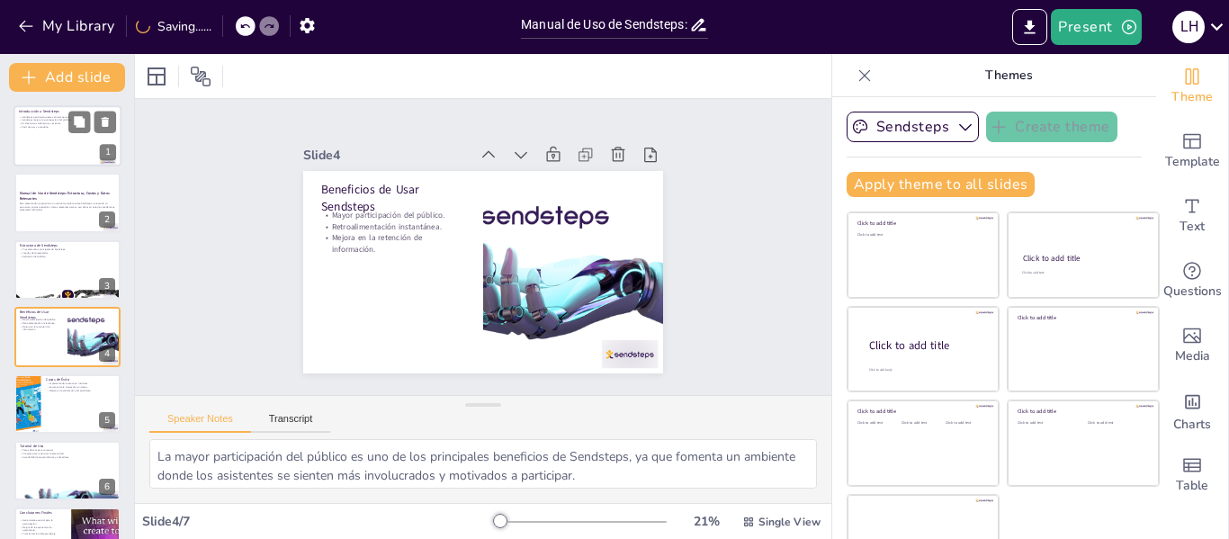
click at [67, 136] on div at bounding box center [67, 135] width 108 height 61
type textarea "Las encuestas en tiempo real son una de las características más destacadas de S…"
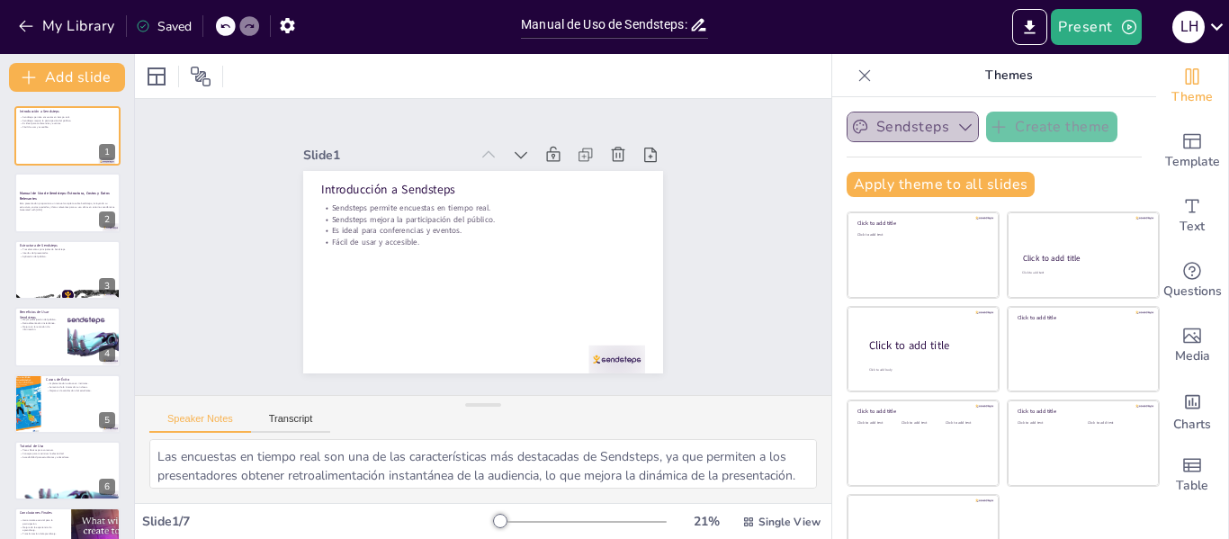
click at [890, 136] on button "Sendsteps" at bounding box center [913, 127] width 132 height 31
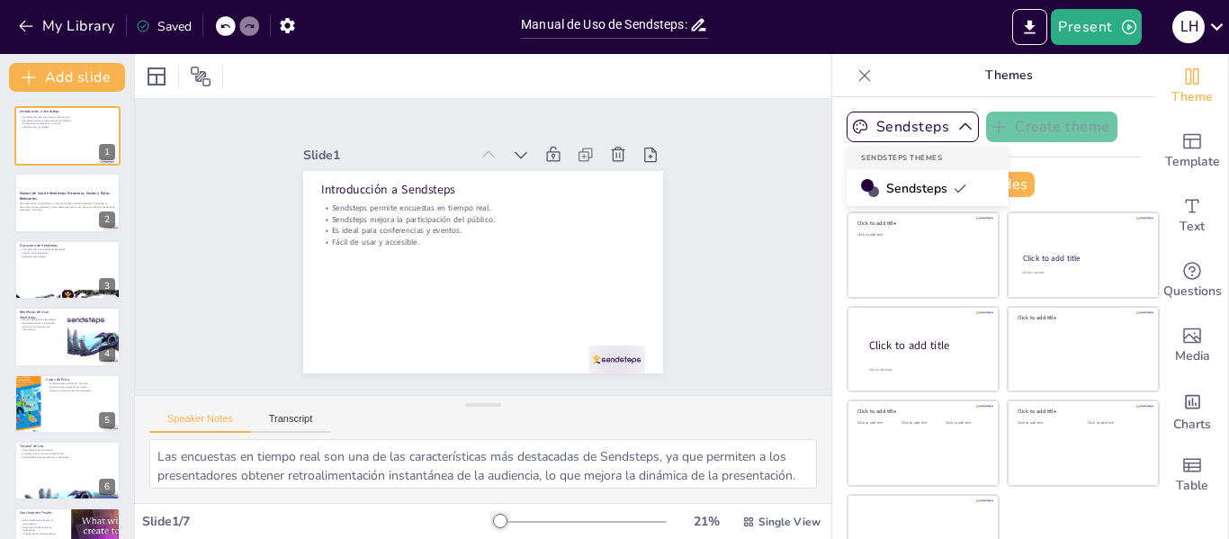
click at [886, 183] on span "Sendsteps" at bounding box center [926, 188] width 81 height 17
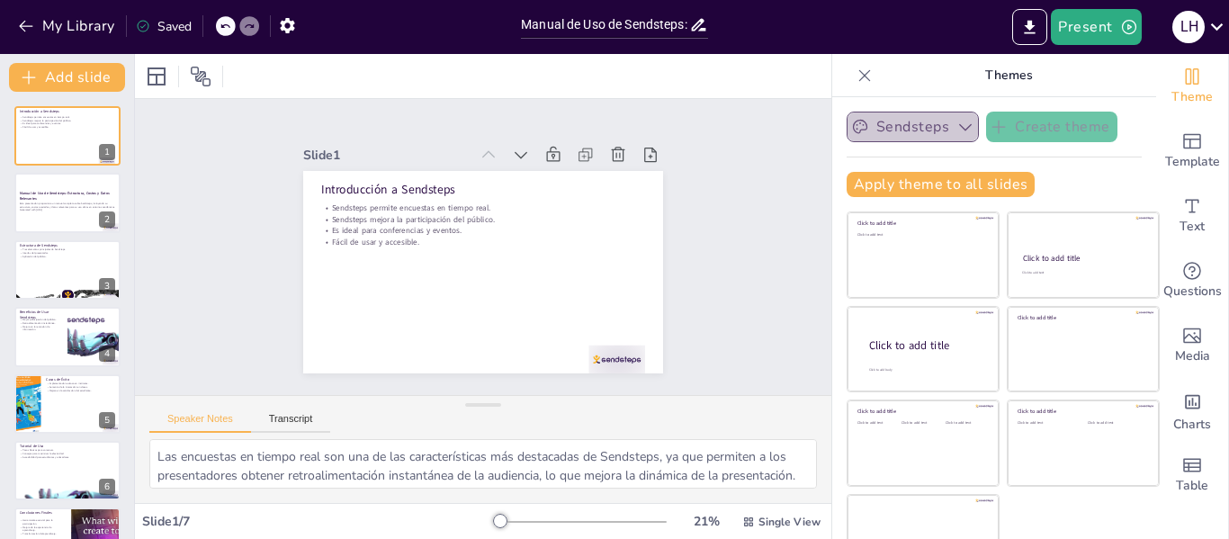
click at [956, 126] on icon "button" at bounding box center [965, 127] width 18 height 18
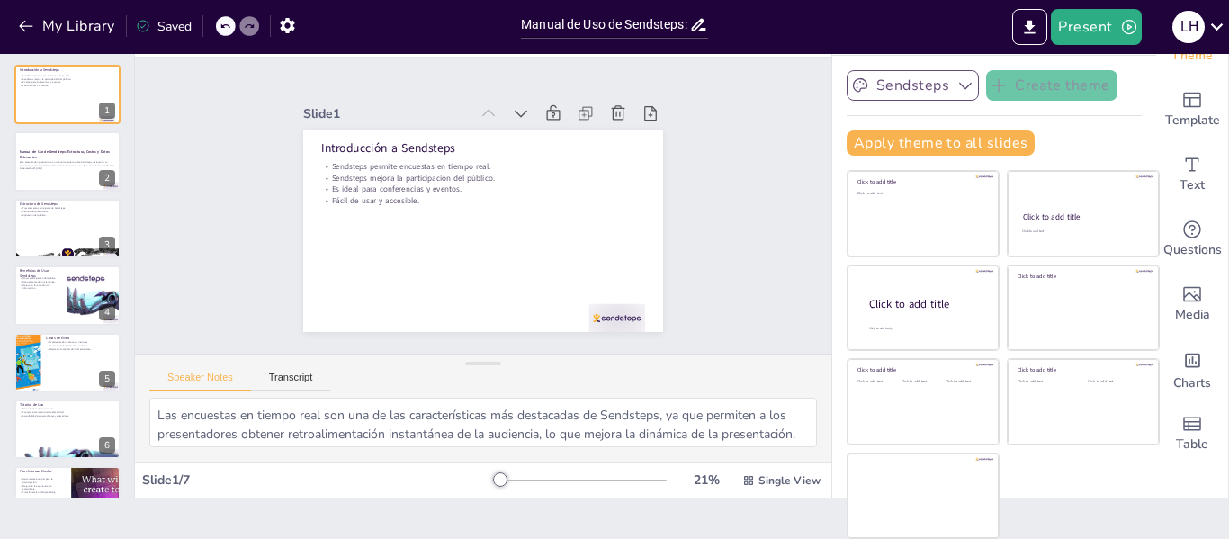
click at [707, 175] on div "Slide 1 Introducción a Sendsteps Sendsteps permite encuestas en tiempo real. Se…" at bounding box center [483, 205] width 742 height 435
click at [1128, 36] on button "Present" at bounding box center [1096, 27] width 90 height 36
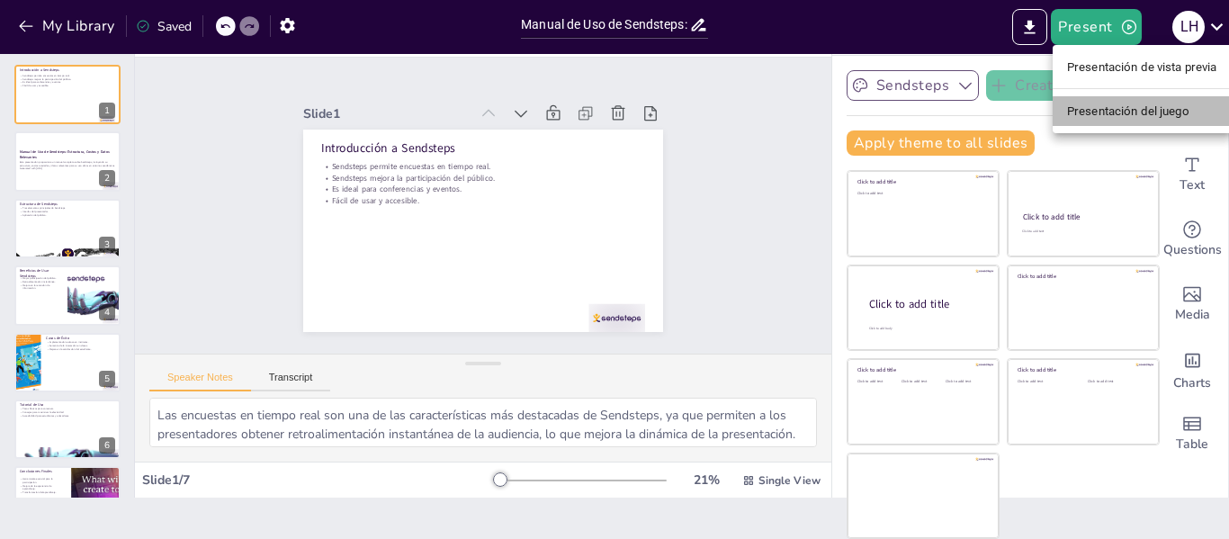
click at [1161, 112] on font "Presentación del juego" at bounding box center [1128, 110] width 122 height 13
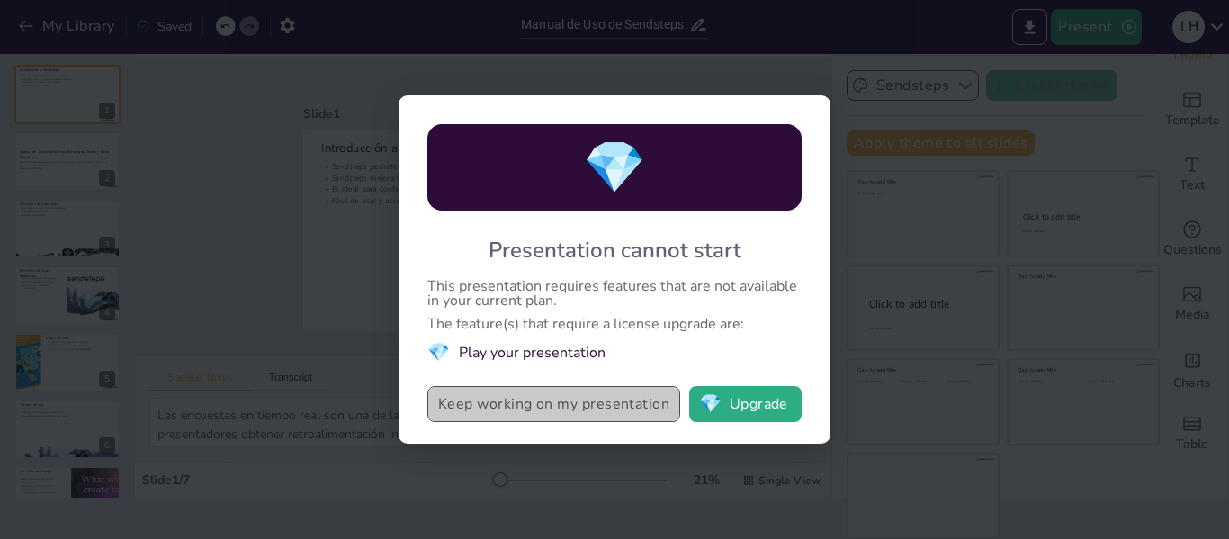
click at [573, 407] on button "Keep working on my presentation" at bounding box center [553, 404] width 253 height 36
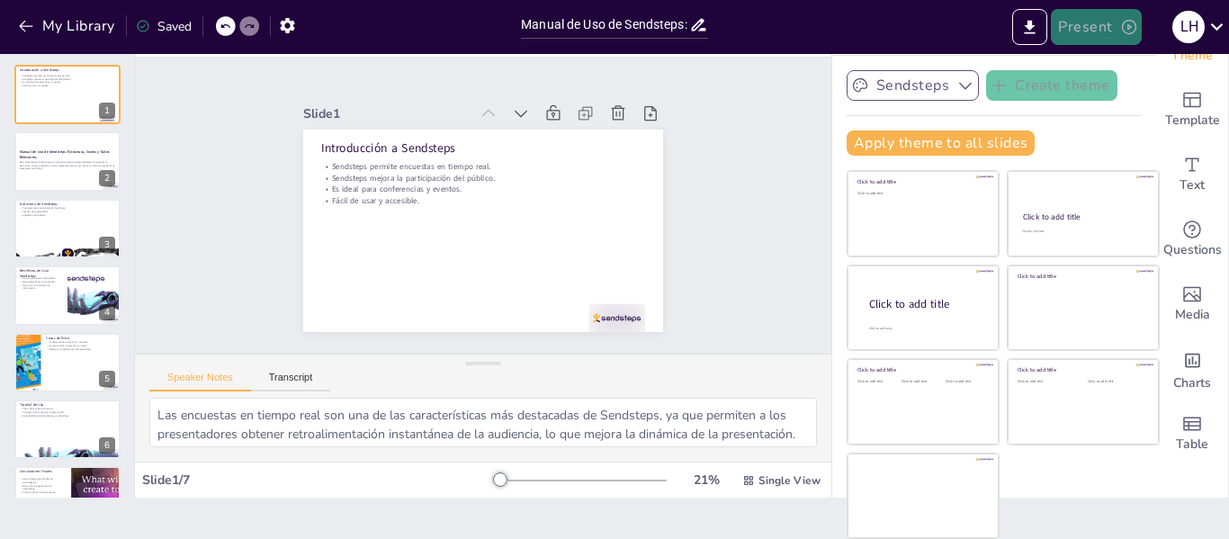
click at [1134, 25] on button "Present" at bounding box center [1096, 27] width 90 height 36
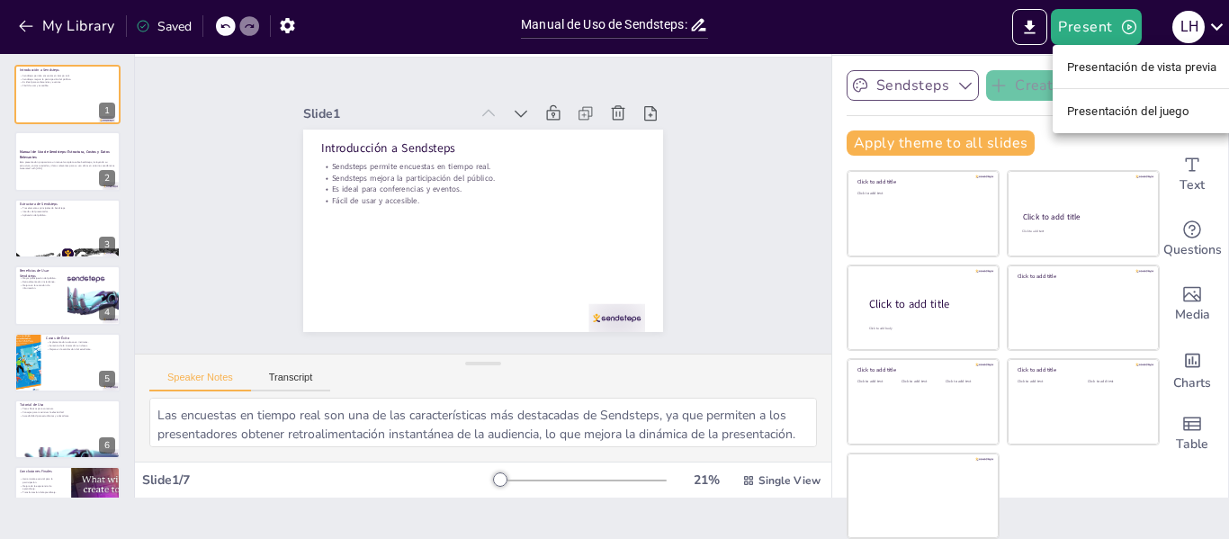
click at [1116, 60] on font "Presentación de vista previa" at bounding box center [1142, 66] width 150 height 13
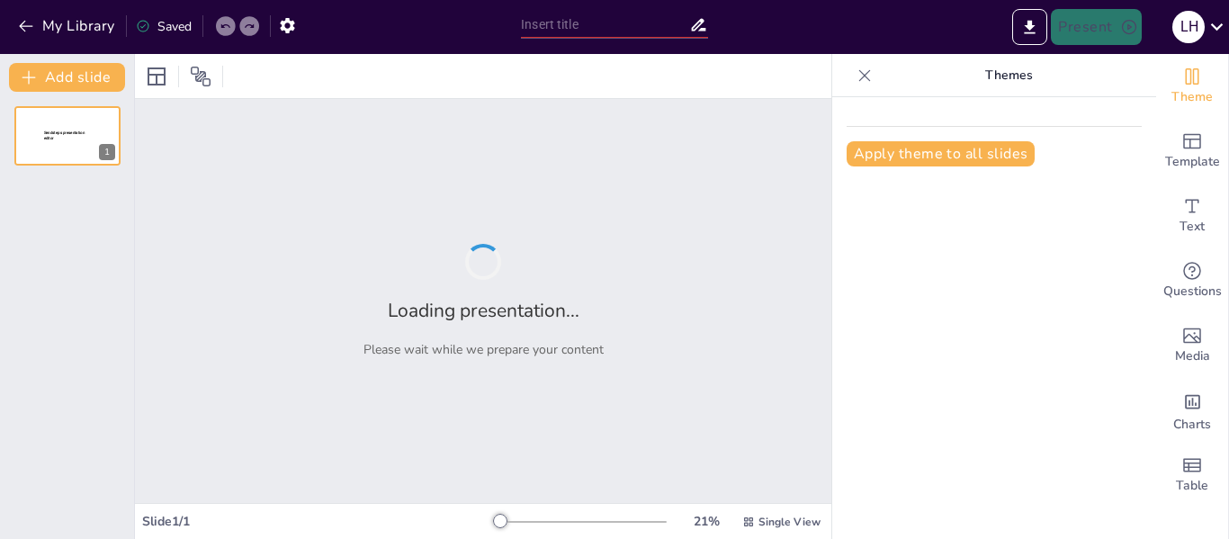
type input "Manual de Uso de Sendsteps: Estructura, Costos y Datos Relevantes"
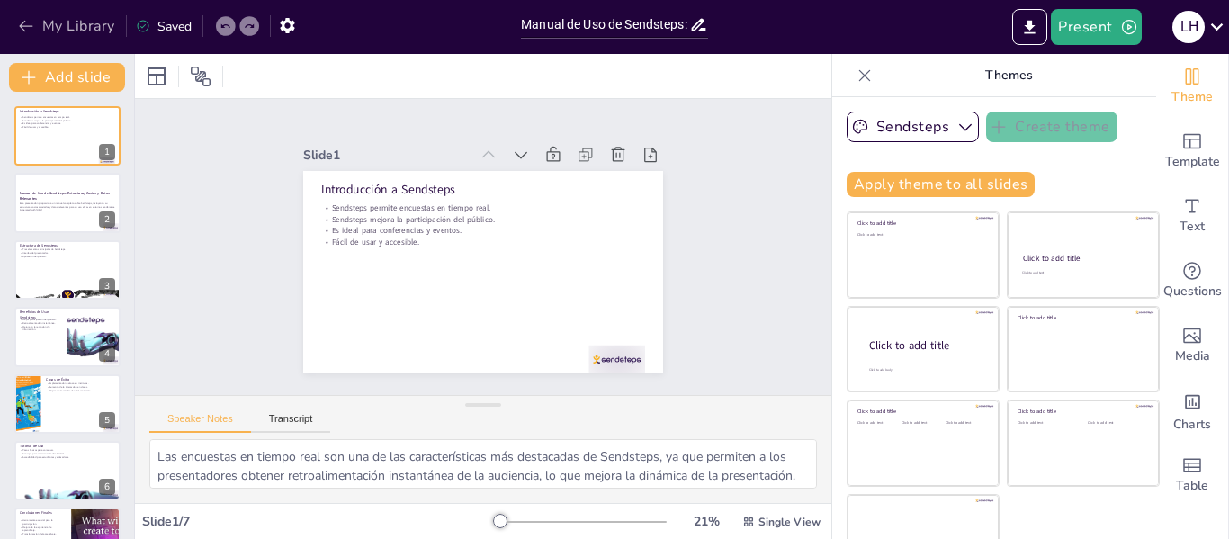
click at [36, 31] on button "My Library" at bounding box center [67, 26] width 109 height 29
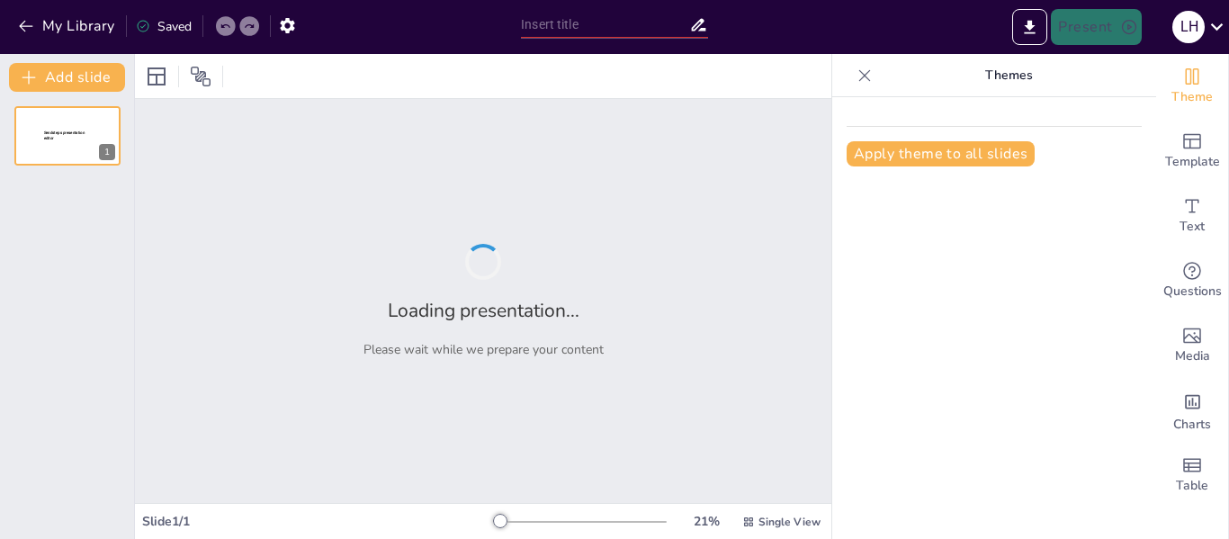
type input "New Sendsteps"
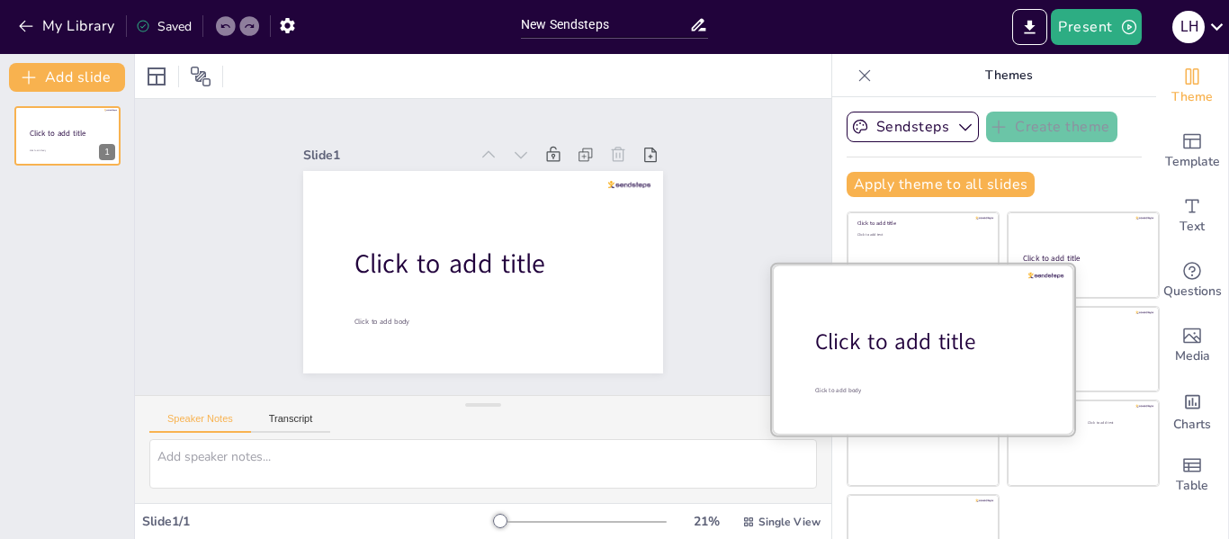
click at [836, 356] on div "Click to add title" at bounding box center [929, 342] width 229 height 31
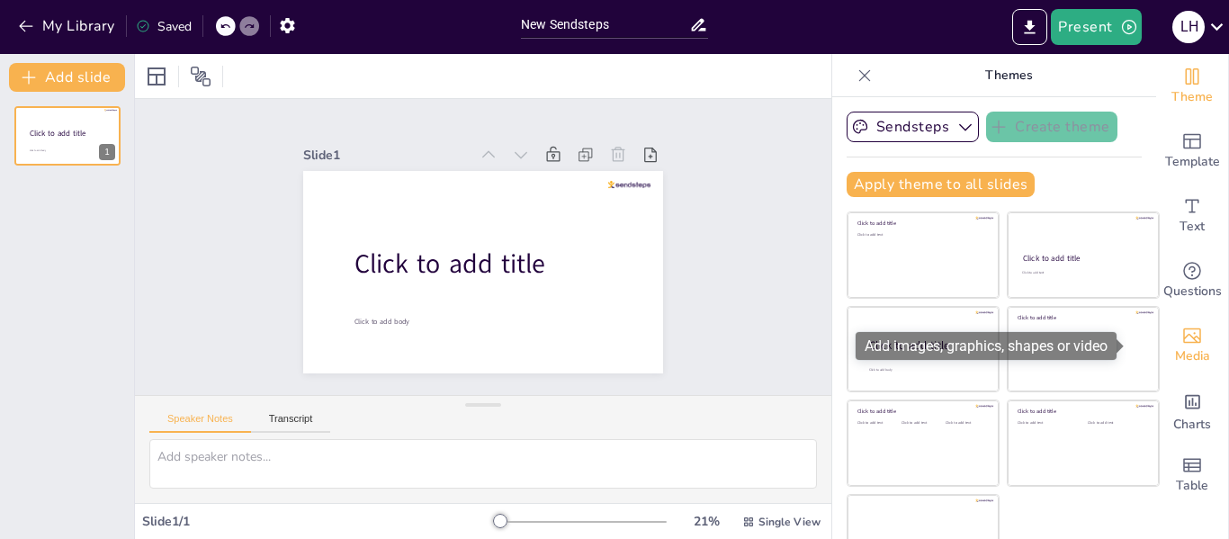
click at [1175, 346] on span "Media" at bounding box center [1192, 356] width 35 height 20
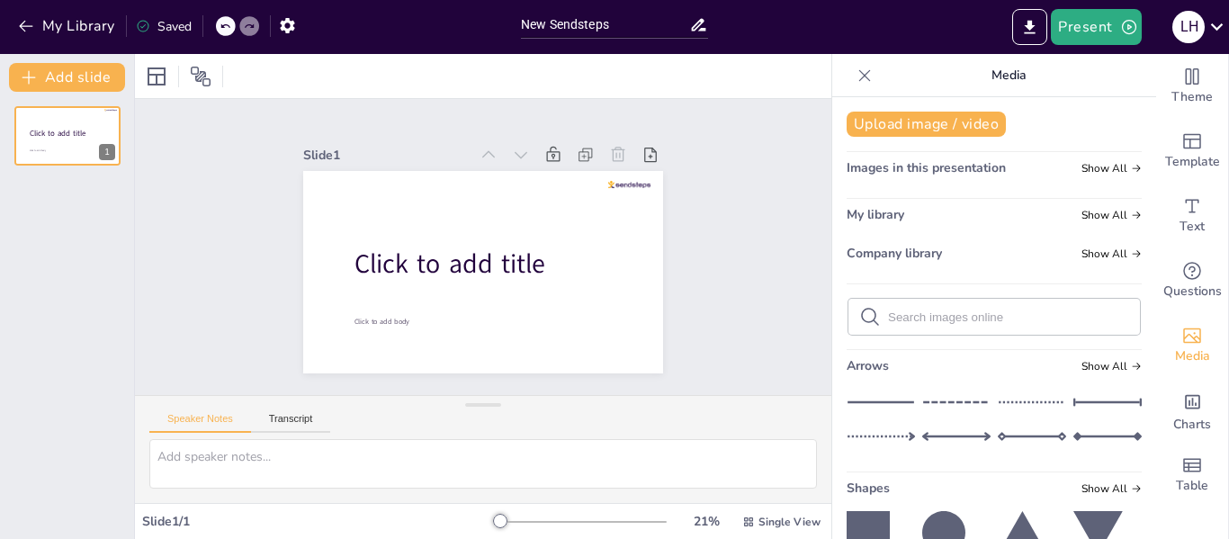
click at [858, 212] on span "My library" at bounding box center [876, 214] width 58 height 17
click at [1081, 215] on span "Show All" at bounding box center [1111, 215] width 60 height 13
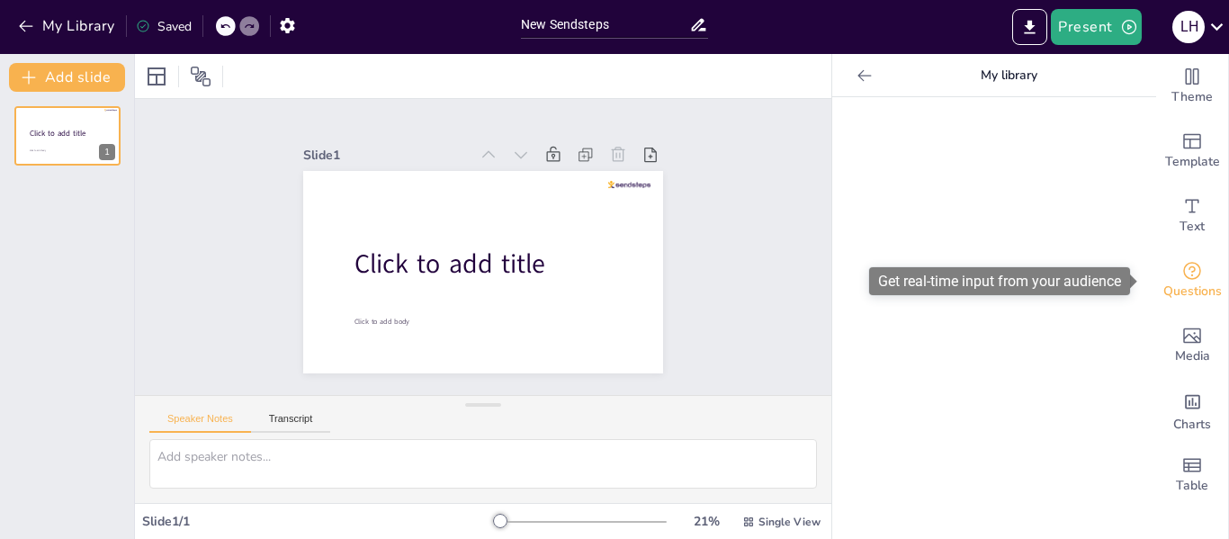
click at [1185, 279] on icon "Get real-time input from your audience" at bounding box center [1192, 271] width 22 height 22
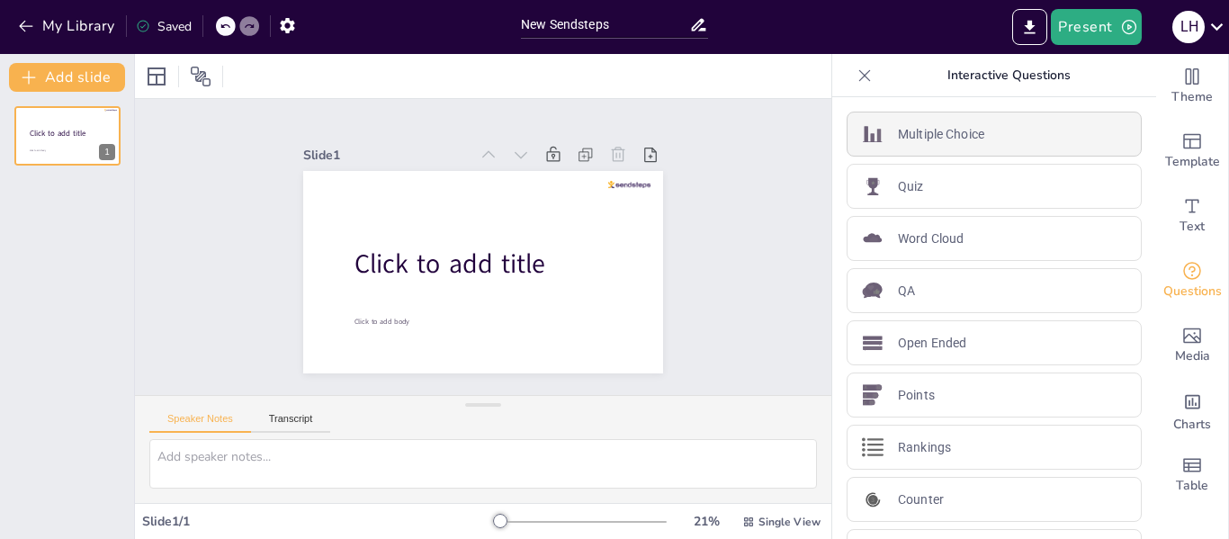
click at [1006, 138] on div "Multiple Choice" at bounding box center [994, 134] width 295 height 45
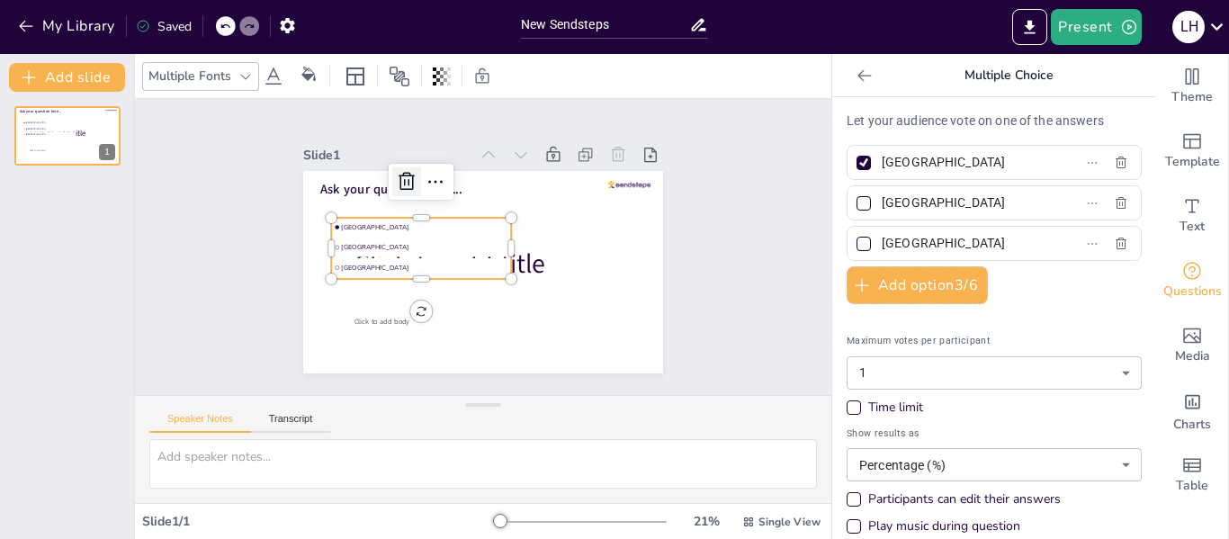
click at [405, 178] on icon at bounding box center [414, 173] width 18 height 19
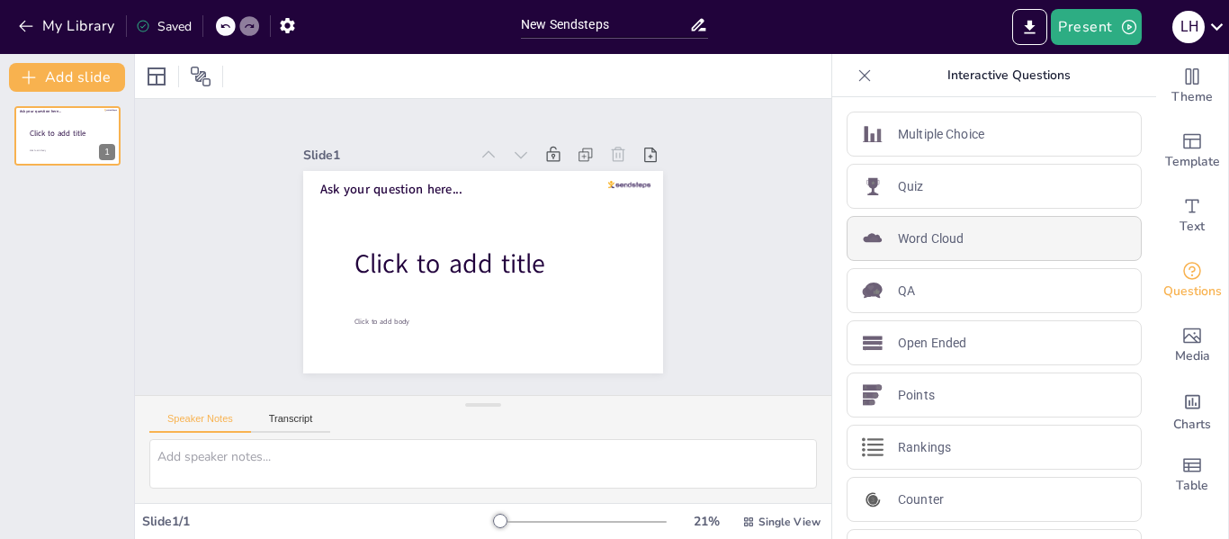
click at [938, 234] on p "Word Cloud" at bounding box center [931, 238] width 66 height 19
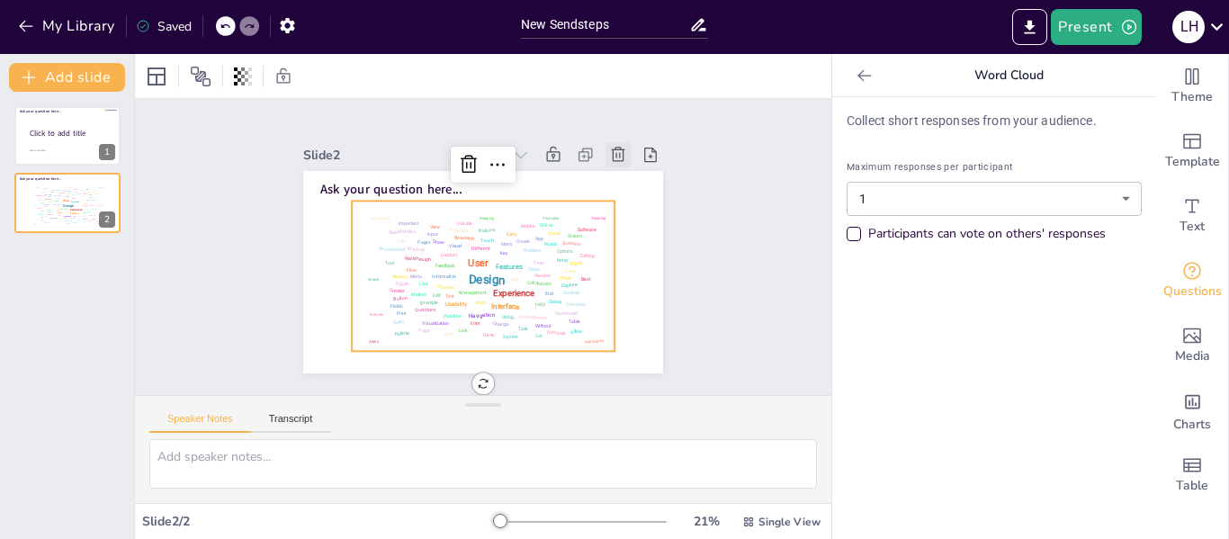
click at [626, 175] on icon at bounding box center [634, 183] width 16 height 17
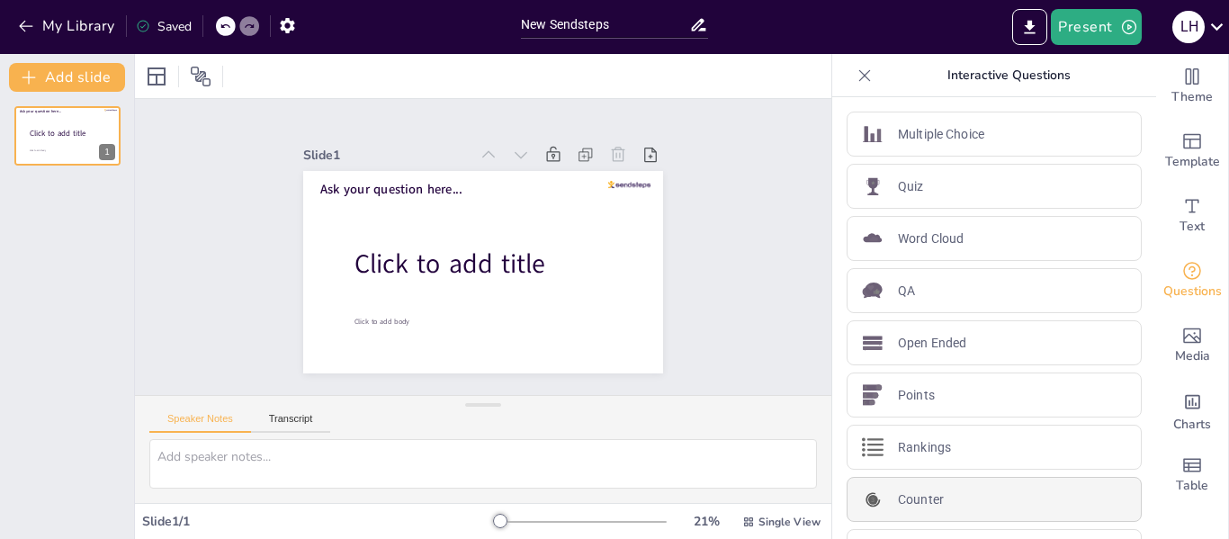
click at [903, 497] on p "Counter" at bounding box center [921, 499] width 46 height 19
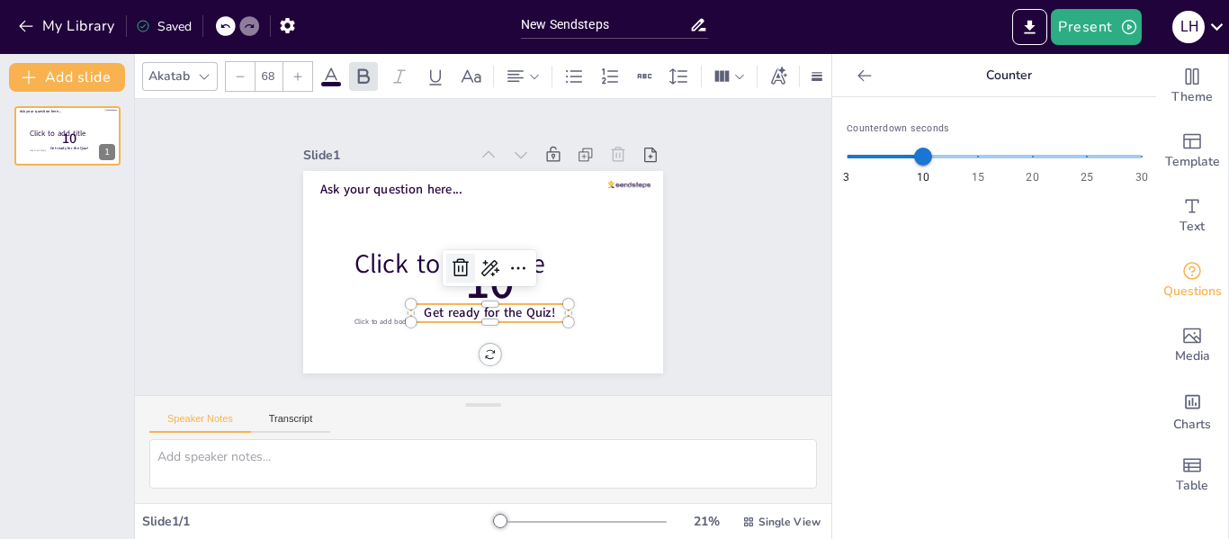
click at [449, 254] on icon at bounding box center [458, 265] width 23 height 23
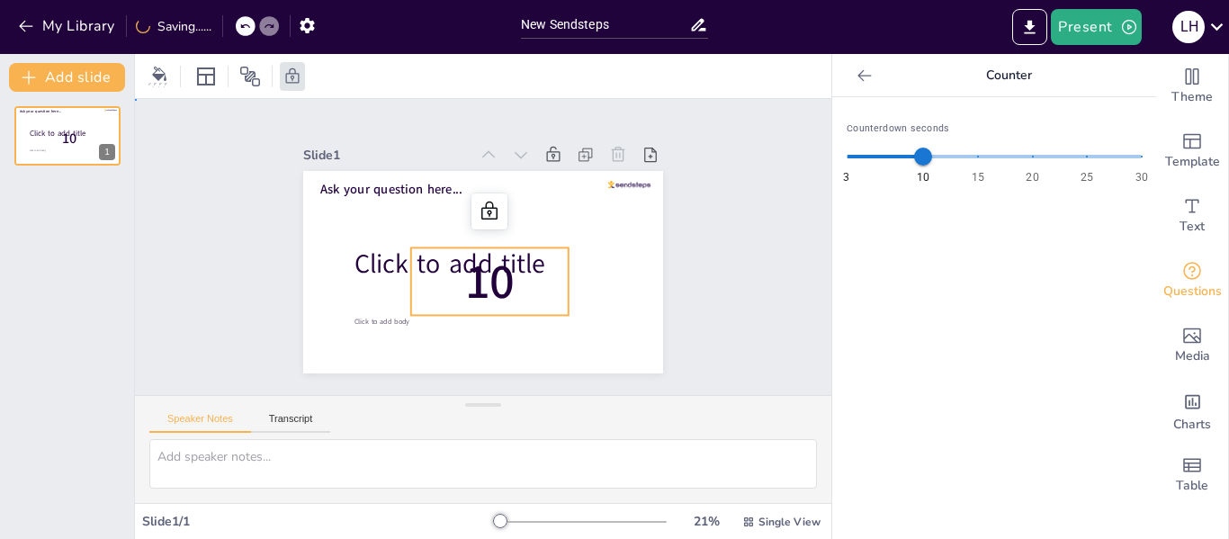
click at [473, 274] on span "10" at bounding box center [486, 281] width 57 height 71
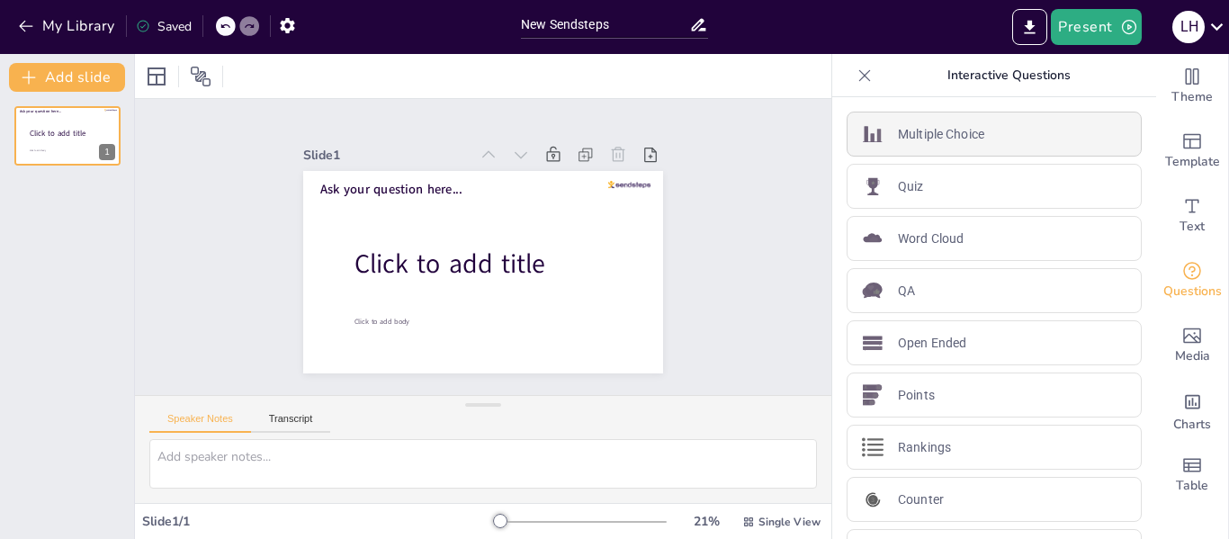
click at [957, 135] on p "Multiple Choice" at bounding box center [941, 134] width 86 height 19
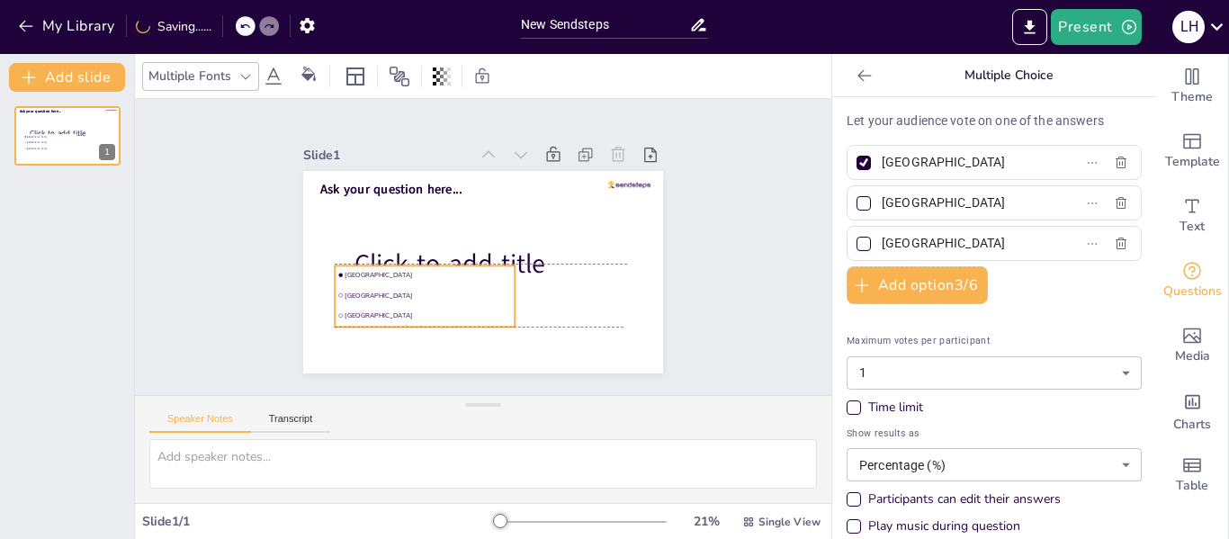
drag, startPoint x: 467, startPoint y: 218, endPoint x: 470, endPoint y: 261, distance: 43.3
click at [470, 261] on li "Amsterdam" at bounding box center [422, 269] width 181 height 38
click at [448, 289] on span "Rotterdam" at bounding box center [419, 282] width 165 height 43
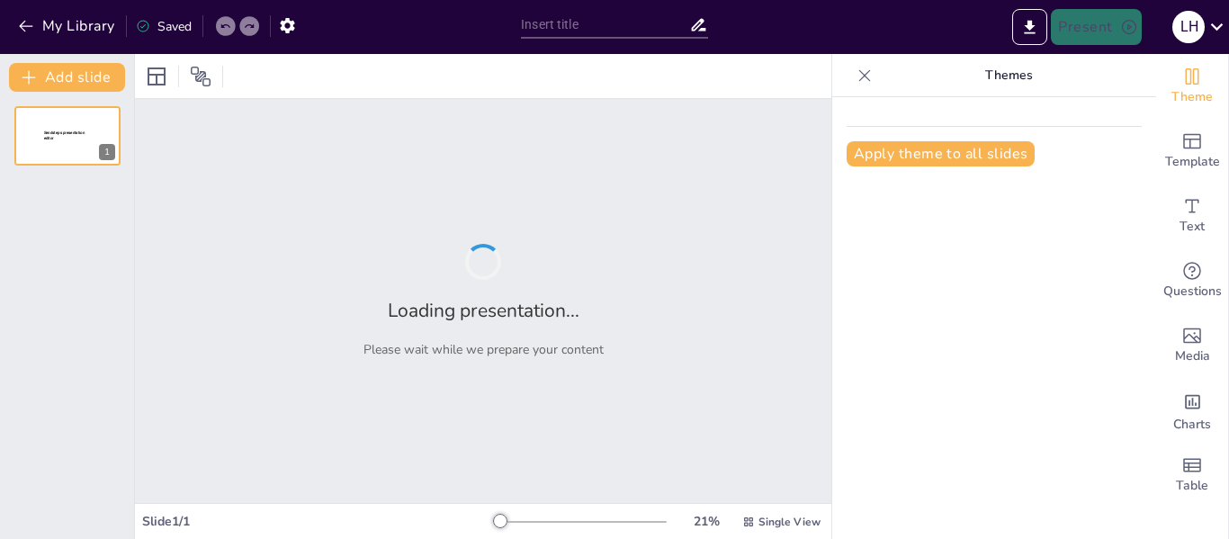
type input "Impacto Cultural de los Deportes Más Practicados"
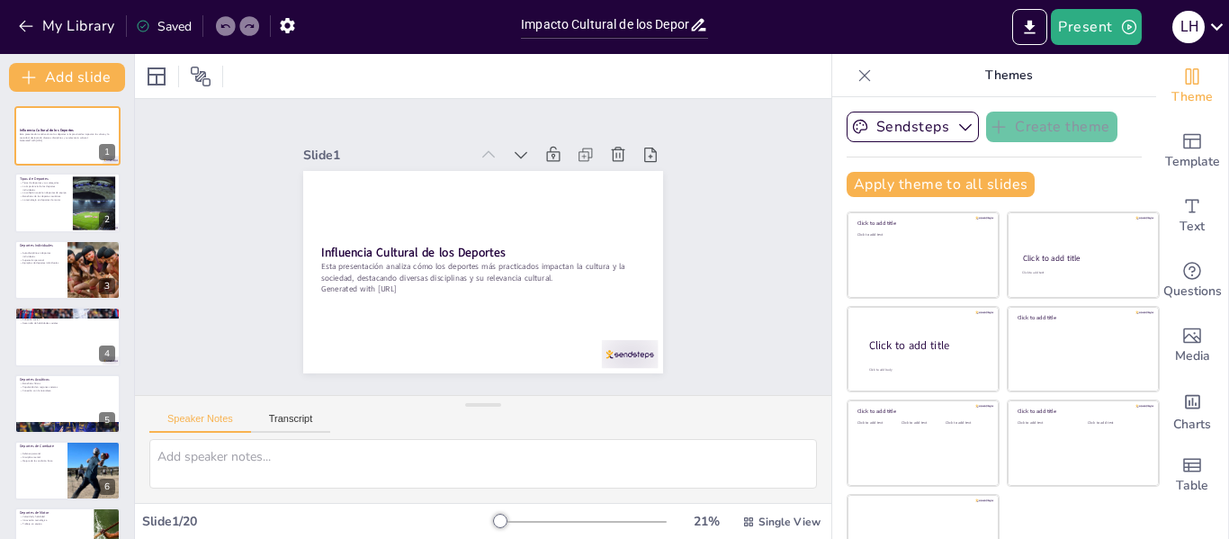
checkbox input "true"
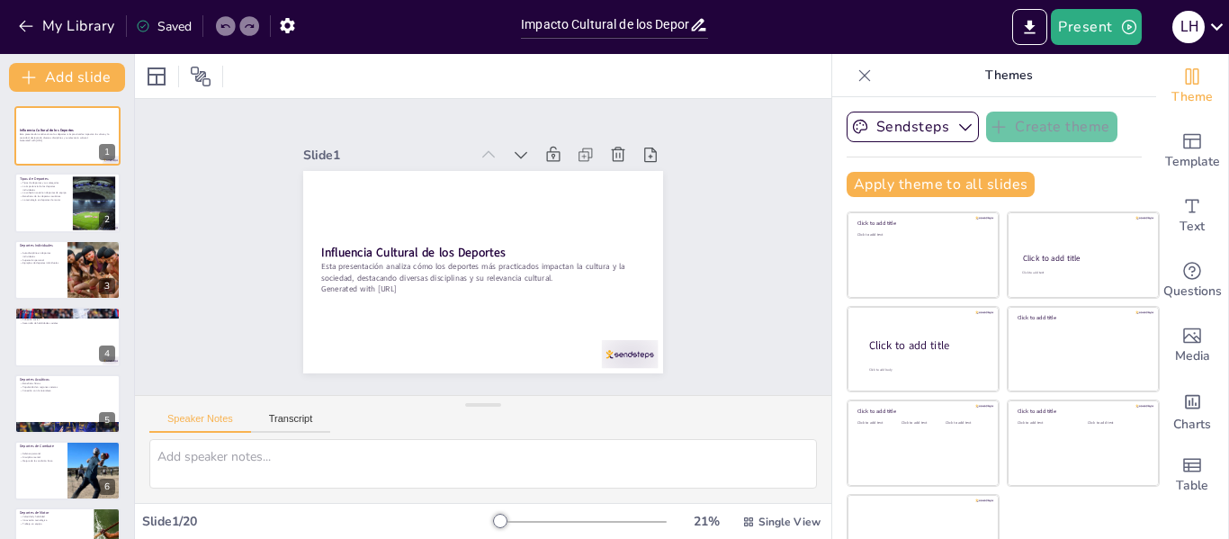
checkbox input "true"
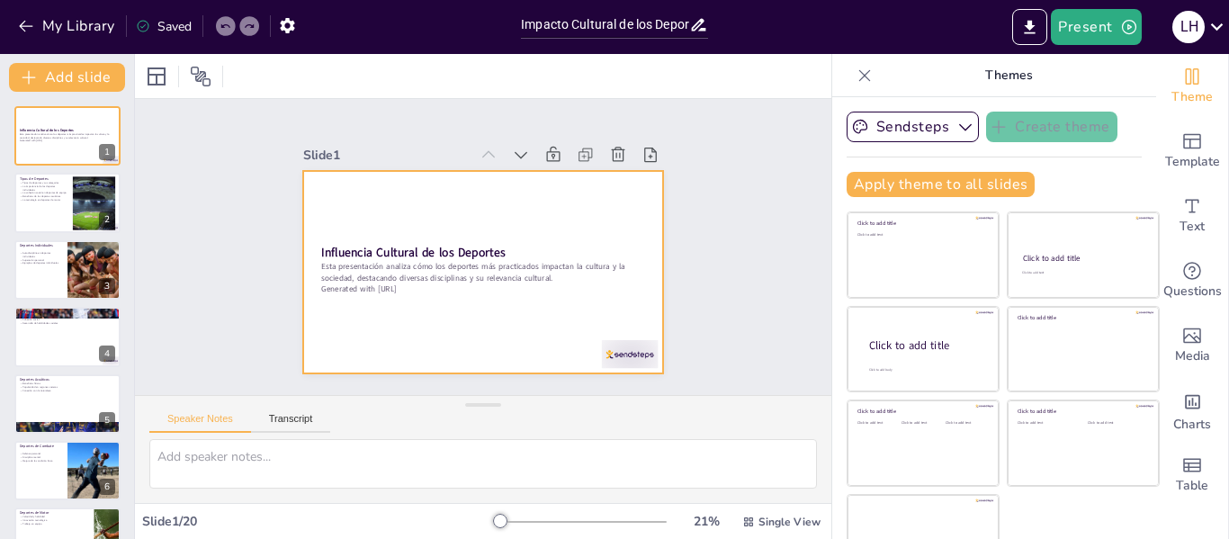
checkbox input "true"
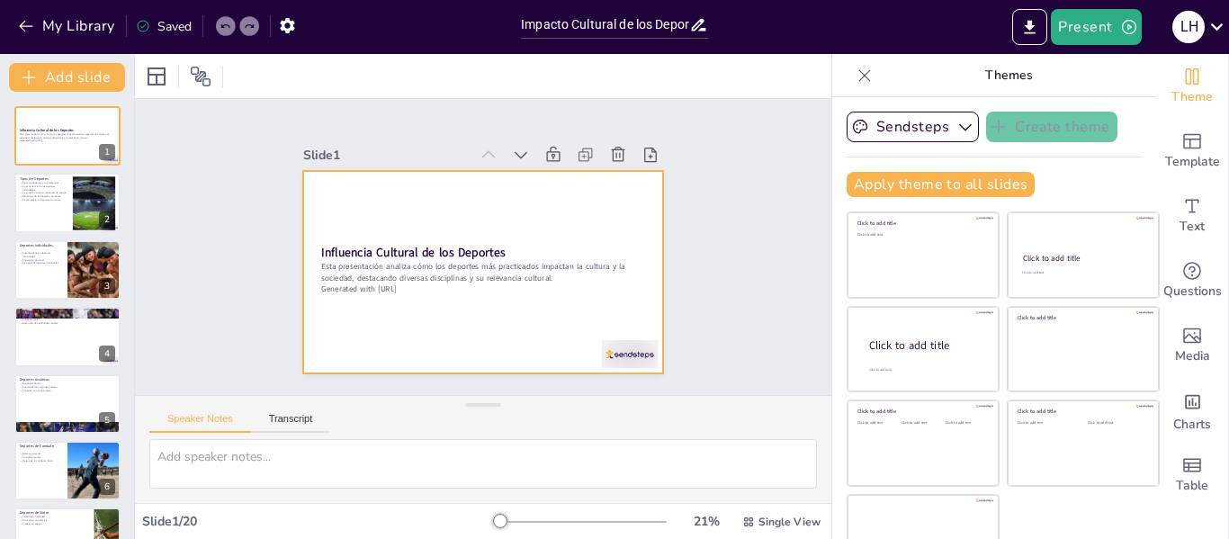
checkbox input "true"
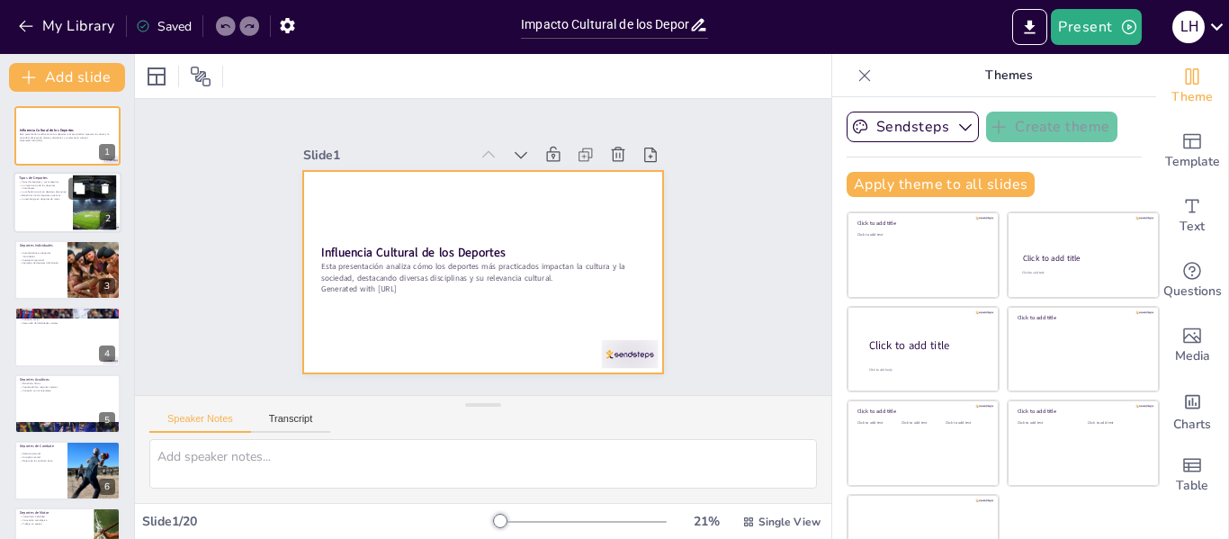
checkbox input "true"
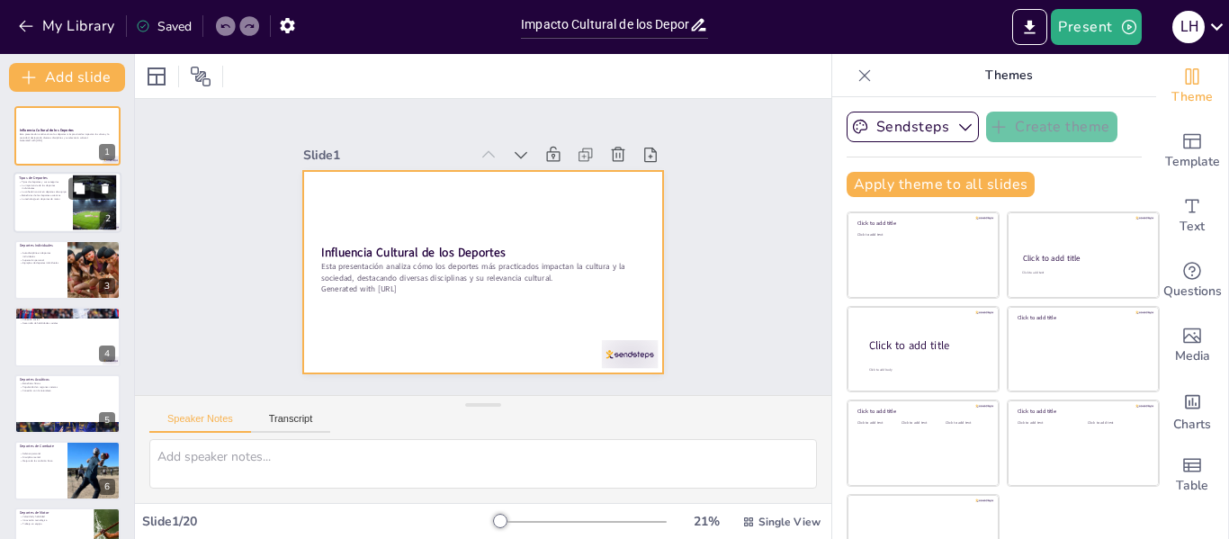
checkbox input "true"
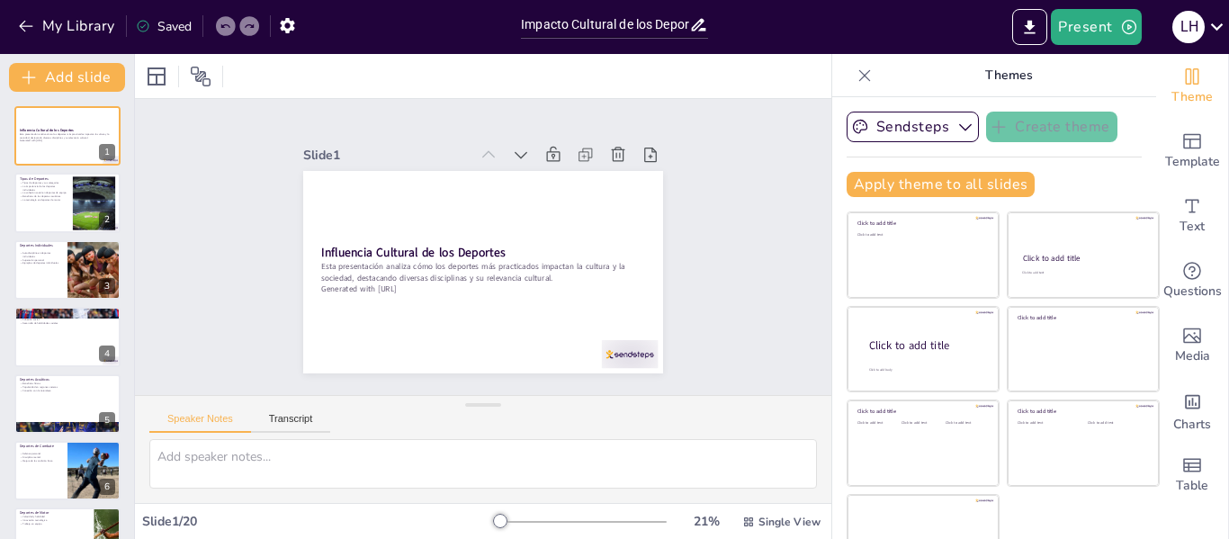
checkbox input "true"
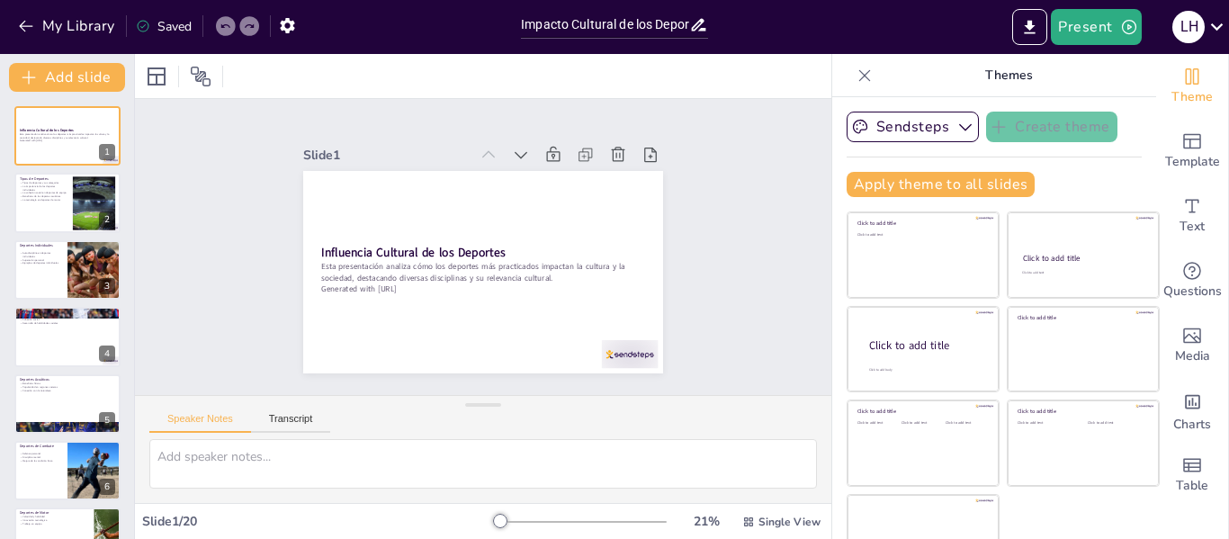
checkbox input "true"
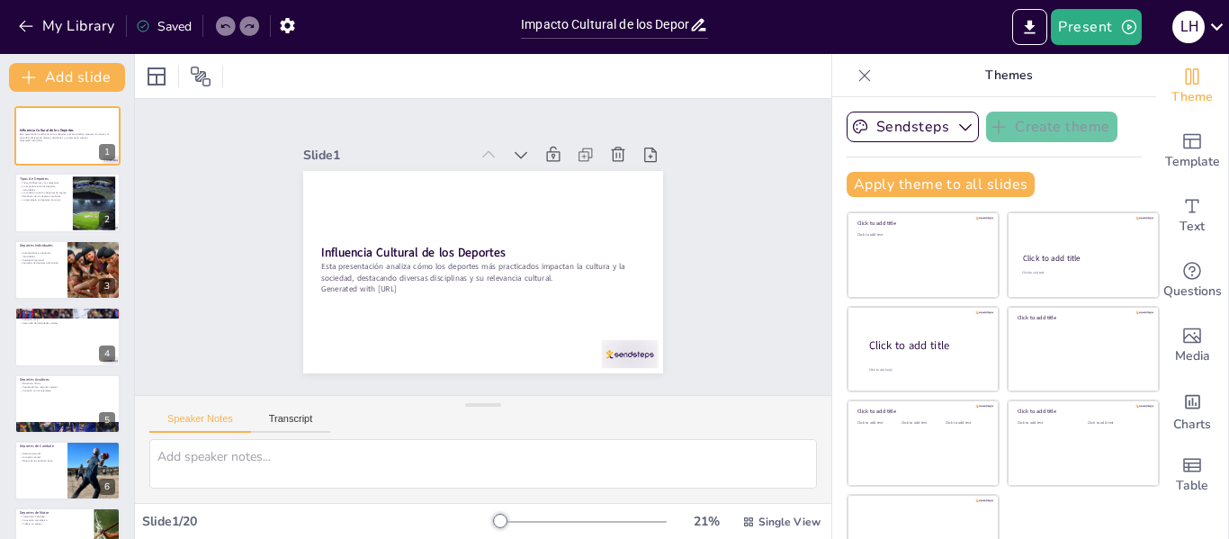
checkbox input "true"
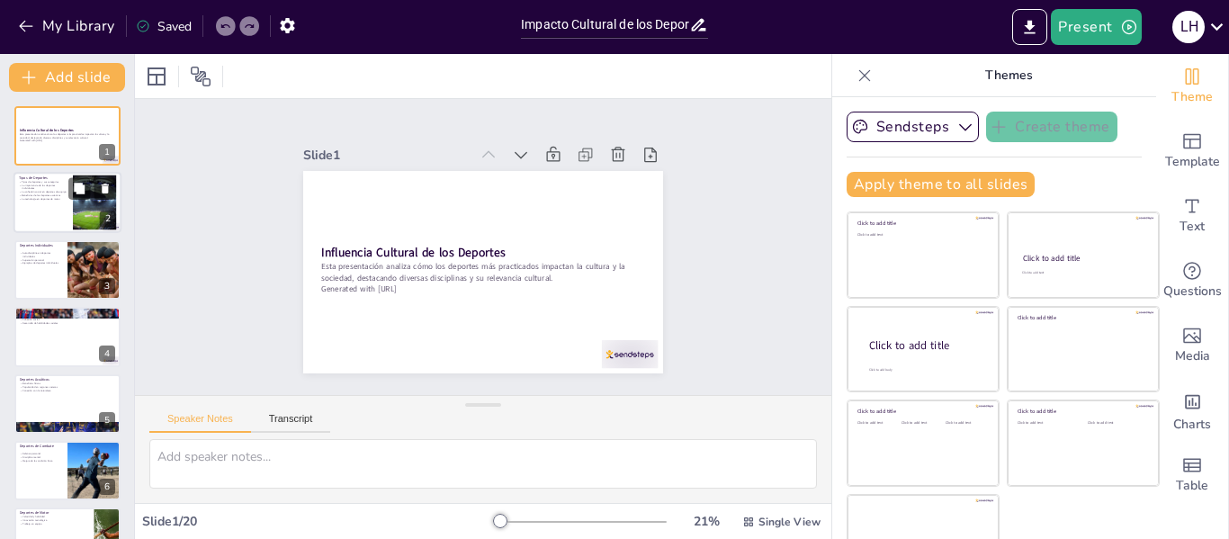
checkbox input "true"
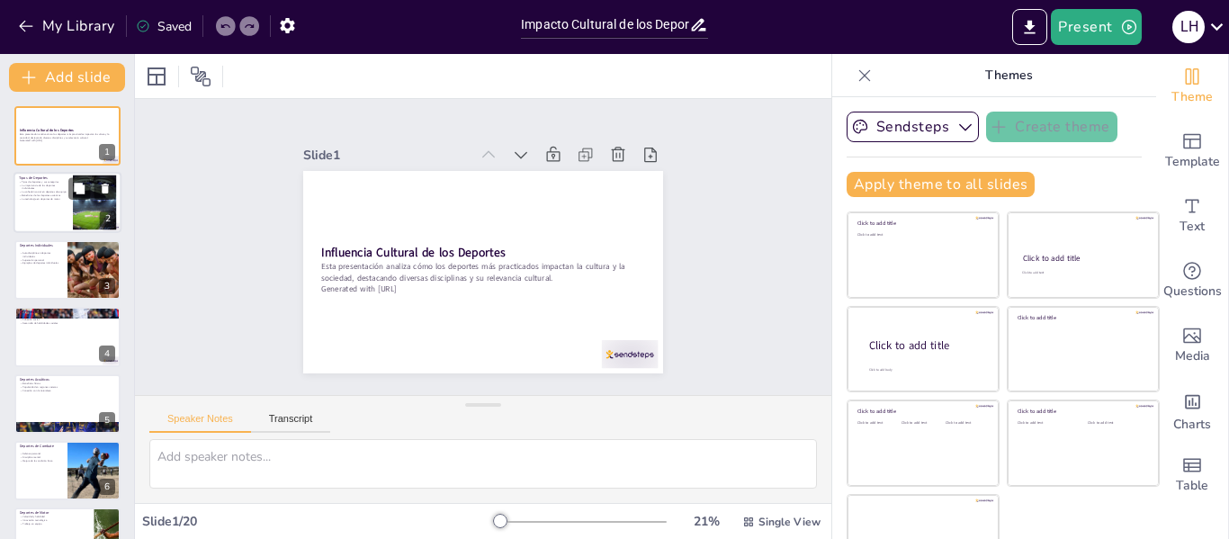
checkbox input "true"
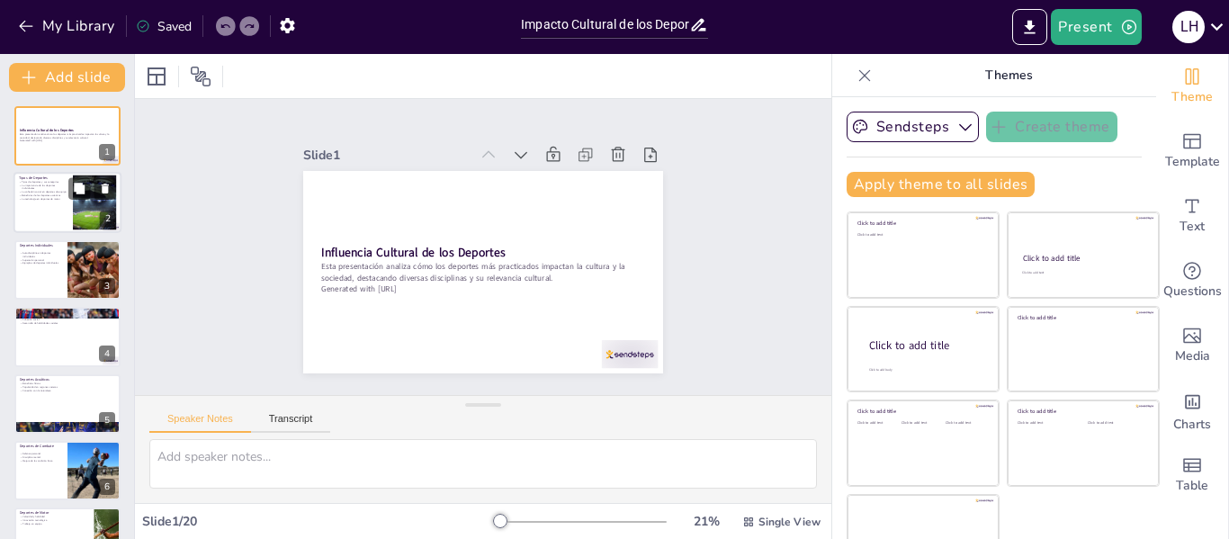
click at [64, 213] on div at bounding box center [67, 203] width 108 height 61
checkbox input "true"
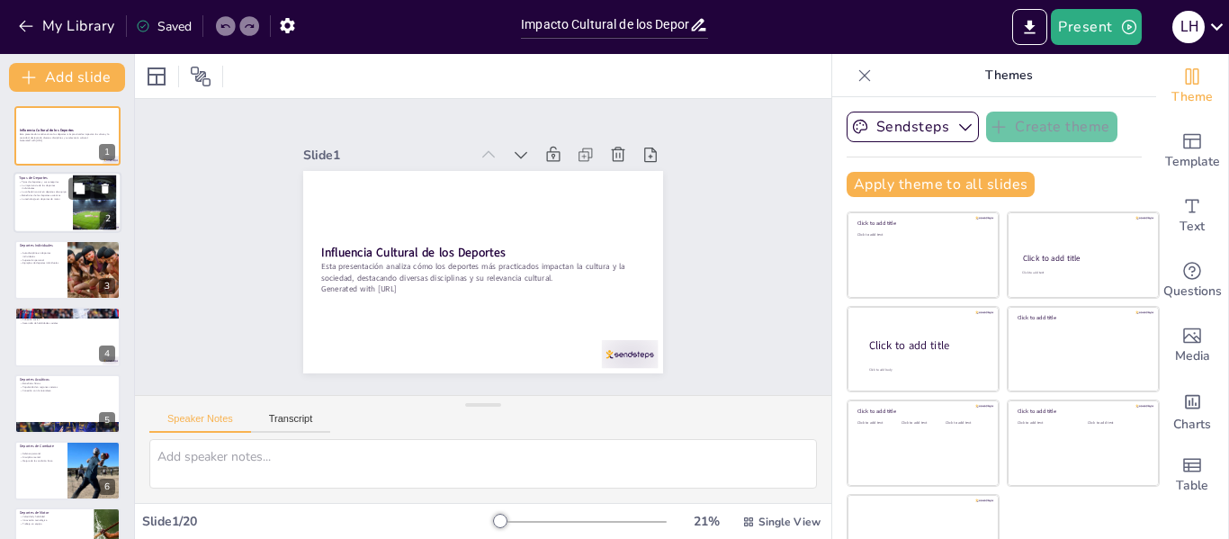
checkbox input "true"
type textarea "La clasificación de los deportes es fundamental para comprender su estructura y…"
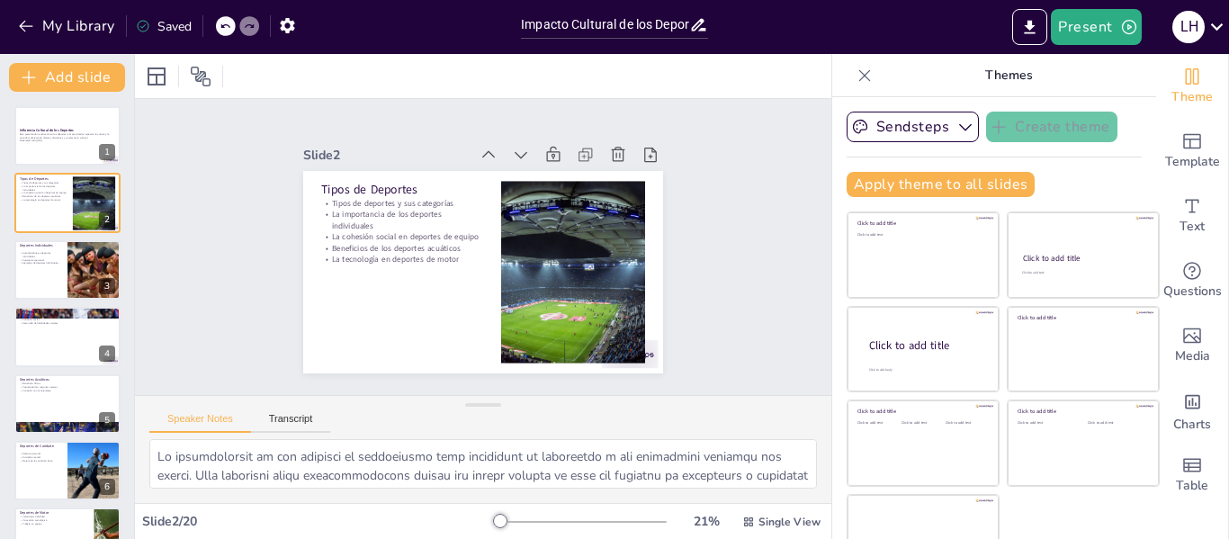
checkbox input "true"
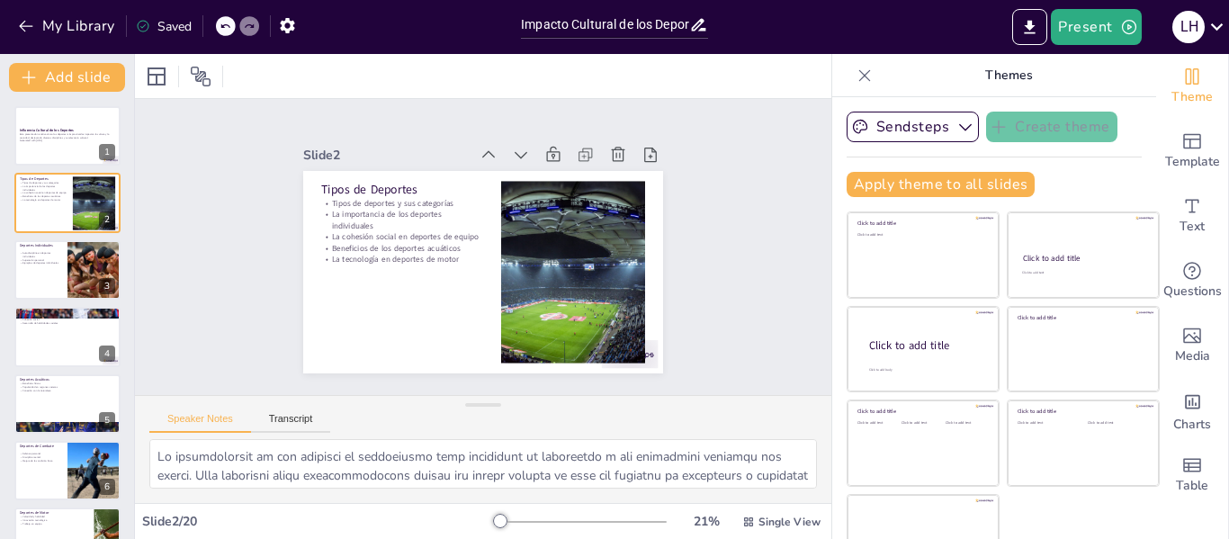
checkbox input "true"
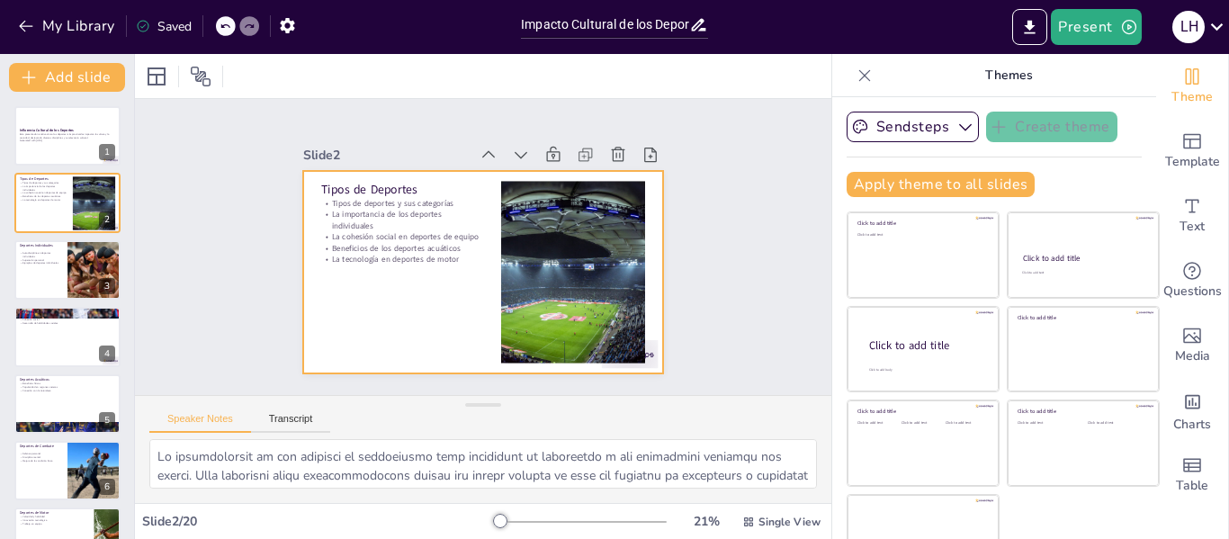
checkbox input "true"
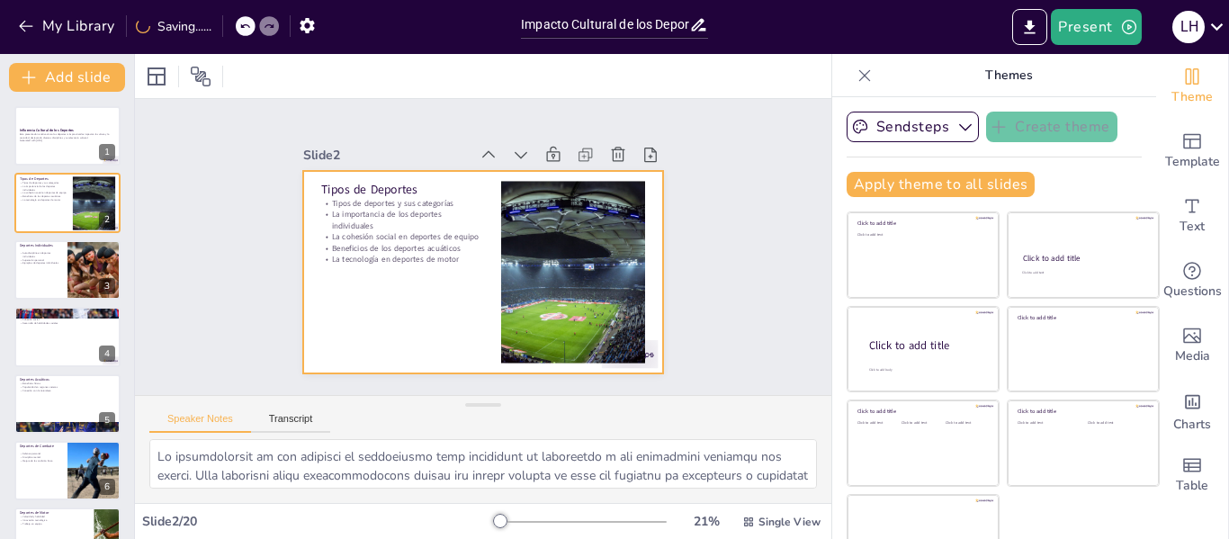
checkbox input "true"
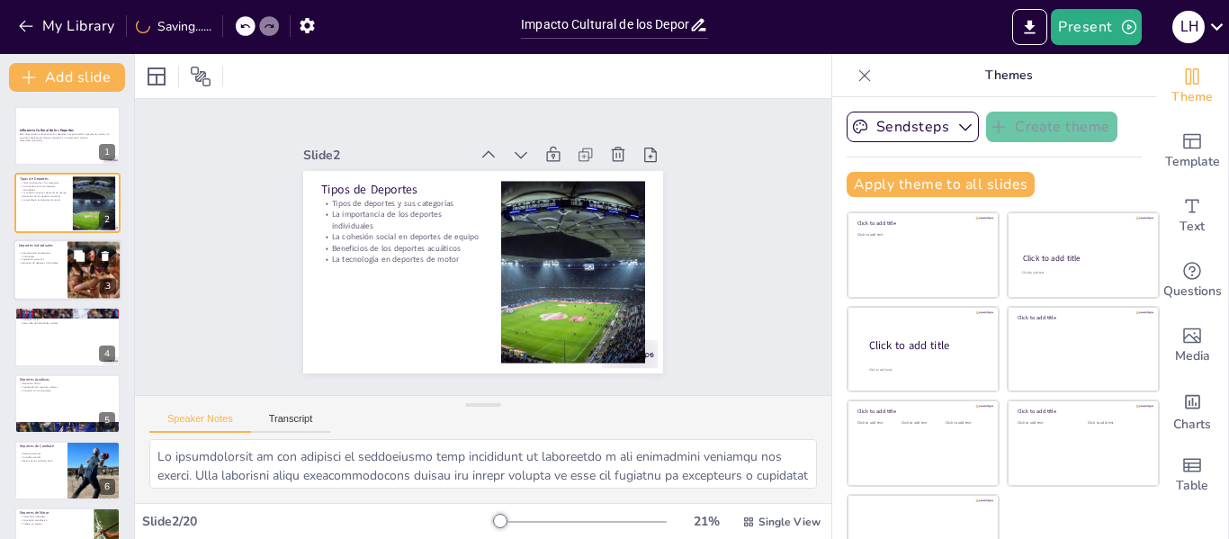
checkbox input "true"
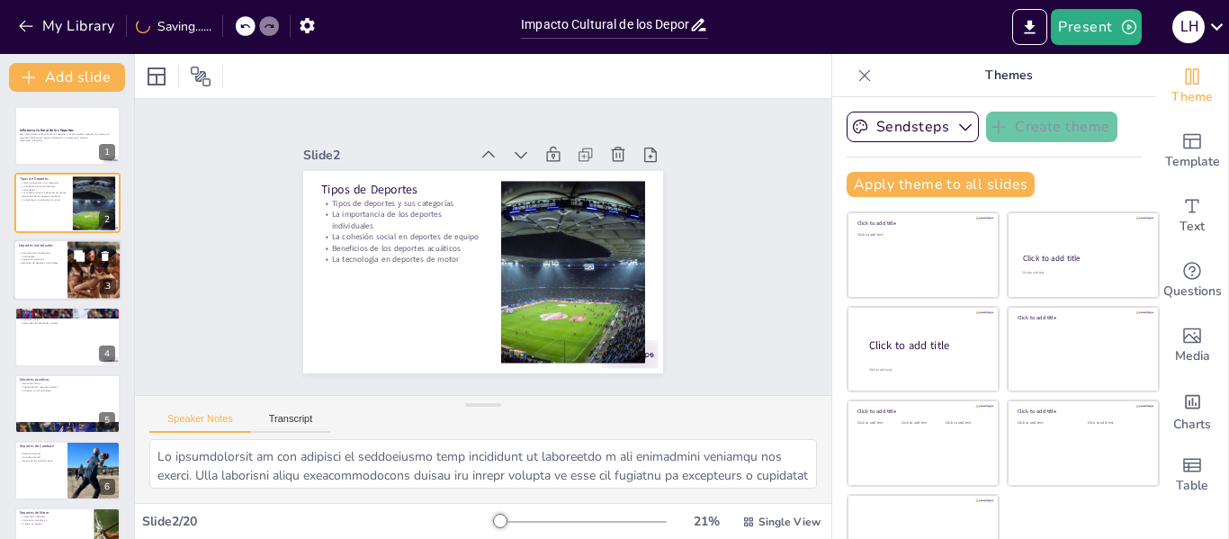
checkbox input "true"
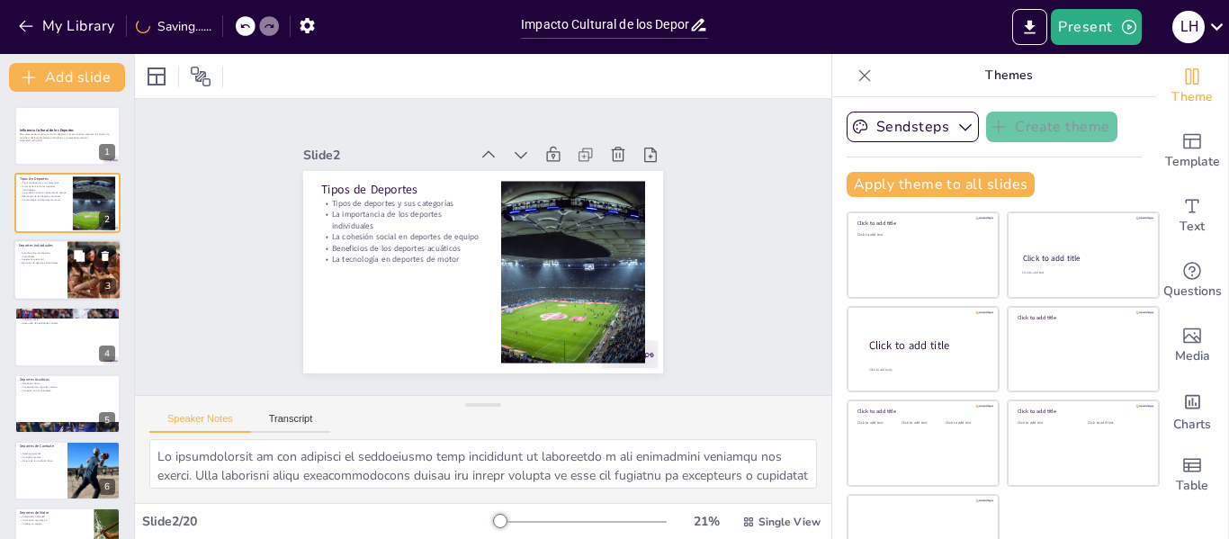
checkbox input "true"
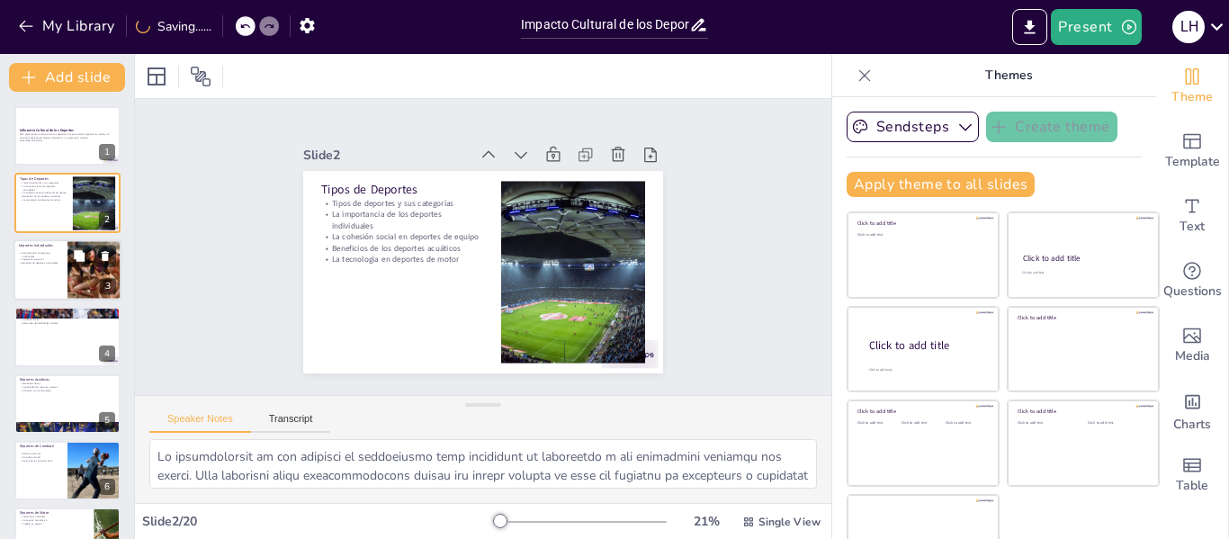
click at [65, 263] on div at bounding box center [67, 269] width 108 height 61
checkbox input "true"
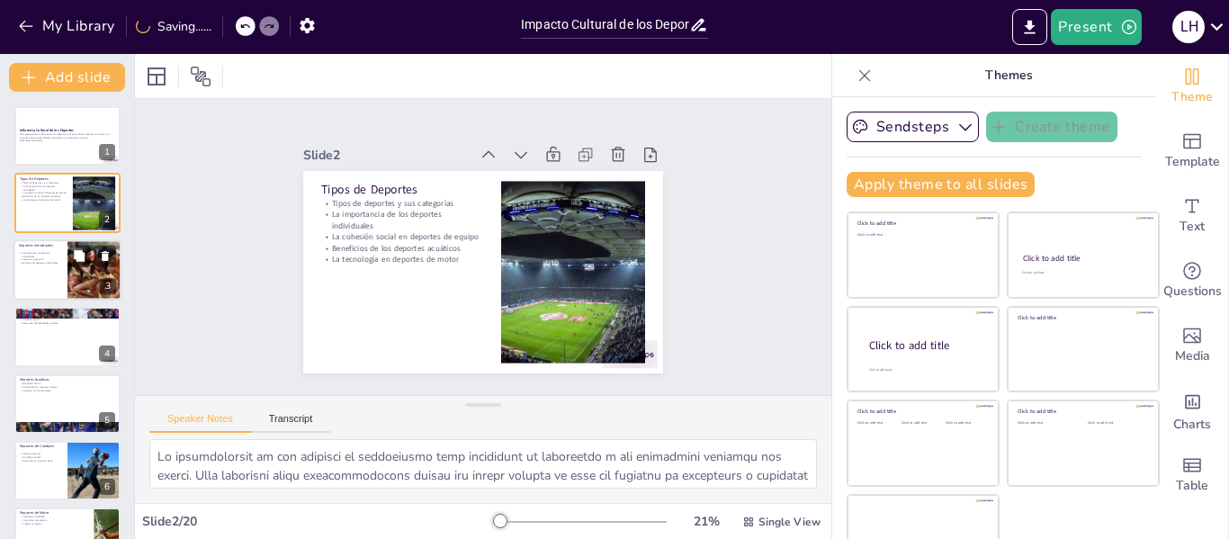
checkbox input "true"
type textarea "La autodisciplina es crucial en los deportes individuales, ya que cada atleta d…"
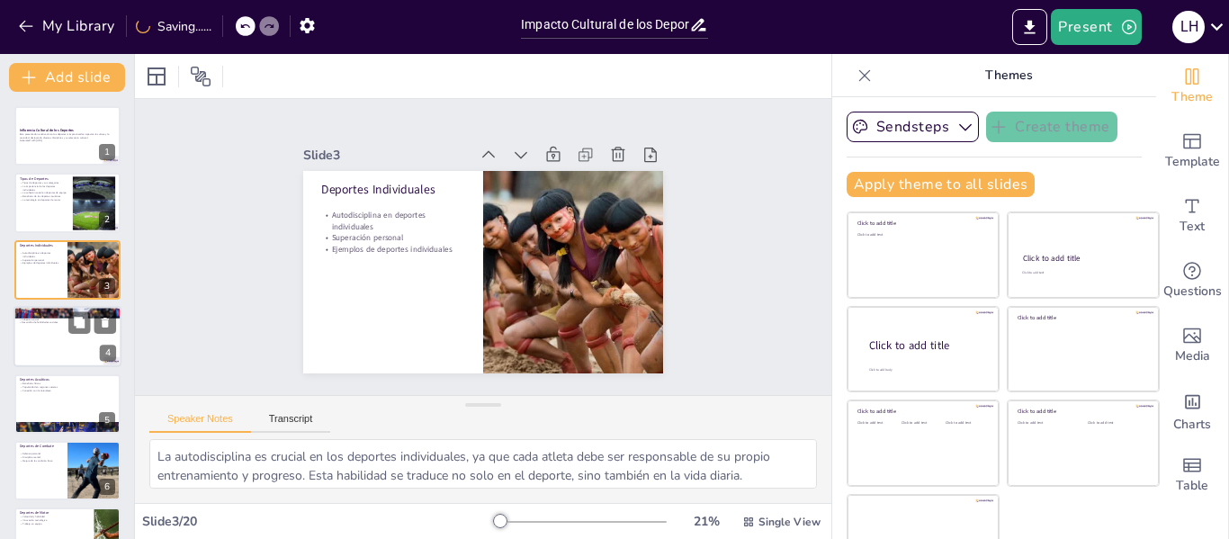
checkbox input "true"
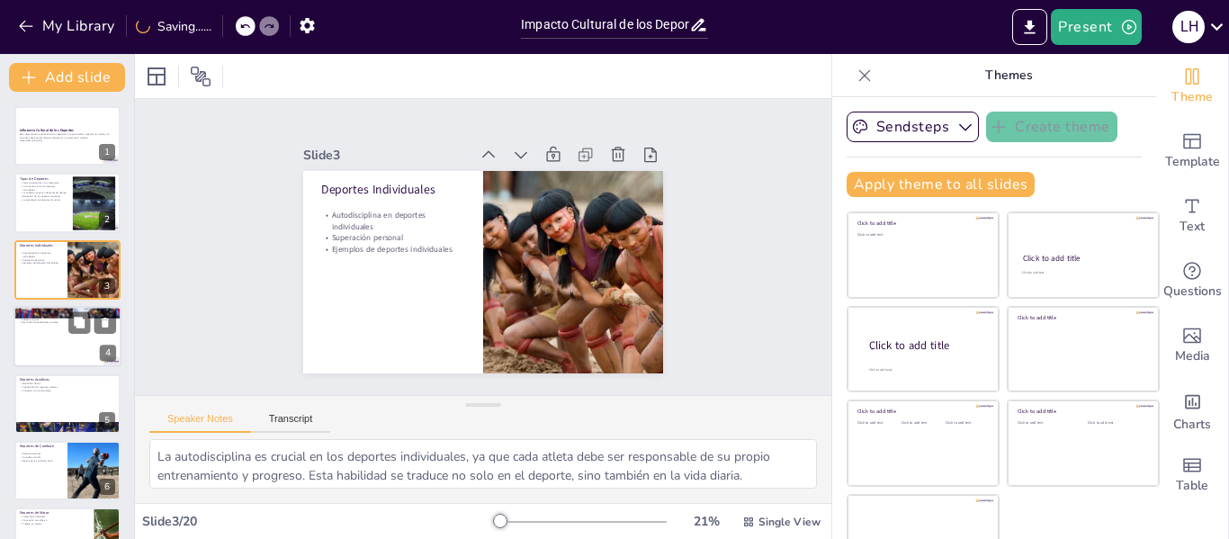
checkbox input "true"
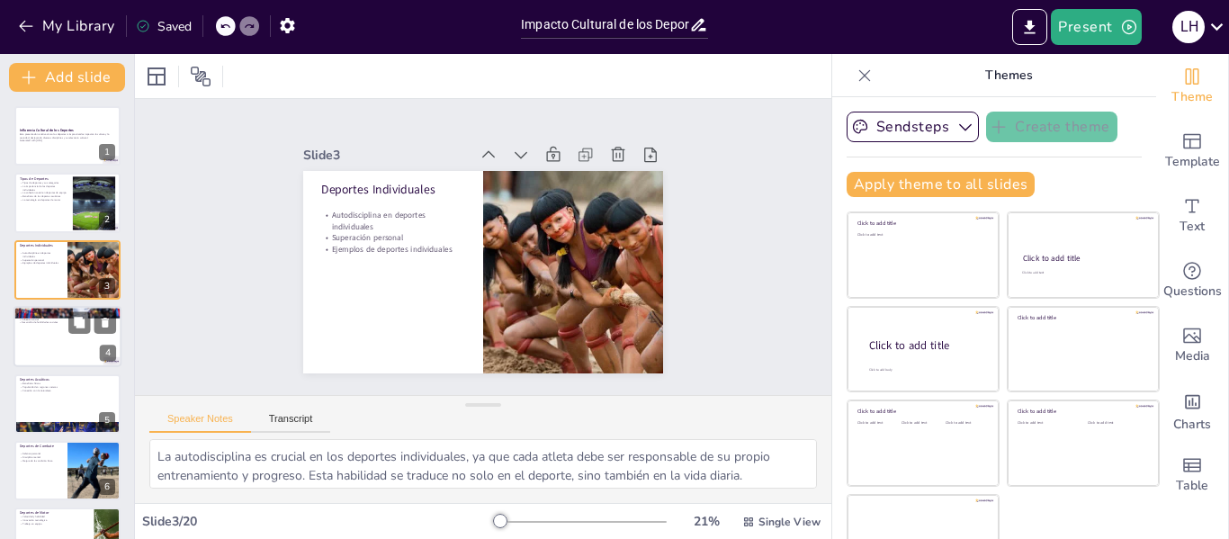
click at [44, 339] on div at bounding box center [67, 336] width 108 height 61
checkbox input "true"
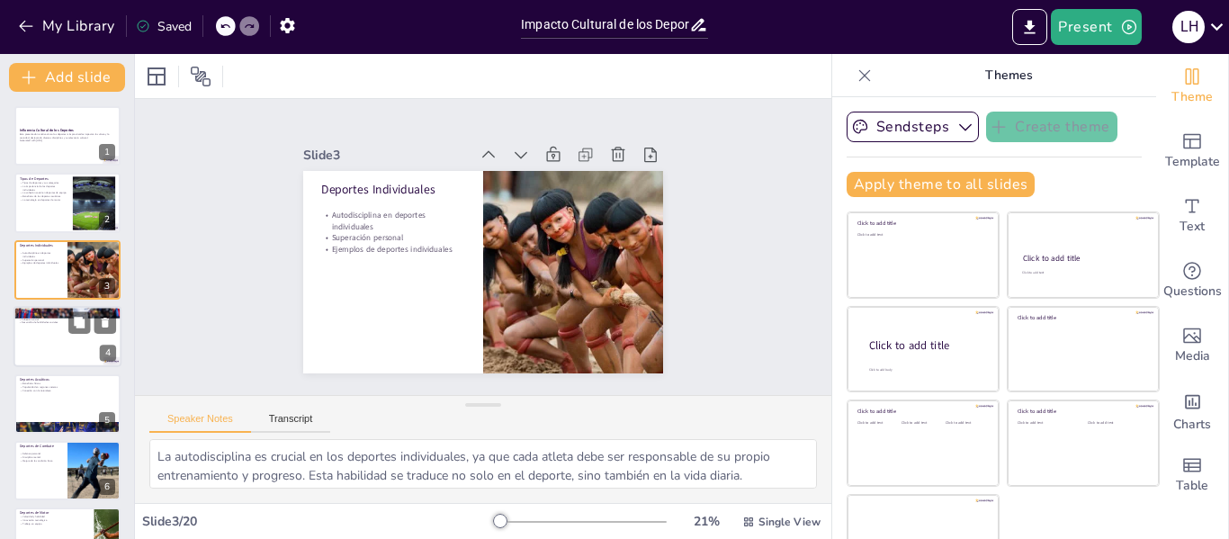
checkbox input "true"
type textarea "El trabajo en equipo es la esencia de los deportes de equipo. Los jugadores deb…"
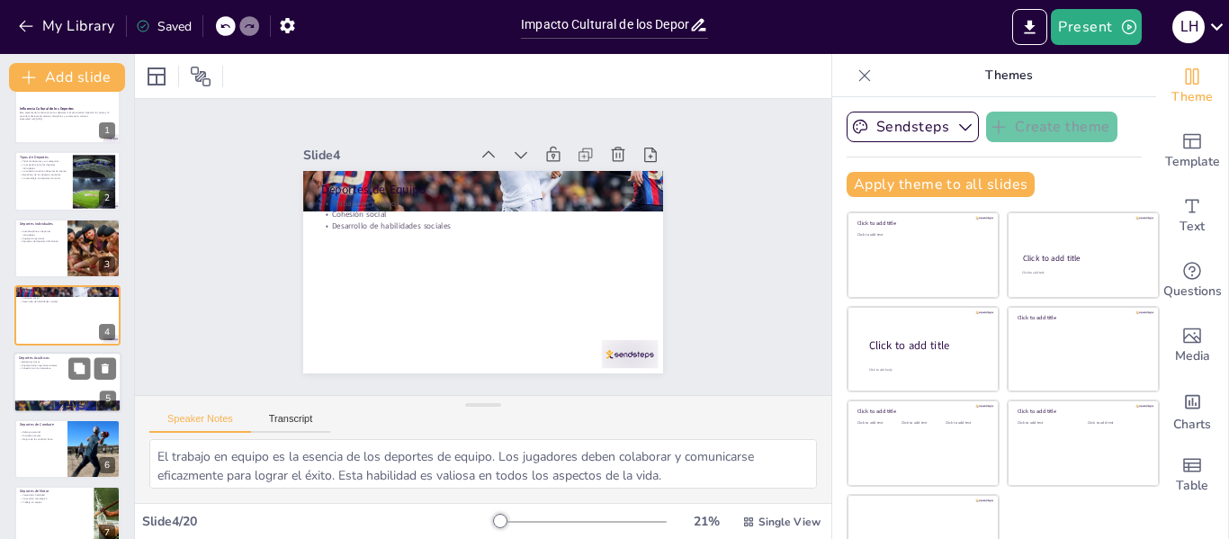
checkbox input "true"
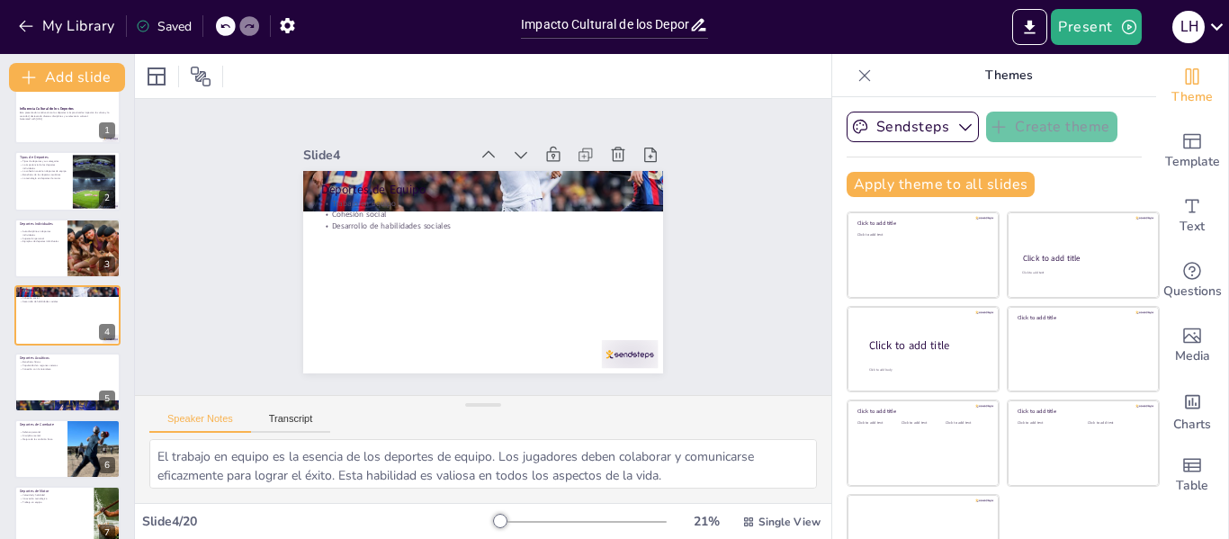
checkbox input "true"
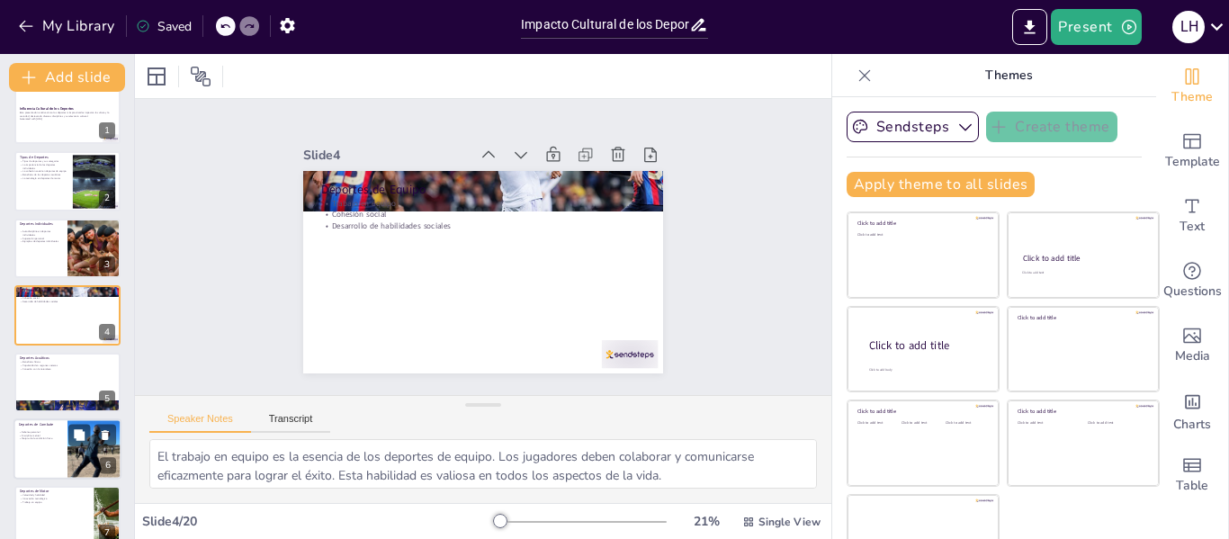
checkbox input "true"
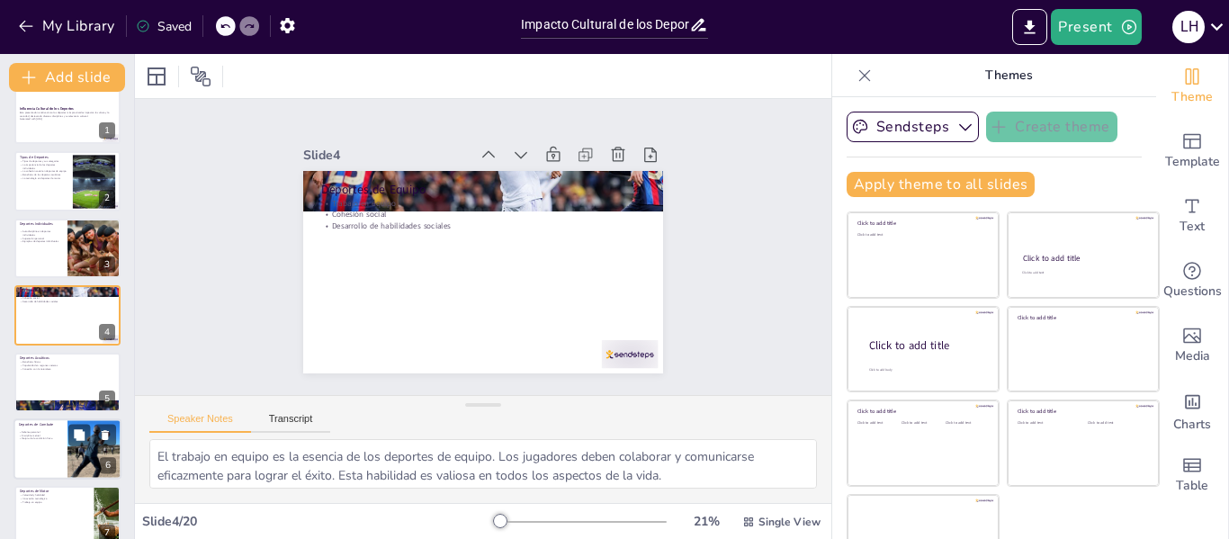
checkbox input "true"
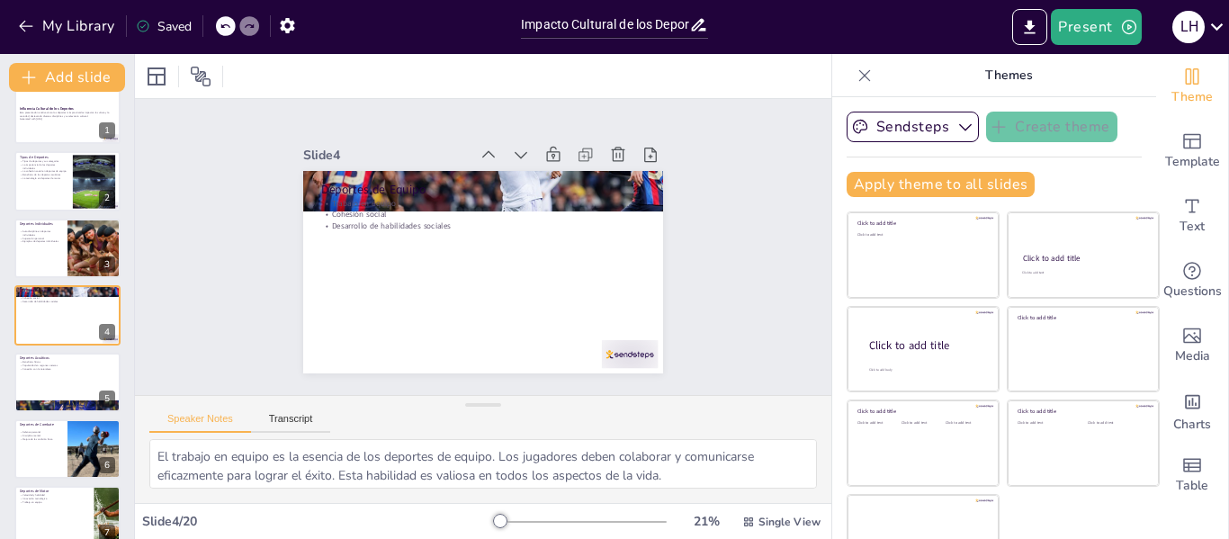
checkbox input "true"
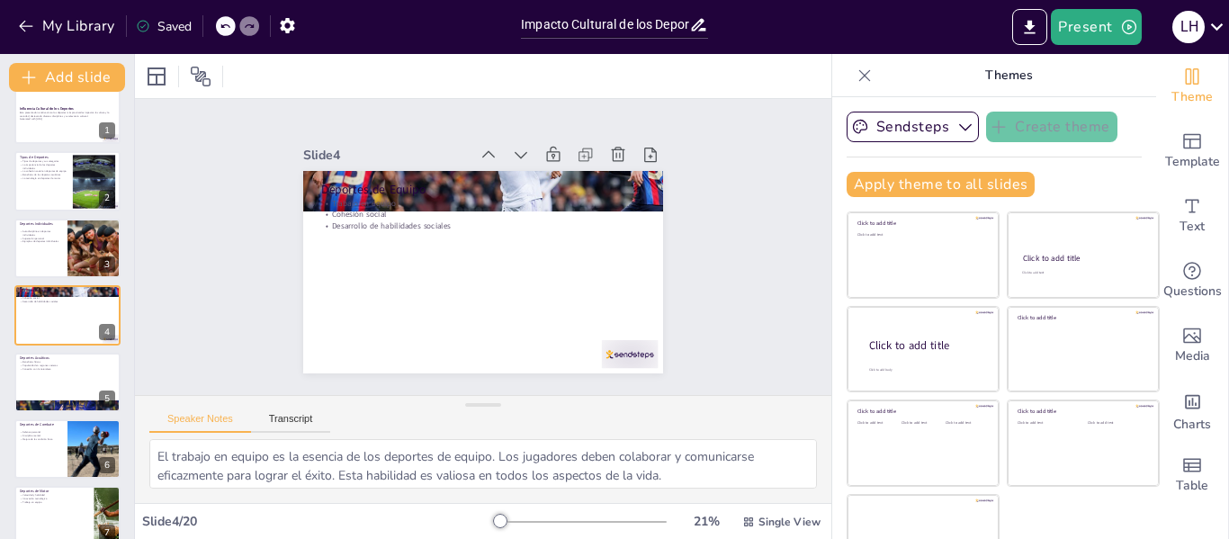
checkbox input "true"
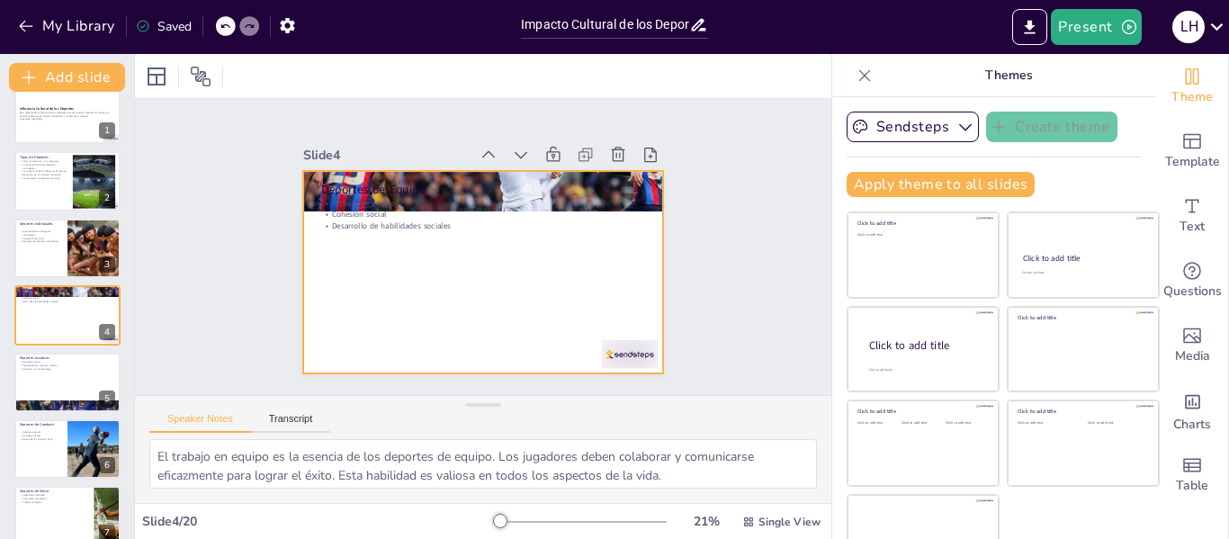
checkbox input "true"
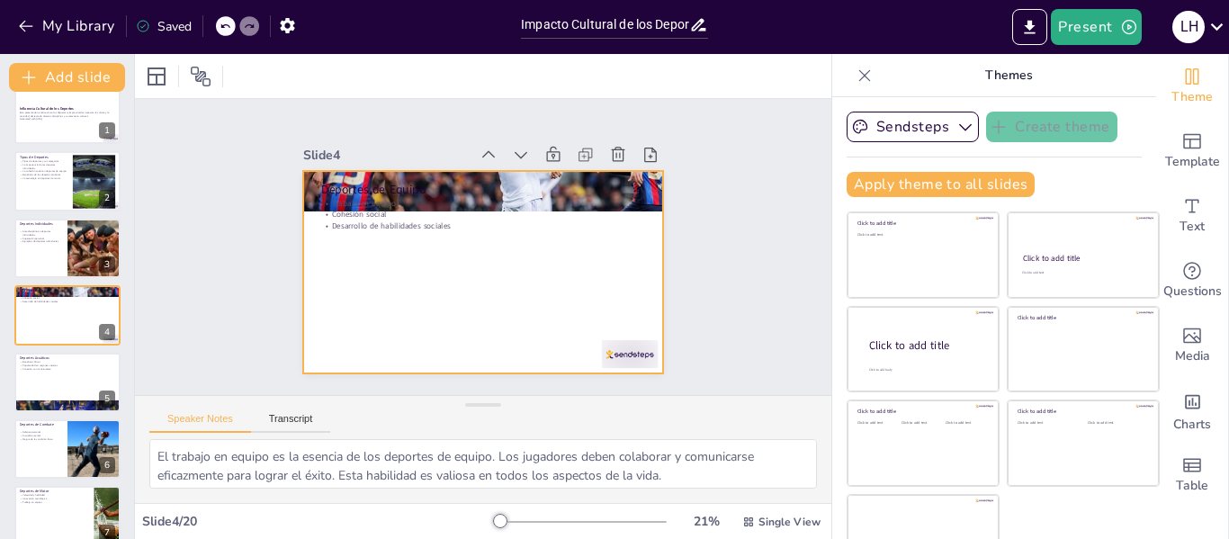
checkbox input "true"
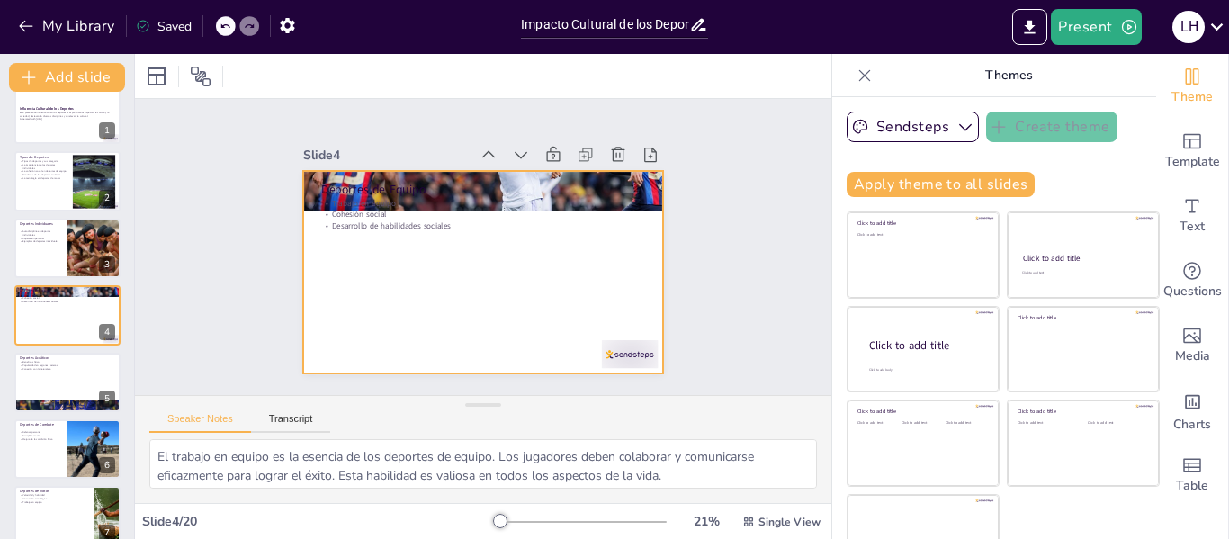
checkbox input "true"
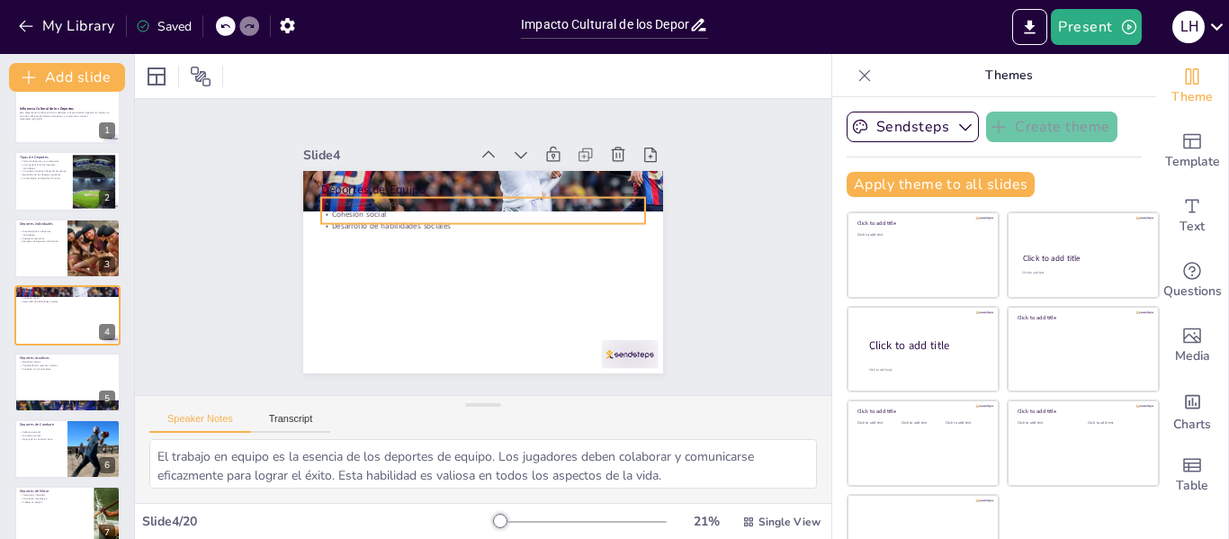
checkbox input "true"
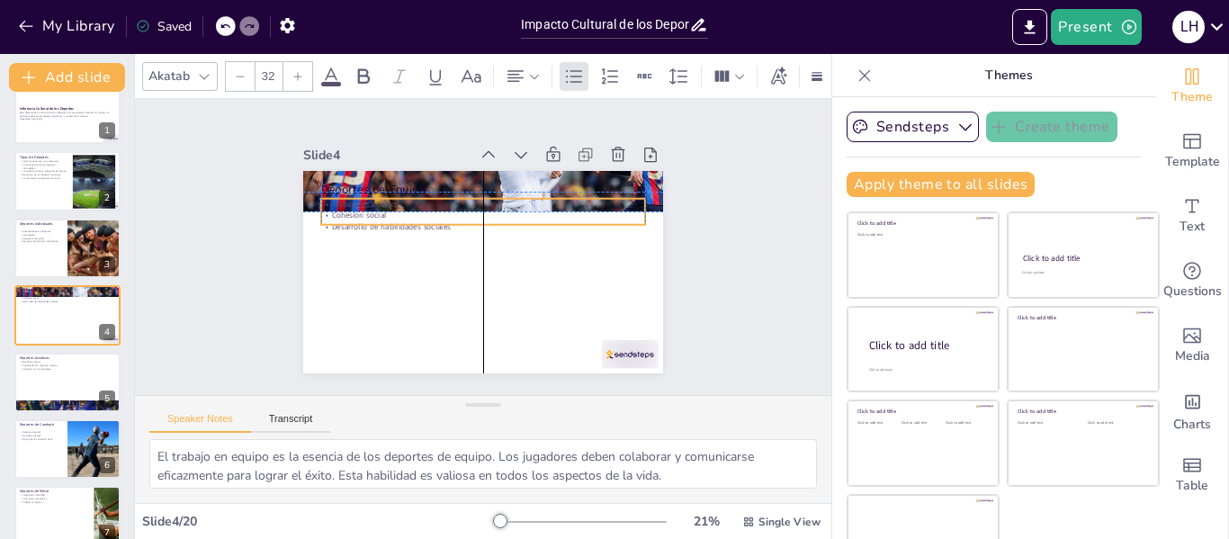
checkbox input "true"
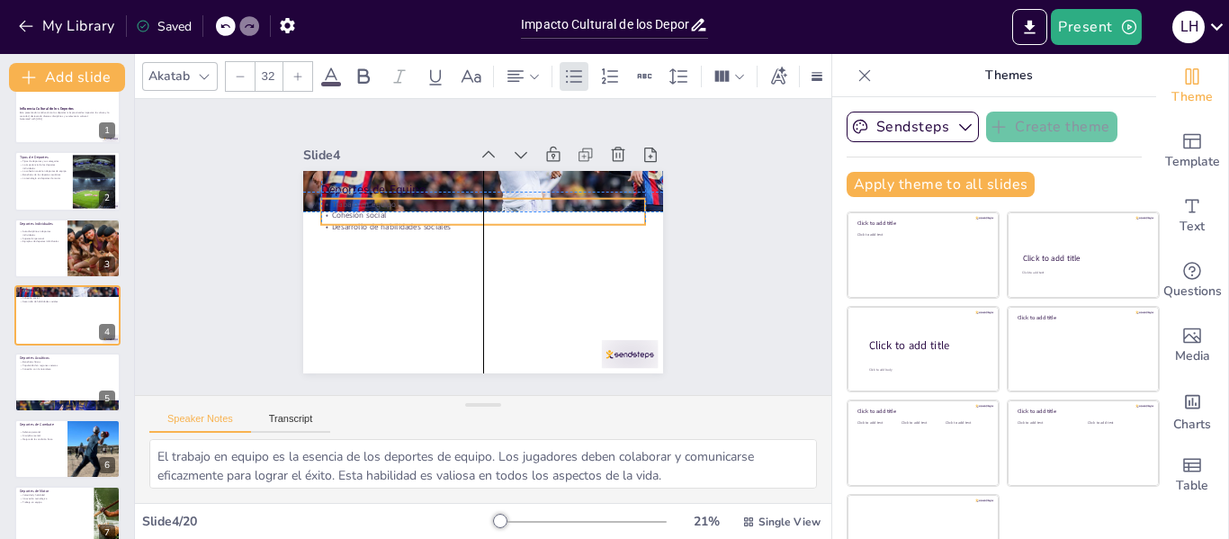
checkbox input "true"
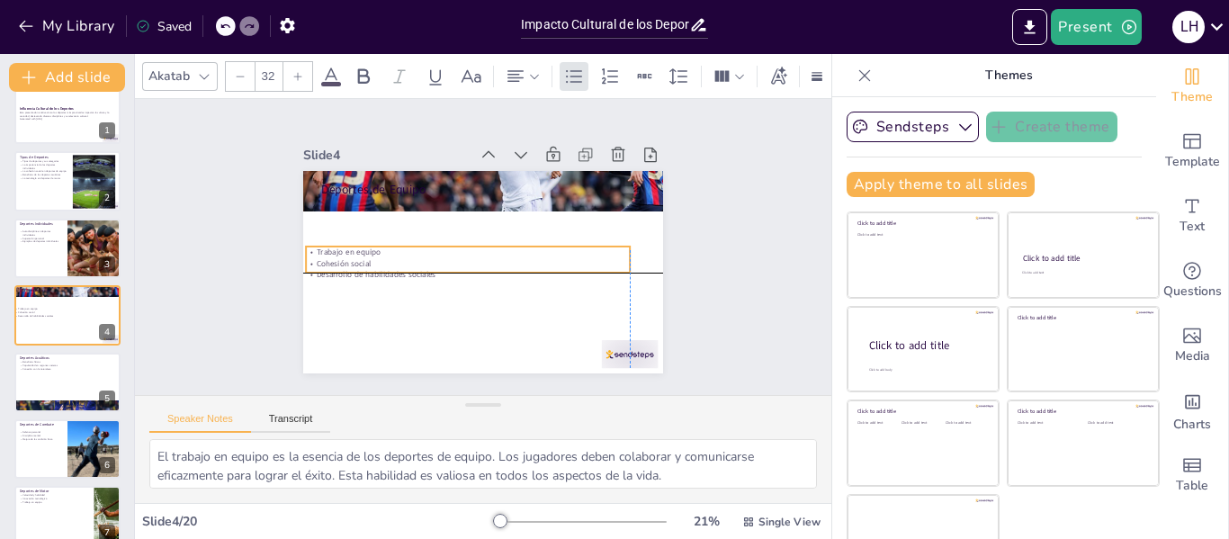
checkbox input "true"
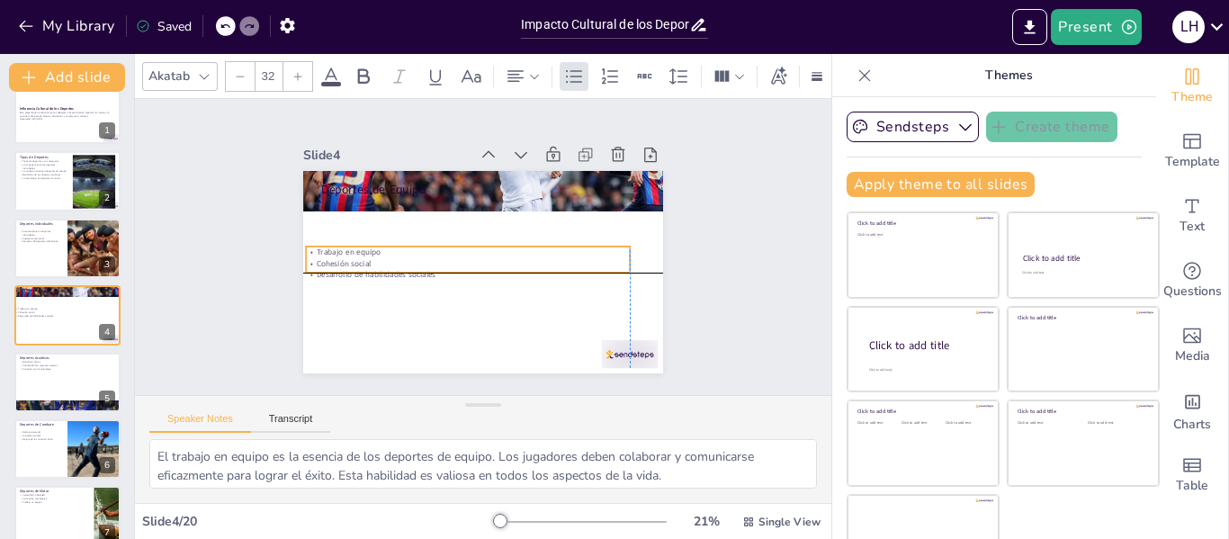
checkbox input "true"
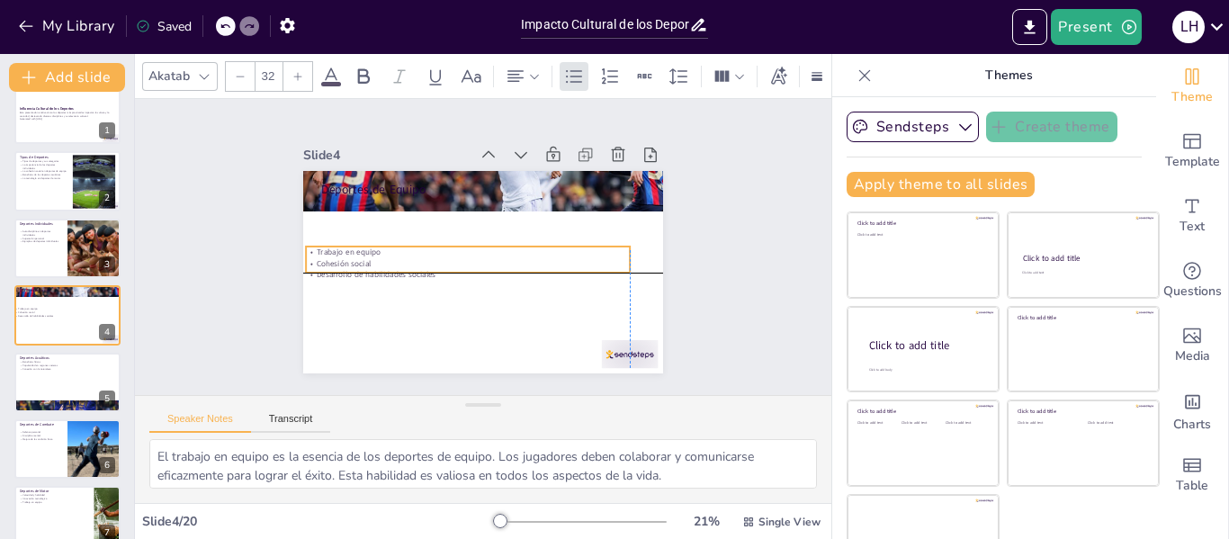
checkbox input "true"
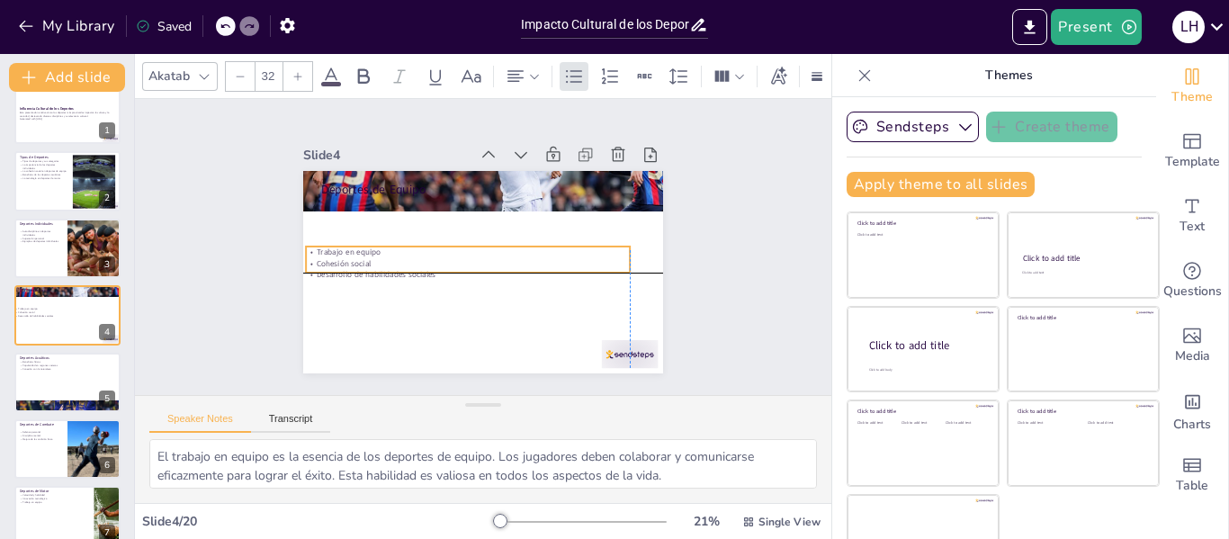
checkbox input "true"
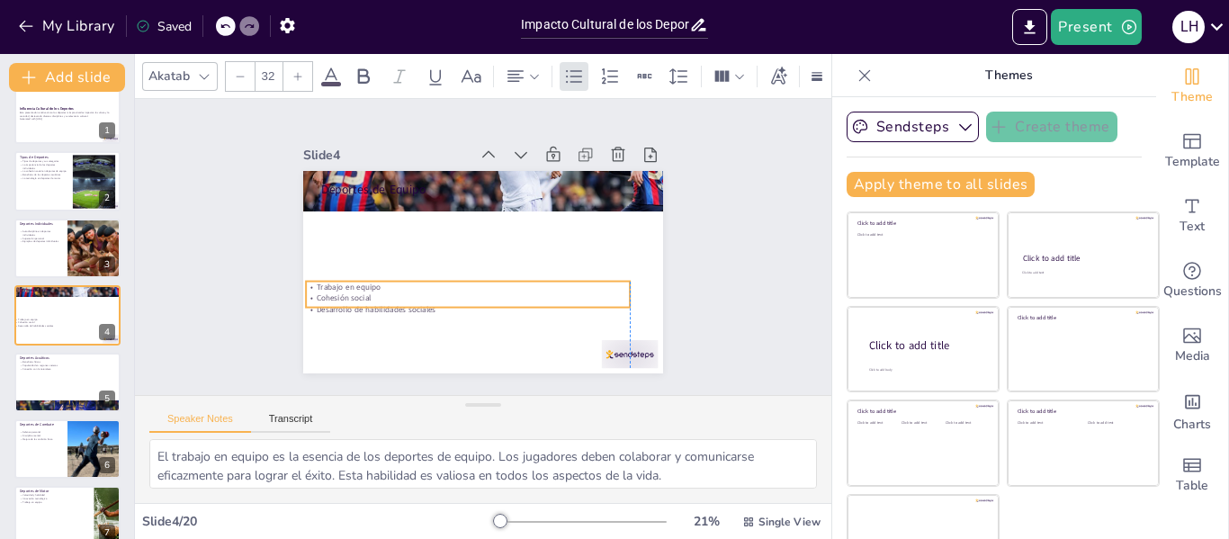
checkbox input "true"
drag, startPoint x: 344, startPoint y: 206, endPoint x: 353, endPoint y: 285, distance: 79.7
click at [353, 285] on p "Cohesión social" at bounding box center [464, 287] width 248 height 225
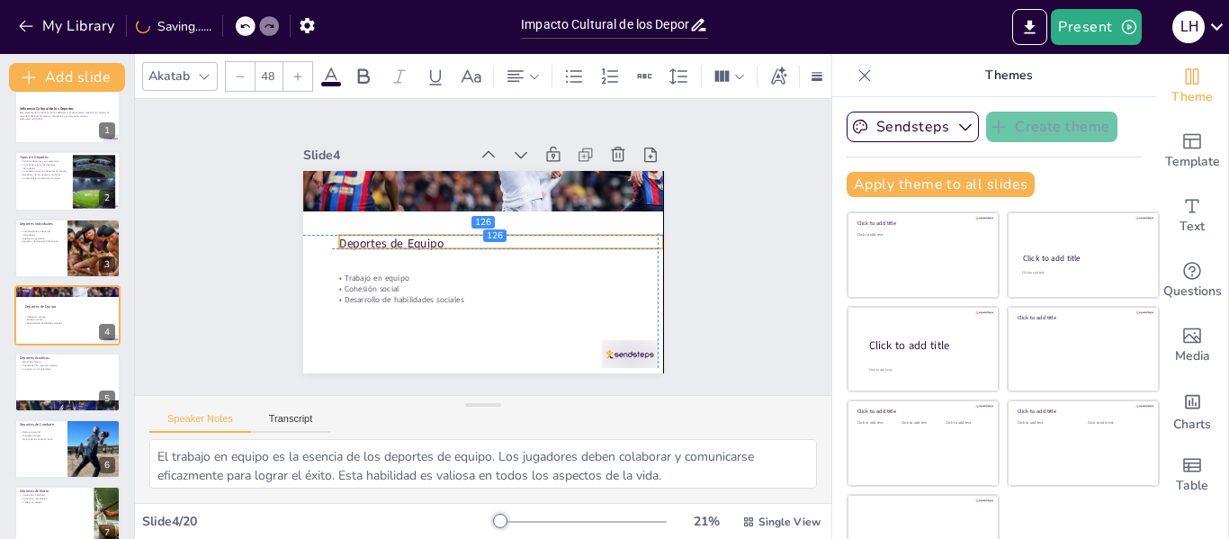
drag, startPoint x: 348, startPoint y: 180, endPoint x: 358, endPoint y: 237, distance: 57.5
click at [358, 237] on p "Deportes de Equipo" at bounding box center [465, 241] width 289 height 176
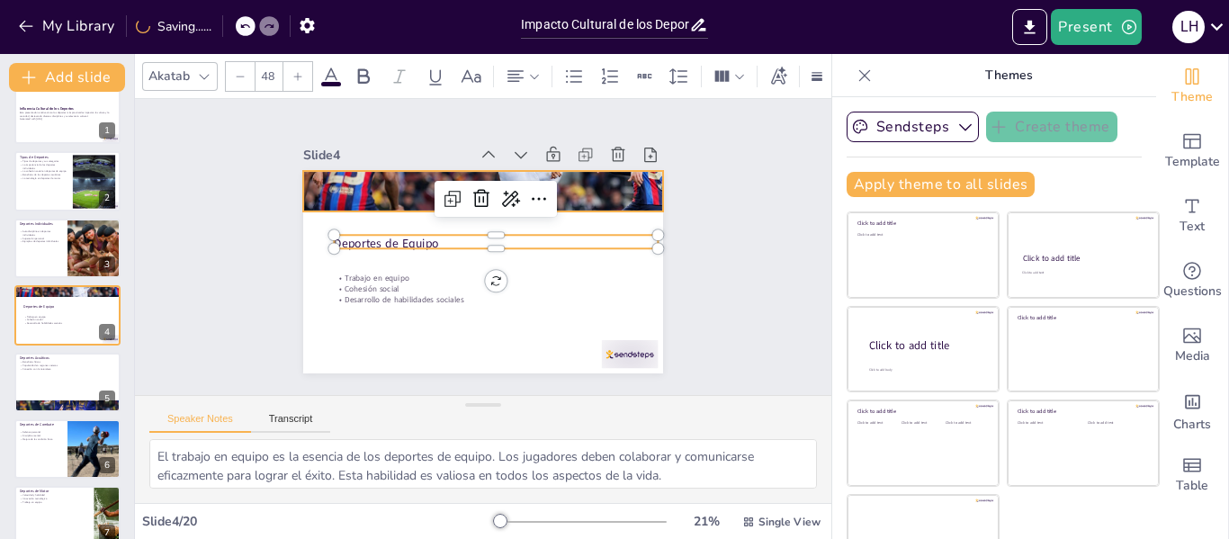
click at [368, 182] on div at bounding box center [533, 224] width 331 height 411
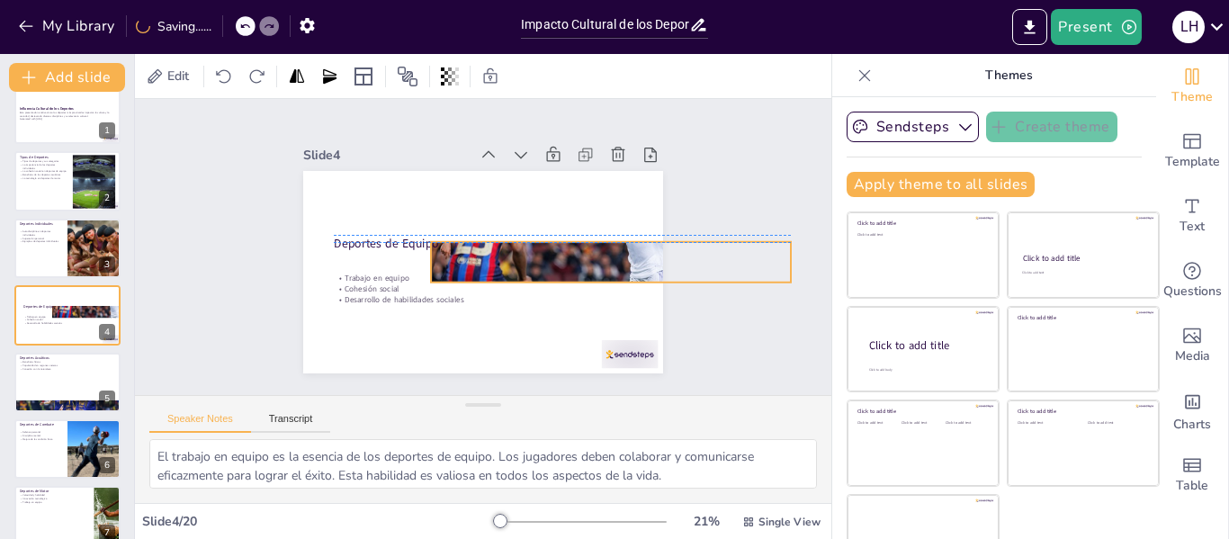
drag, startPoint x: 360, startPoint y: 182, endPoint x: 488, endPoint y: 247, distance: 143.6
click at [488, 247] on div at bounding box center [586, 324] width 413 height 355
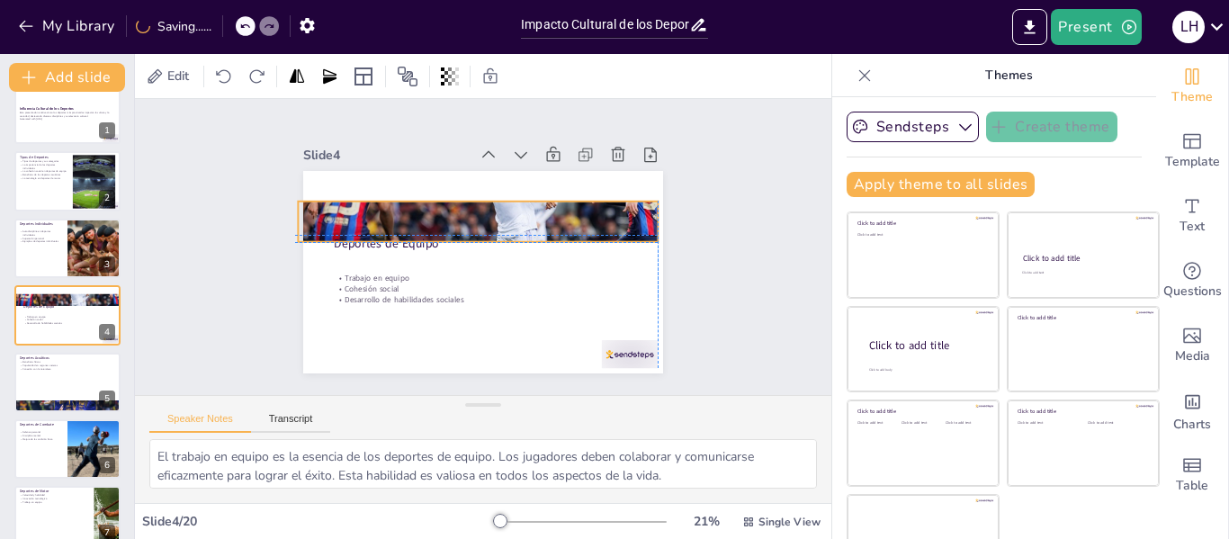
drag, startPoint x: 488, startPoint y: 247, endPoint x: 352, endPoint y: 206, distance: 142.0
click at [352, 206] on div at bounding box center [488, 221] width 411 height 331
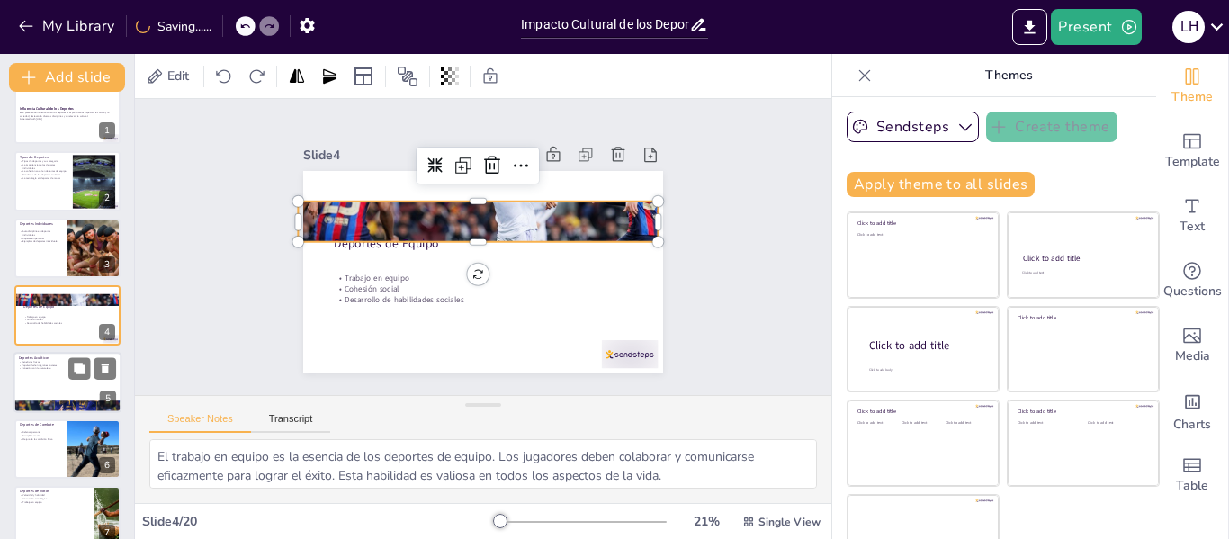
click at [61, 406] on div at bounding box center [67, 407] width 108 height 72
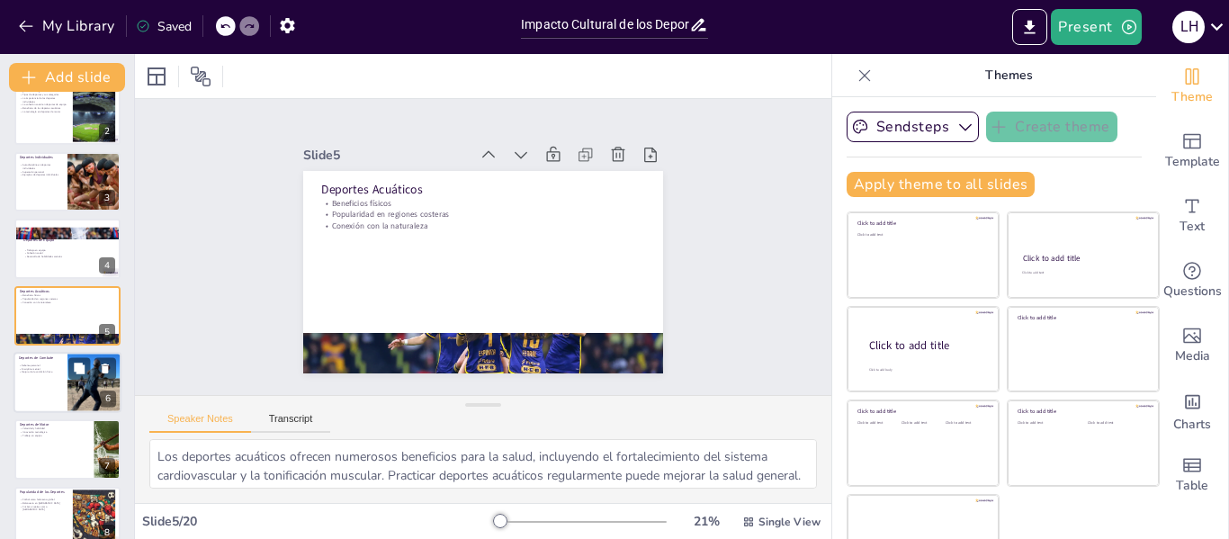
click at [61, 406] on div at bounding box center [67, 382] width 108 height 61
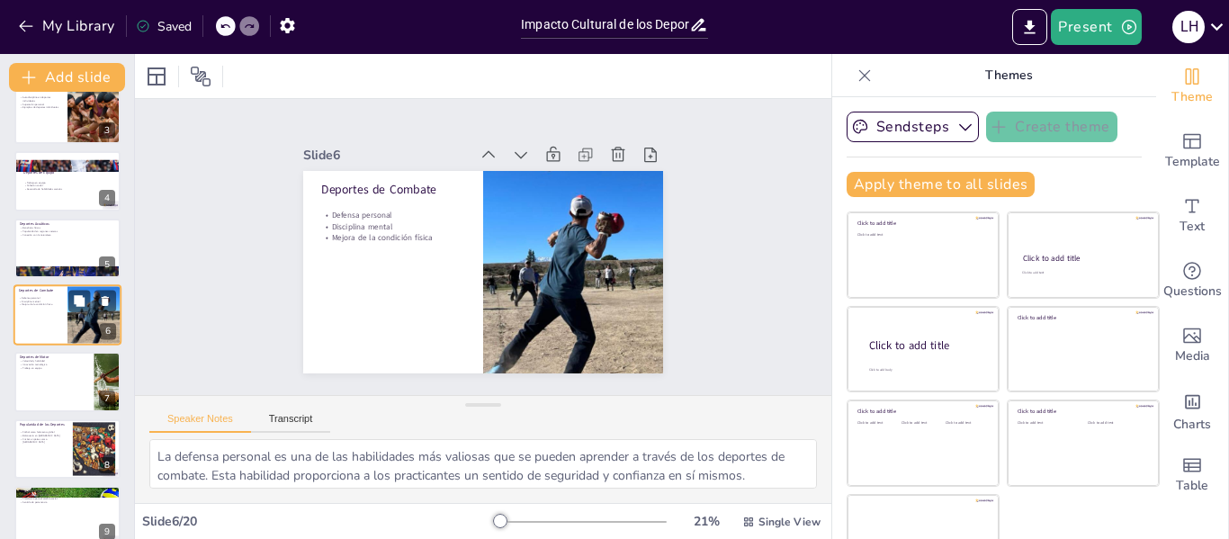
click at [61, 406] on div at bounding box center [67, 381] width 106 height 59
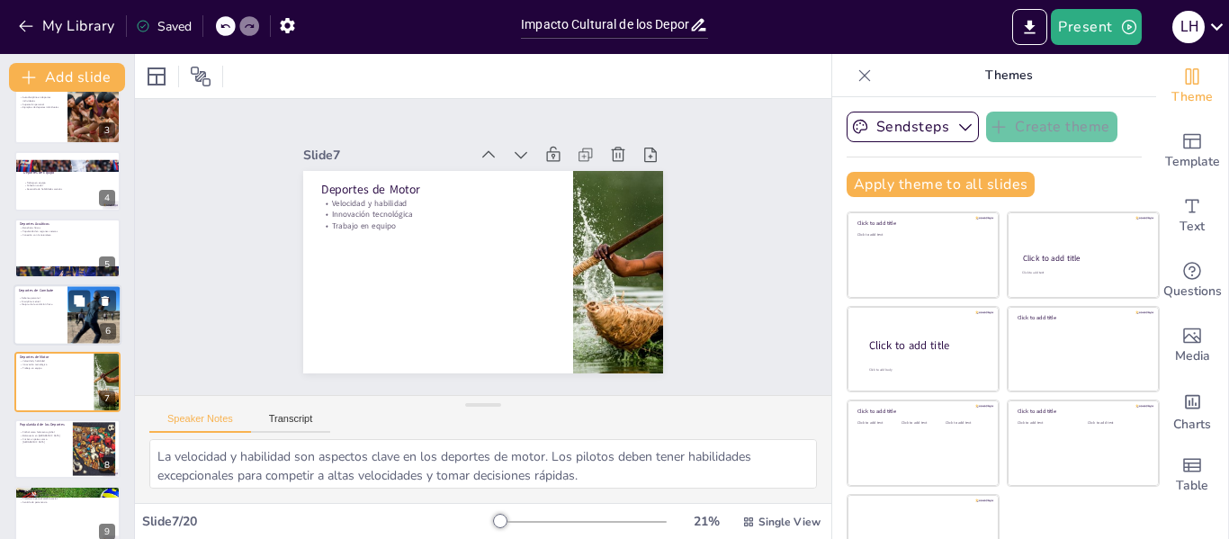
scroll to position [222, 0]
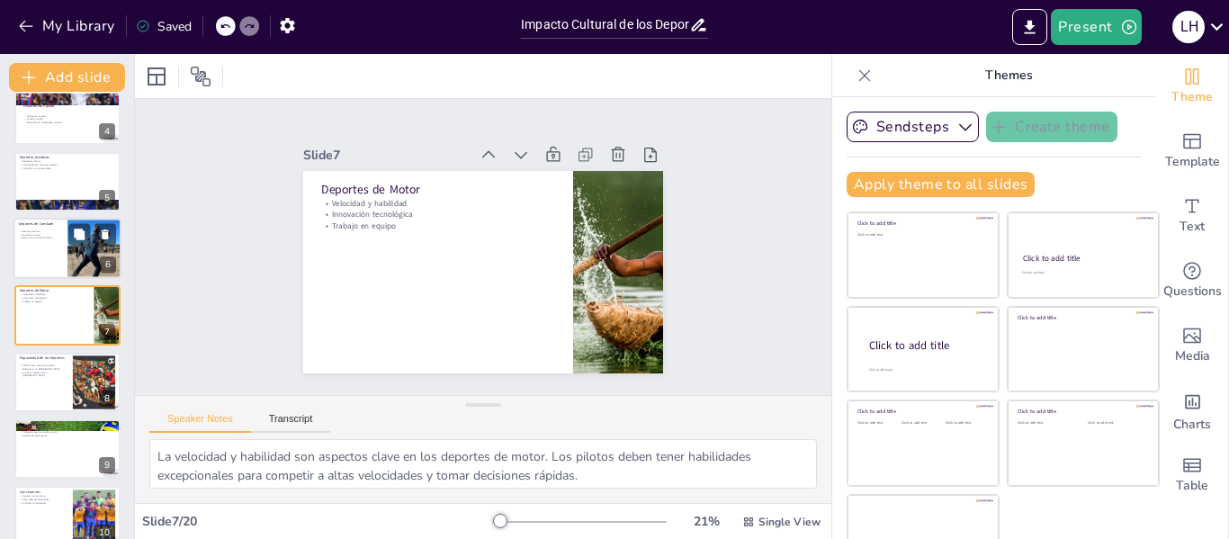
click at [61, 406] on div at bounding box center [67, 382] width 106 height 59
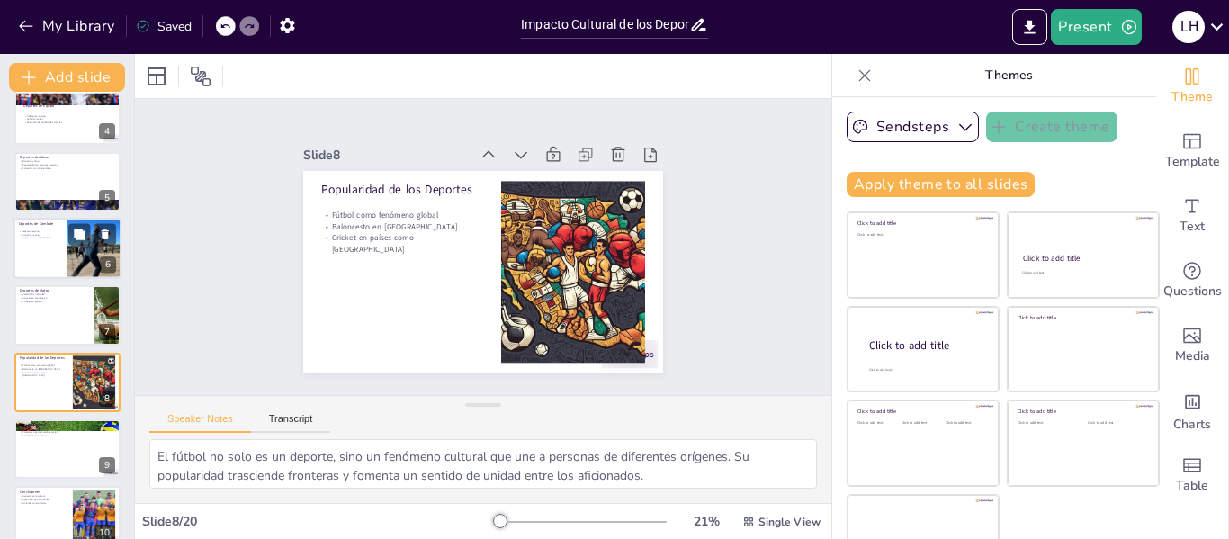
scroll to position [289, 0]
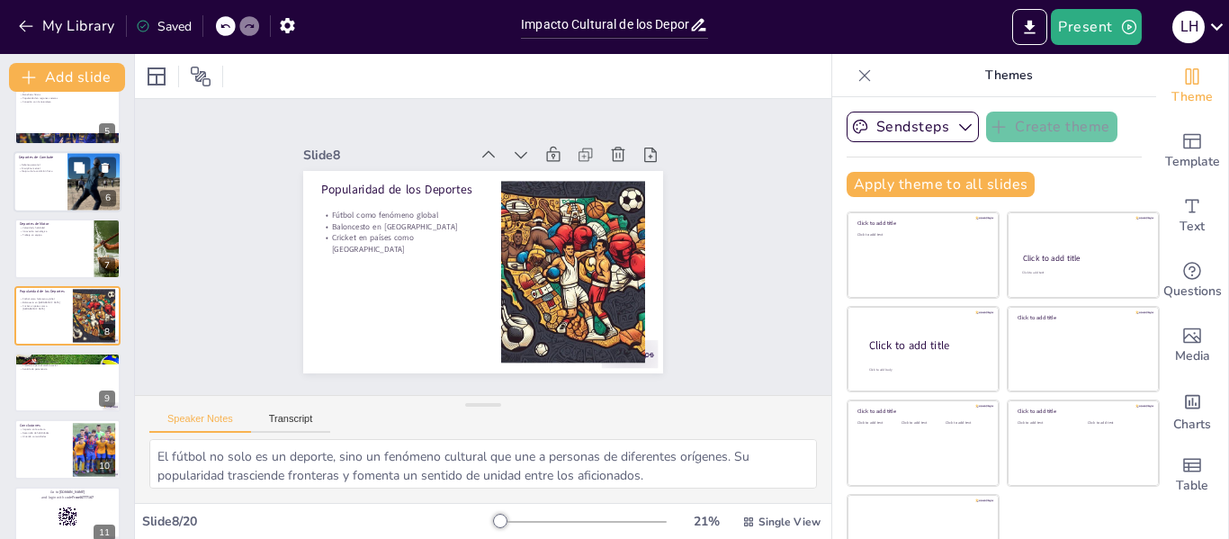
click at [61, 406] on div at bounding box center [67, 382] width 106 height 59
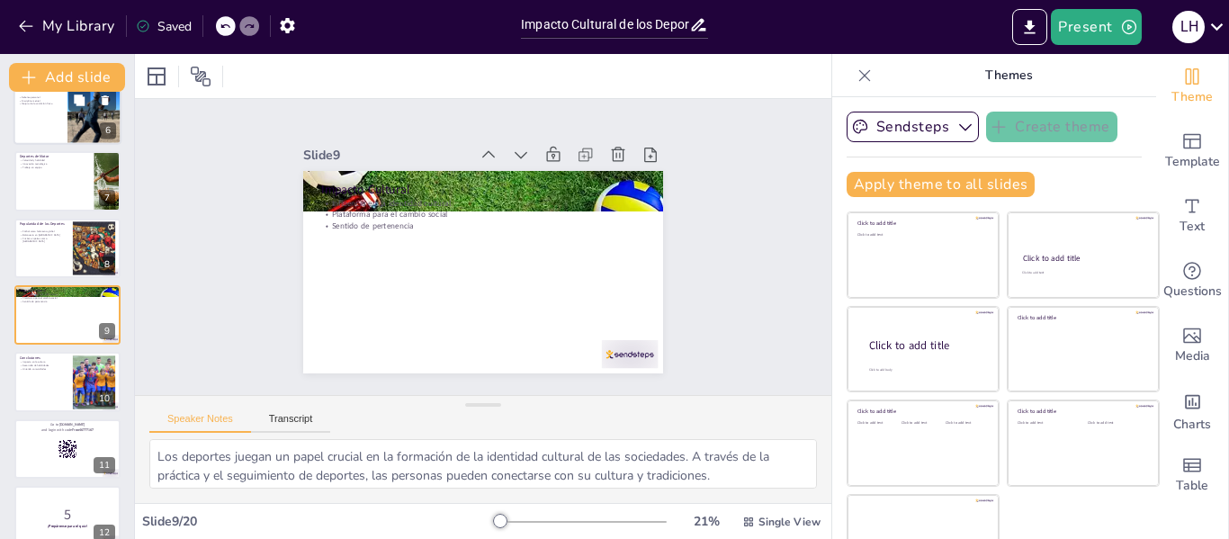
click at [61, 406] on div at bounding box center [67, 381] width 106 height 59
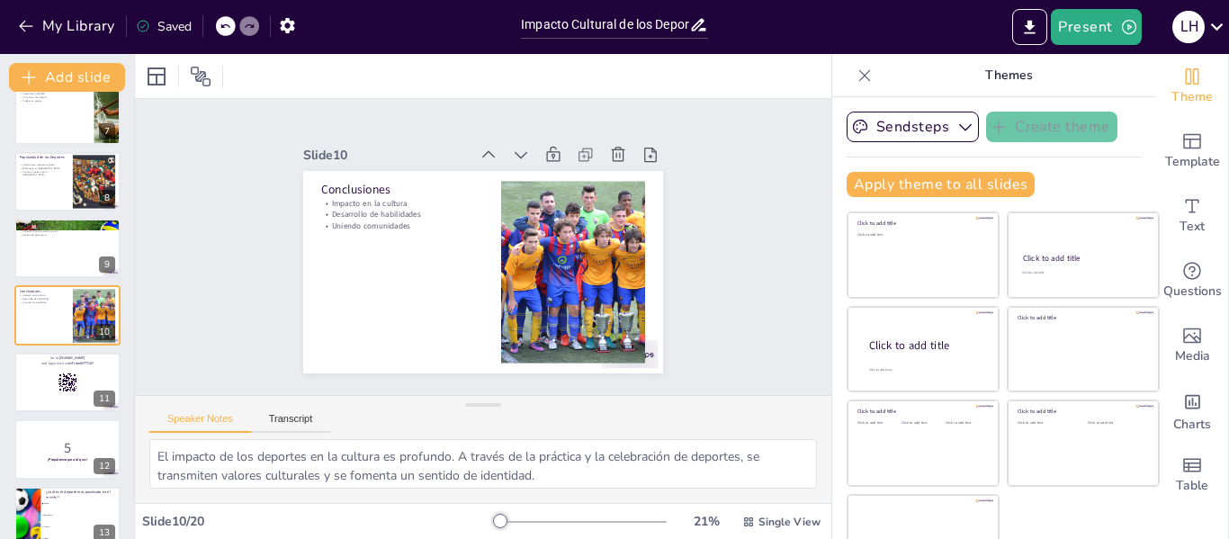
click at [61, 406] on div at bounding box center [67, 382] width 106 height 59
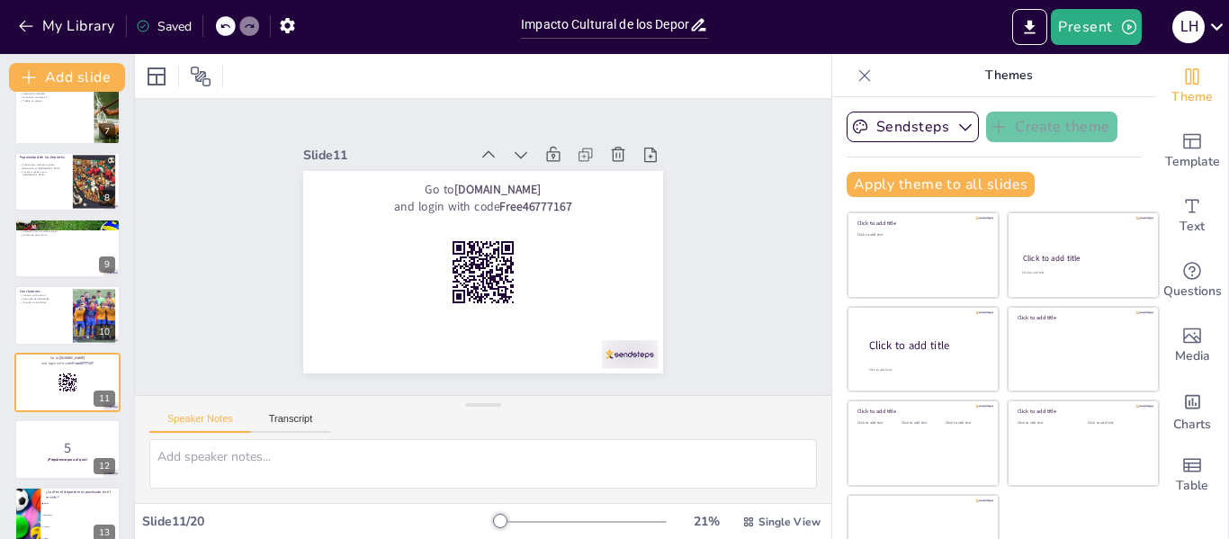
scroll to position [489, 0]
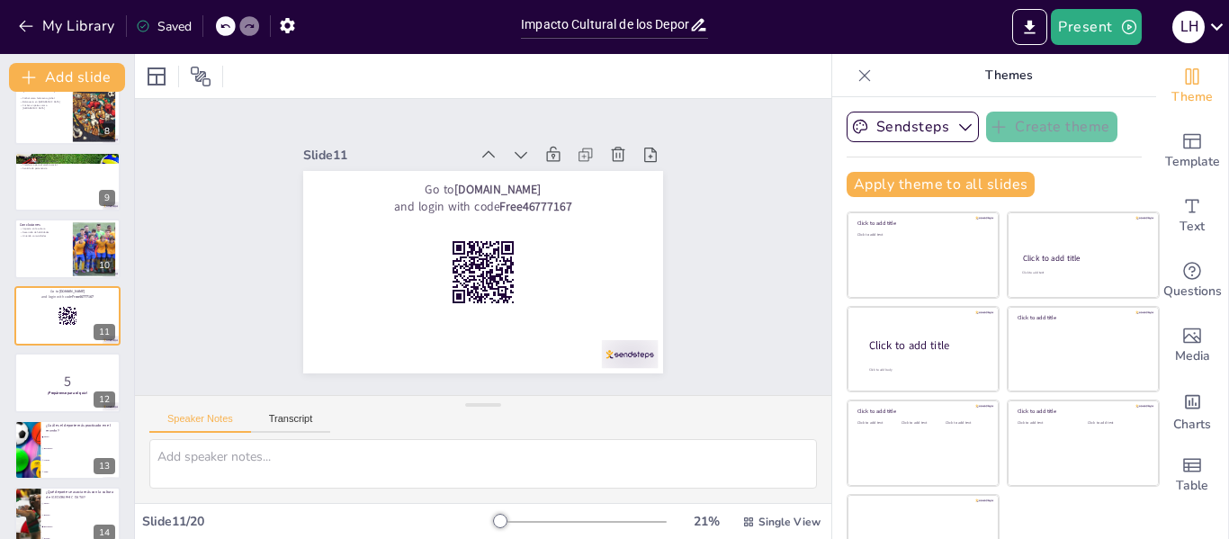
click at [61, 406] on div at bounding box center [67, 382] width 106 height 59
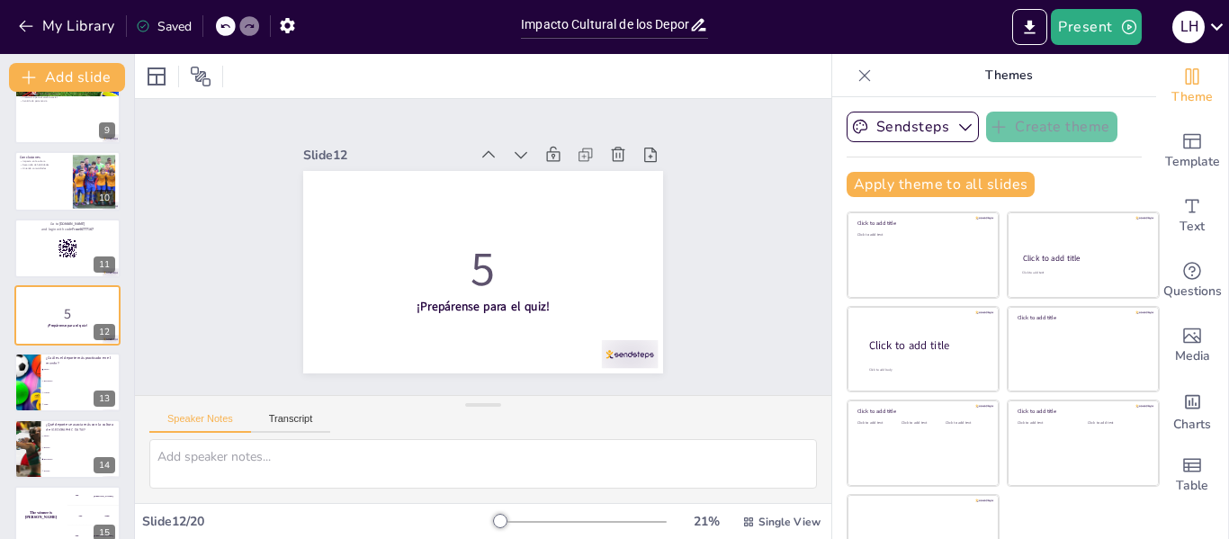
click at [61, 406] on li "Tenis" at bounding box center [81, 404] width 80 height 11
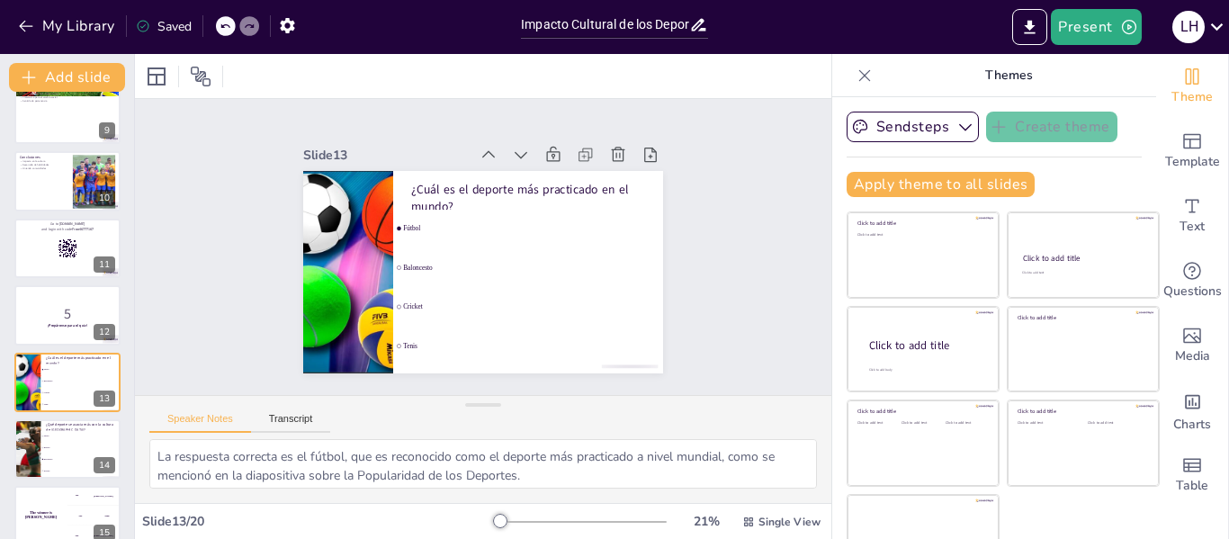
scroll to position [623, 0]
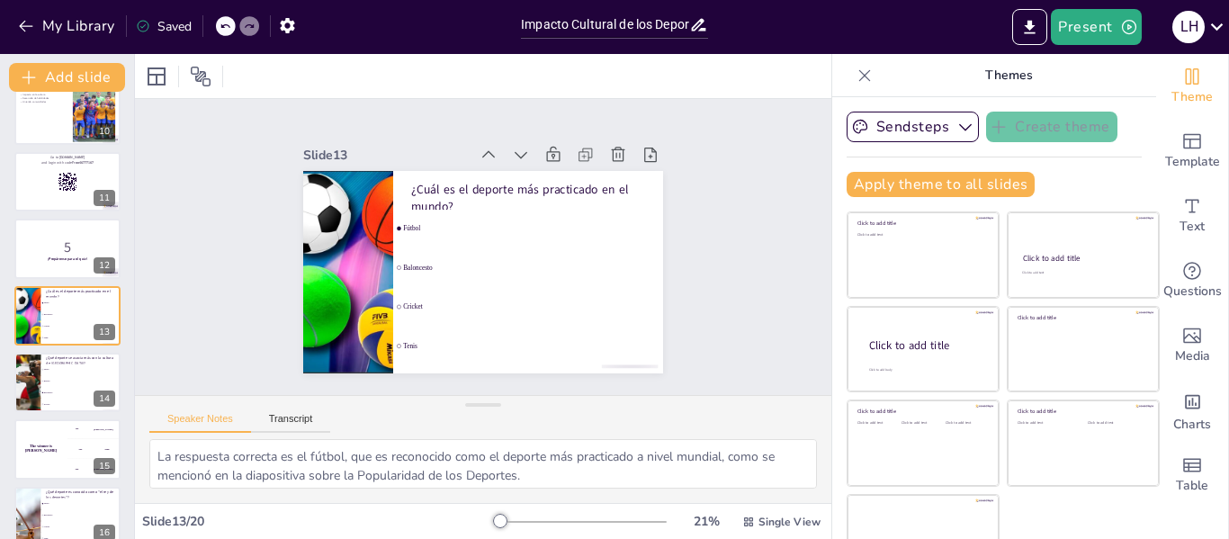
click at [61, 406] on li "Hockey" at bounding box center [81, 404] width 80 height 11
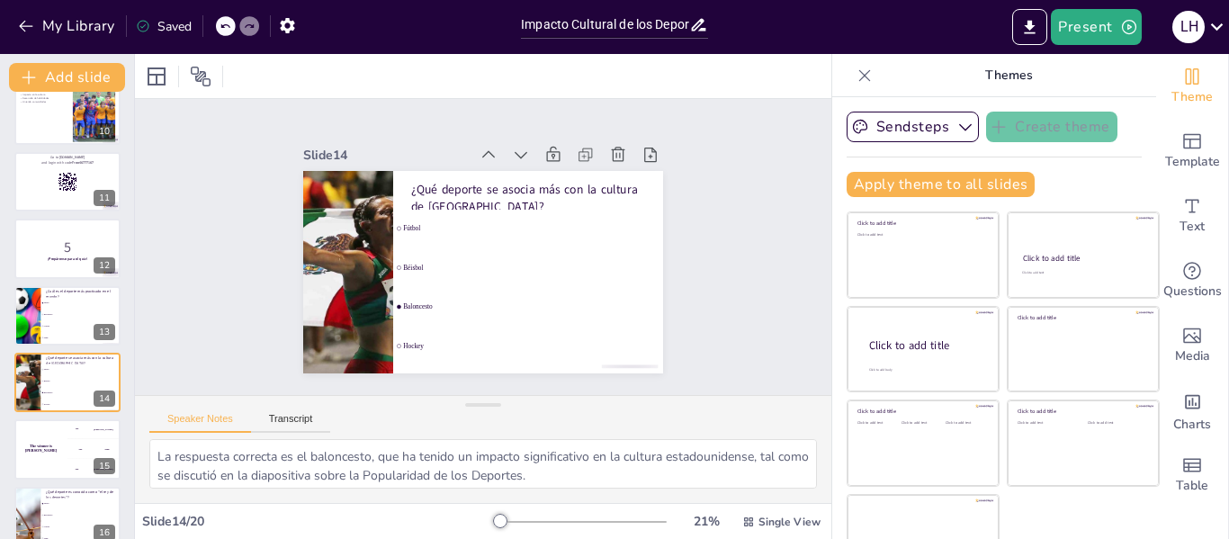
scroll to position [691, 0]
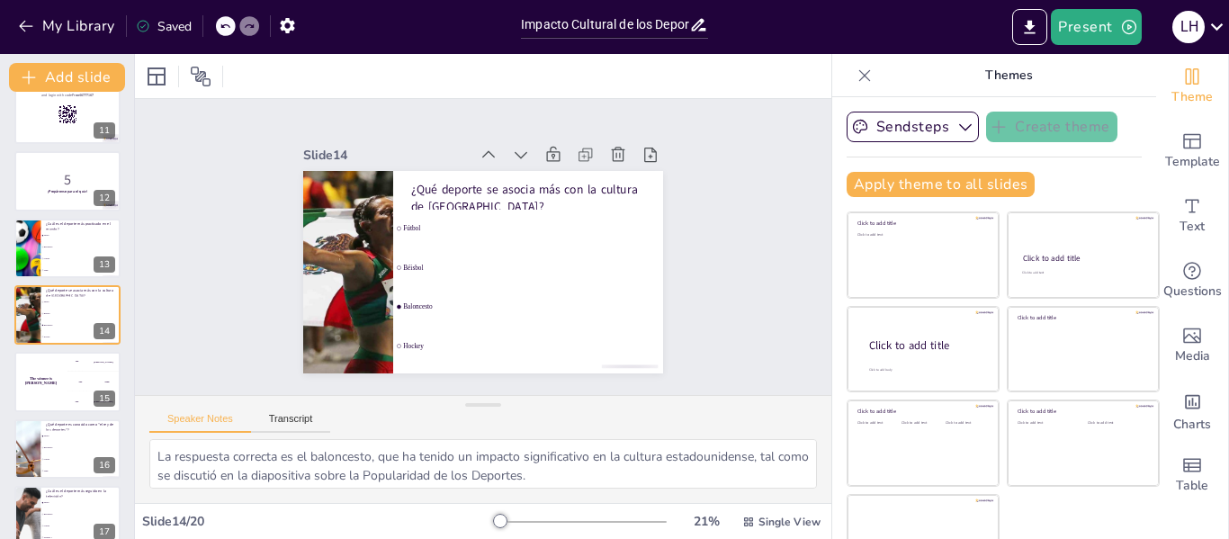
click at [61, 406] on div "The winner is Niels 🏆" at bounding box center [40, 381] width 53 height 59
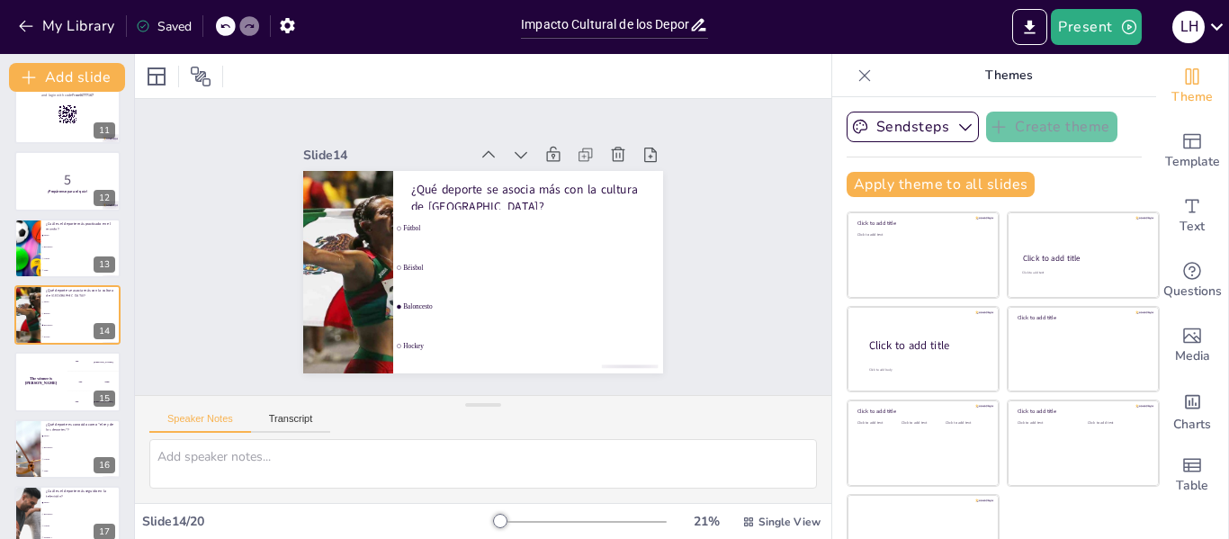
scroll to position [757, 0]
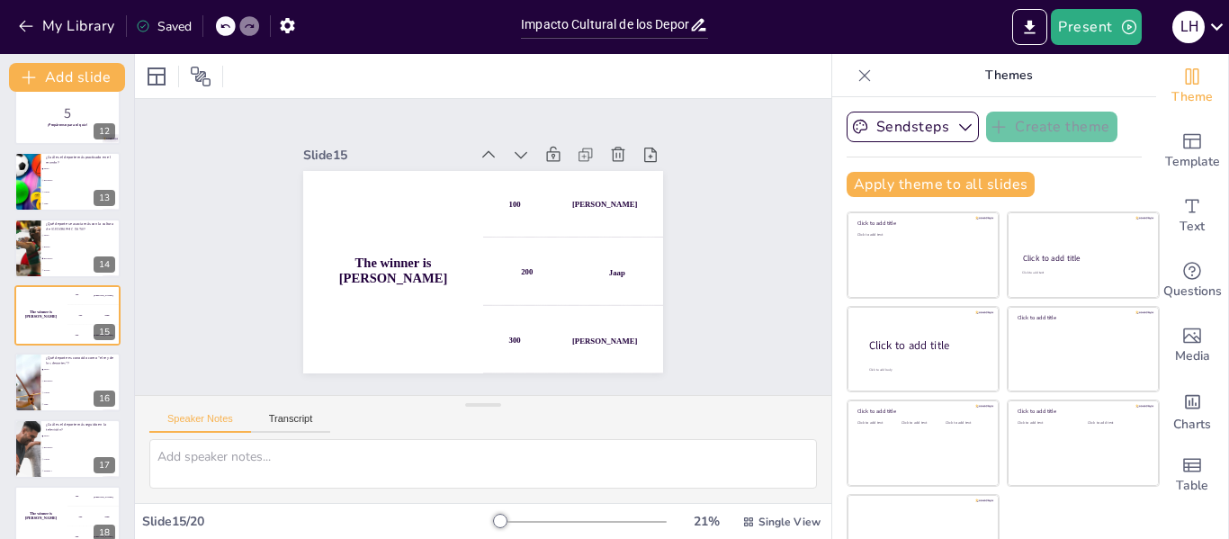
click at [61, 406] on li "Tenis" at bounding box center [81, 404] width 80 height 11
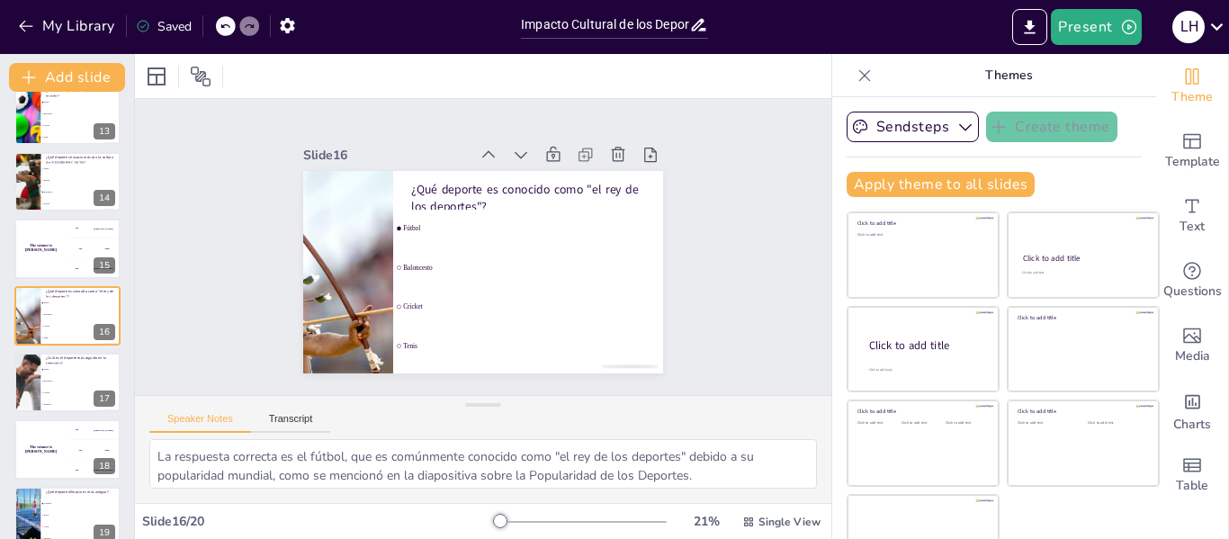
click at [61, 406] on li "Fórmula 1" at bounding box center [81, 404] width 80 height 11
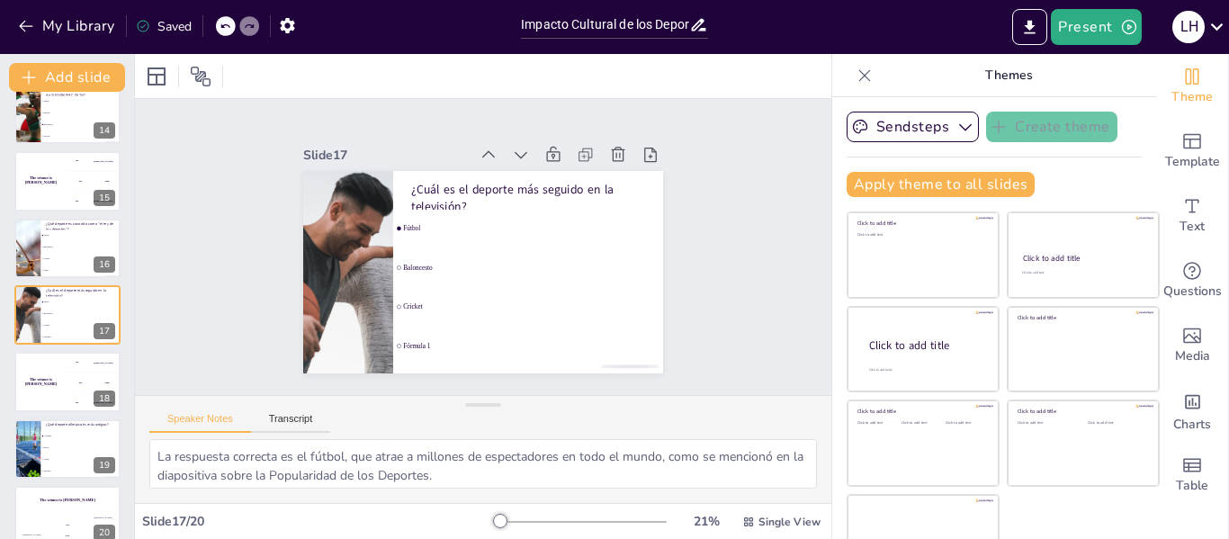
click at [61, 406] on div "The winner is Niels 🏆" at bounding box center [40, 381] width 53 height 59
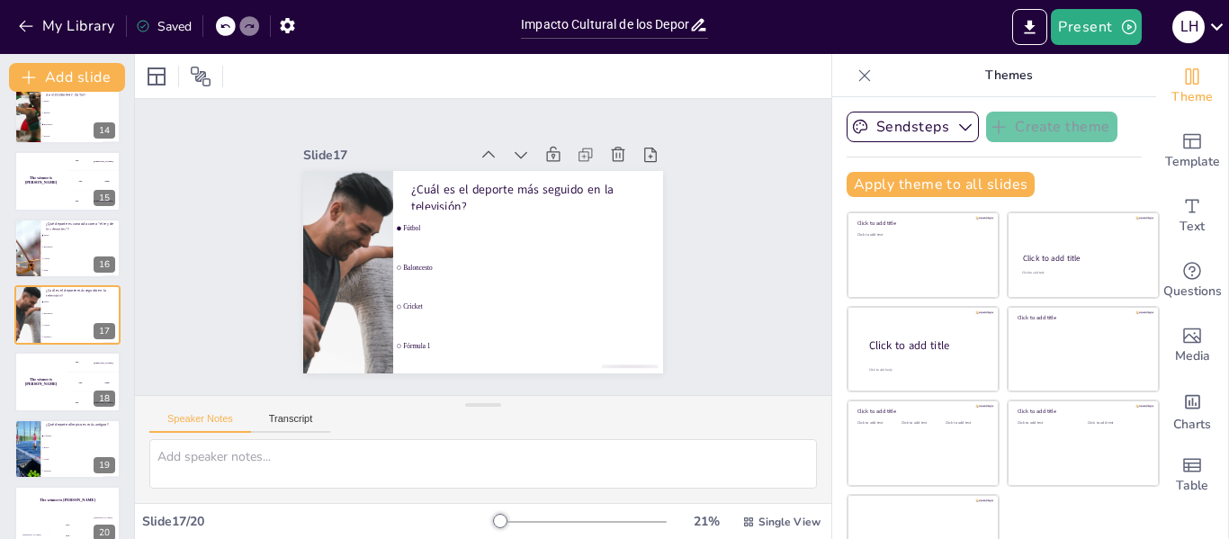
scroll to position [913, 0]
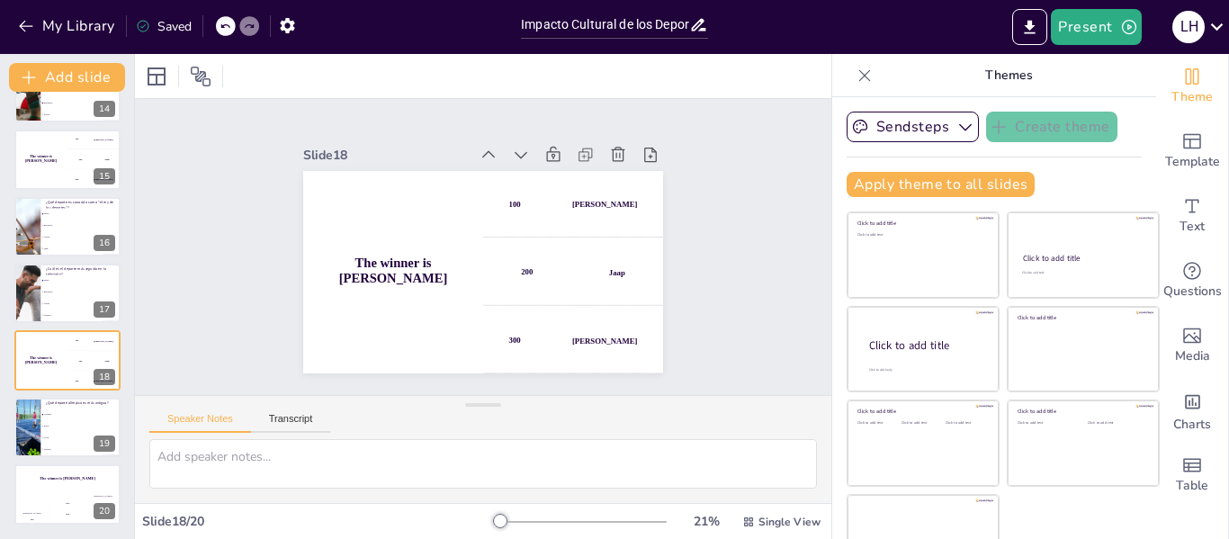
click at [61, 406] on div "¿Qué deporte olímpico es más antiguo?" at bounding box center [80, 403] width 69 height 7
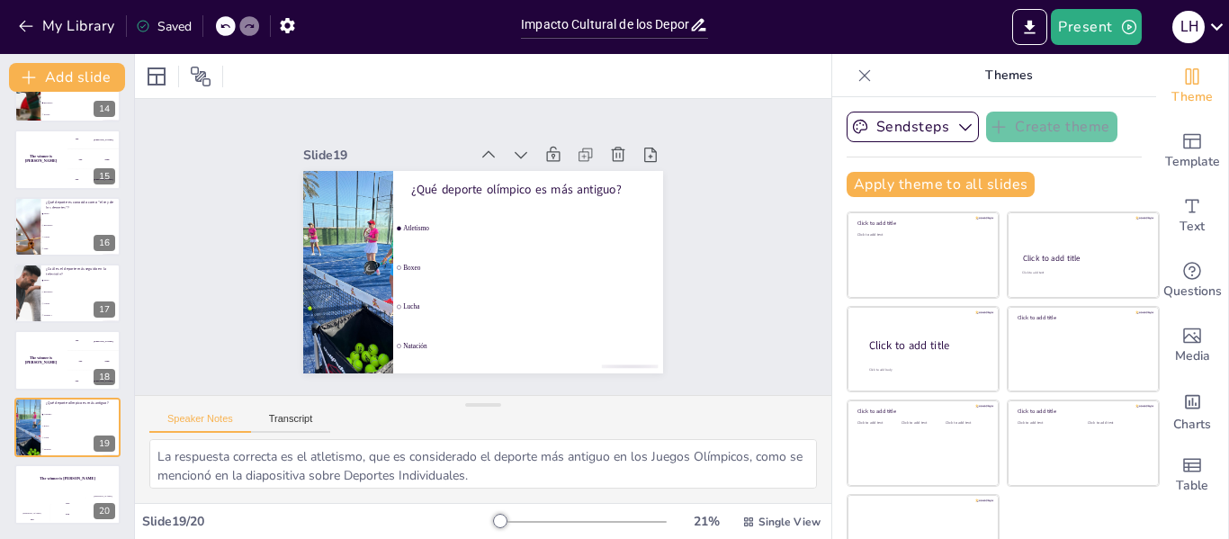
click at [61, 406] on div "¿Qué deporte olímpico es más antiguo?" at bounding box center [80, 403] width 69 height 7
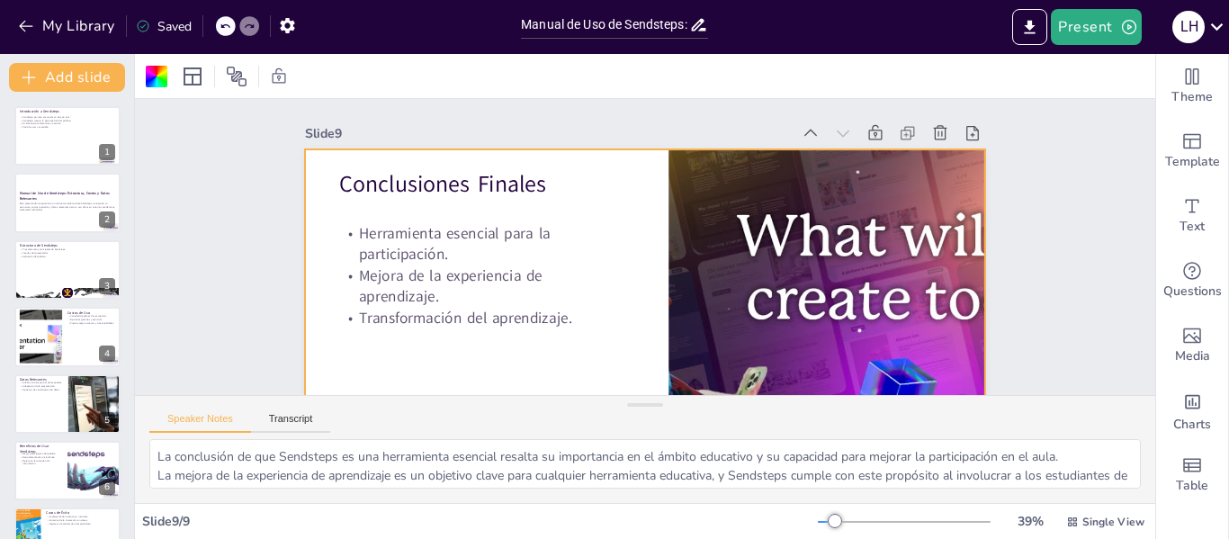
scroll to position [39, 0]
